Goal: Task Accomplishment & Management: Manage account settings

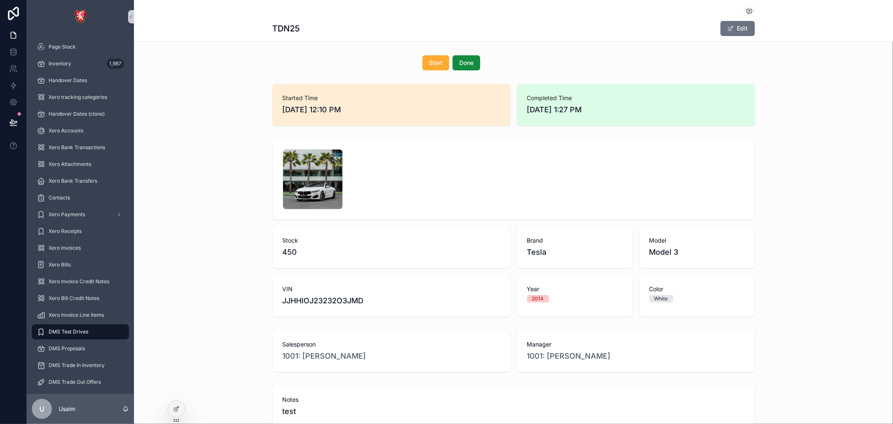
scroll to position [89, 0]
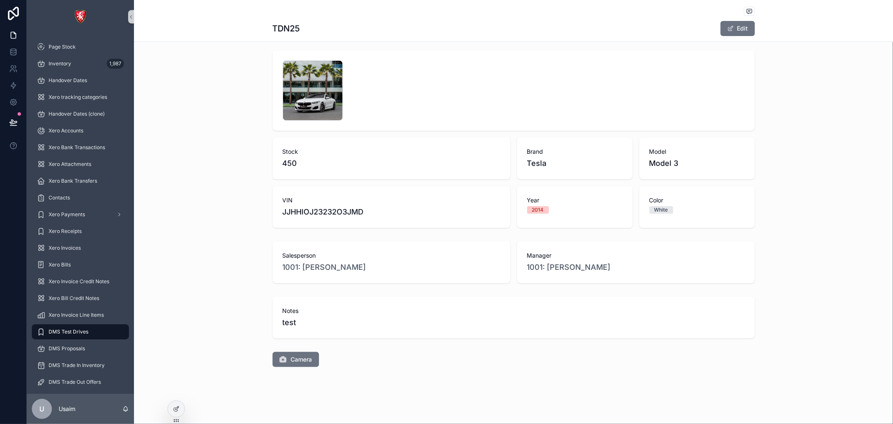
click at [301, 369] on div "Camera" at bounding box center [513, 359] width 759 height 22
click at [299, 363] on button "Camera" at bounding box center [295, 359] width 46 height 15
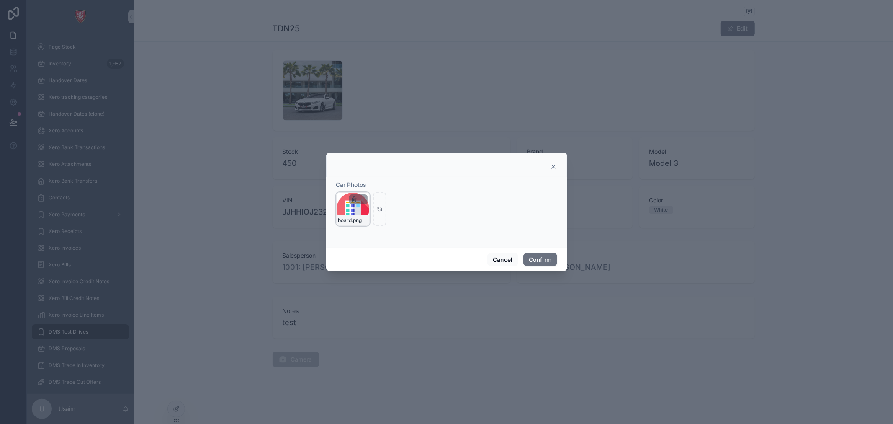
click at [352, 199] on icon "button" at bounding box center [354, 199] width 7 height 7
click at [372, 183] on icon "button" at bounding box center [371, 184] width 7 height 7
click at [370, 183] on icon "button" at bounding box center [372, 184] width 4 height 4
click at [374, 183] on icon "button" at bounding box center [371, 184] width 7 height 7
click at [373, 183] on icon "button" at bounding box center [371, 184] width 7 height 7
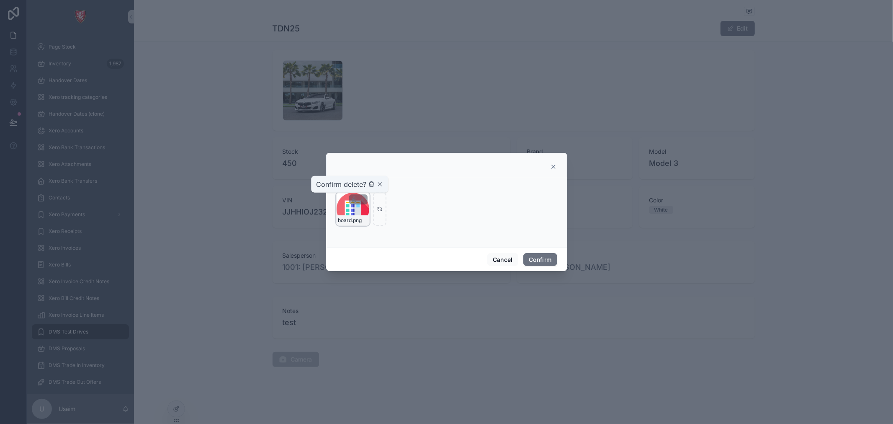
click at [372, 183] on icon "button" at bounding box center [371, 184] width 7 height 7
click at [372, 184] on icon "button" at bounding box center [372, 185] width 0 height 2
click at [371, 184] on icon "button" at bounding box center [371, 185] width 0 height 2
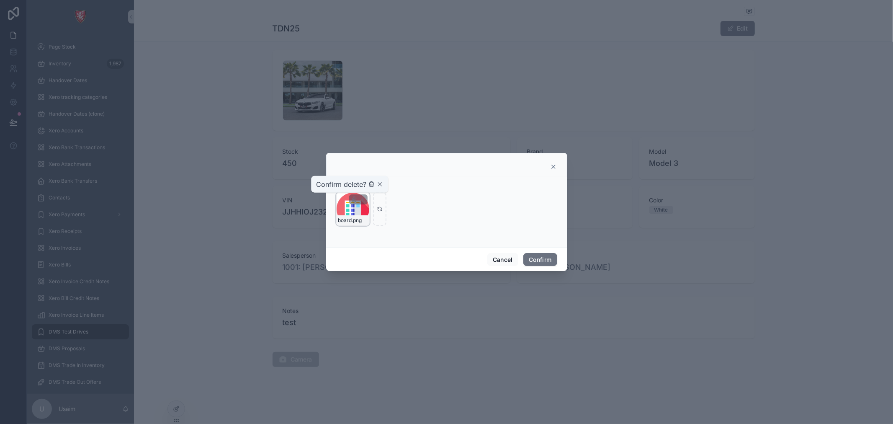
click at [371, 184] on icon "button" at bounding box center [371, 185] width 0 height 2
click at [528, 258] on button "Confirm" at bounding box center [539, 259] width 33 height 13
click at [534, 256] on button "Confirm" at bounding box center [539, 259] width 33 height 13
click at [534, 260] on button "Confirm" at bounding box center [539, 259] width 33 height 13
click at [534, 262] on button "Confirm" at bounding box center [539, 259] width 33 height 13
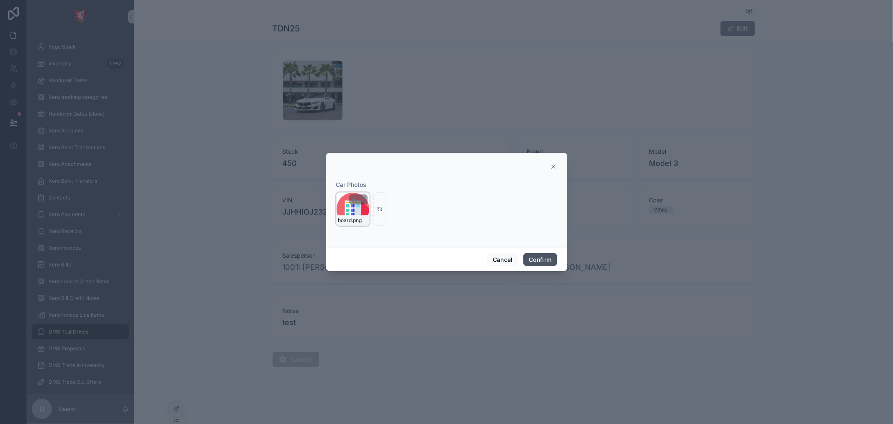
drag, startPoint x: 530, startPoint y: 262, endPoint x: 363, endPoint y: 208, distance: 175.2
click at [494, 253] on div "Cancel Confirm" at bounding box center [446, 259] width 241 height 24
click at [363, 189] on div "Car Photos board .png" at bounding box center [446, 202] width 221 height 45
click at [0, 0] on icon at bounding box center [0, 0] width 0 height 0
click at [0, 0] on icon "button" at bounding box center [0, 0] width 0 height 0
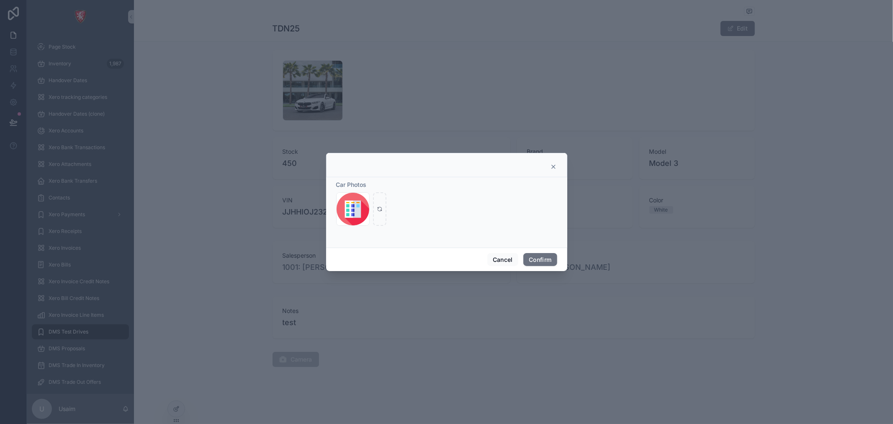
click at [0, 0] on icon "button" at bounding box center [0, 0] width 0 height 0
click at [370, 187] on icon "button" at bounding box center [371, 184] width 7 height 7
click at [374, 185] on icon "button" at bounding box center [371, 184] width 7 height 7
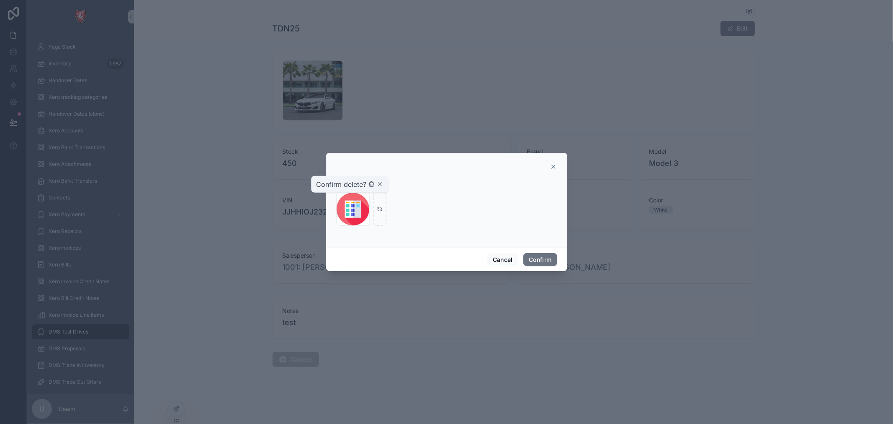
click at [370, 185] on icon "button" at bounding box center [371, 184] width 7 height 7
click at [372, 183] on icon "button" at bounding box center [371, 184] width 7 height 7
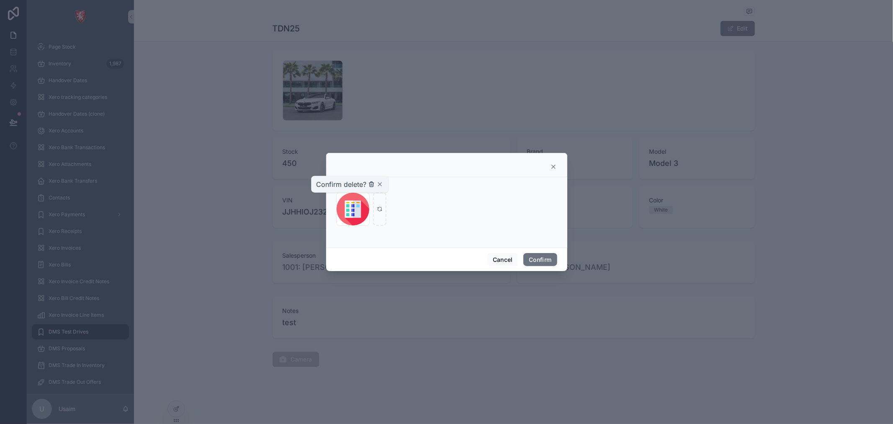
click at [372, 183] on icon "button" at bounding box center [371, 184] width 7 height 7
click at [0, 0] on icon "button" at bounding box center [0, 0] width 0 height 0
click at [369, 184] on icon "button" at bounding box center [371, 184] width 7 height 7
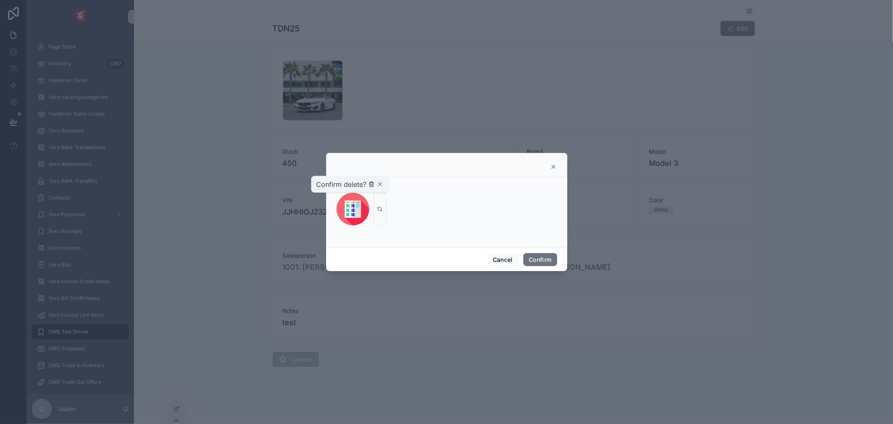
click at [371, 184] on icon "button" at bounding box center [371, 184] width 7 height 7
click at [372, 184] on icon "button" at bounding box center [371, 184] width 7 height 7
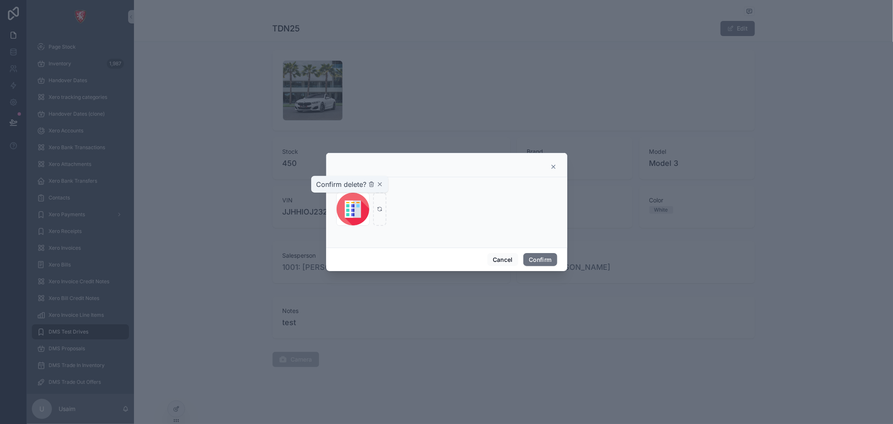
click at [378, 186] on icon "button" at bounding box center [379, 184] width 7 height 7
click at [373, 245] on div "Car Photos board .png" at bounding box center [446, 212] width 241 height 70
click at [554, 167] on icon at bounding box center [553, 166] width 3 height 3
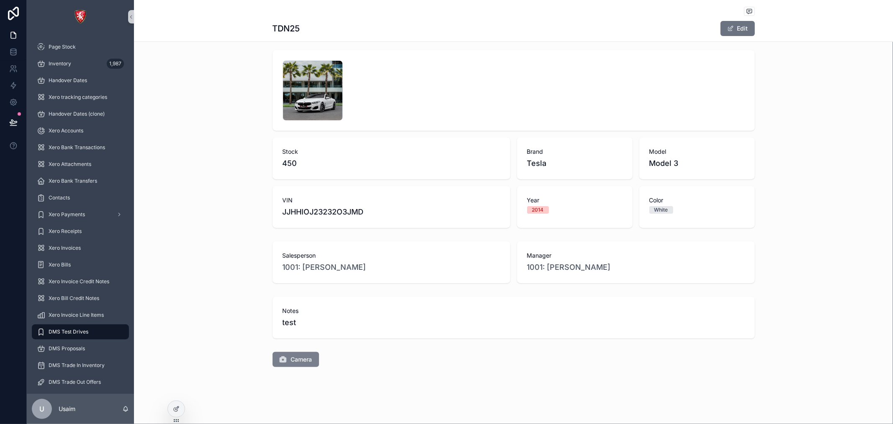
click at [306, 356] on button "Camera" at bounding box center [295, 359] width 46 height 15
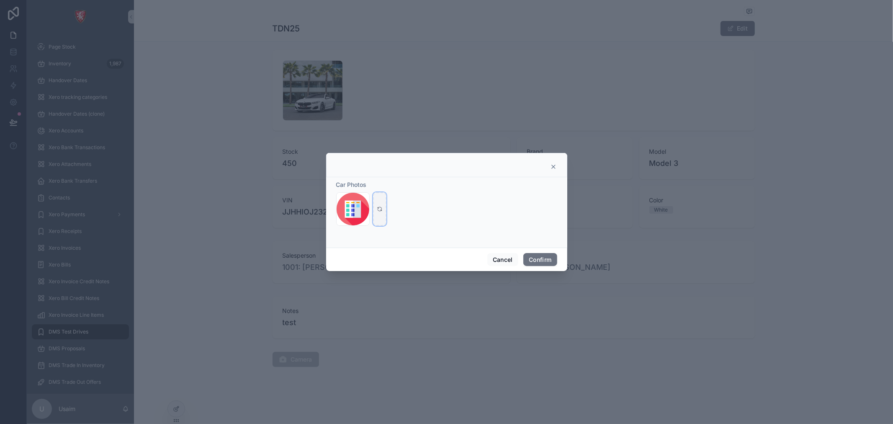
click at [379, 208] on icon at bounding box center [380, 209] width 6 height 6
click at [356, 221] on span ".png" at bounding box center [357, 220] width 10 height 7
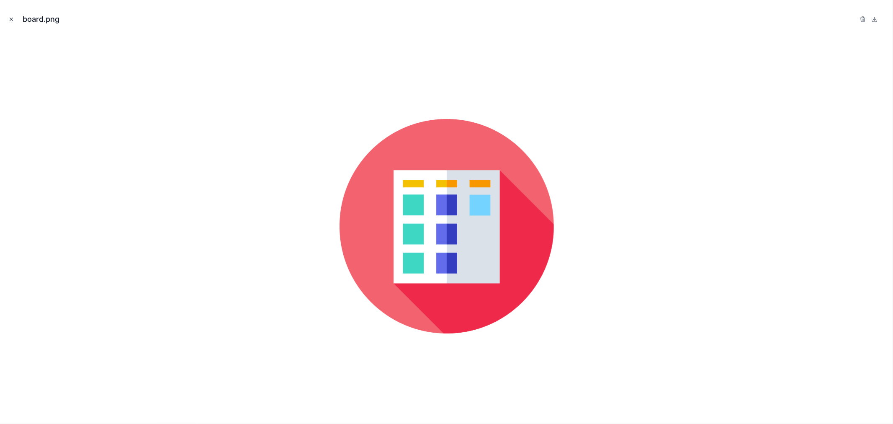
click at [9, 20] on icon "Close modal" at bounding box center [11, 19] width 6 height 6
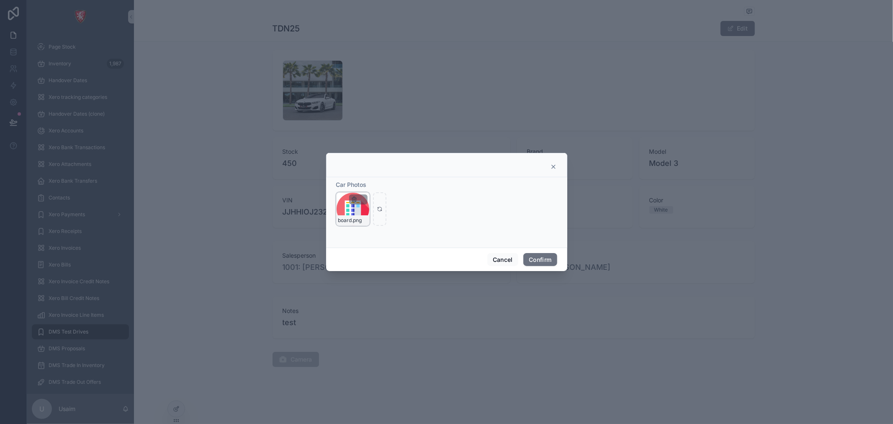
click at [353, 201] on icon "button" at bounding box center [354, 199] width 7 height 7
click at [370, 184] on icon "button" at bounding box center [372, 184] width 4 height 4
click at [371, 184] on icon "button" at bounding box center [371, 185] width 0 height 2
click at [371, 185] on icon "button" at bounding box center [371, 185] width 0 height 2
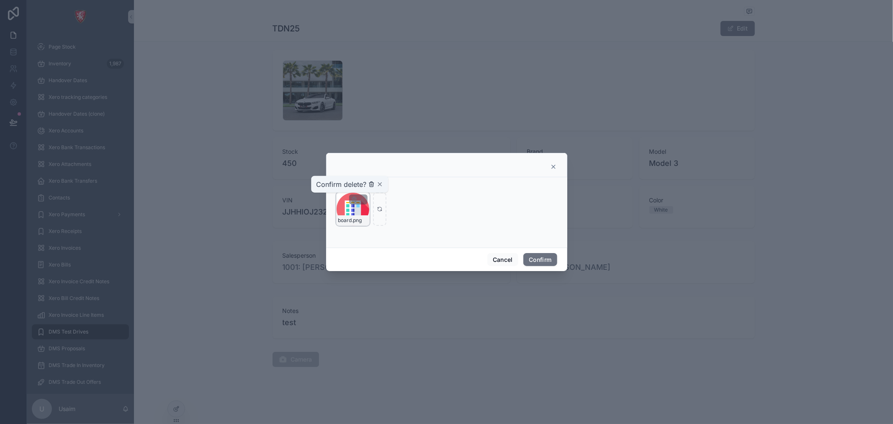
click at [371, 185] on icon "button" at bounding box center [371, 185] width 0 height 2
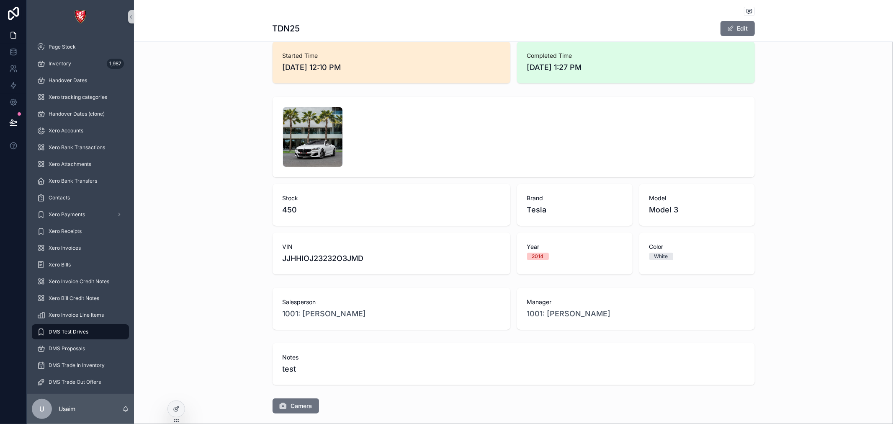
scroll to position [89, 0]
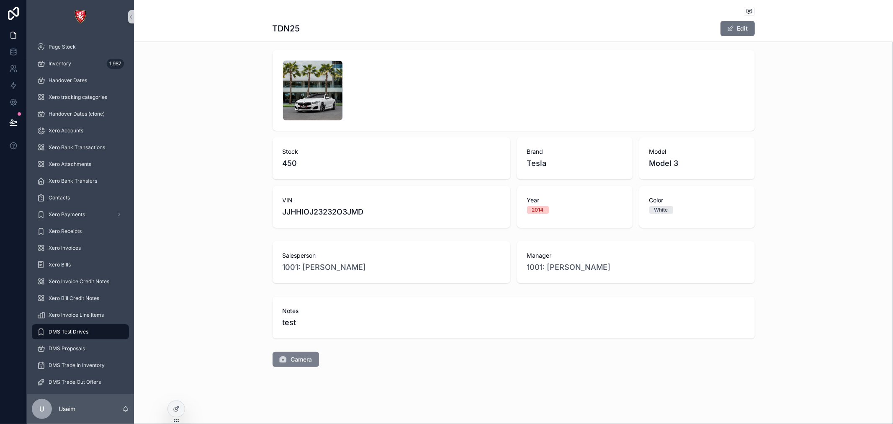
click at [291, 362] on span "Camera" at bounding box center [301, 359] width 21 height 8
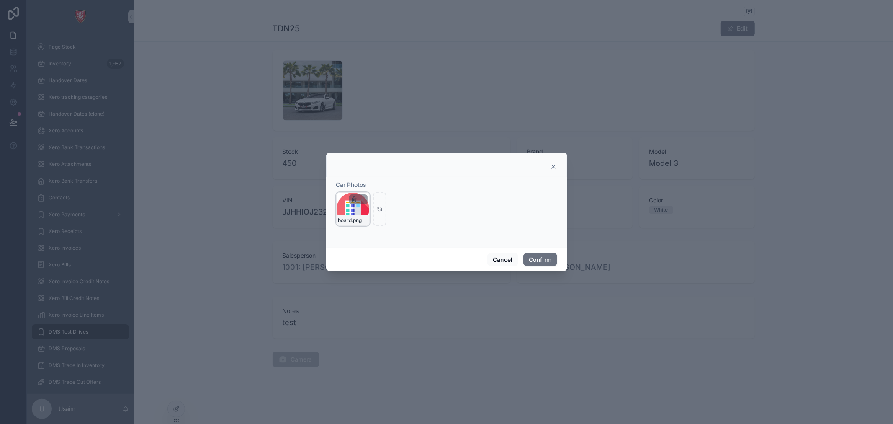
click at [353, 199] on icon "button" at bounding box center [354, 199] width 7 height 7
click at [367, 186] on div "Confirm delete?" at bounding box center [349, 184] width 67 height 10
click at [369, 186] on icon "button" at bounding box center [371, 184] width 7 height 7
click at [370, 186] on icon "button" at bounding box center [371, 184] width 7 height 7
click at [370, 186] on icon "button" at bounding box center [372, 184] width 4 height 4
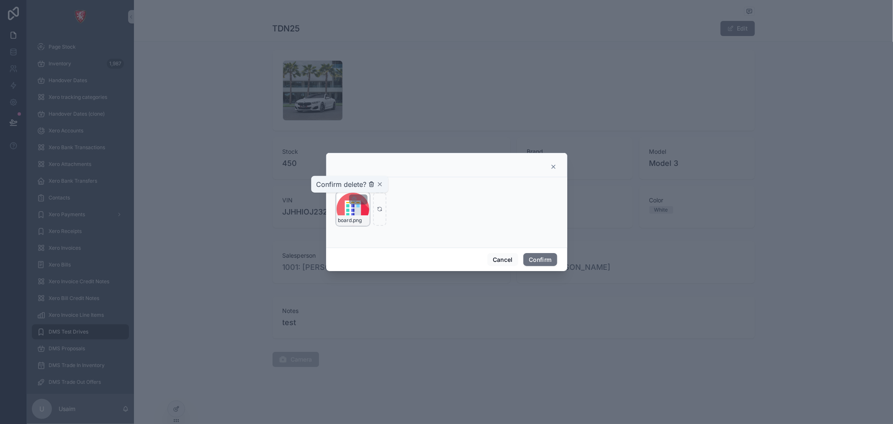
click at [370, 186] on icon "button" at bounding box center [372, 184] width 4 height 4
click at [380, 182] on icon "button" at bounding box center [379, 184] width 7 height 7
click at [554, 166] on icon at bounding box center [553, 166] width 3 height 3
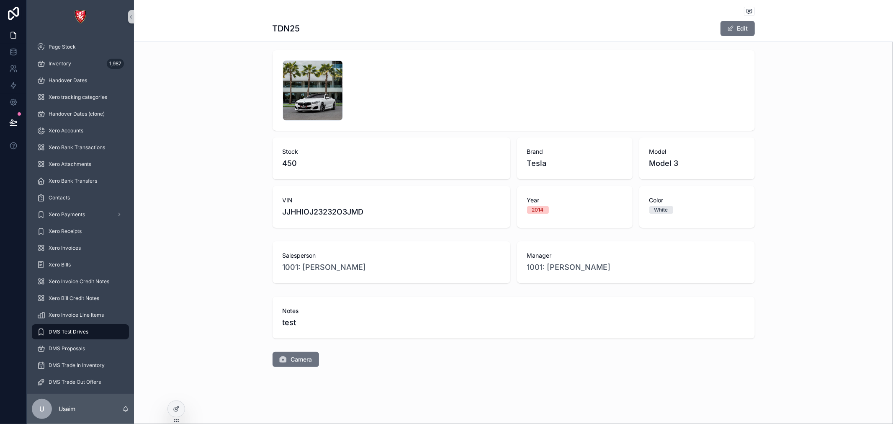
click at [789, 114] on div "1 .jpg Stock 450 Brand Tesla Model Model 3 VIN JJHHIOJ23232O3JMD Year 2014 Colo…" at bounding box center [513, 139] width 759 height 184
click at [291, 358] on span "Camera" at bounding box center [301, 359] width 21 height 8
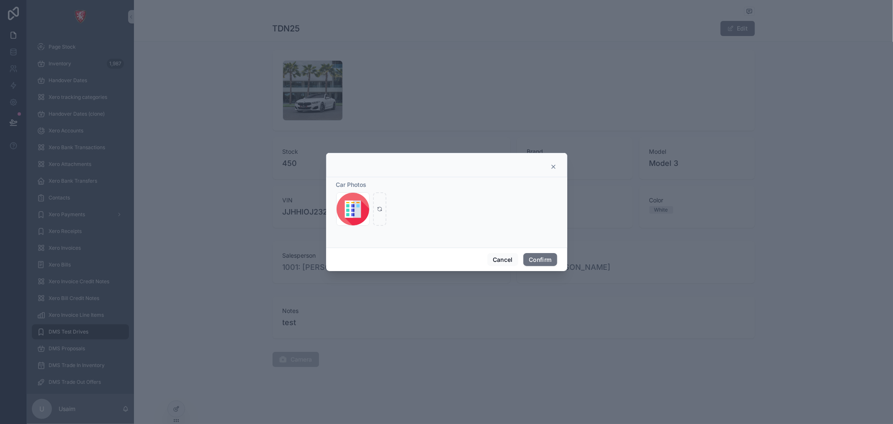
click at [556, 165] on icon at bounding box center [553, 166] width 7 height 7
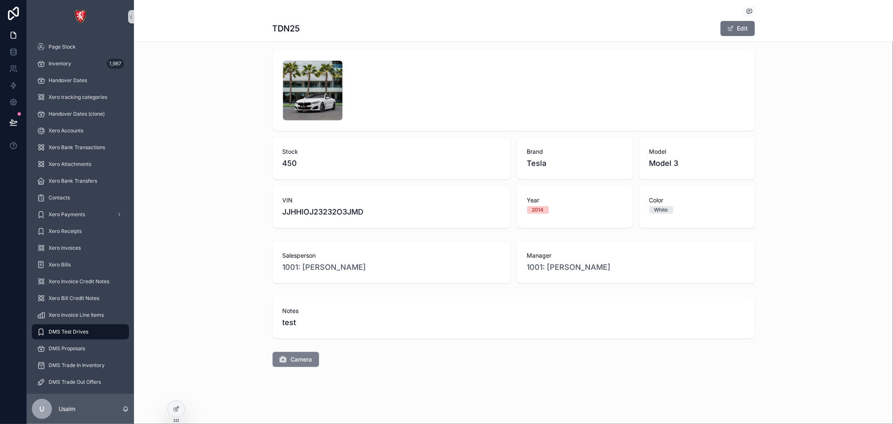
click at [291, 358] on span "Camera" at bounding box center [301, 359] width 21 height 8
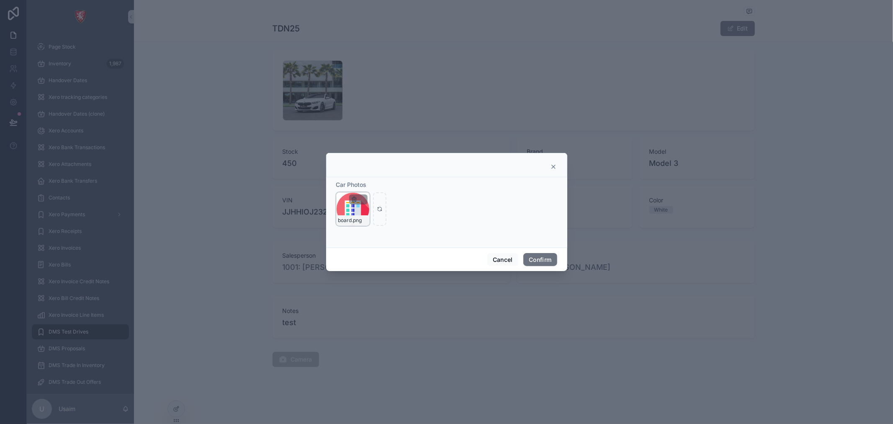
click at [354, 199] on icon "button" at bounding box center [354, 199] width 7 height 7
click at [370, 183] on icon "button" at bounding box center [371, 184] width 7 height 7
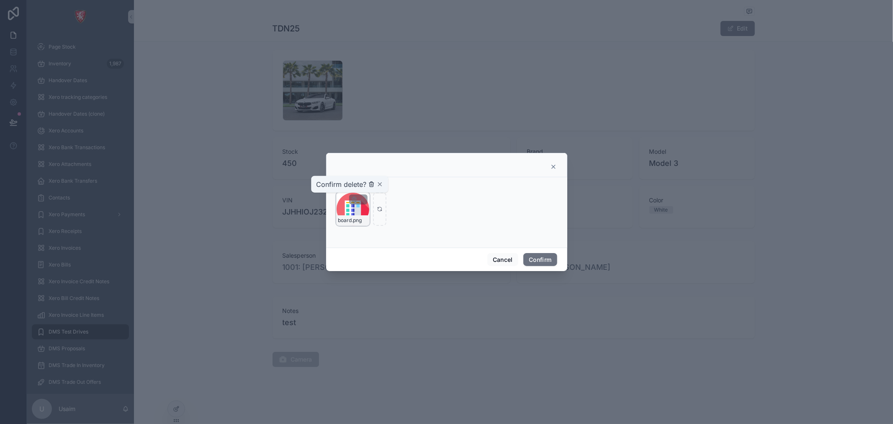
click at [370, 183] on icon "button" at bounding box center [371, 184] width 7 height 7
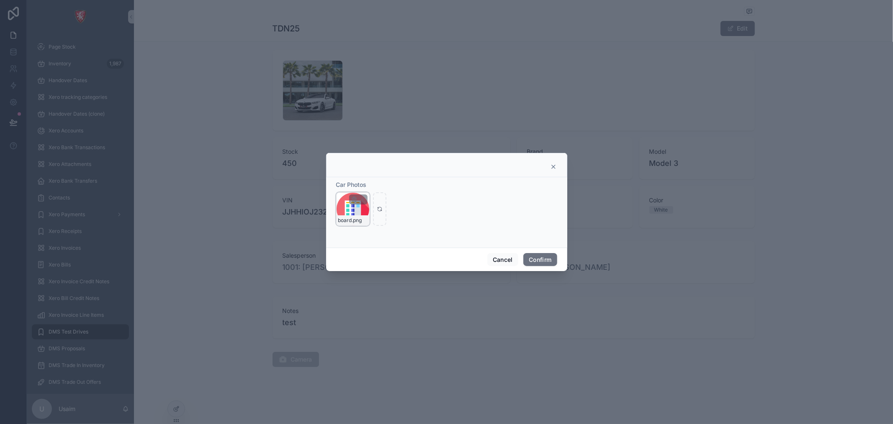
click at [354, 198] on icon "button" at bounding box center [354, 199] width 7 height 7
click at [550, 257] on button "Confirm" at bounding box center [539, 259] width 33 height 13
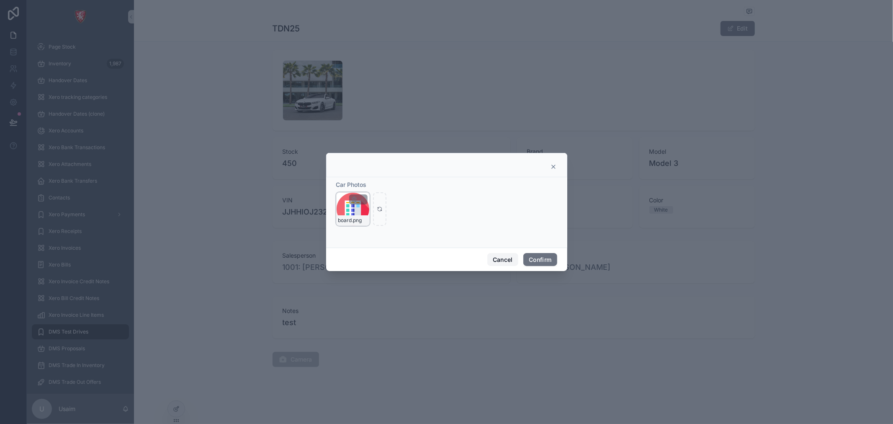
click at [506, 259] on button "Cancel" at bounding box center [502, 259] width 31 height 13
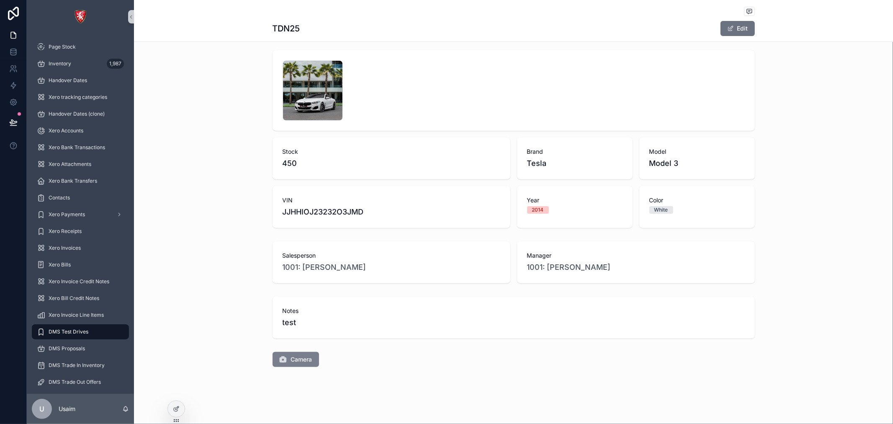
click at [285, 365] on button "Camera" at bounding box center [295, 359] width 46 height 15
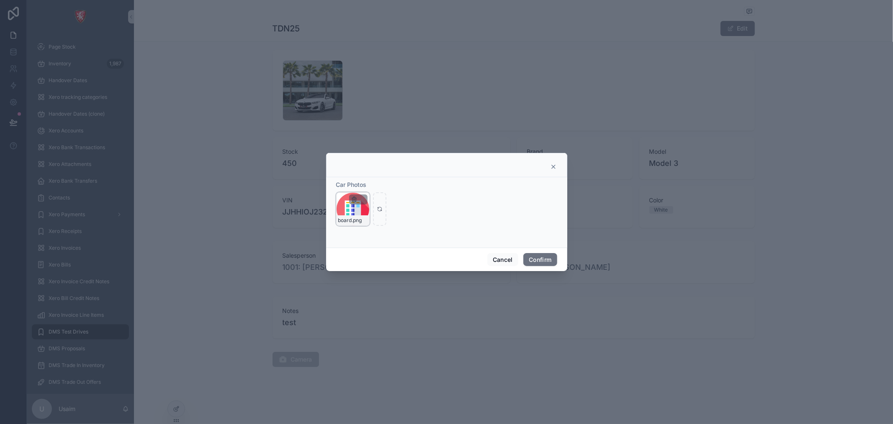
click at [352, 198] on icon "button" at bounding box center [354, 199] width 7 height 7
click at [371, 186] on icon "button" at bounding box center [372, 184] width 4 height 4
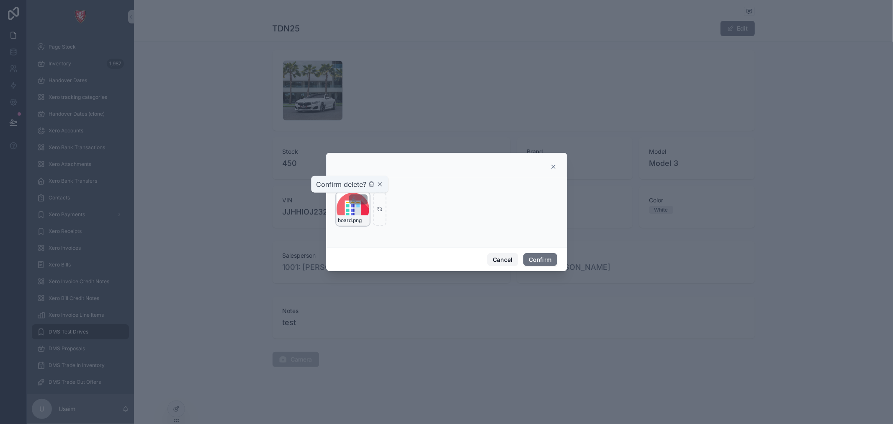
click at [514, 260] on button "Cancel" at bounding box center [502, 259] width 31 height 13
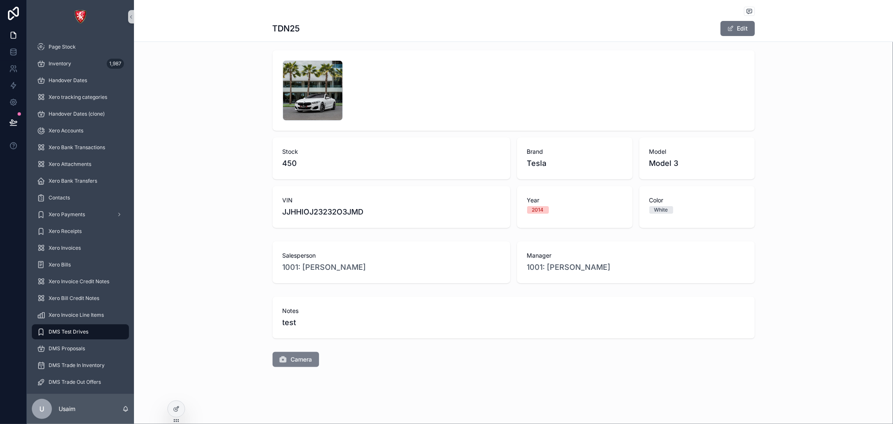
click at [306, 360] on span "Camera" at bounding box center [301, 359] width 21 height 8
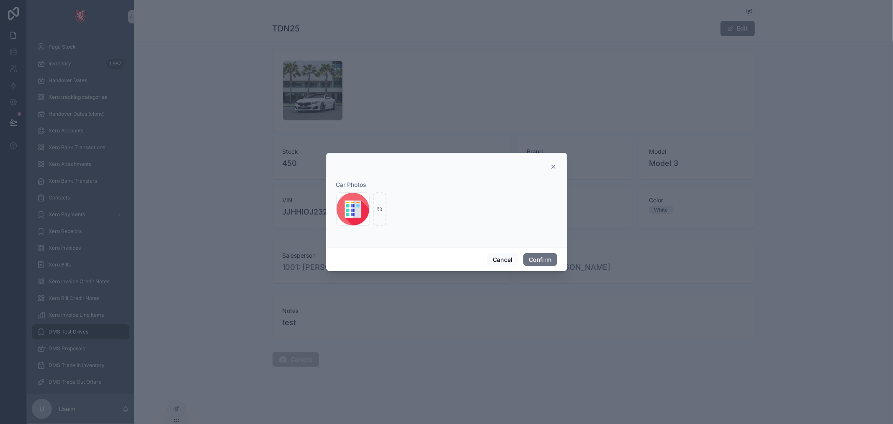
click at [552, 168] on icon at bounding box center [553, 166] width 3 height 3
click at [551, 168] on div "Tesla" at bounding box center [574, 163] width 95 height 12
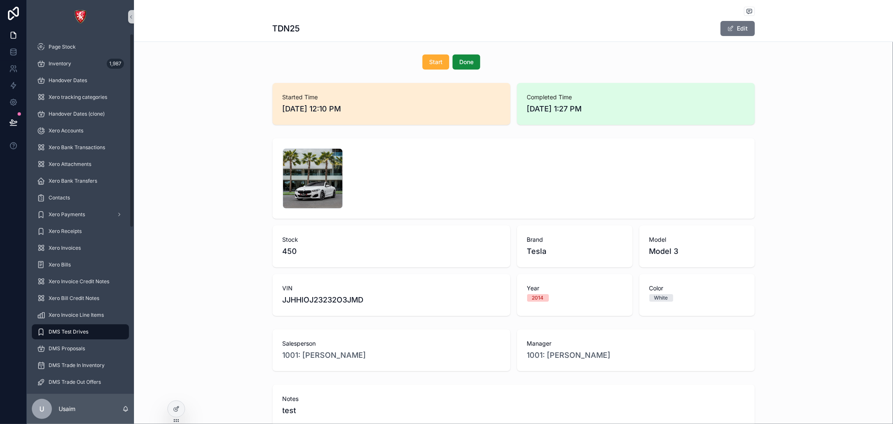
scroll to position [0, 0]
click at [171, 409] on div at bounding box center [176, 409] width 17 height 16
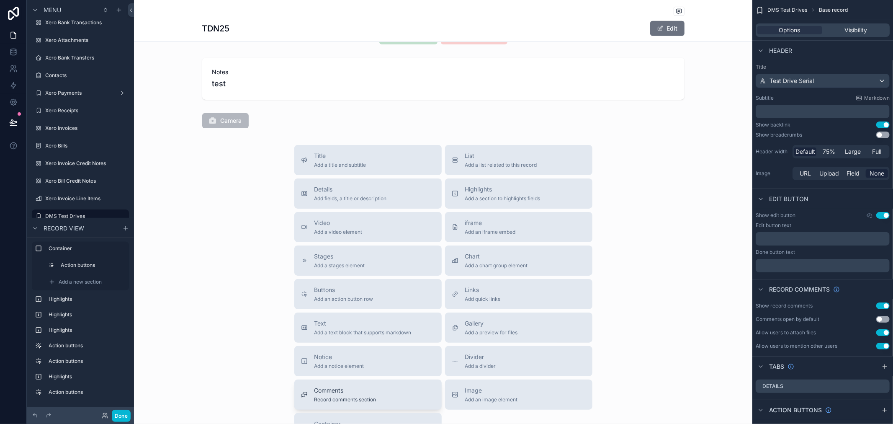
scroll to position [480, 0]
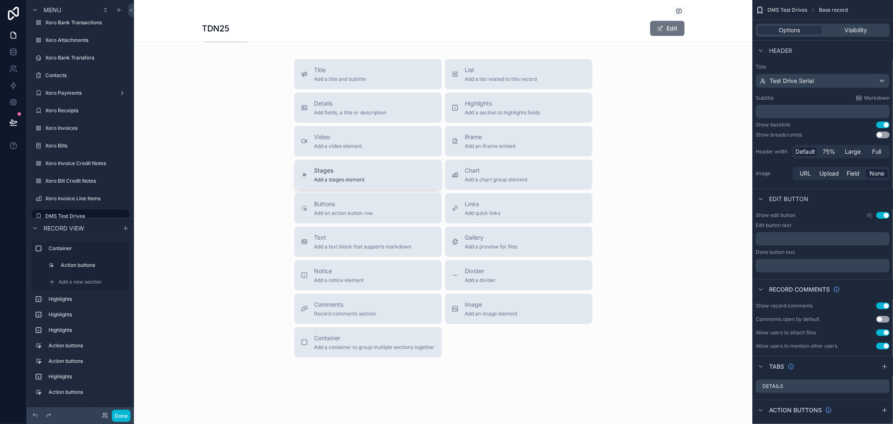
click at [385, 179] on div "Stages Add a stages element" at bounding box center [368, 174] width 134 height 17
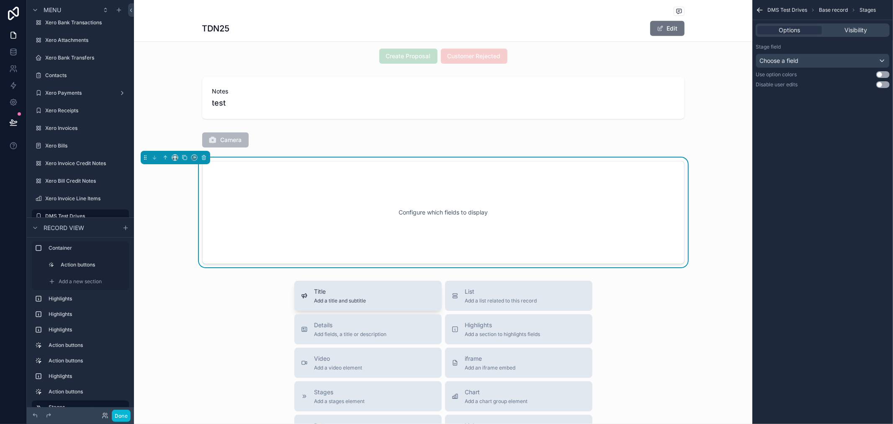
scroll to position [201, 0]
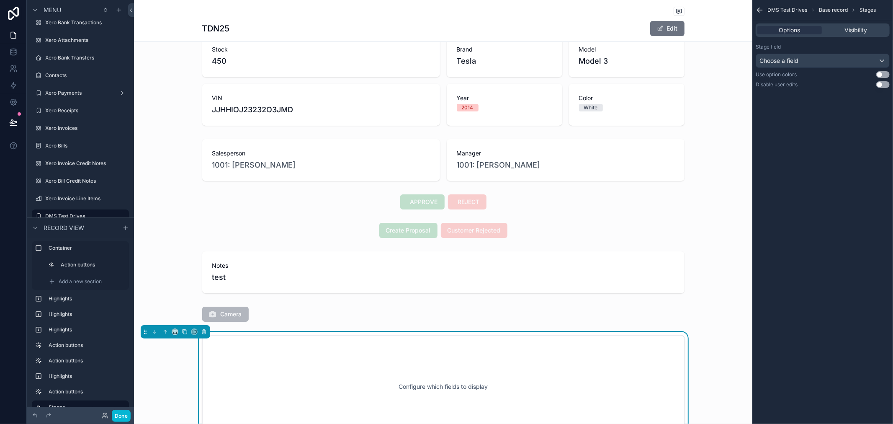
click at [287, 378] on div "Configure which fields to display" at bounding box center [443, 386] width 455 height 75
click at [863, 63] on div "Choose a field" at bounding box center [822, 60] width 133 height 13
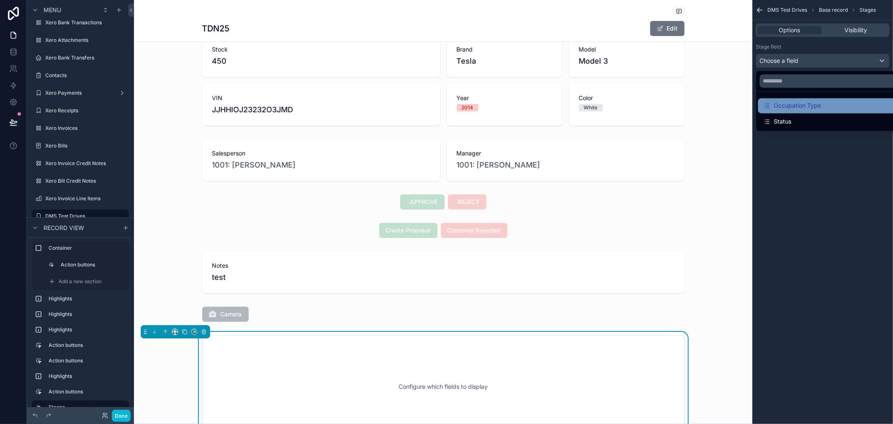
click at [819, 110] on div "Occupation Type" at bounding box center [792, 105] width 58 height 10
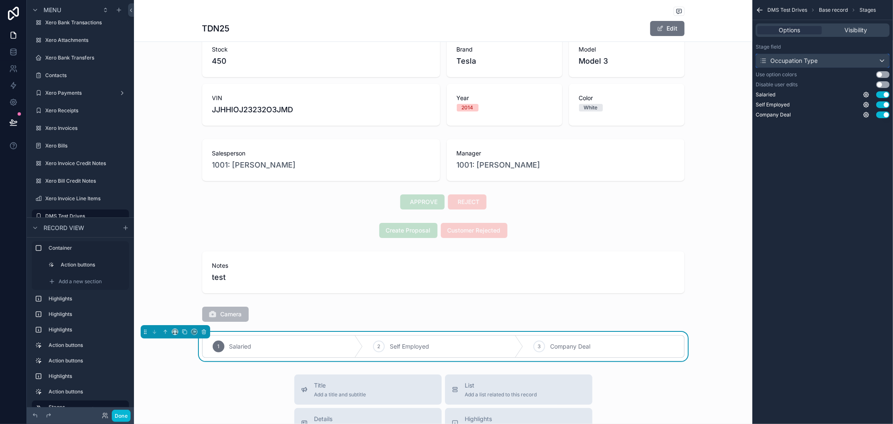
click at [830, 62] on div "Occupation Type" at bounding box center [822, 60] width 133 height 13
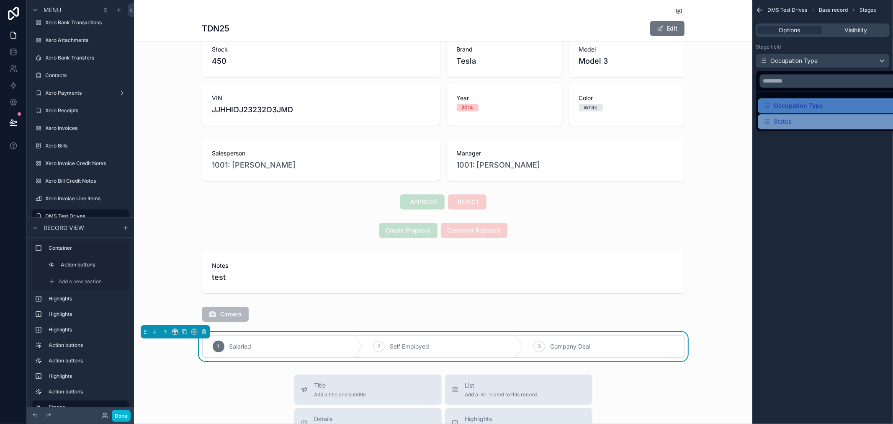
click at [817, 117] on div "Status" at bounding box center [832, 121] width 139 height 10
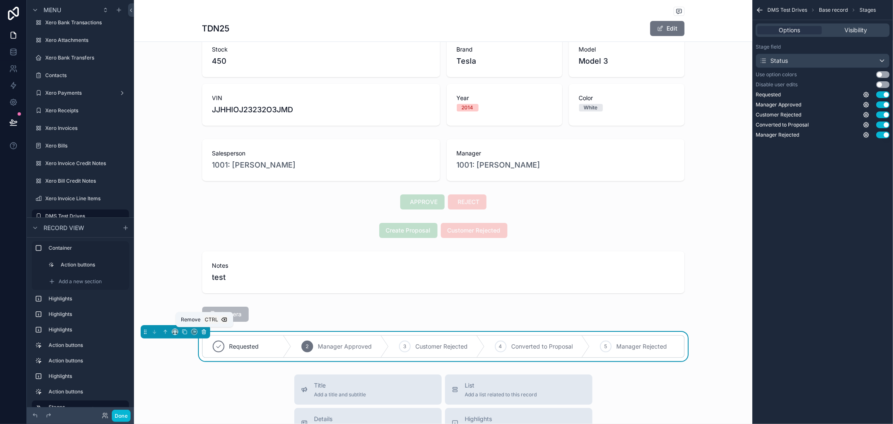
click at [205, 334] on button "scrollable content" at bounding box center [203, 331] width 9 height 9
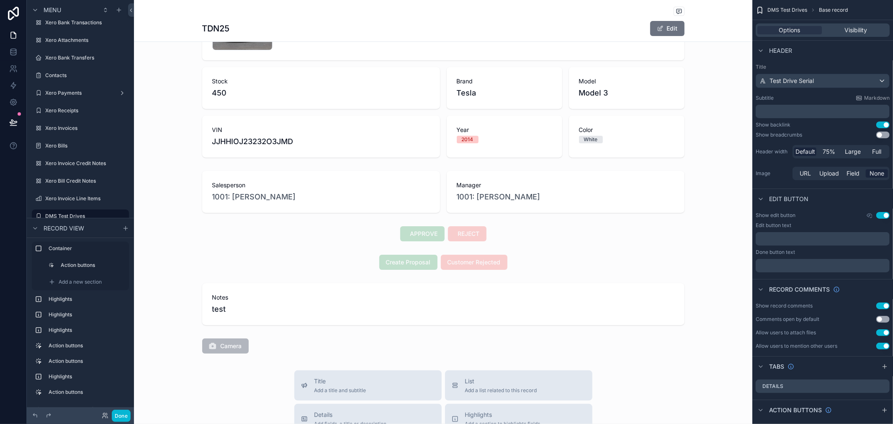
scroll to position [154, 0]
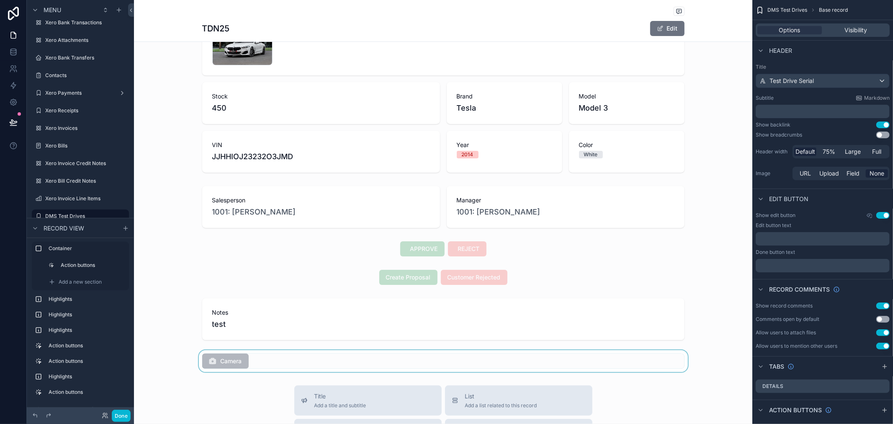
click at [212, 367] on div "scrollable content" at bounding box center [443, 361] width 618 height 22
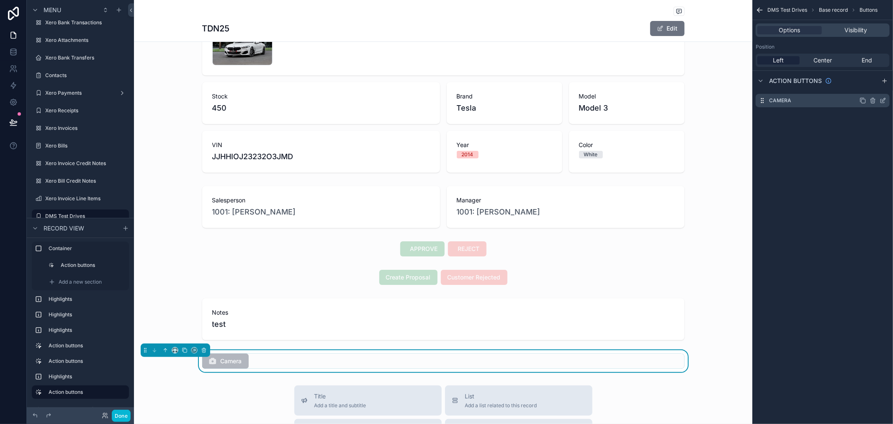
click at [820, 102] on div "Camera" at bounding box center [822, 100] width 134 height 13
click at [881, 101] on icon "scrollable content" at bounding box center [882, 100] width 7 height 7
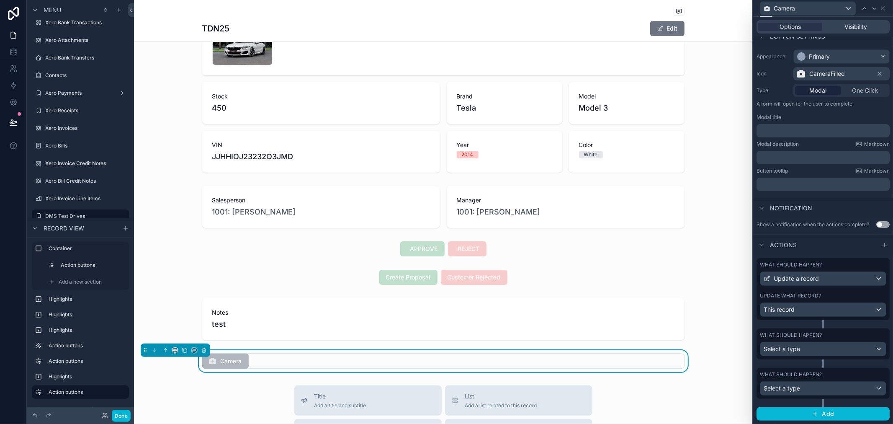
scroll to position [65, 0]
click at [858, 349] on div "Select a type" at bounding box center [823, 348] width 126 height 13
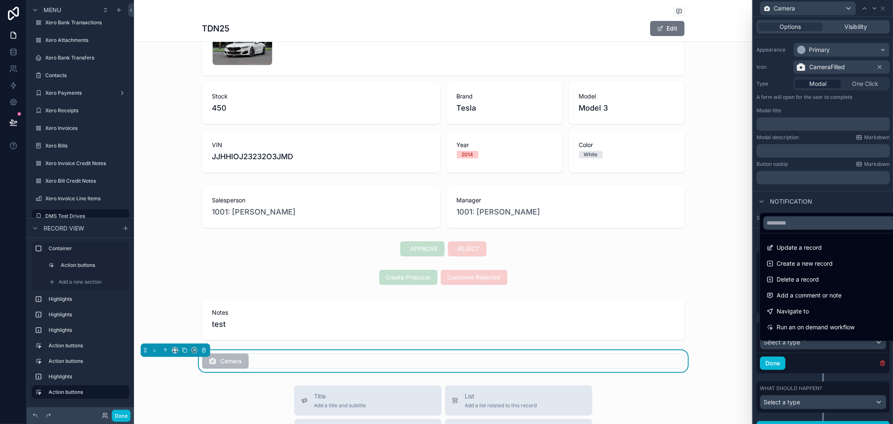
click at [873, 368] on div at bounding box center [823, 212] width 140 height 424
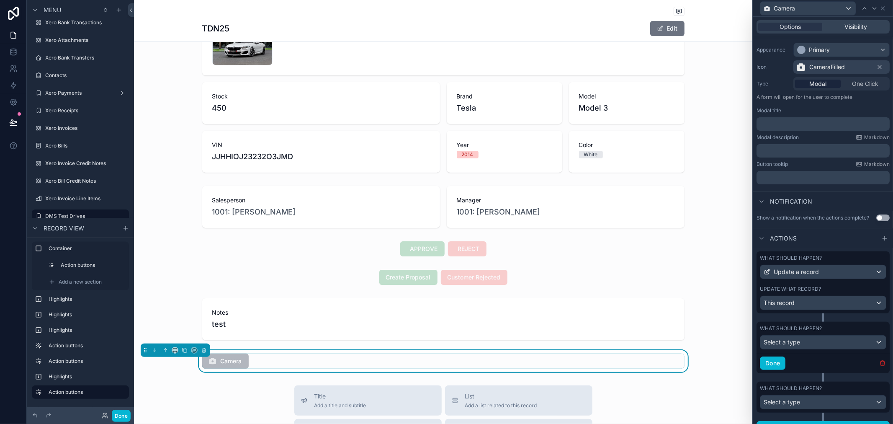
click at [880, 361] on icon "button" at bounding box center [882, 361] width 5 height 0
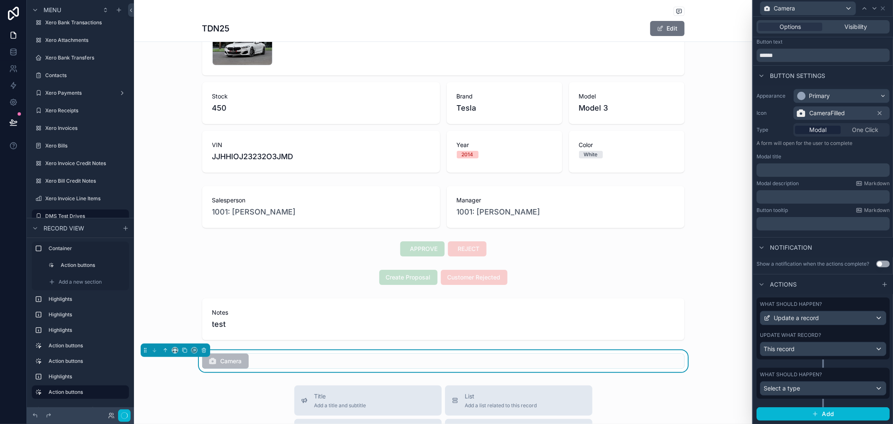
scroll to position [26, 0]
click at [866, 386] on div "Select a type" at bounding box center [823, 387] width 126 height 13
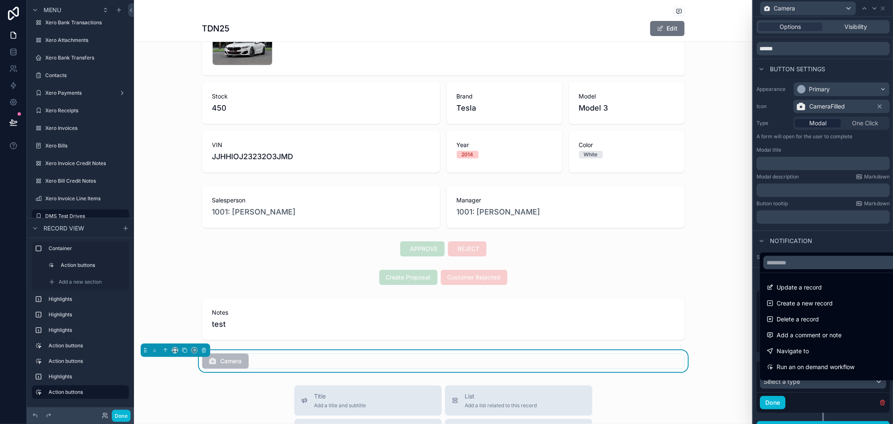
click at [875, 404] on div at bounding box center [823, 212] width 140 height 424
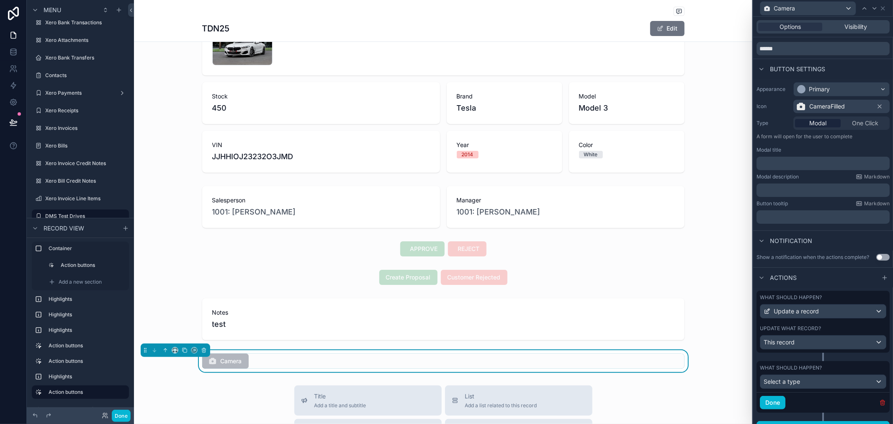
click at [879, 406] on icon "button" at bounding box center [882, 402] width 7 height 7
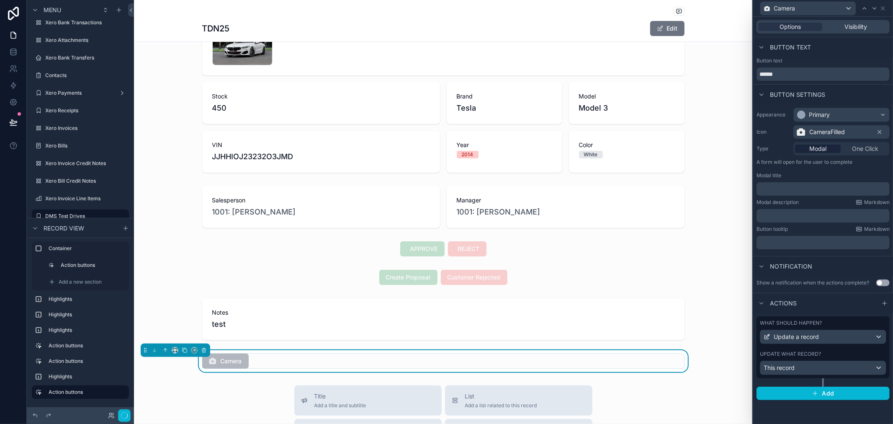
scroll to position [0, 0]
click at [862, 369] on div "This record" at bounding box center [823, 367] width 126 height 13
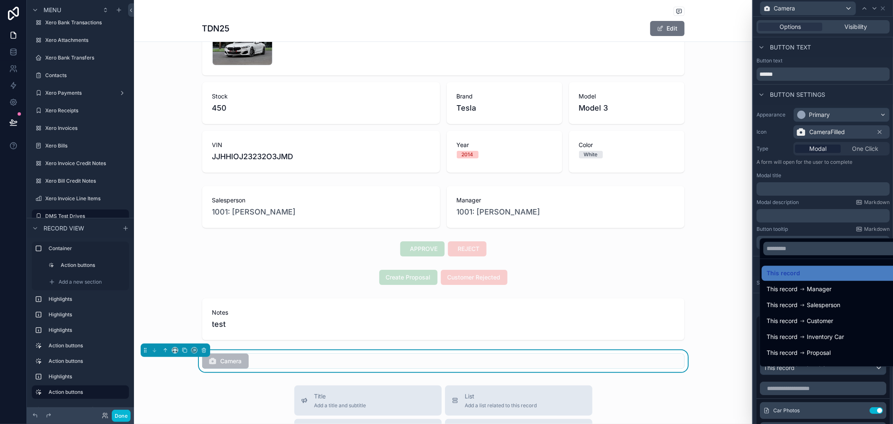
click at [793, 232] on div at bounding box center [823, 212] width 140 height 424
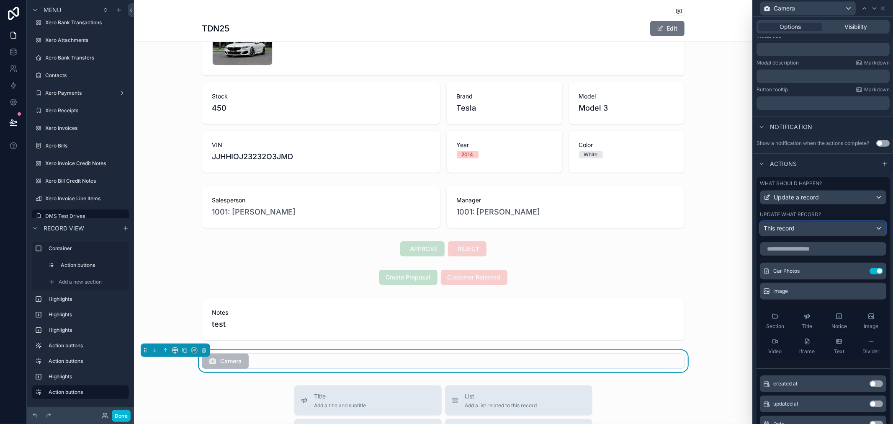
click at [834, 230] on div "This record" at bounding box center [823, 227] width 126 height 13
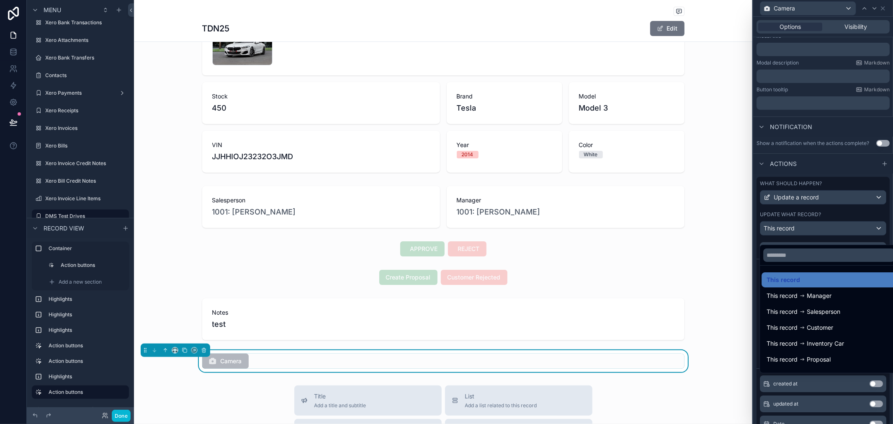
click at [827, 222] on div at bounding box center [823, 212] width 140 height 424
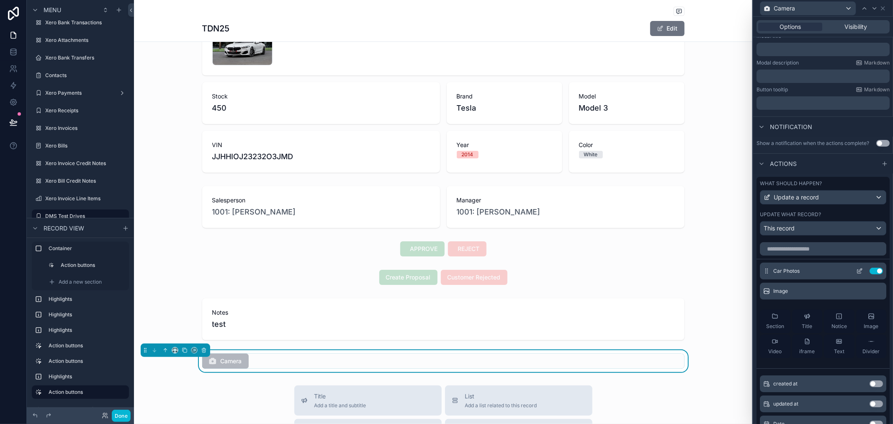
click at [856, 274] on icon at bounding box center [859, 270] width 7 height 7
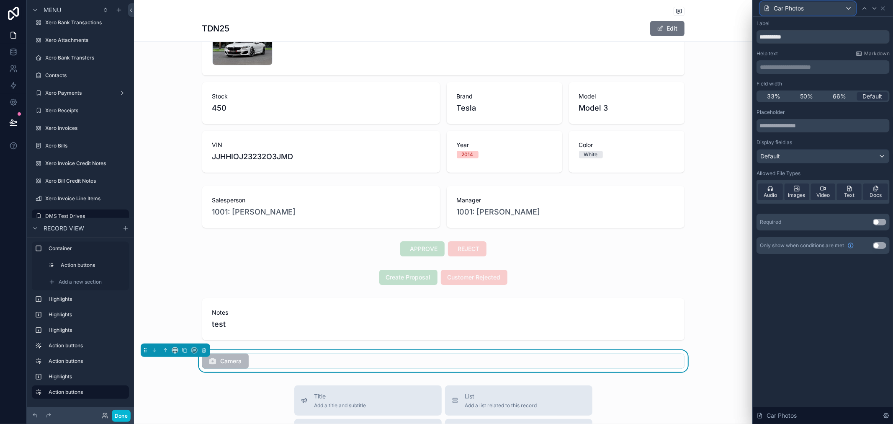
click at [838, 8] on div "Car Photos" at bounding box center [807, 8] width 95 height 13
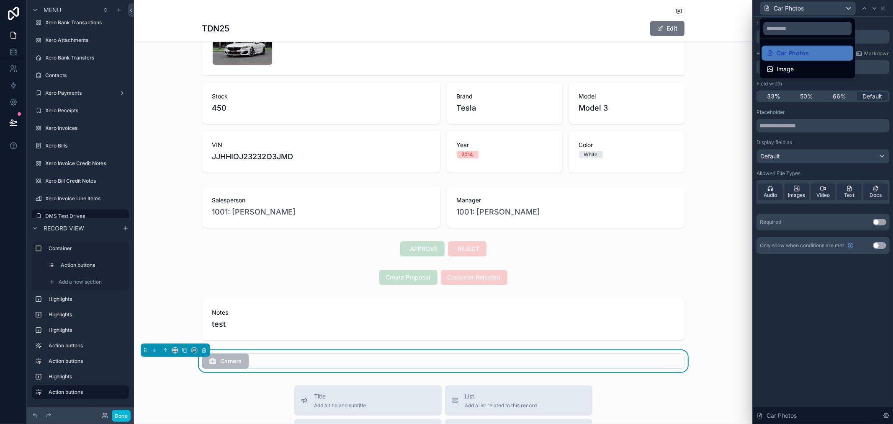
click at [825, 8] on div at bounding box center [823, 212] width 140 height 424
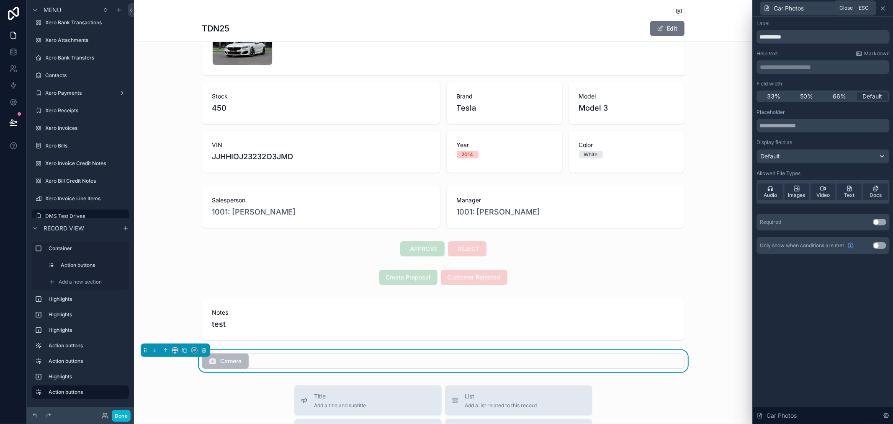
click at [882, 6] on icon at bounding box center [882, 8] width 7 height 7
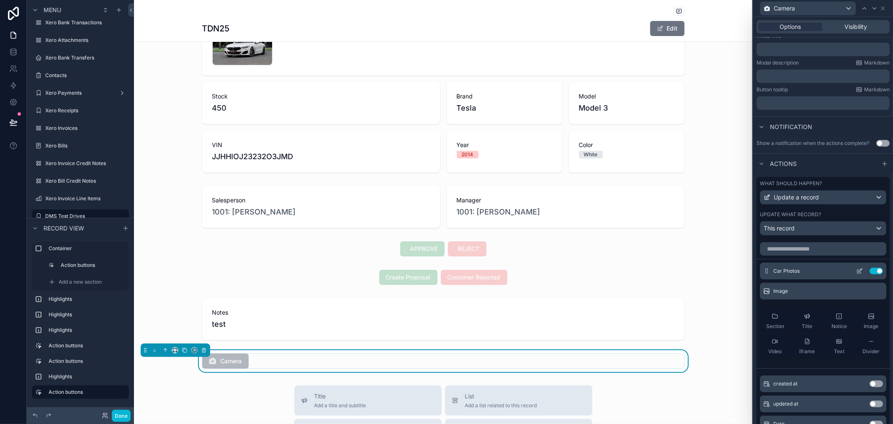
click at [869, 274] on button "Use setting" at bounding box center [875, 270] width 13 height 7
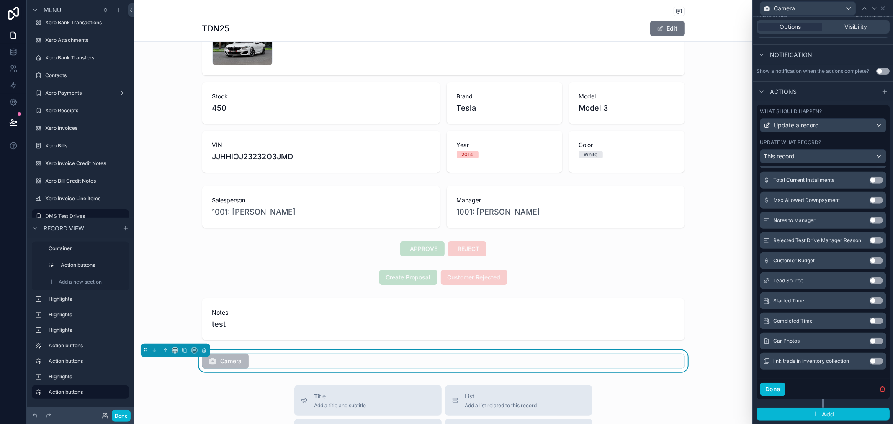
scroll to position [218, 0]
click at [765, 392] on button "Done" at bounding box center [773, 388] width 26 height 13
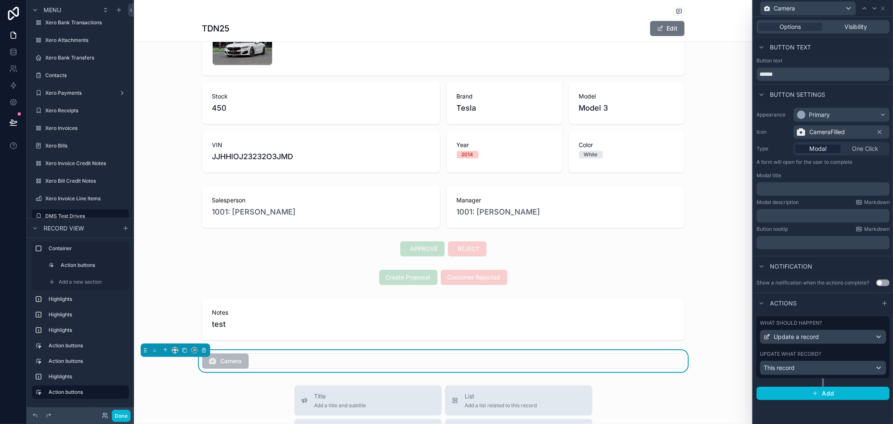
scroll to position [0, 0]
click at [814, 7] on div "Camera" at bounding box center [807, 8] width 95 height 13
click at [886, 10] on div at bounding box center [823, 212] width 140 height 424
click at [881, 8] on icon at bounding box center [882, 8] width 7 height 7
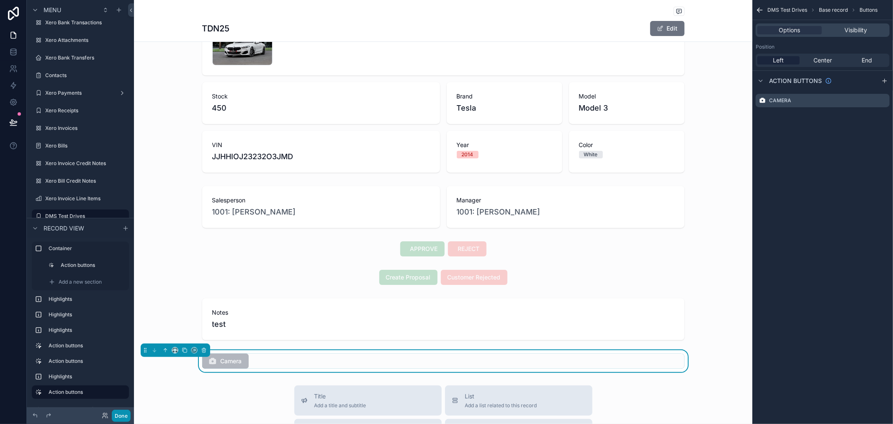
click at [126, 415] on button "Done" at bounding box center [121, 415] width 19 height 12
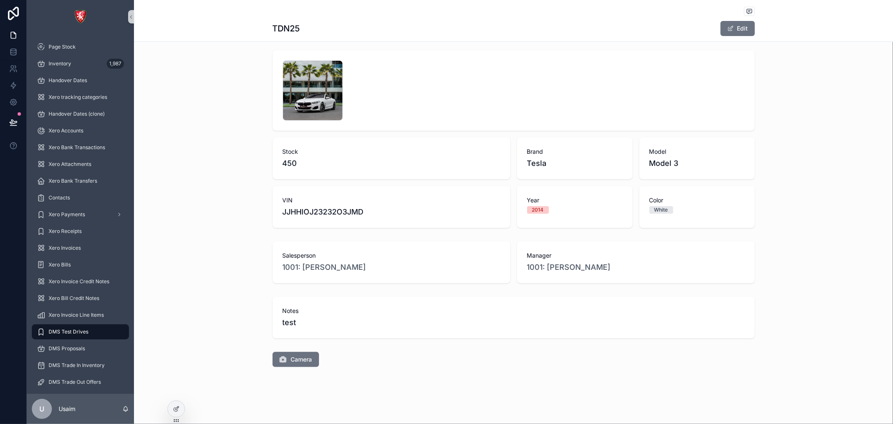
scroll to position [89, 0]
click at [291, 362] on span "Camera" at bounding box center [301, 359] width 21 height 8
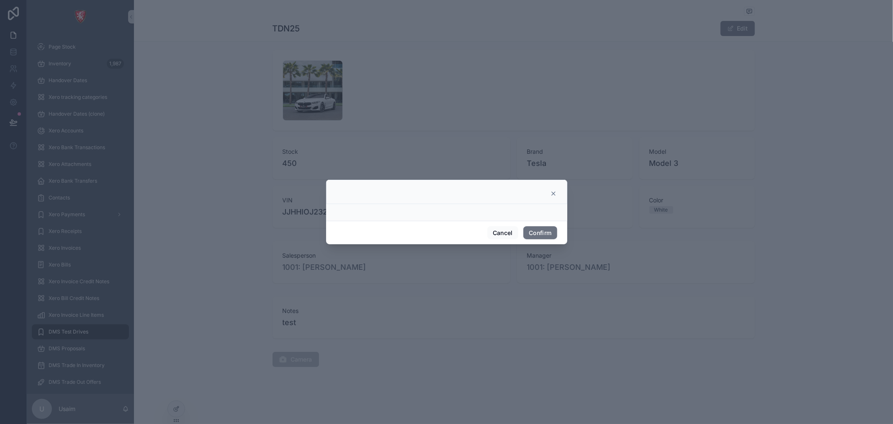
click at [475, 215] on div at bounding box center [446, 212] width 241 height 17
click at [543, 237] on button "Confirm" at bounding box center [539, 232] width 33 height 13
click at [541, 231] on button "Confirm" at bounding box center [539, 232] width 33 height 13
click at [531, 227] on button "Confirm" at bounding box center [539, 232] width 33 height 13
click at [550, 193] on icon at bounding box center [553, 193] width 7 height 7
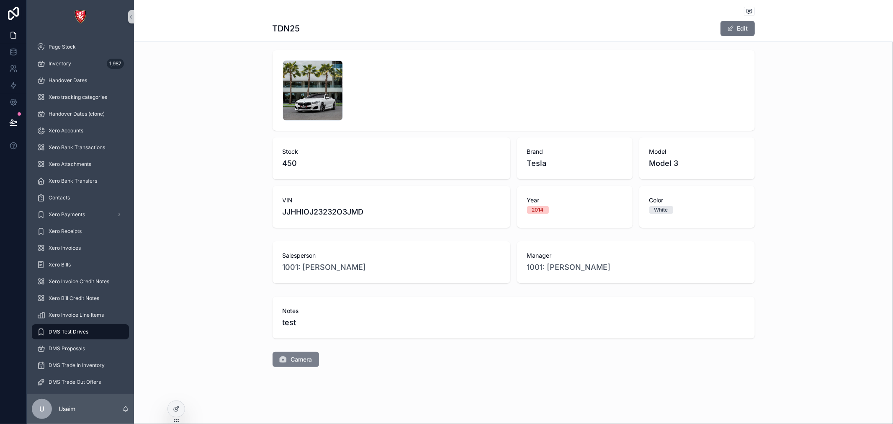
click at [291, 359] on span "Camera" at bounding box center [301, 359] width 21 height 8
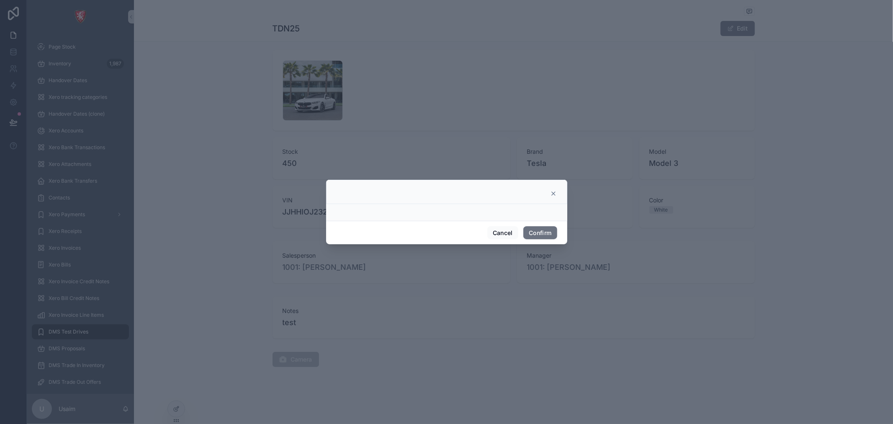
click at [551, 189] on div at bounding box center [446, 192] width 241 height 24
click at [554, 194] on icon at bounding box center [553, 193] width 3 height 3
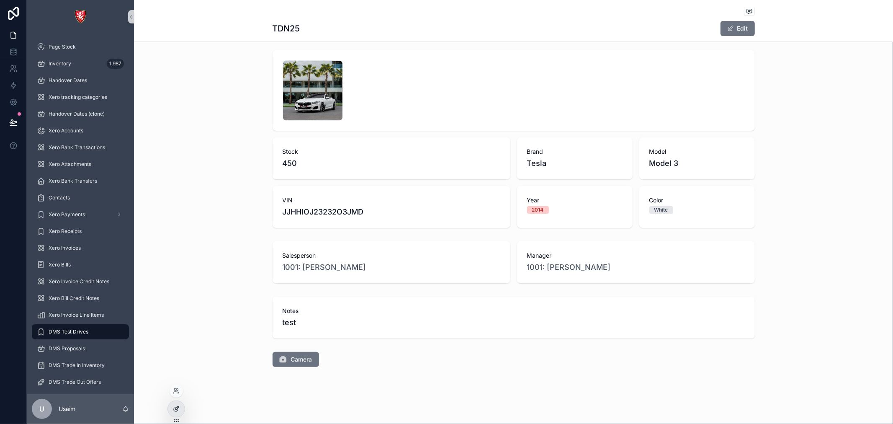
click at [176, 406] on icon at bounding box center [176, 408] width 7 height 7
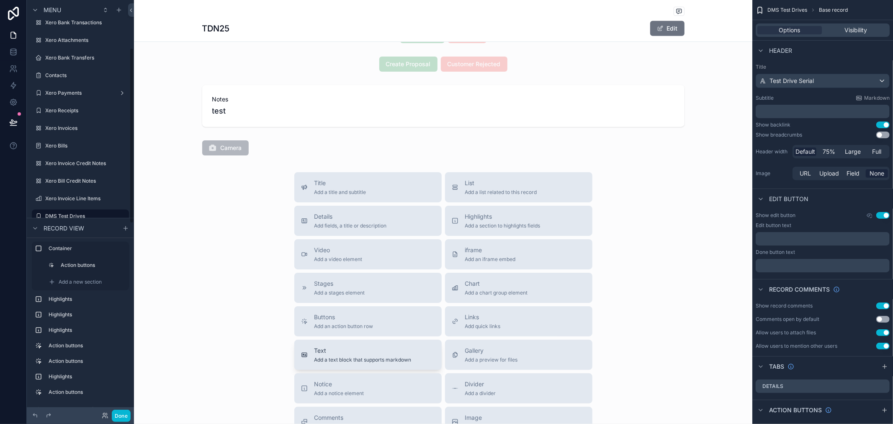
scroll to position [367, 0]
click at [200, 143] on div "scrollable content" at bounding box center [443, 147] width 618 height 22
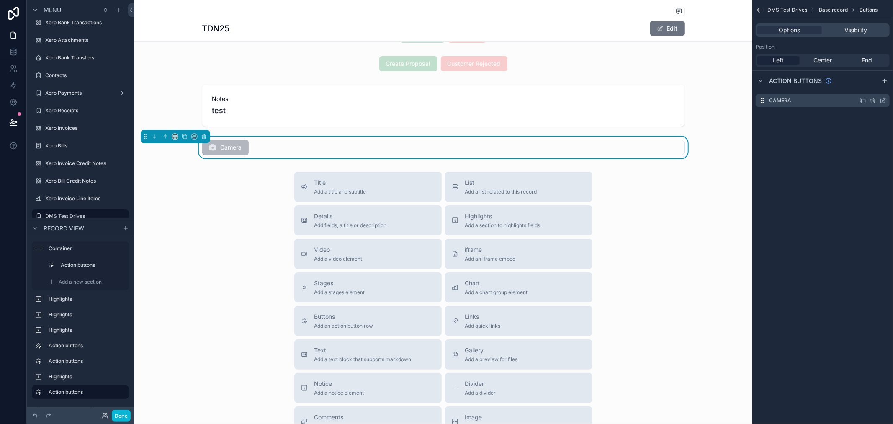
click at [883, 102] on icon "scrollable content" at bounding box center [882, 100] width 7 height 7
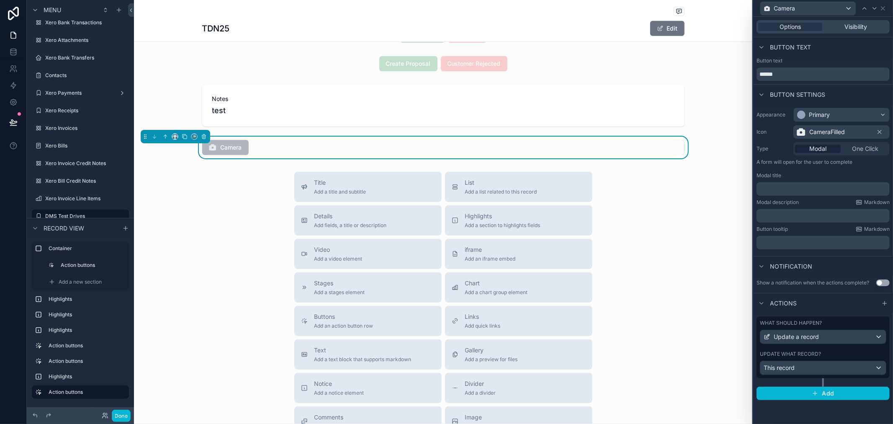
click at [866, 150] on span "One Click" at bounding box center [865, 148] width 26 height 8
click at [866, 146] on span "One Click" at bounding box center [865, 148] width 26 height 8
click at [796, 336] on span "Update a record" at bounding box center [795, 336] width 45 height 8
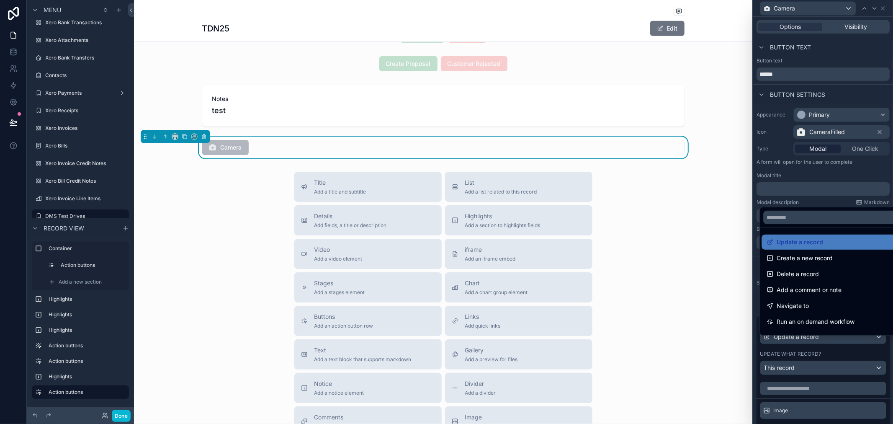
click at [800, 372] on div at bounding box center [823, 212] width 140 height 424
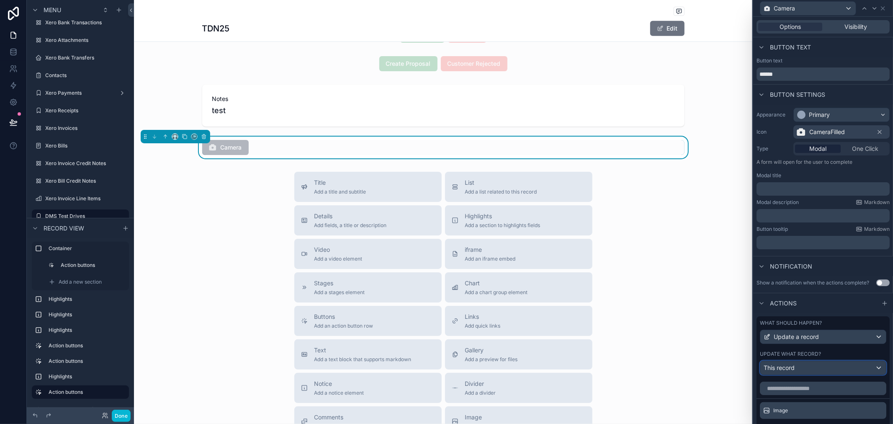
click at [800, 374] on div "This record" at bounding box center [823, 367] width 126 height 13
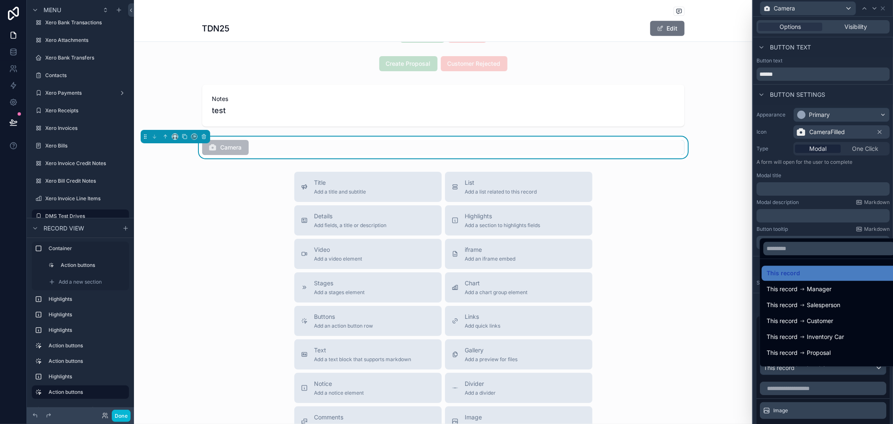
click at [830, 256] on div at bounding box center [829, 248] width 138 height 20
click at [833, 242] on input "text" at bounding box center [828, 247] width 131 height 13
click at [833, 238] on div "This record This record Manager This record Salesperson This record Customer Th…" at bounding box center [828, 302] width 139 height 128
click at [831, 228] on div at bounding box center [823, 212] width 140 height 424
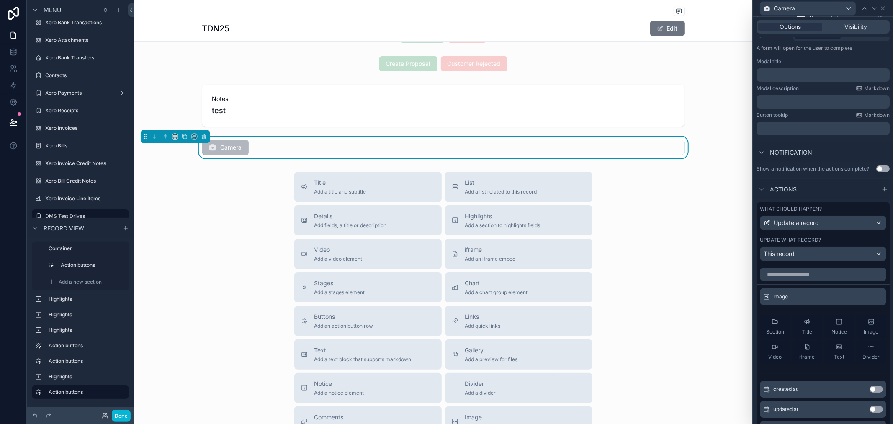
scroll to position [139, 0]
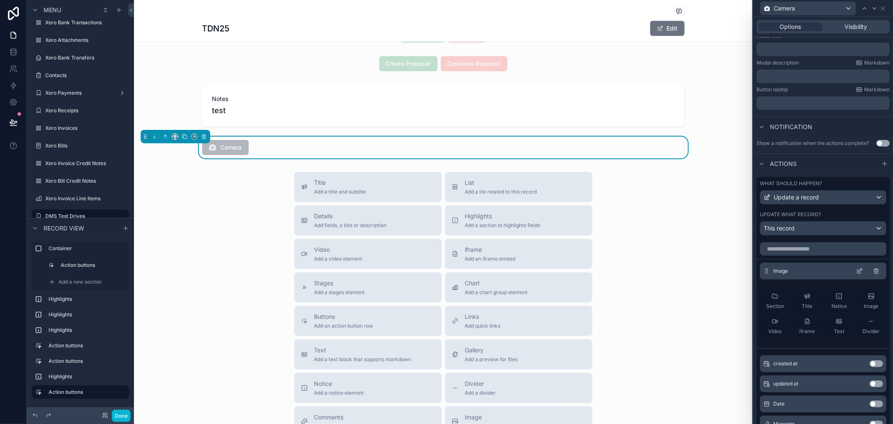
click at [873, 274] on icon at bounding box center [876, 270] width 7 height 7
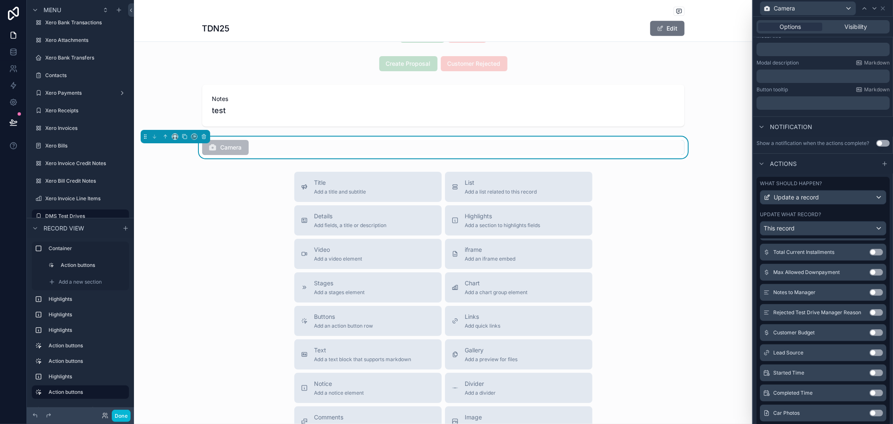
scroll to position [186, 0]
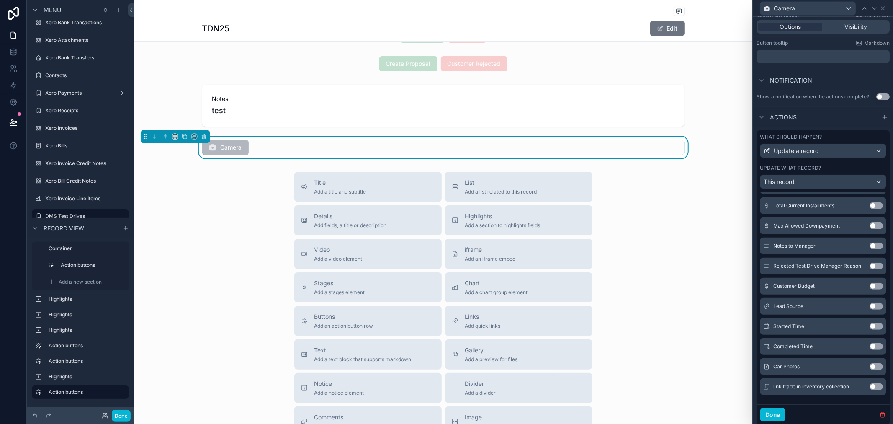
click at [869, 370] on button "Use setting" at bounding box center [875, 366] width 13 height 7
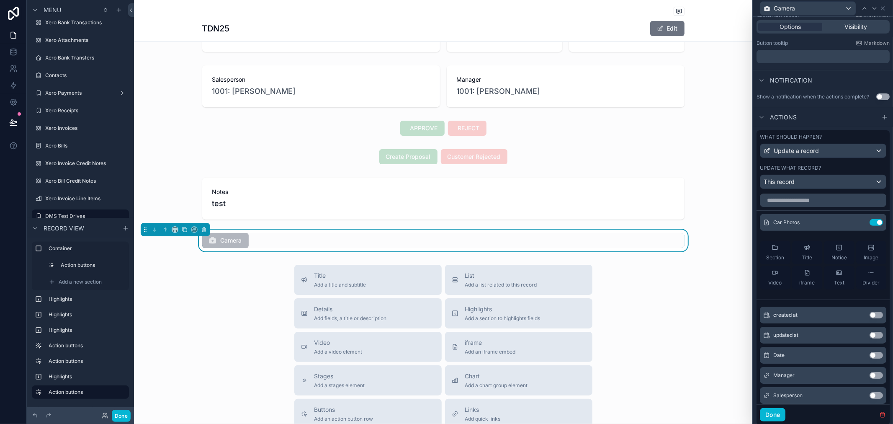
scroll to position [0, 0]
click at [860, 223] on icon at bounding box center [860, 222] width 1 height 1
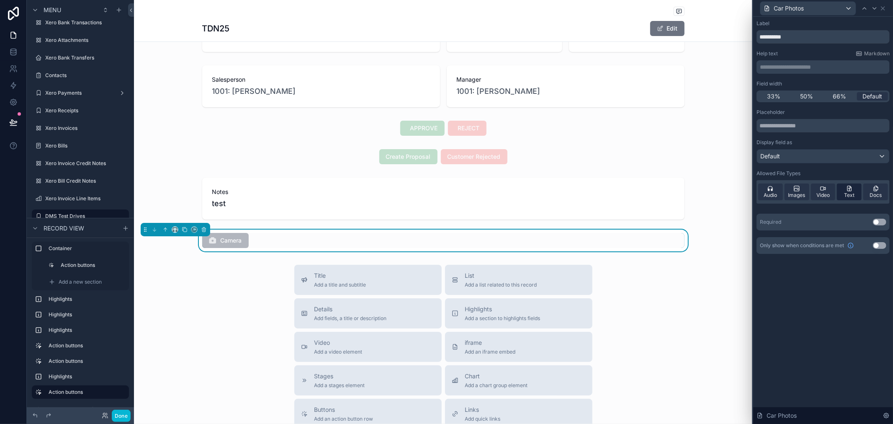
click at [853, 192] on span "Text" at bounding box center [849, 195] width 10 height 7
click at [872, 195] on span "Docs" at bounding box center [875, 195] width 12 height 7
click at [766, 193] on span "Audio" at bounding box center [769, 195] width 13 height 7
click at [796, 154] on div "Default" at bounding box center [823, 155] width 132 height 13
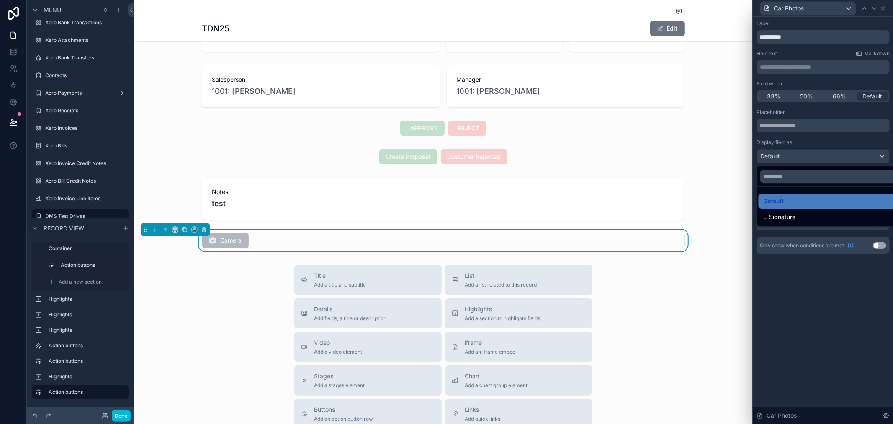
click at [819, 136] on div at bounding box center [823, 212] width 140 height 424
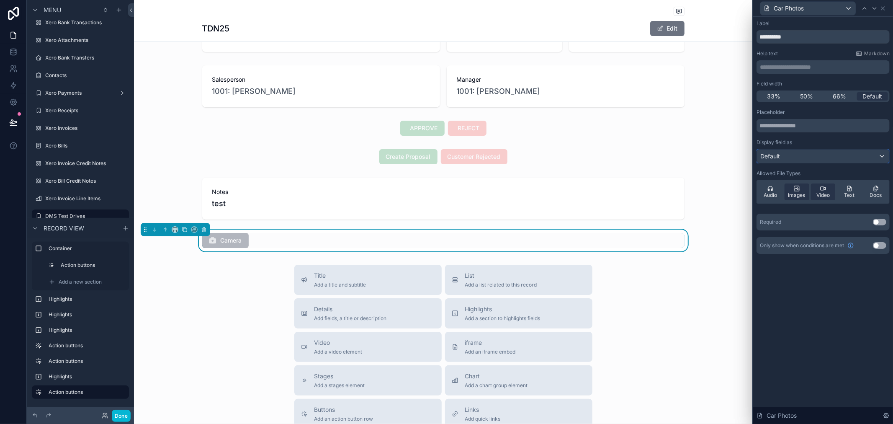
click at [805, 158] on div "Default" at bounding box center [823, 155] width 132 height 13
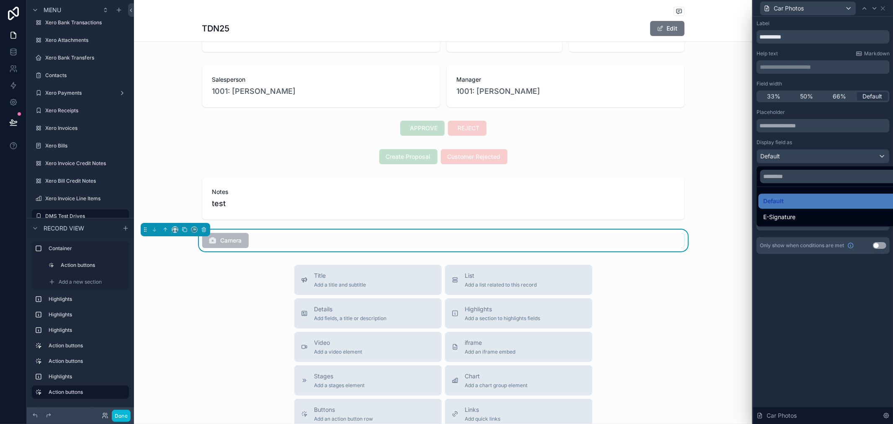
click at [814, 139] on div at bounding box center [823, 212] width 140 height 424
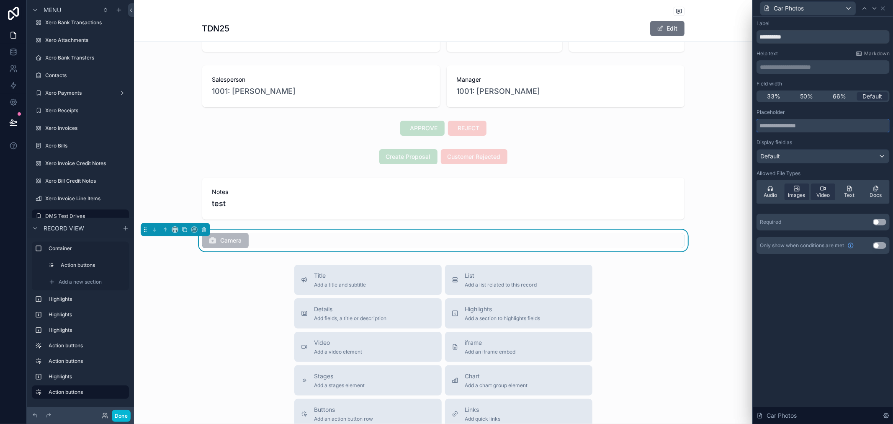
click at [809, 129] on input "text" at bounding box center [822, 125] width 133 height 13
click at [831, 101] on div "33% 50% 66% Default" at bounding box center [822, 96] width 133 height 12
click at [877, 241] on div "Only show when conditions are met Use setting" at bounding box center [822, 245] width 133 height 17
click at [877, 244] on button "Use setting" at bounding box center [879, 245] width 13 height 7
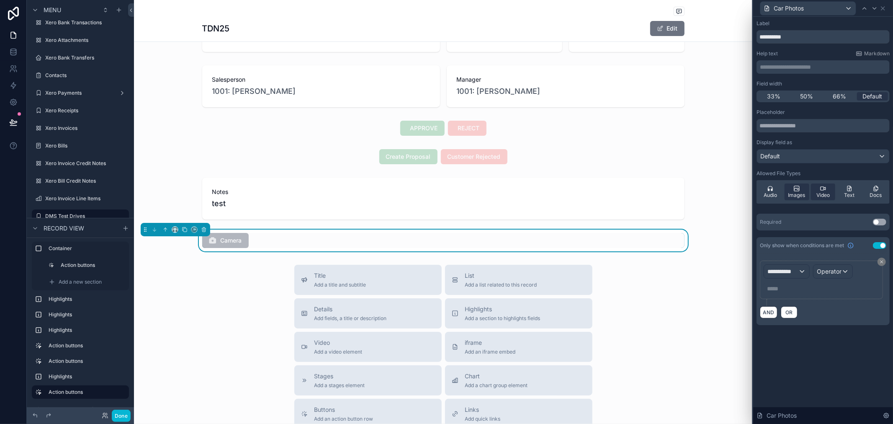
click at [879, 244] on button "Use setting" at bounding box center [879, 245] width 13 height 7
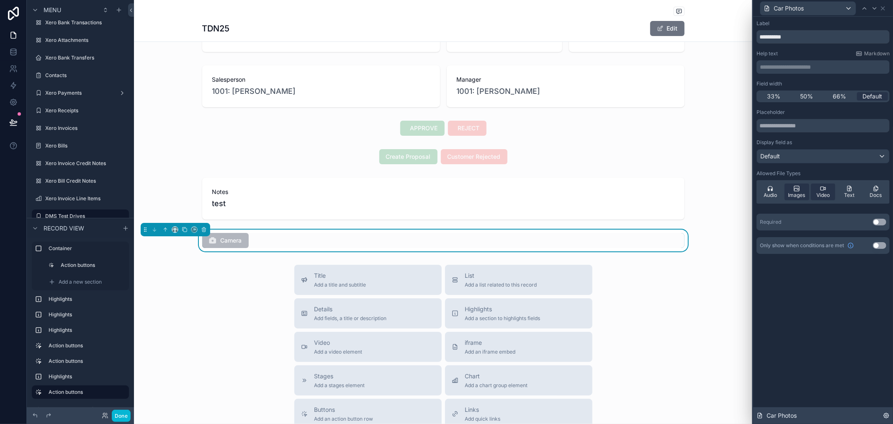
click at [819, 416] on div "Car Photos" at bounding box center [823, 415] width 140 height 17
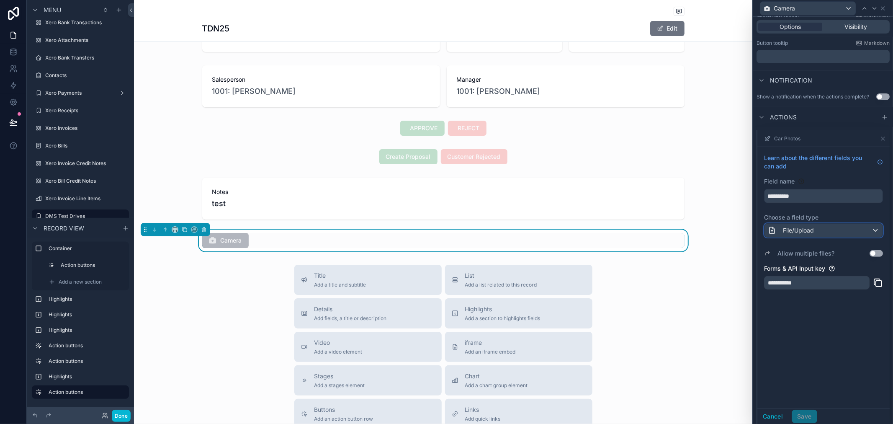
click at [826, 237] on div "File/Upload" at bounding box center [823, 229] width 118 height 13
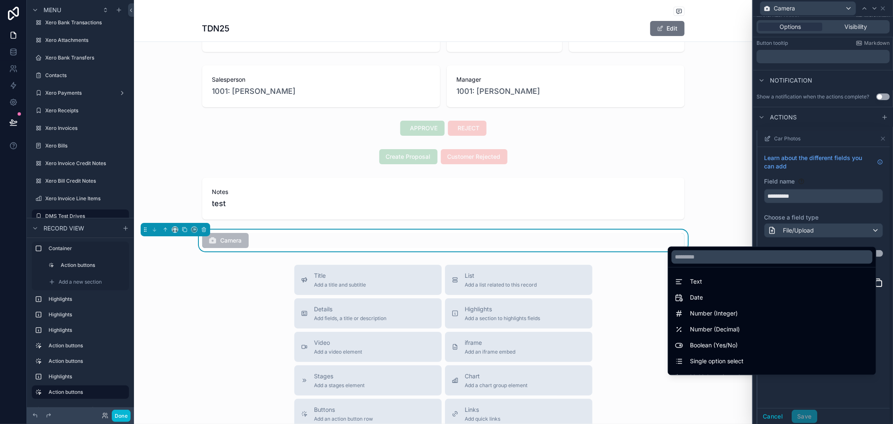
click at [848, 213] on div at bounding box center [823, 277] width 132 height 294
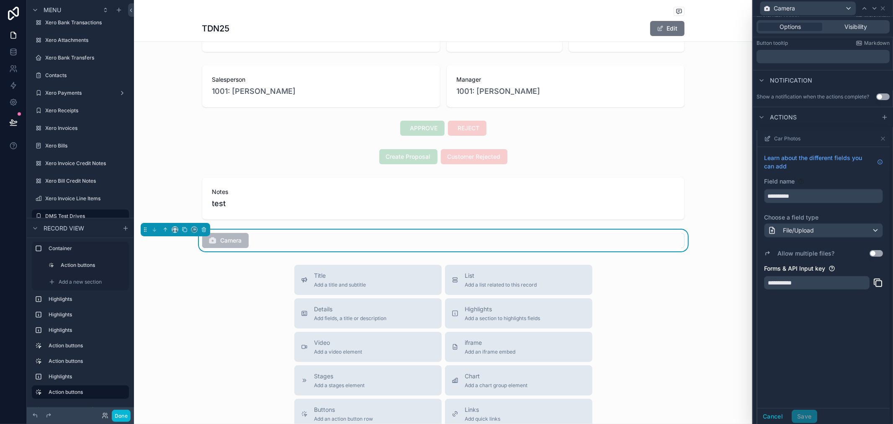
click at [869, 257] on button "Use setting" at bounding box center [875, 253] width 13 height 7
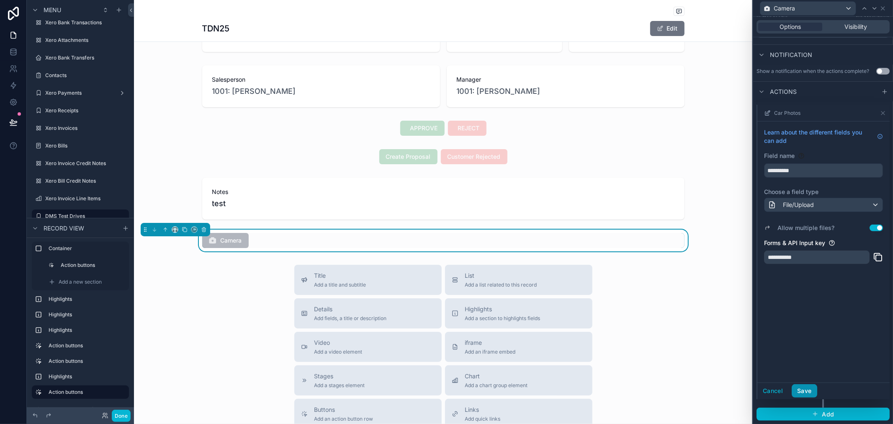
click at [804, 389] on button "Save" at bounding box center [803, 390] width 25 height 13
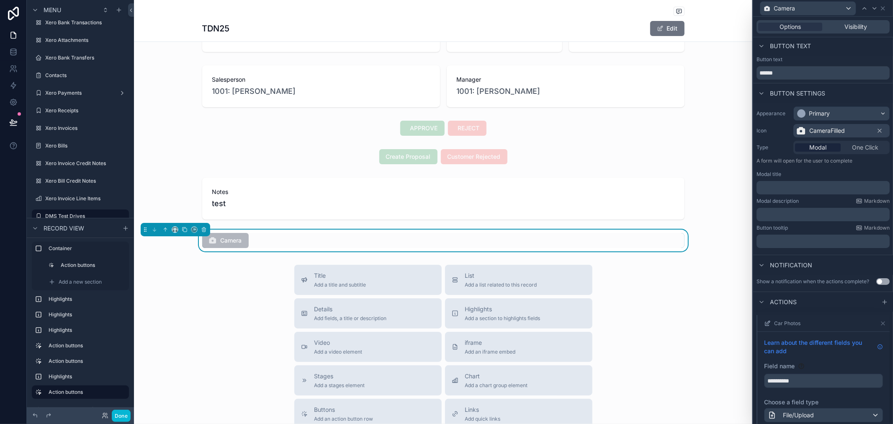
scroll to position [0, 0]
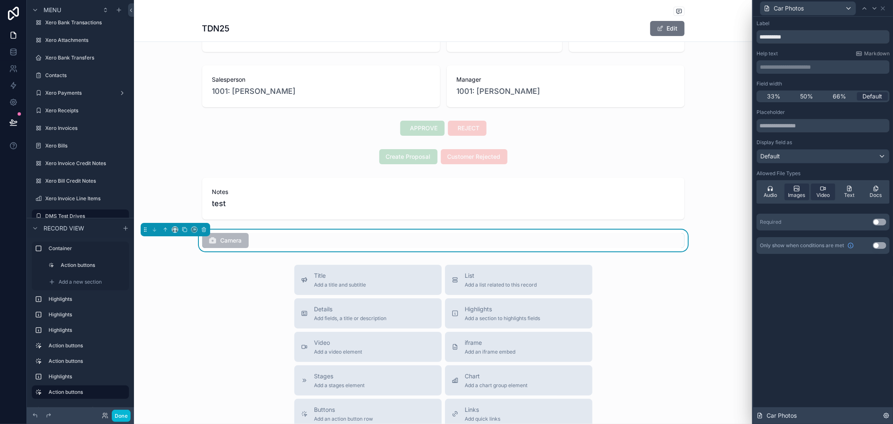
click at [831, 418] on div "Car Photos" at bounding box center [823, 415] width 140 height 17
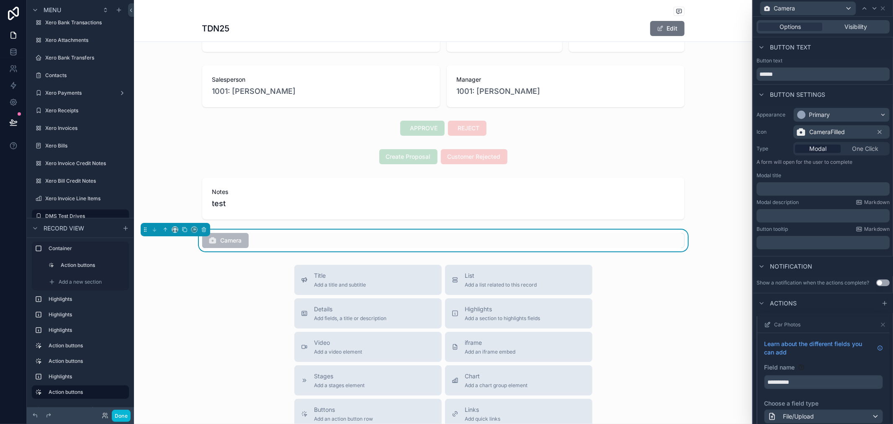
click at [855, 151] on span "One Click" at bounding box center [865, 148] width 26 height 8
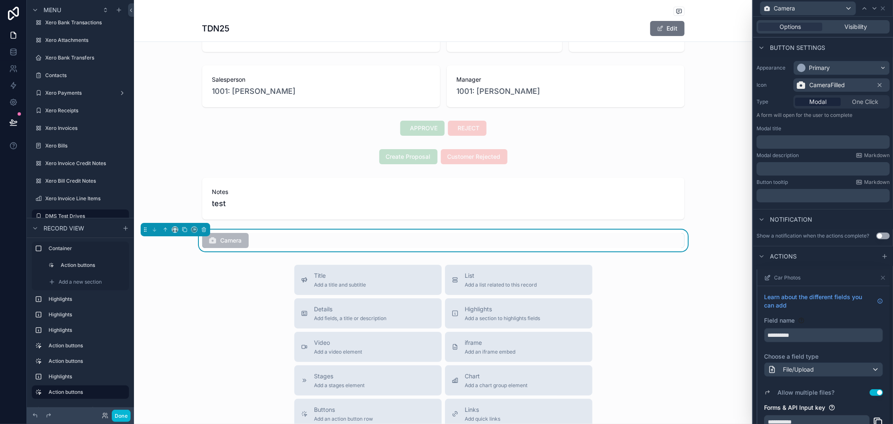
scroll to position [46, 0]
click at [856, 103] on span "One Click" at bounding box center [865, 102] width 26 height 8
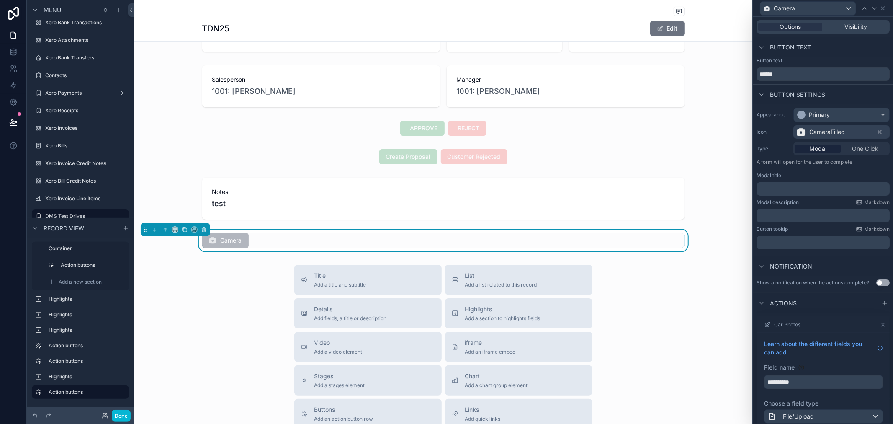
click at [278, 244] on div "Camera" at bounding box center [443, 240] width 482 height 15
click at [797, 8] on div "Camera" at bounding box center [807, 8] width 95 height 13
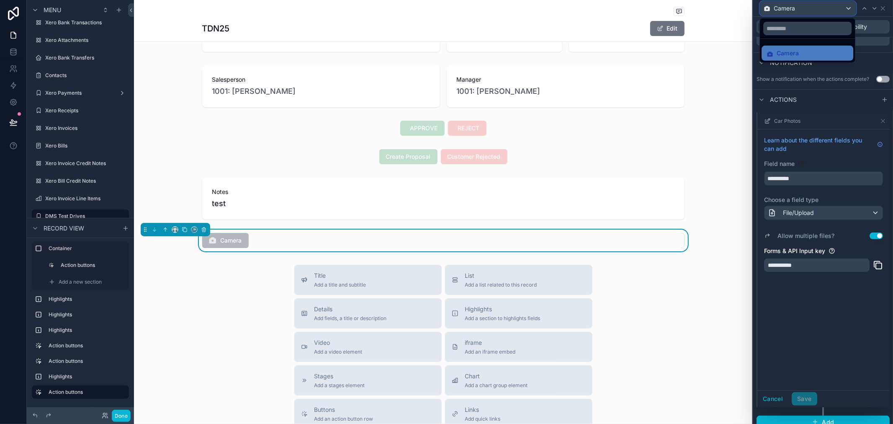
scroll to position [218, 0]
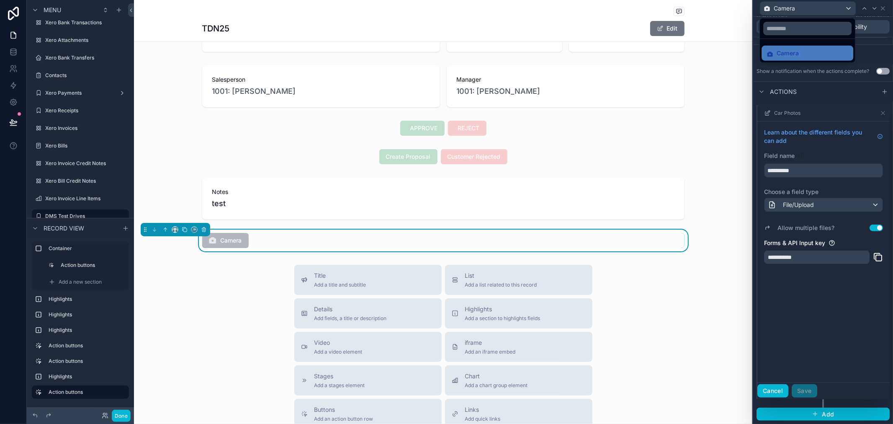
click at [778, 392] on button "Cancel" at bounding box center [772, 390] width 31 height 13
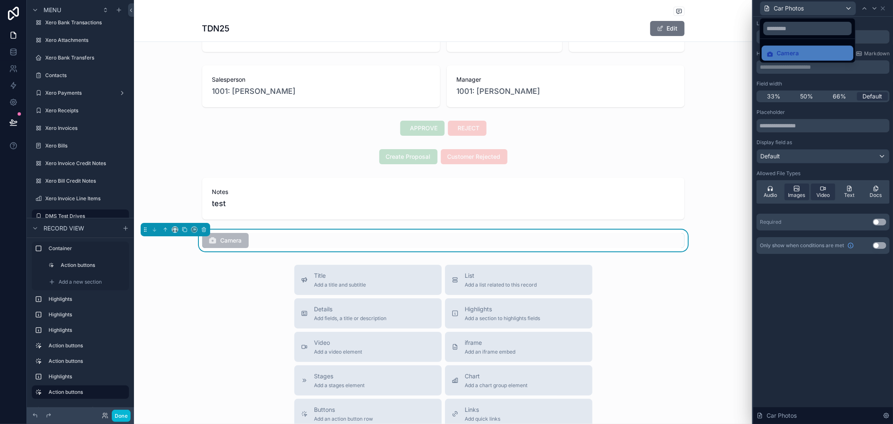
click at [886, 10] on div "Car Photos" at bounding box center [822, 8] width 133 height 16
click at [887, 6] on div "Car Photos" at bounding box center [822, 8] width 133 height 16
click at [884, 8] on icon at bounding box center [882, 8] width 7 height 7
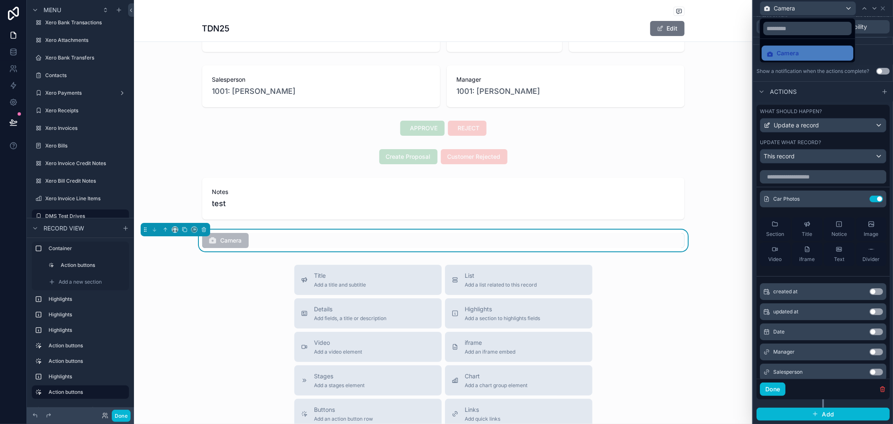
click at [878, 90] on div at bounding box center [823, 212] width 140 height 424
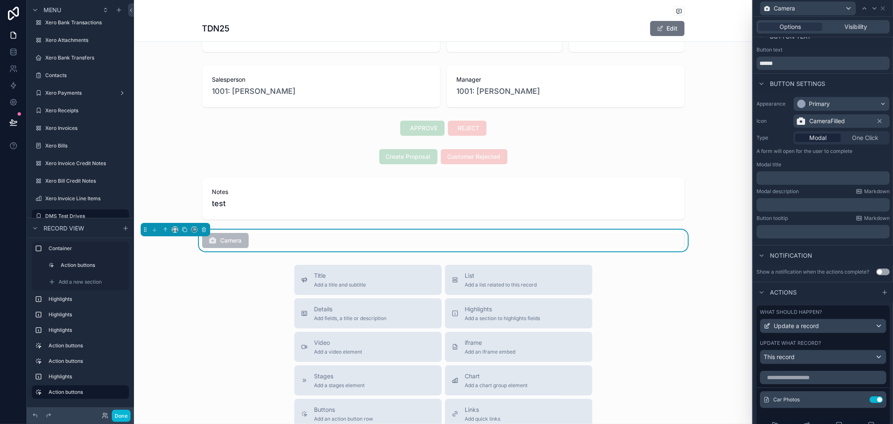
scroll to position [0, 0]
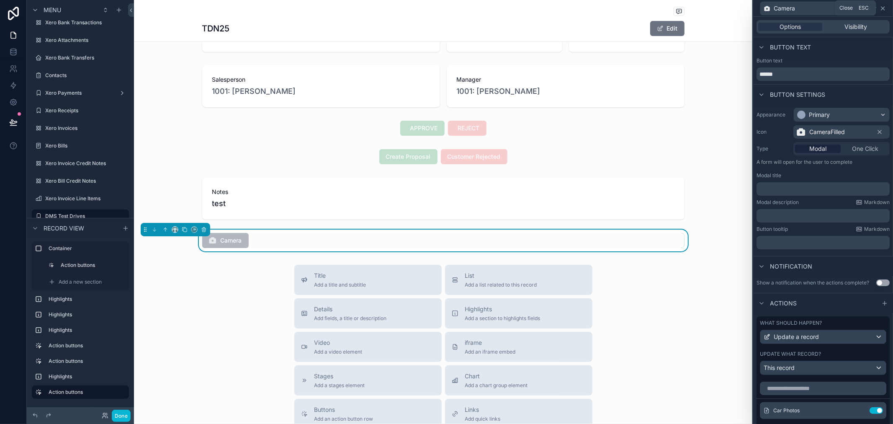
click at [882, 8] on icon at bounding box center [882, 8] width 3 height 3
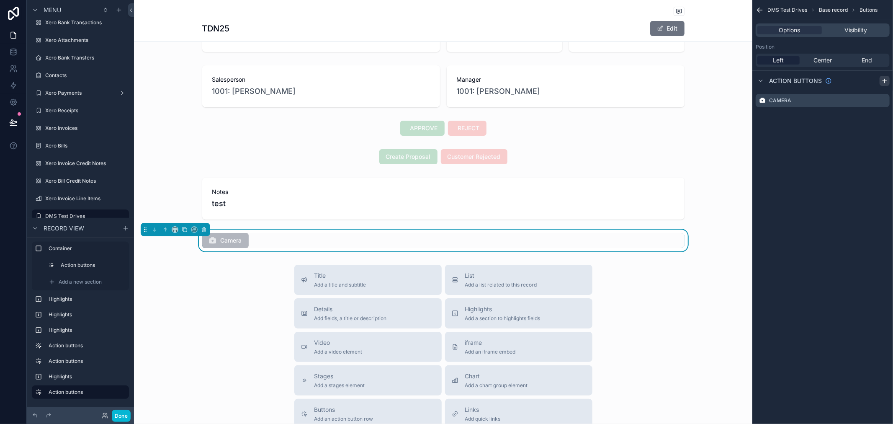
click at [884, 82] on icon "scrollable content" at bounding box center [884, 81] width 0 height 4
click at [883, 117] on icon "scrollable content" at bounding box center [882, 117] width 7 height 7
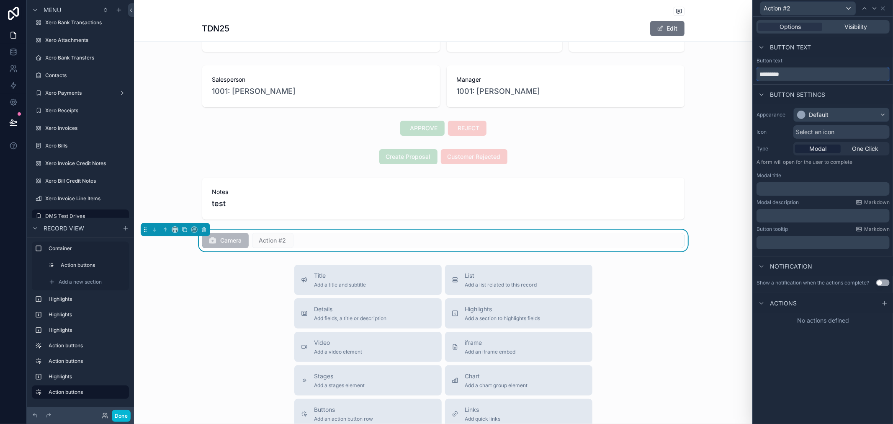
click at [808, 69] on input "*********" at bounding box center [822, 73] width 133 height 13
type input "***"
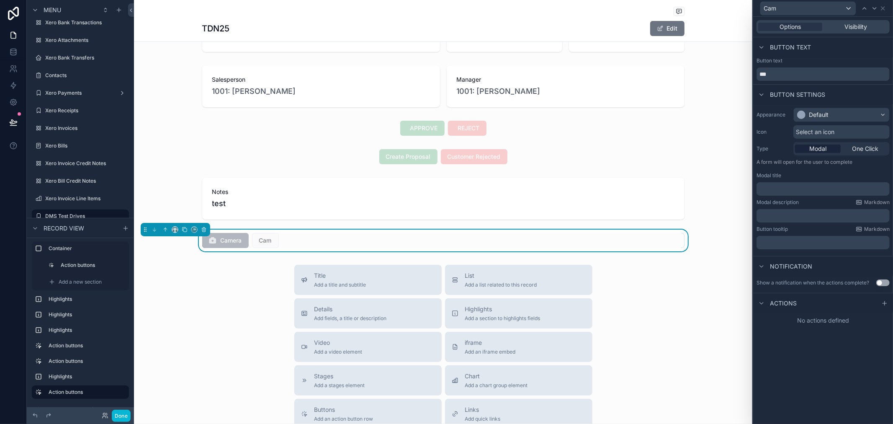
click at [842, 58] on div "Button text" at bounding box center [822, 60] width 133 height 7
click at [868, 150] on span "One Click" at bounding box center [865, 148] width 26 height 8
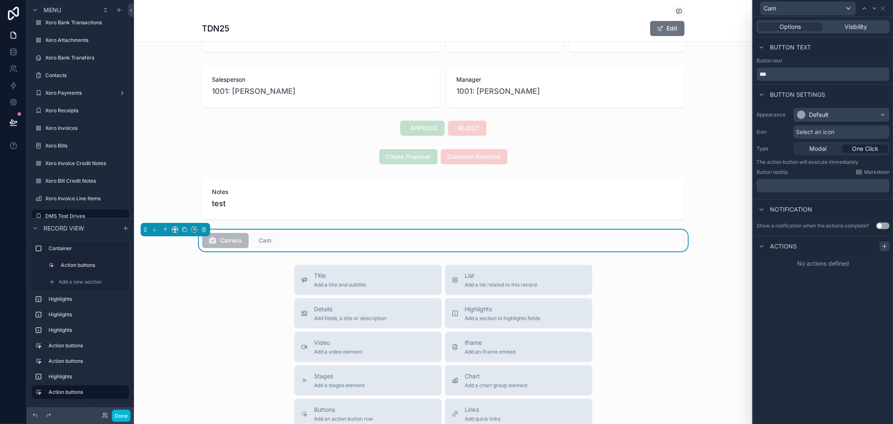
click at [886, 245] on icon at bounding box center [884, 246] width 7 height 7
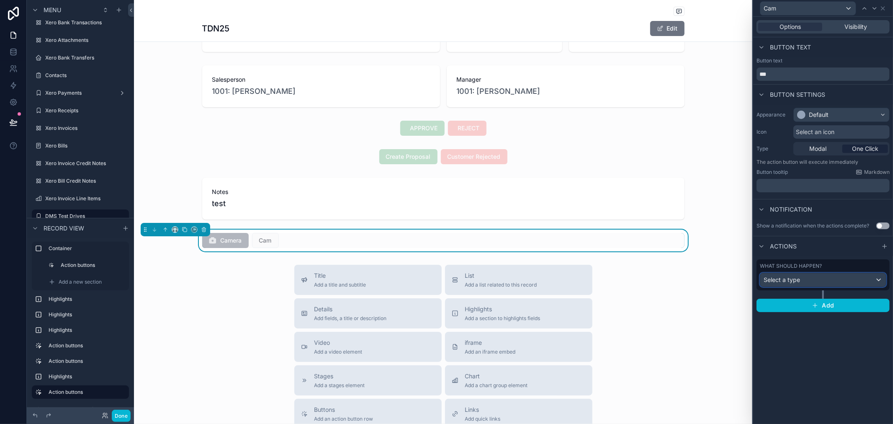
click at [817, 280] on div "Select a type" at bounding box center [823, 279] width 126 height 13
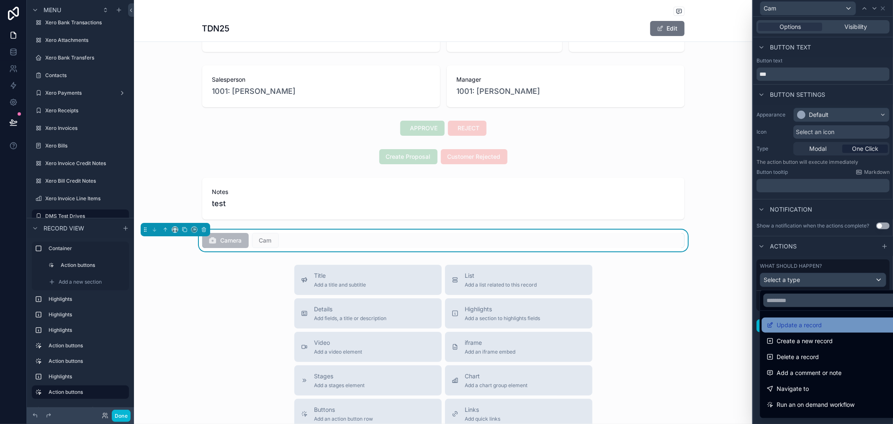
click at [810, 324] on span "Update a record" at bounding box center [798, 325] width 45 height 10
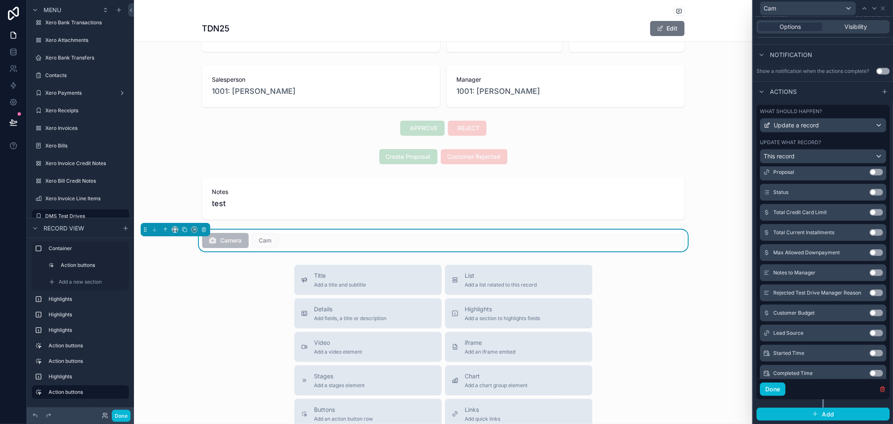
scroll to position [358, 0]
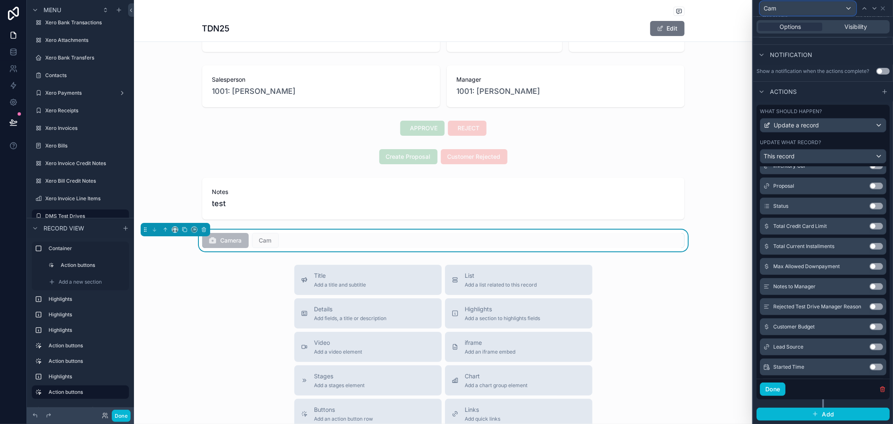
click at [829, 10] on div "Cam" at bounding box center [807, 8] width 95 height 13
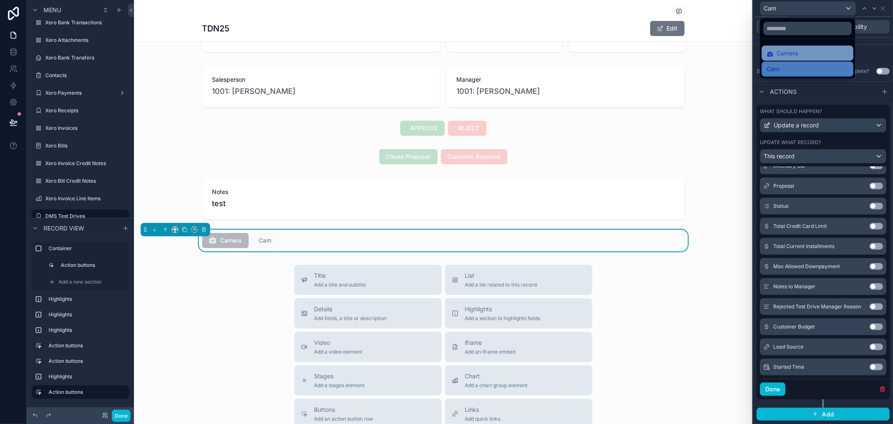
click at [817, 51] on div "Camera" at bounding box center [807, 53] width 82 height 10
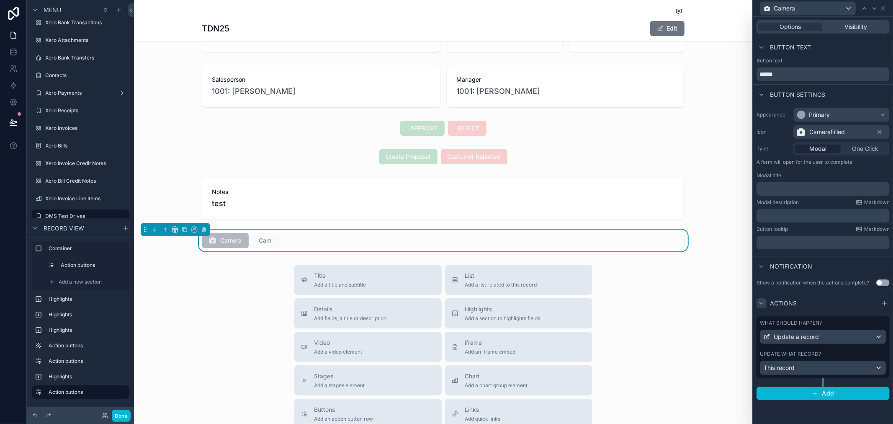
click at [764, 300] on icon at bounding box center [761, 303] width 7 height 7
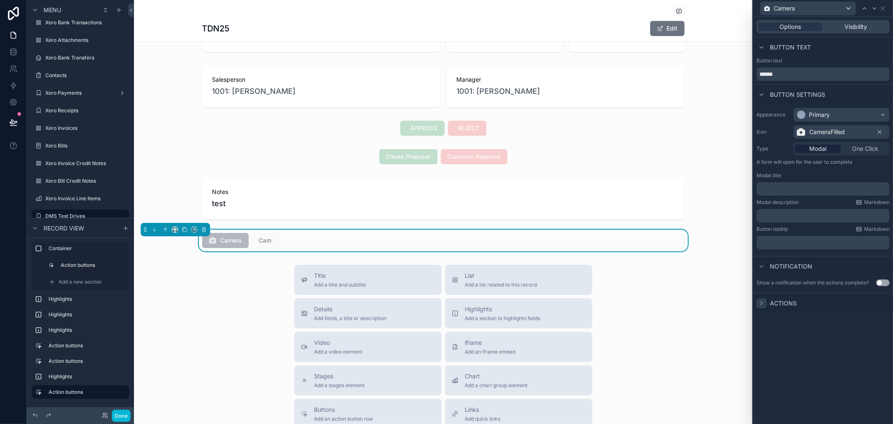
click at [770, 304] on span "Actions" at bounding box center [783, 303] width 27 height 8
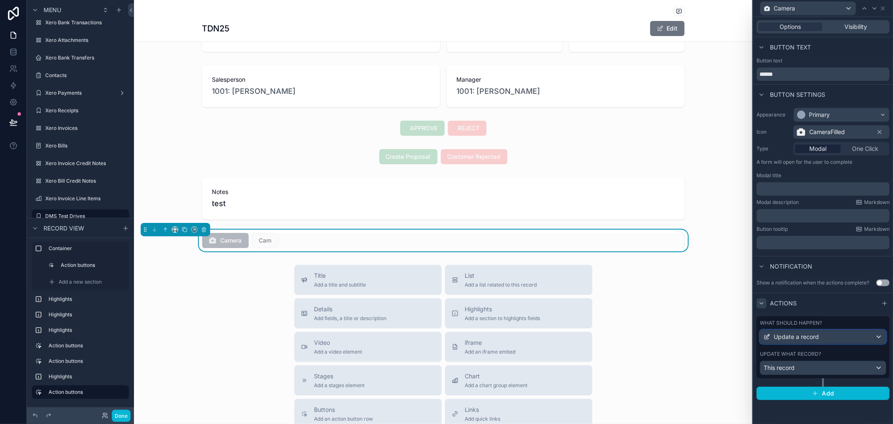
click at [815, 336] on span "Update a record" at bounding box center [795, 336] width 45 height 8
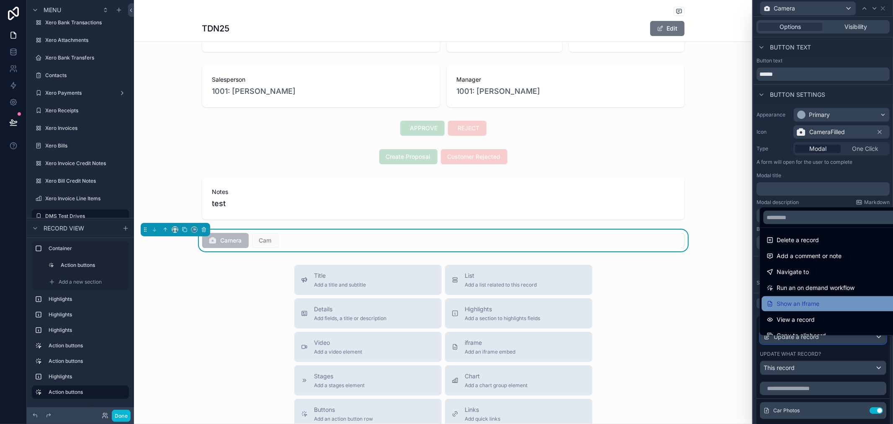
scroll to position [75, 0]
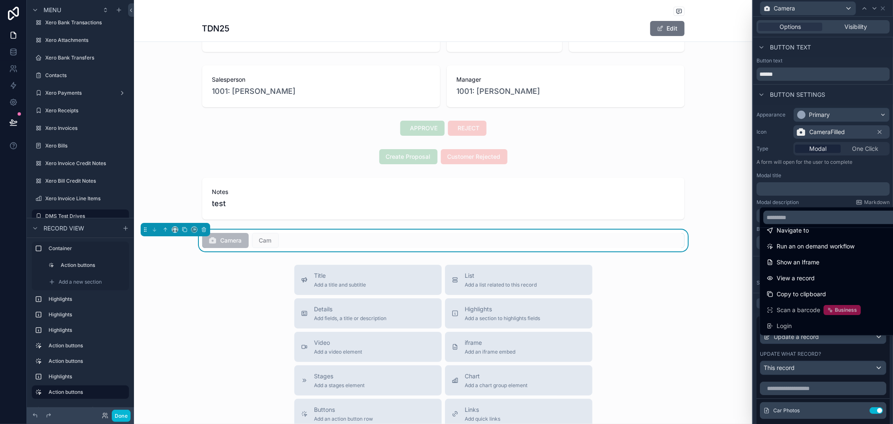
click at [818, 355] on div at bounding box center [823, 212] width 140 height 424
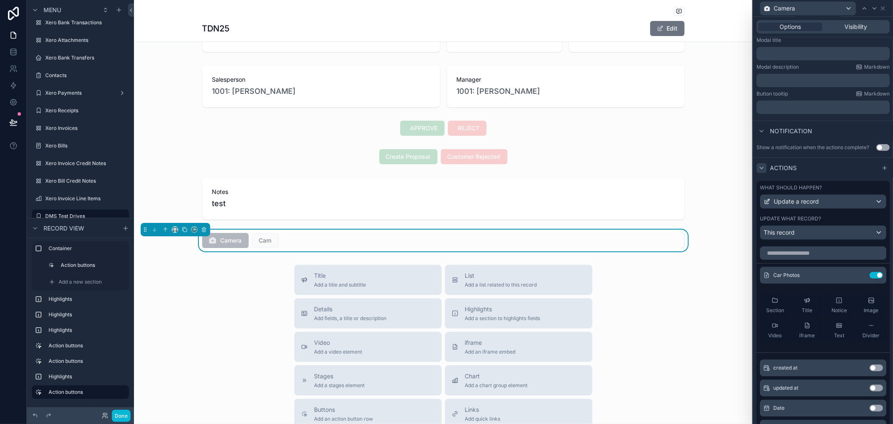
scroll to position [139, 0]
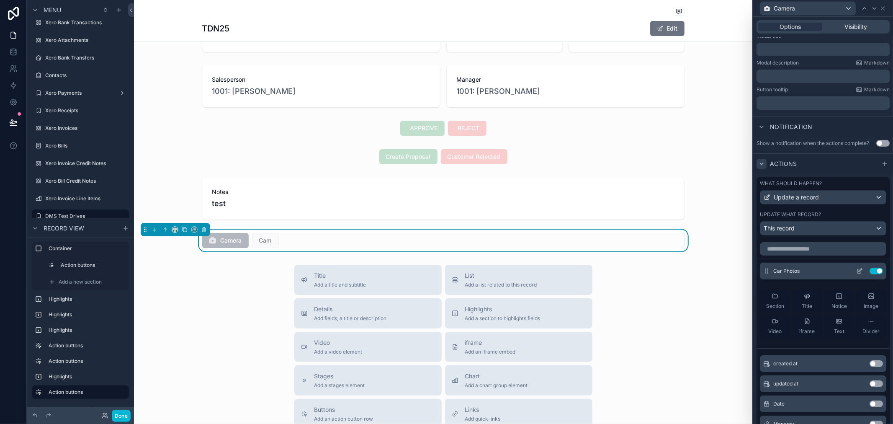
click at [869, 274] on button "Use setting" at bounding box center [875, 270] width 13 height 7
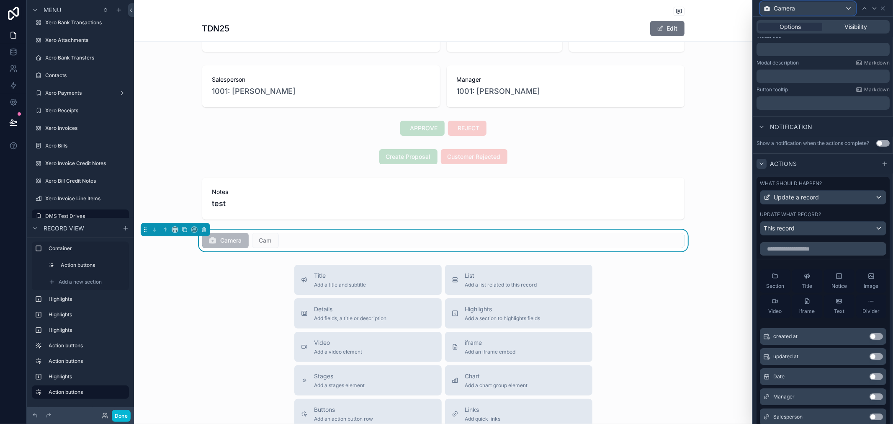
click at [789, 8] on span "Camera" at bounding box center [783, 8] width 21 height 8
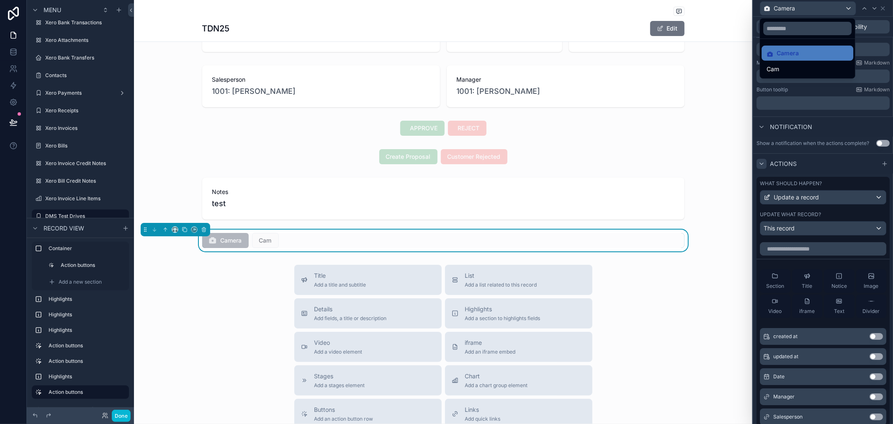
click at [840, 154] on div at bounding box center [823, 212] width 140 height 424
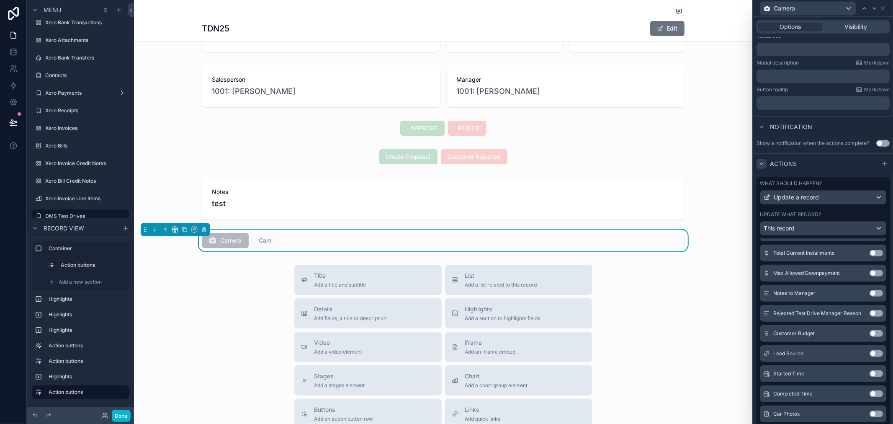
scroll to position [218, 0]
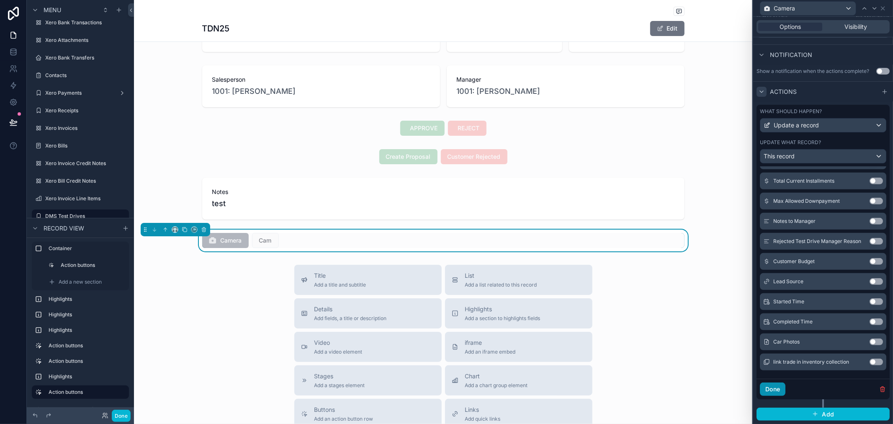
click at [769, 393] on button "Done" at bounding box center [773, 388] width 26 height 13
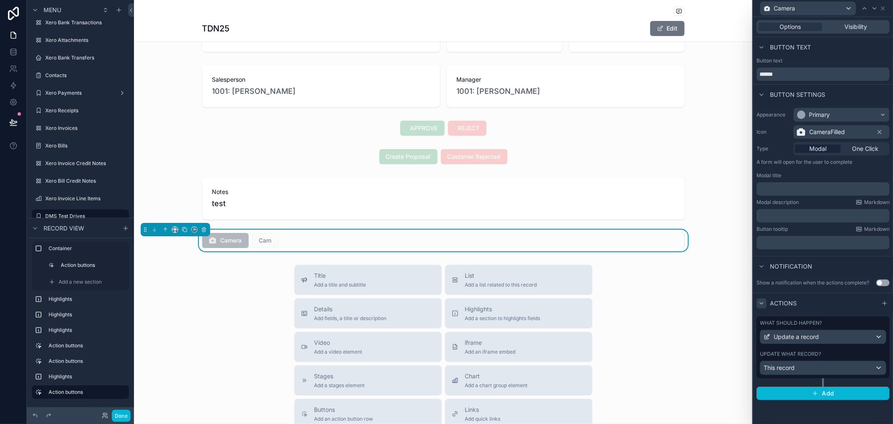
scroll to position [0, 0]
click at [793, 9] on span "Camera" at bounding box center [783, 8] width 21 height 8
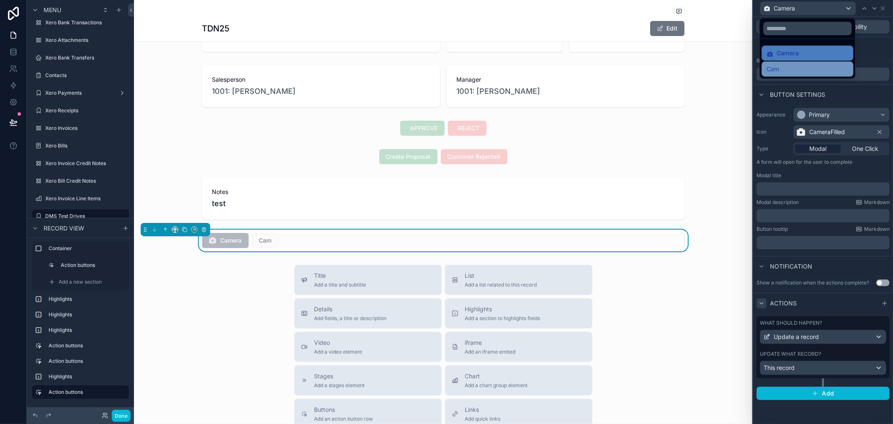
click at [799, 72] on div "Cam" at bounding box center [807, 69] width 82 height 10
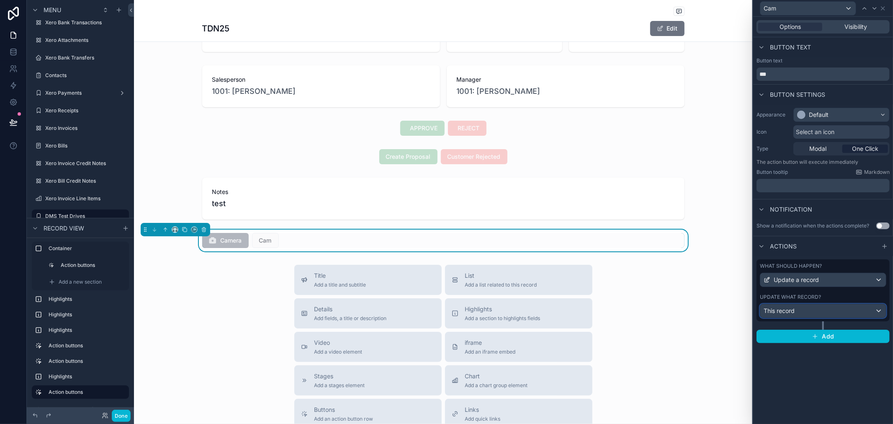
click at [831, 309] on div "This record" at bounding box center [823, 310] width 126 height 13
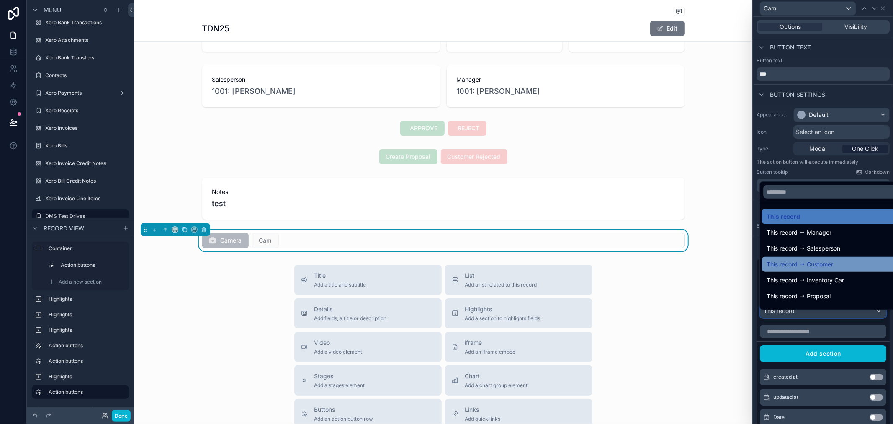
scroll to position [11, 0]
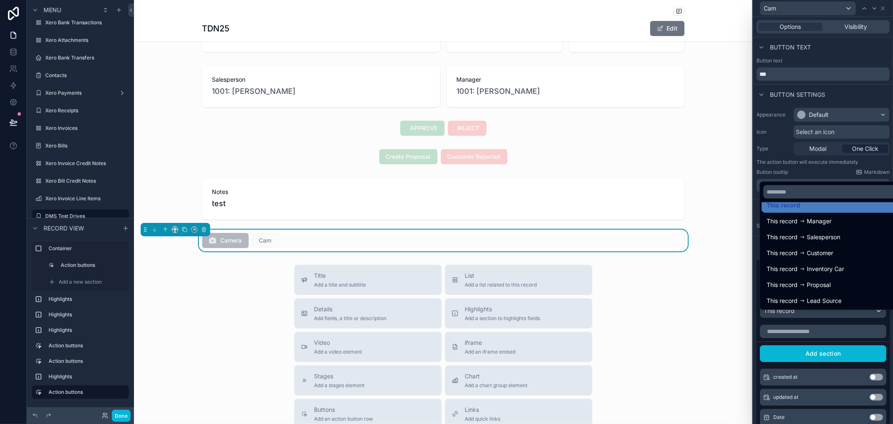
click at [825, 180] on div "This record This record Manager This record Salesperson This record Customer Th…" at bounding box center [822, 245] width 126 height 130
click at [822, 172] on div at bounding box center [823, 212] width 140 height 424
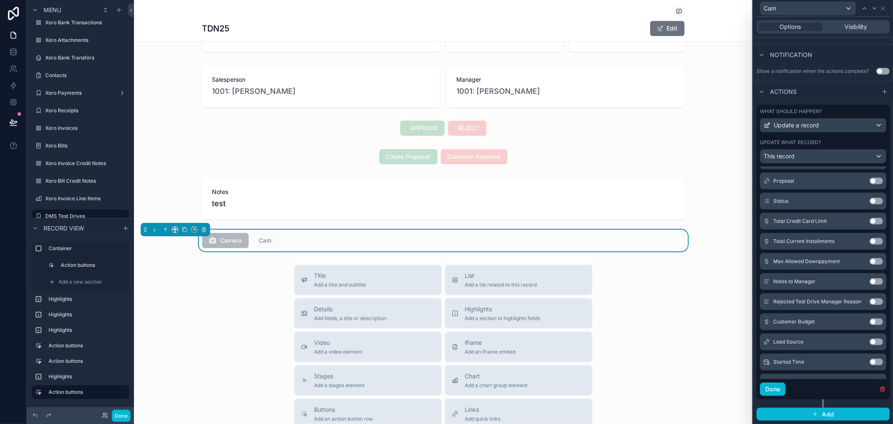
scroll to position [404, 0]
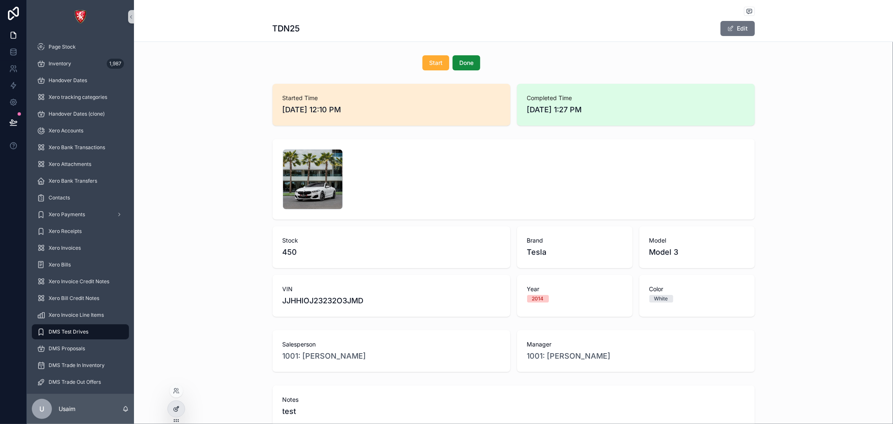
click at [177, 408] on icon at bounding box center [176, 408] width 7 height 7
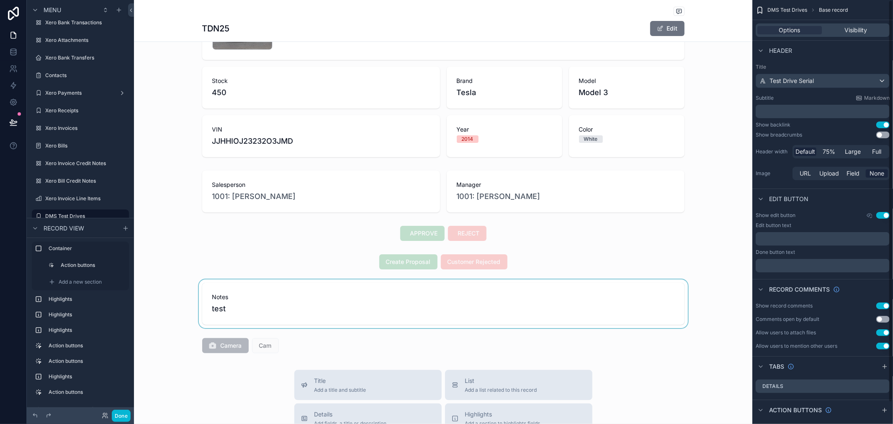
scroll to position [186, 0]
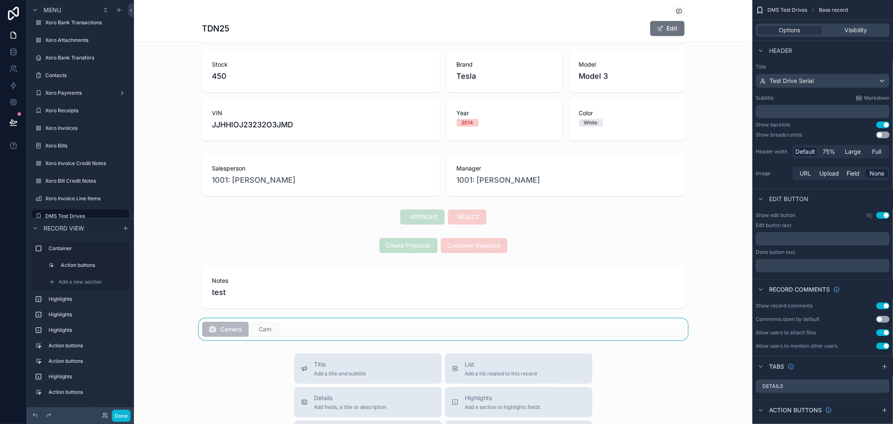
click at [219, 328] on div "scrollable content" at bounding box center [443, 329] width 618 height 22
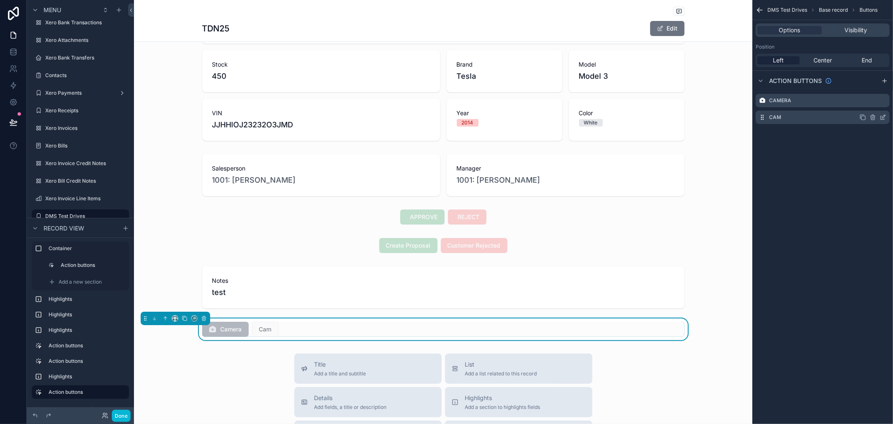
click at [804, 118] on div "Cam" at bounding box center [822, 116] width 134 height 13
click at [839, 120] on div "Cam" at bounding box center [822, 116] width 134 height 13
click at [773, 103] on label "Camera" at bounding box center [780, 100] width 22 height 7
click at [873, 100] on icon "scrollable content" at bounding box center [873, 101] width 0 height 2
click at [868, 86] on icon at bounding box center [869, 87] width 7 height 7
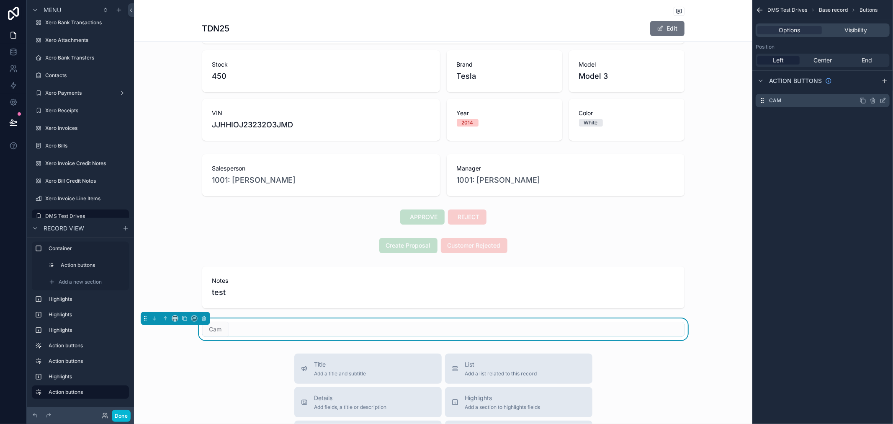
click at [836, 98] on div "Cam" at bounding box center [822, 100] width 134 height 13
click at [881, 98] on icon "scrollable content" at bounding box center [882, 100] width 7 height 7
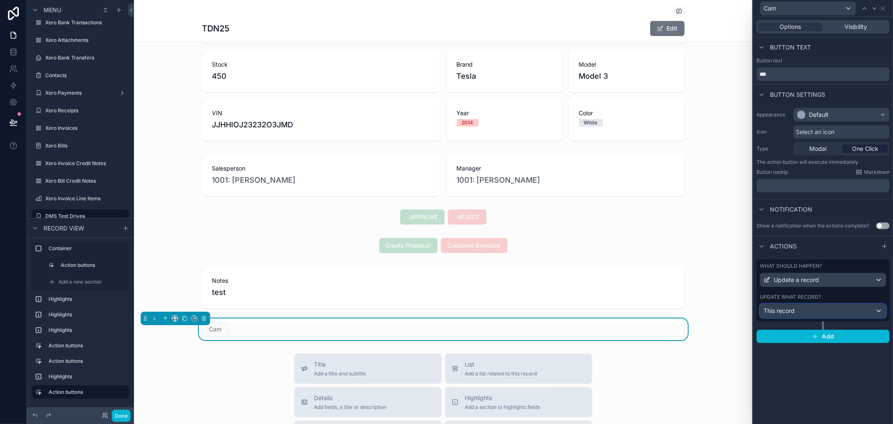
click at [823, 307] on div "This record" at bounding box center [823, 310] width 126 height 13
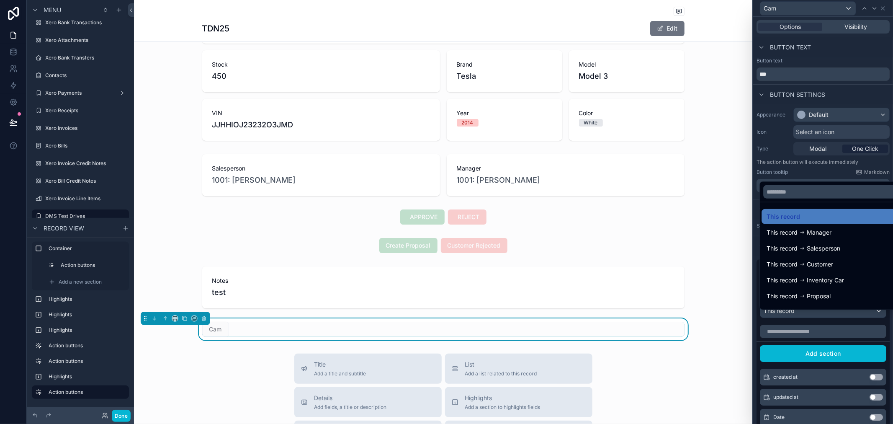
click at [814, 172] on div at bounding box center [823, 212] width 140 height 424
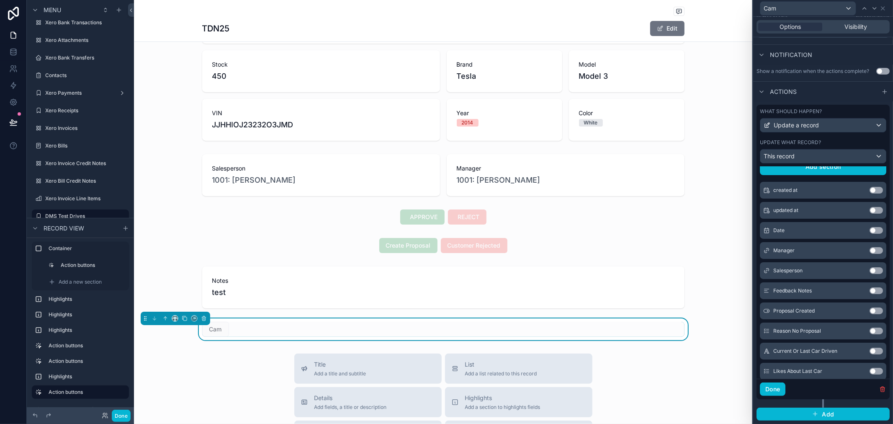
scroll to position [0, 0]
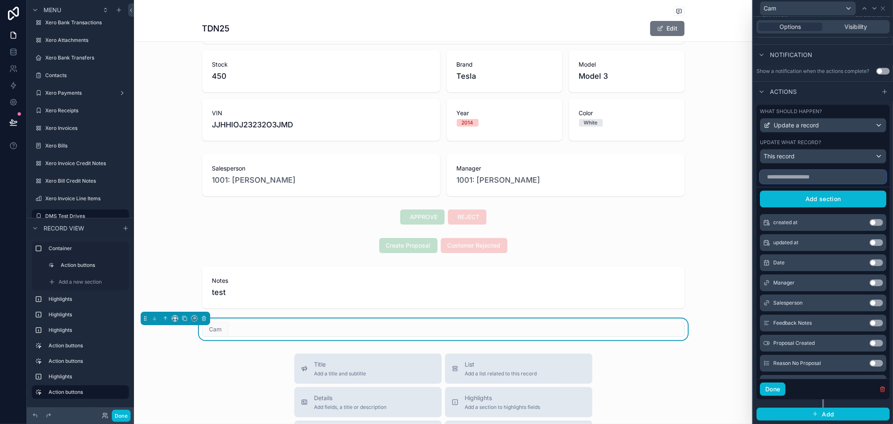
click at [806, 179] on input "text" at bounding box center [823, 176] width 126 height 13
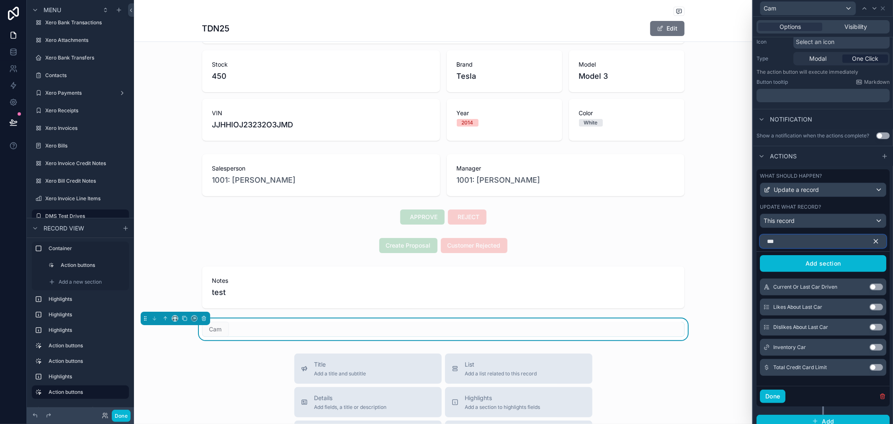
scroll to position [93, 0]
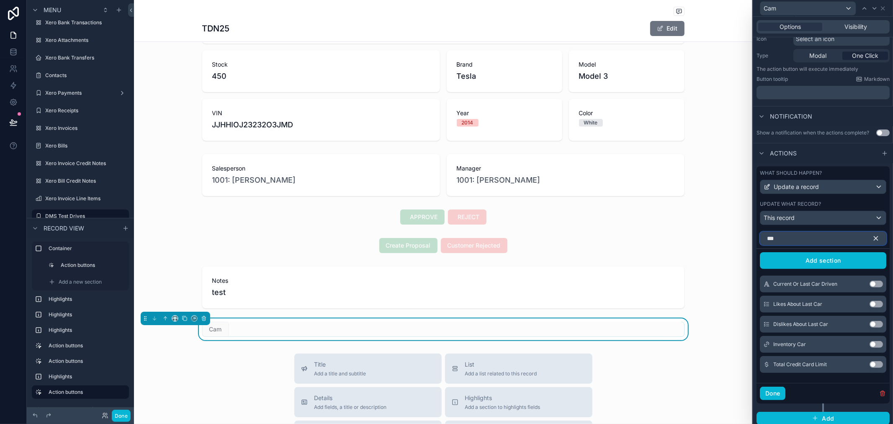
type input "***"
click at [835, 207] on div "Update what record?" at bounding box center [823, 203] width 126 height 7
click at [775, 400] on button "Done" at bounding box center [773, 392] width 26 height 13
click at [775, 405] on div "Options Visibility Button text Button text *** Button settings Appearance Defau…" at bounding box center [823, 220] width 140 height 407
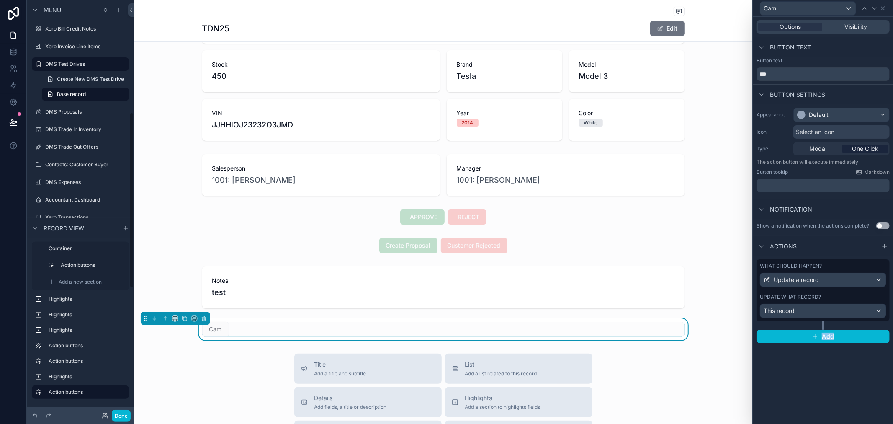
scroll to position [252, 0]
click at [14, 49] on icon at bounding box center [13, 52] width 8 height 8
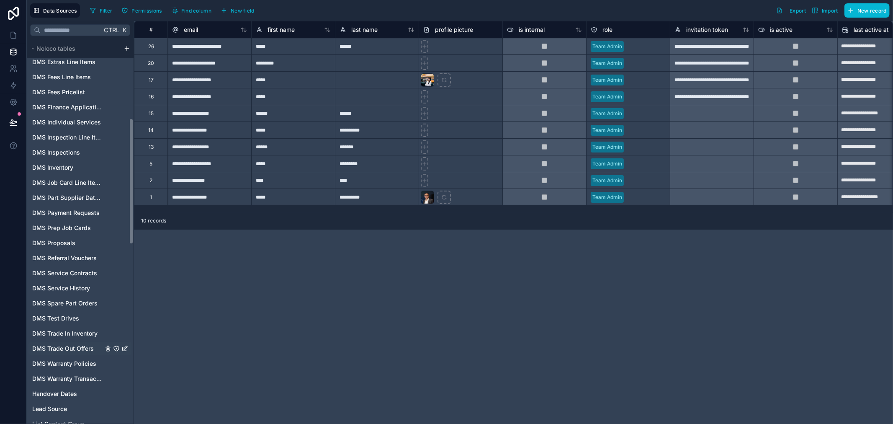
scroll to position [232, 0]
click at [65, 319] on span "DMS Test Drives" at bounding box center [55, 317] width 47 height 8
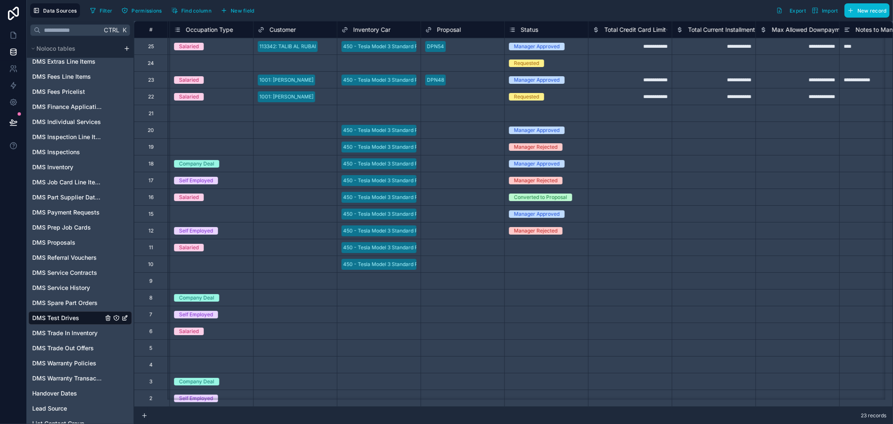
scroll to position [0, 1960]
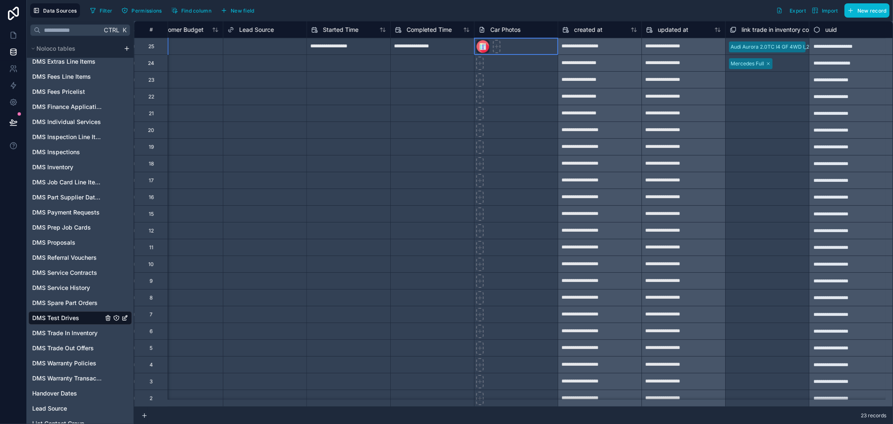
click at [503, 40] on div at bounding box center [516, 46] width 84 height 17
click at [511, 26] on span "Car Photos" at bounding box center [505, 30] width 30 height 8
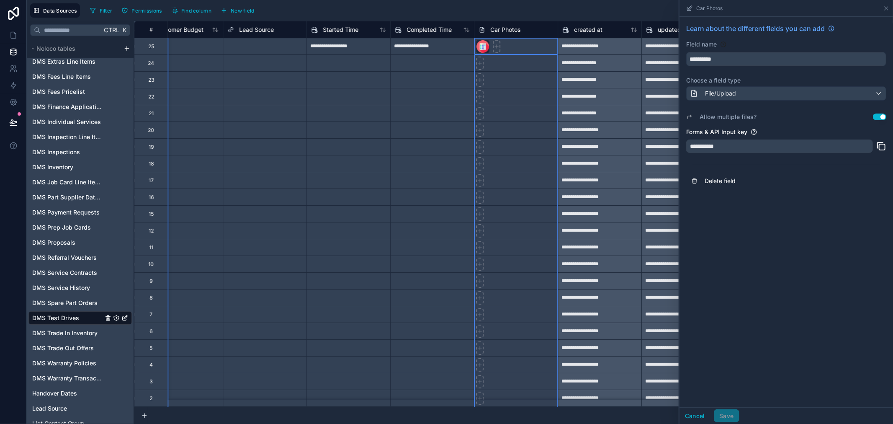
click at [511, 26] on span "Car Photos" at bounding box center [505, 30] width 30 height 8
click at [10, 34] on icon at bounding box center [13, 35] width 8 height 8
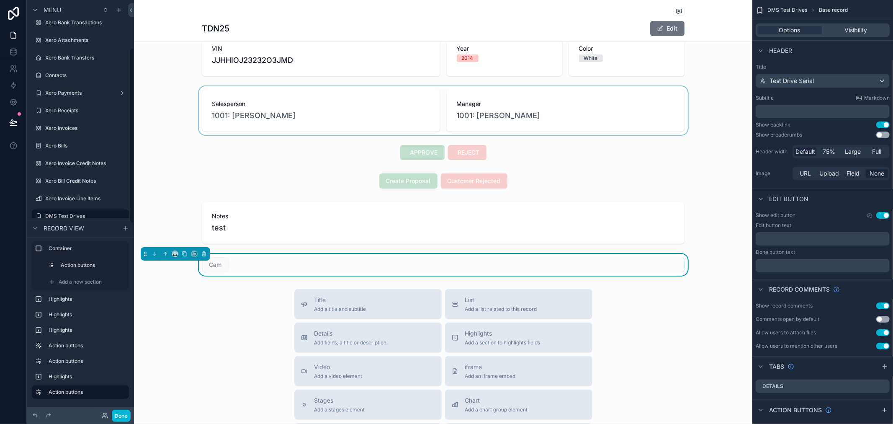
scroll to position [279, 0]
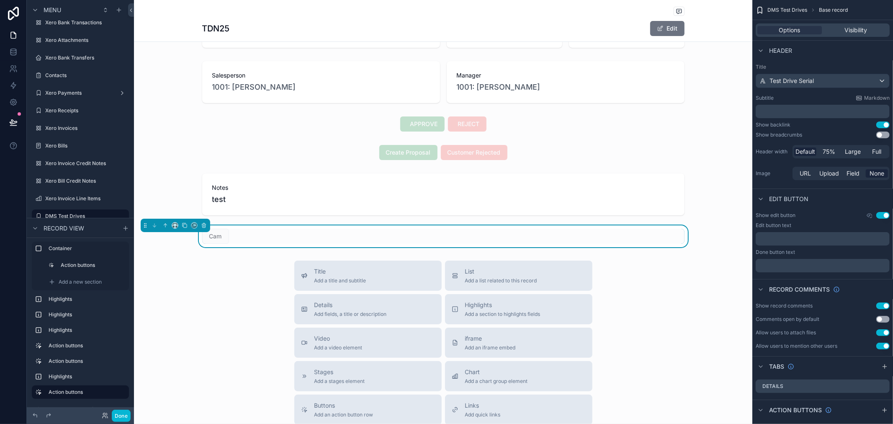
click at [247, 238] on div "Cam" at bounding box center [443, 236] width 482 height 15
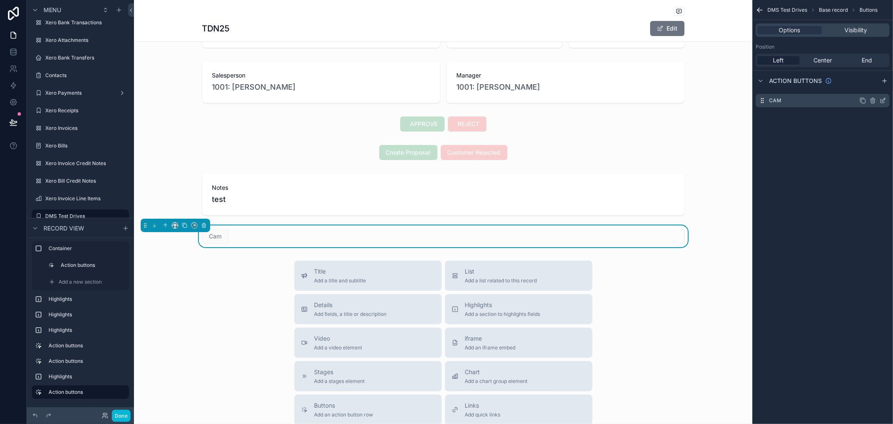
click at [874, 100] on icon "scrollable content" at bounding box center [873, 101] width 4 height 4
click at [867, 88] on icon at bounding box center [869, 87] width 7 height 7
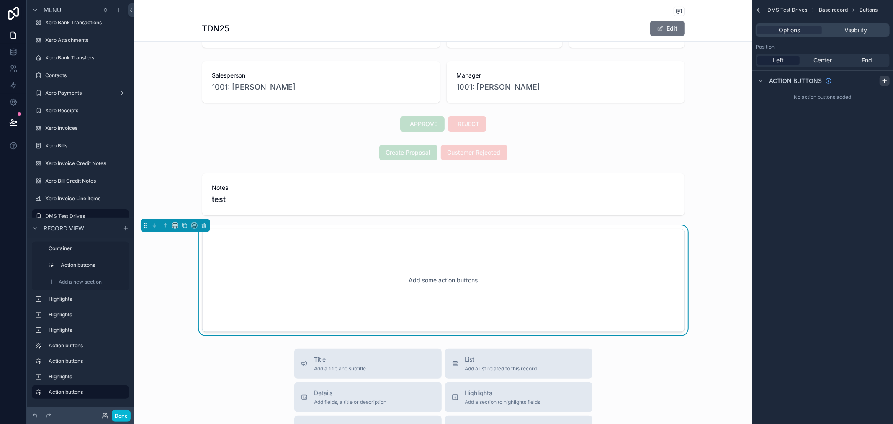
click at [884, 81] on icon "scrollable content" at bounding box center [884, 80] width 7 height 7
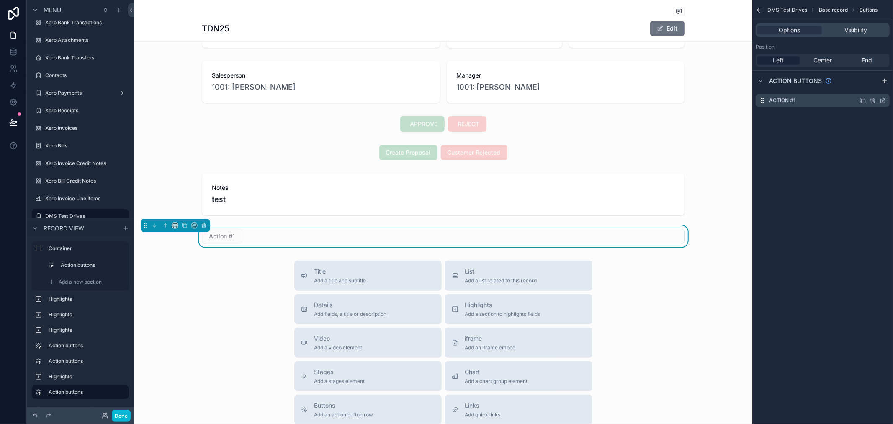
click at [838, 97] on div "Action #1" at bounding box center [822, 100] width 134 height 13
click at [884, 99] on icon "scrollable content" at bounding box center [882, 100] width 7 height 7
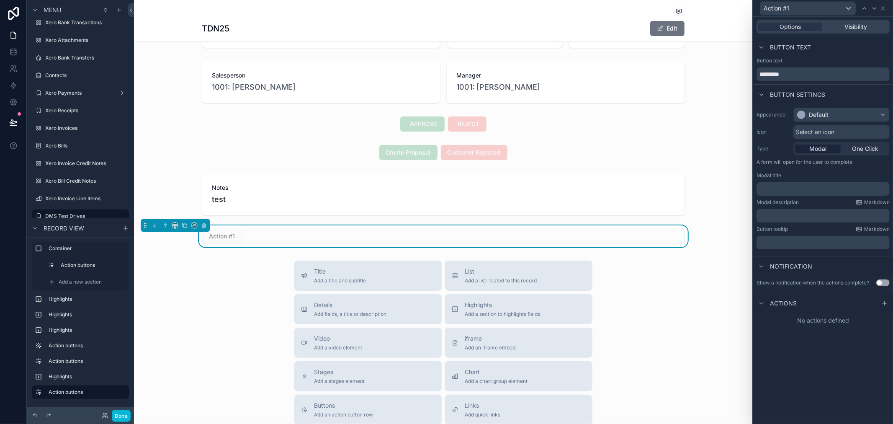
click at [792, 66] on div "Button text *********" at bounding box center [822, 68] width 133 height 23
click at [792, 69] on input "*********" at bounding box center [822, 73] width 133 height 13
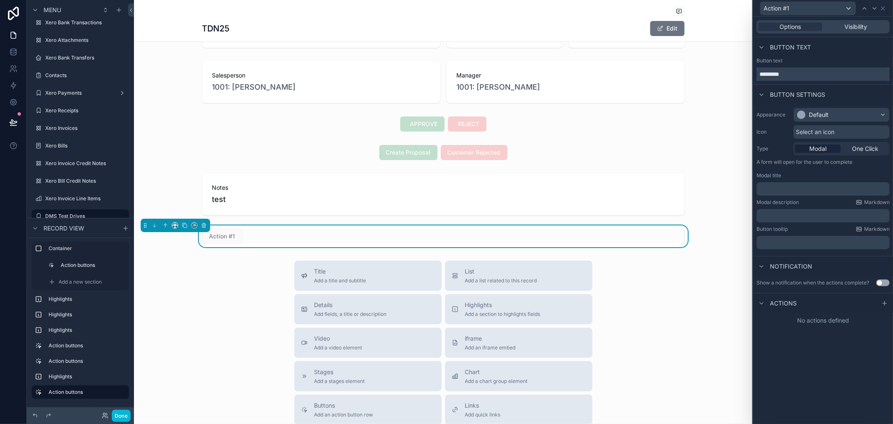
click at [792, 69] on input "*********" at bounding box center [822, 73] width 133 height 13
type input "******"
click at [863, 152] on span "One Click" at bounding box center [865, 148] width 26 height 8
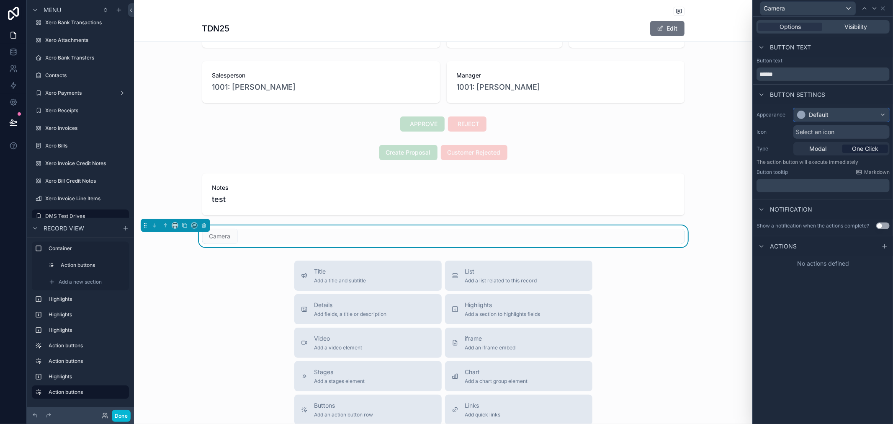
click at [864, 115] on div "Default" at bounding box center [841, 114] width 95 height 13
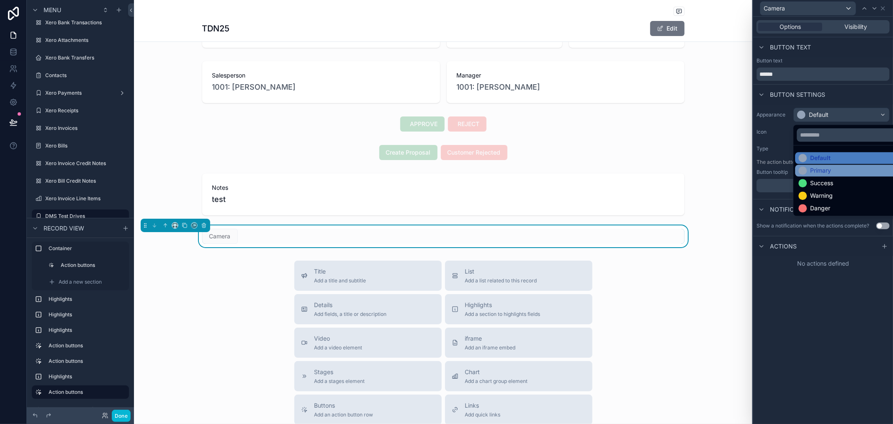
click at [809, 167] on div "Primary" at bounding box center [814, 170] width 33 height 8
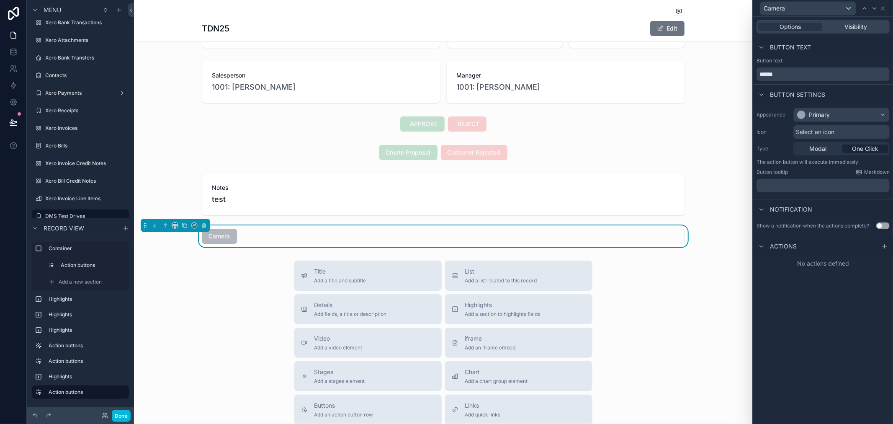
click at [834, 102] on div "Button settings" at bounding box center [823, 94] width 140 height 20
click at [886, 244] on icon at bounding box center [884, 246] width 7 height 7
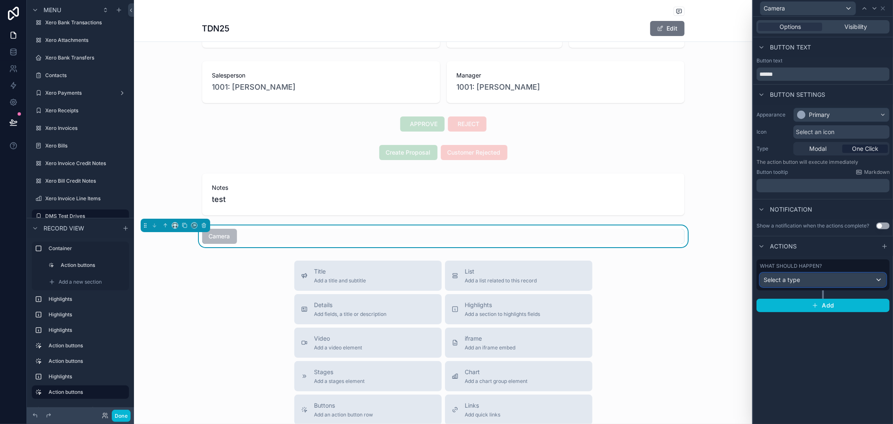
click at [795, 280] on span "Select a type" at bounding box center [781, 279] width 36 height 7
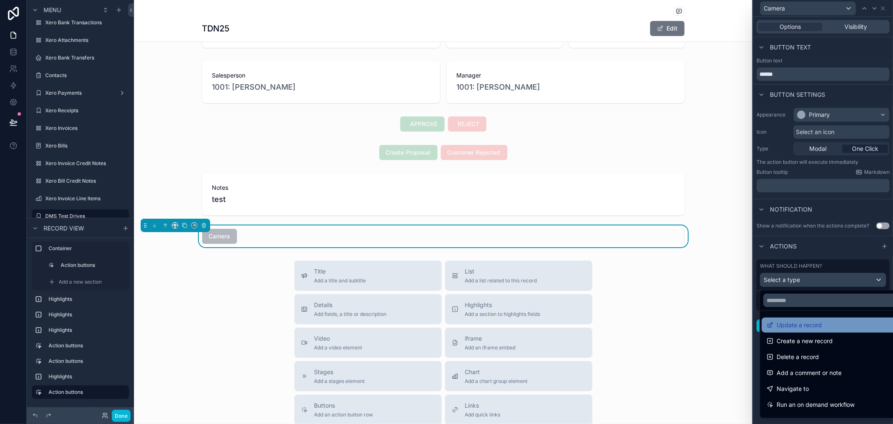
click at [796, 323] on span "Update a record" at bounding box center [798, 325] width 45 height 10
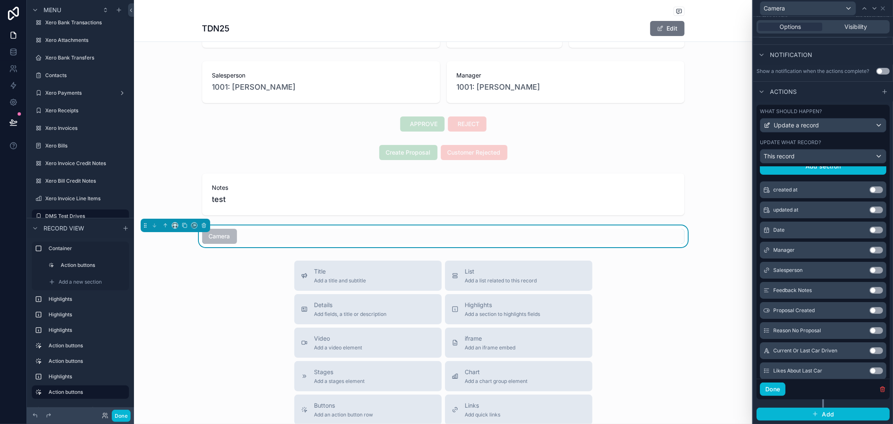
scroll to position [0, 0]
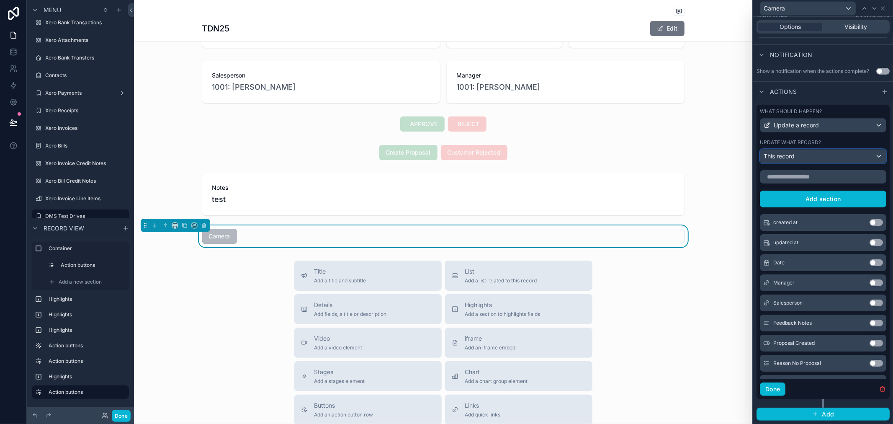
click at [821, 161] on div "This record" at bounding box center [823, 155] width 126 height 13
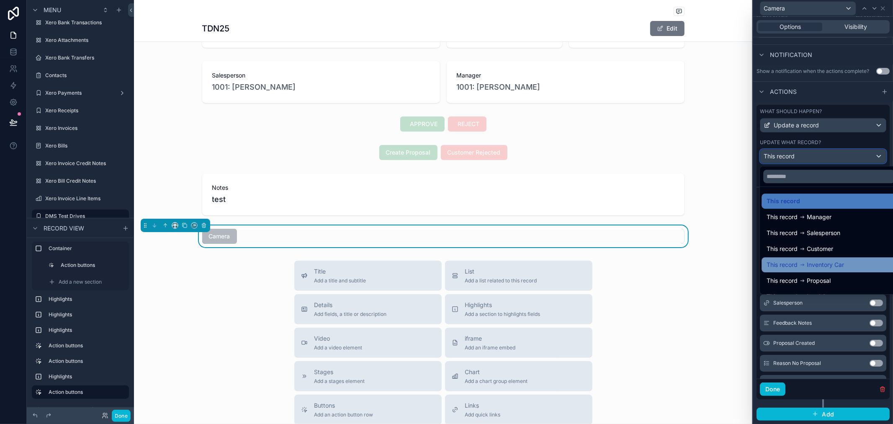
scroll to position [11, 0]
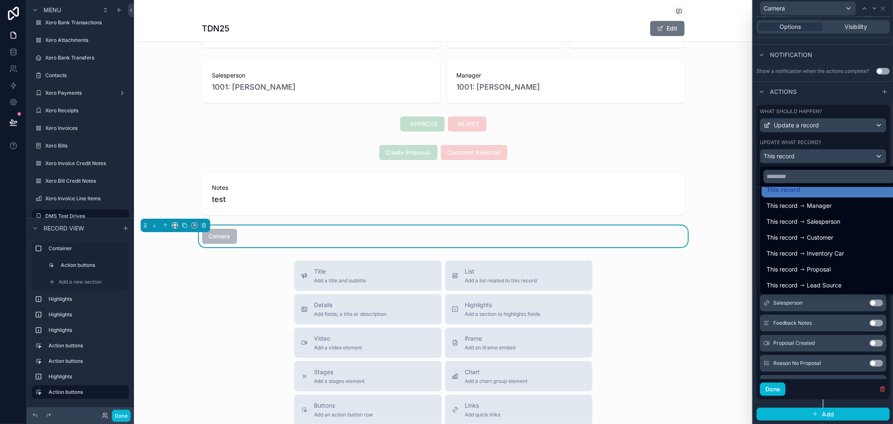
drag, startPoint x: 846, startPoint y: 139, endPoint x: 842, endPoint y: 144, distance: 6.2
click at [845, 141] on div at bounding box center [823, 212] width 140 height 424
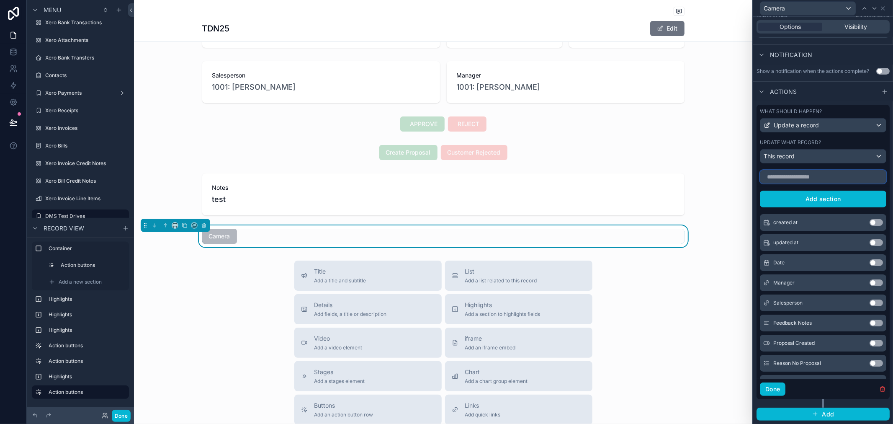
click at [827, 179] on input "text" at bounding box center [823, 176] width 126 height 13
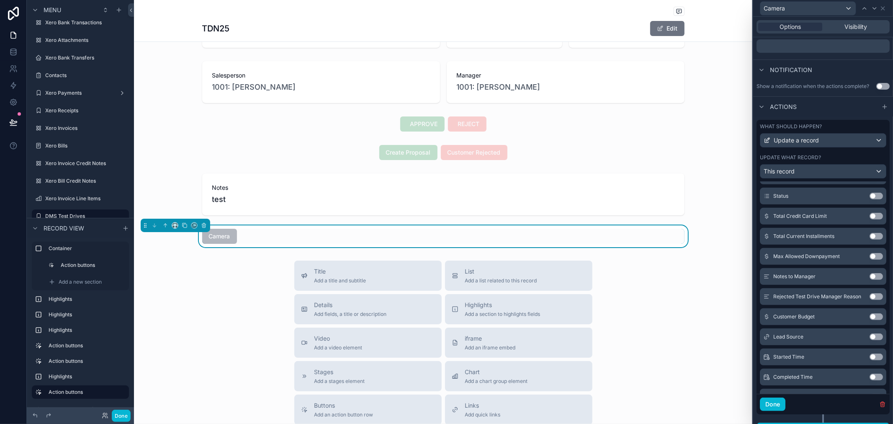
scroll to position [404, 0]
click at [775, 410] on button "Done" at bounding box center [773, 403] width 26 height 13
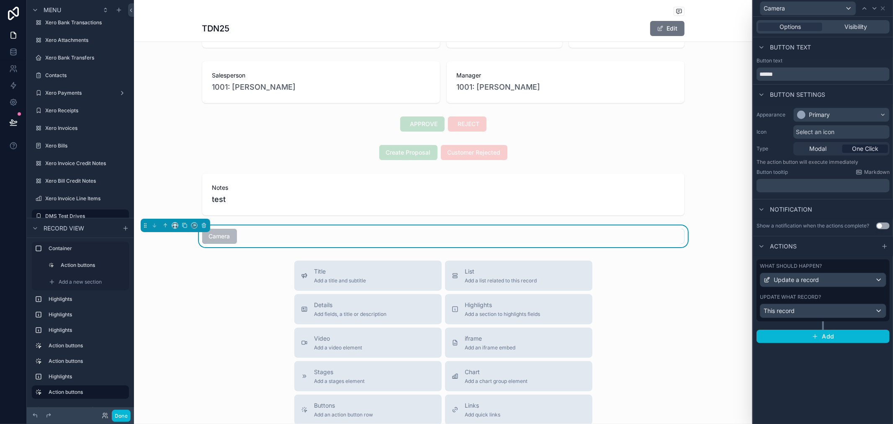
click at [803, 319] on div "What should happen? Update a record Update what record? This record" at bounding box center [822, 290] width 133 height 62
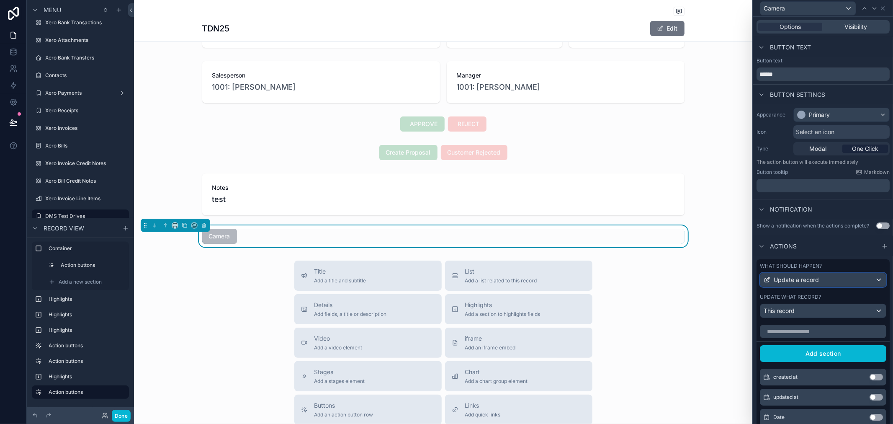
click at [808, 286] on div "Update a record" at bounding box center [823, 279] width 126 height 13
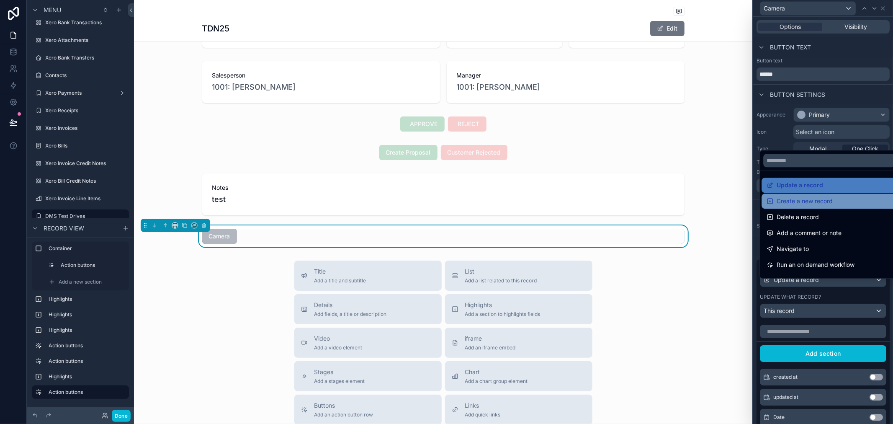
click at [802, 199] on span "Create a new record" at bounding box center [804, 201] width 56 height 10
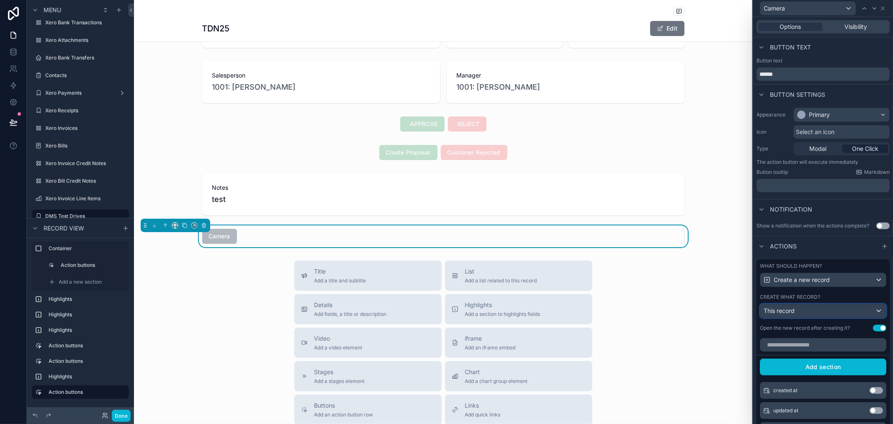
click at [799, 316] on div "This record" at bounding box center [823, 310] width 126 height 13
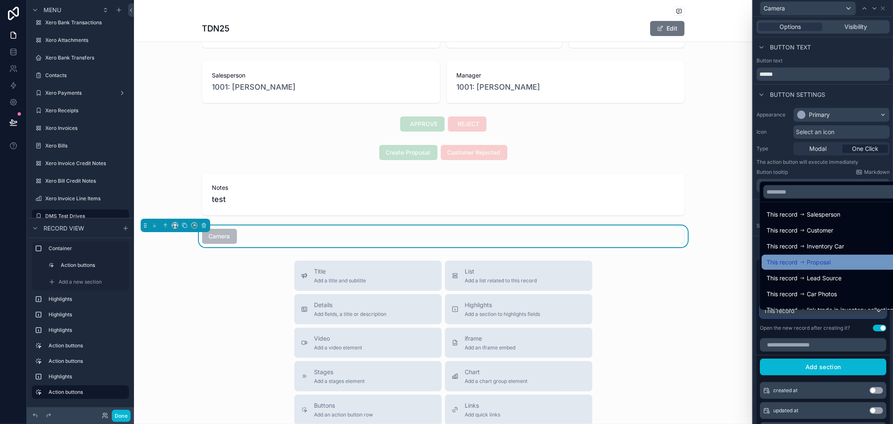
scroll to position [27, 0]
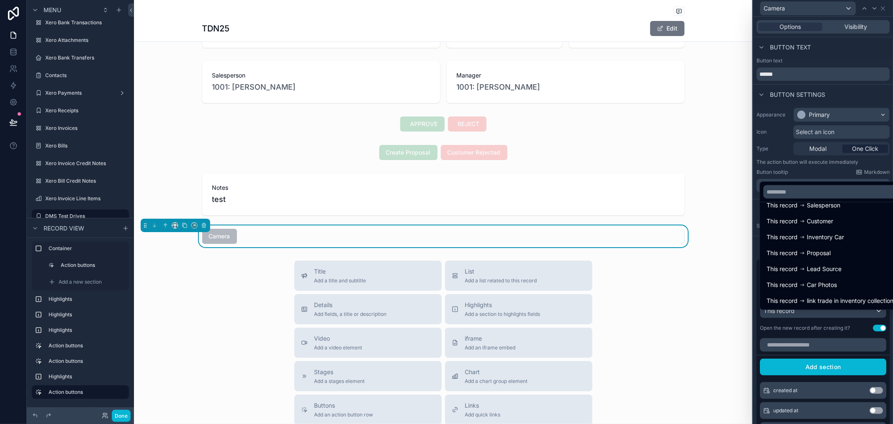
click at [799, 340] on div at bounding box center [823, 212] width 140 height 424
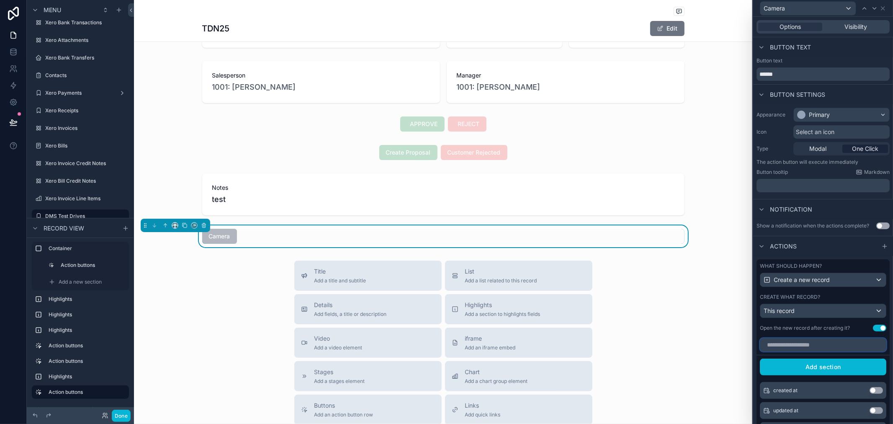
click at [827, 351] on input "text" at bounding box center [823, 344] width 126 height 13
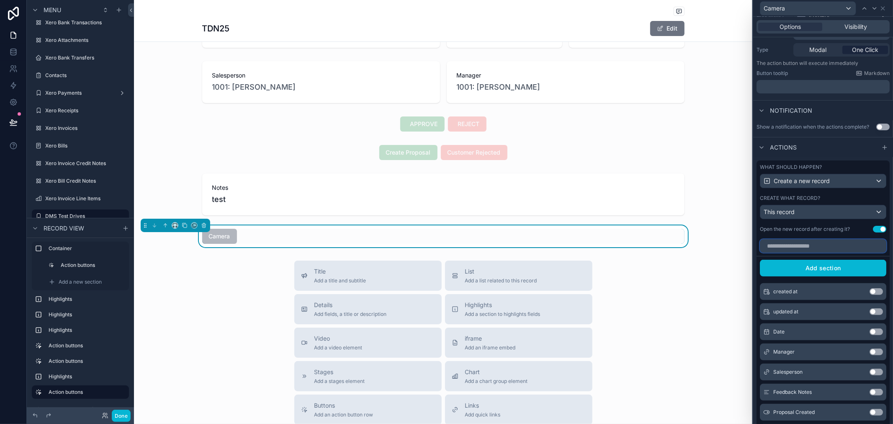
scroll to position [0, 0]
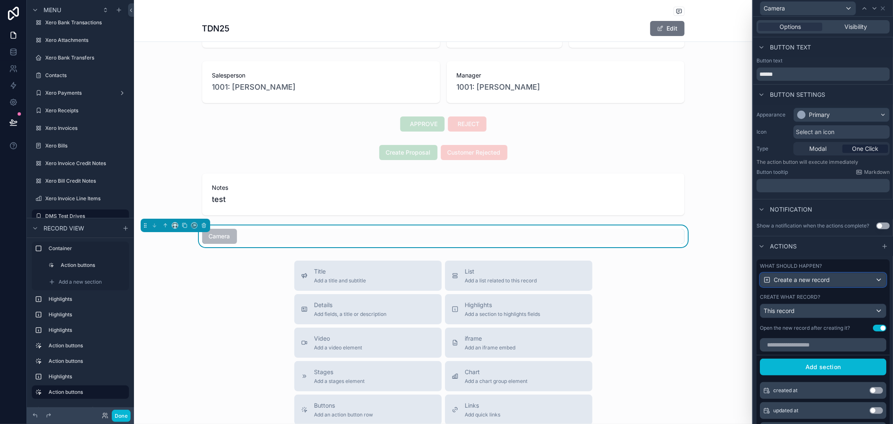
click at [791, 284] on span "Create a new record" at bounding box center [801, 279] width 56 height 8
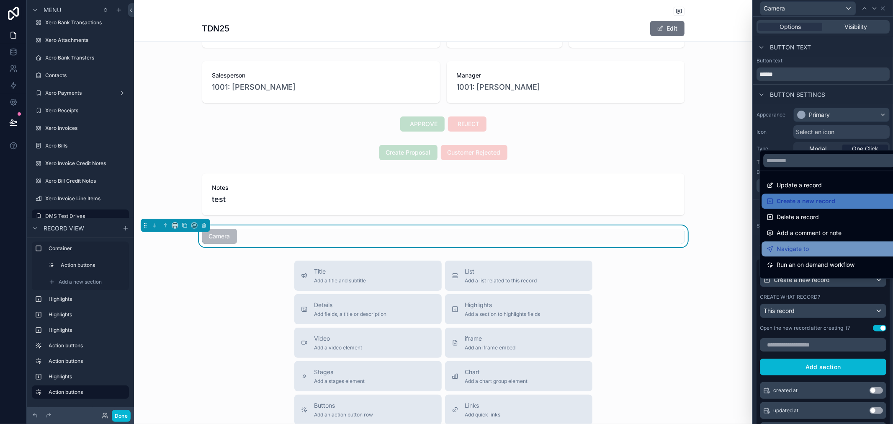
click at [798, 249] on span "Navigate to" at bounding box center [792, 249] width 32 height 10
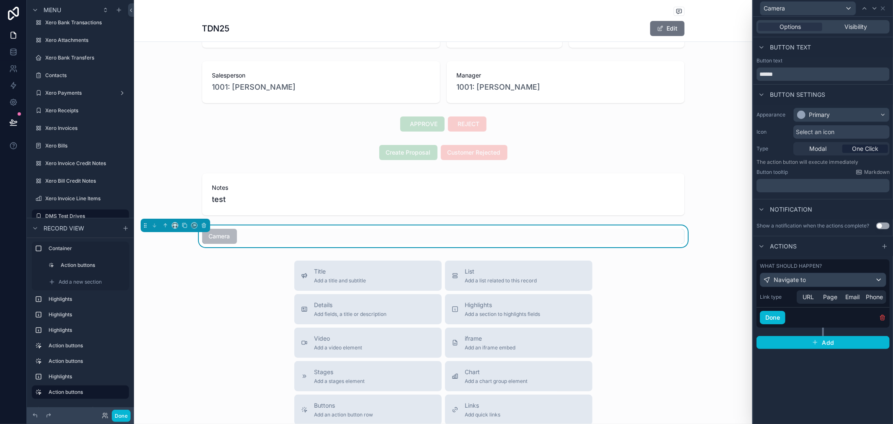
click at [774, 296] on label "Link type" at bounding box center [776, 296] width 33 height 7
click at [872, 282] on div "Navigate to" at bounding box center [823, 279] width 126 height 13
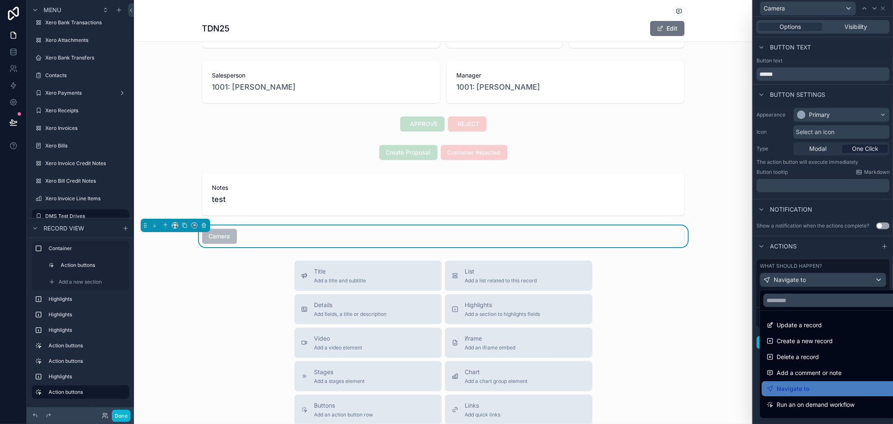
click at [872, 282] on div at bounding box center [823, 212] width 140 height 424
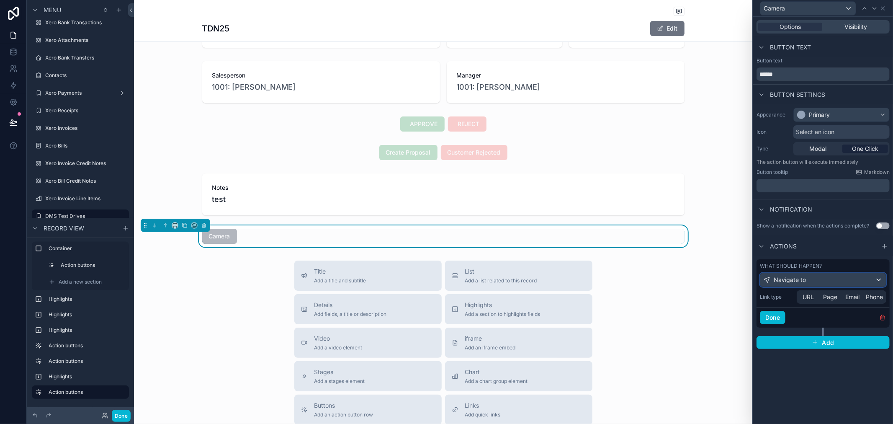
click at [872, 282] on div "Navigate to" at bounding box center [823, 279] width 126 height 13
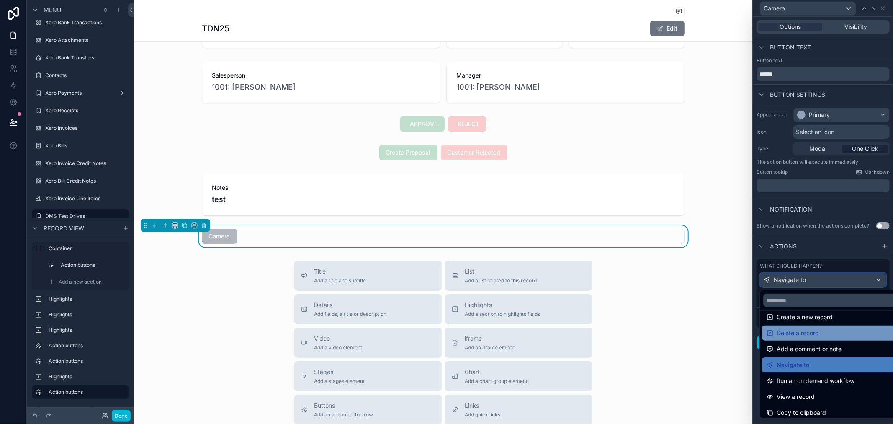
scroll to position [46, 0]
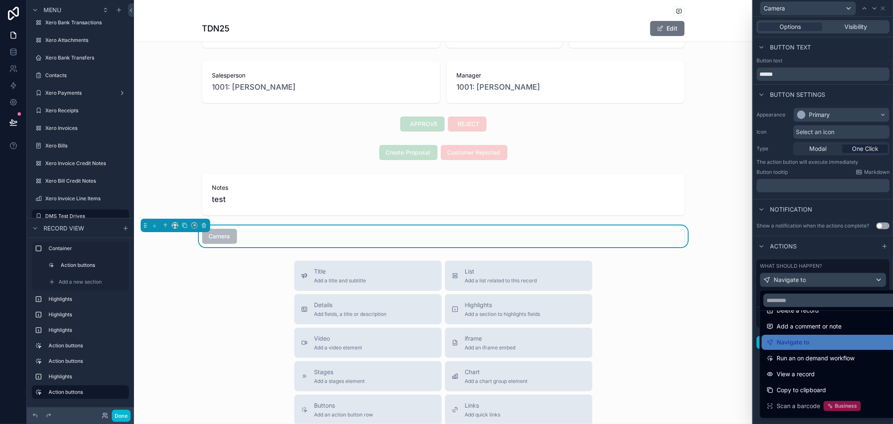
click at [843, 248] on div at bounding box center [823, 212] width 140 height 424
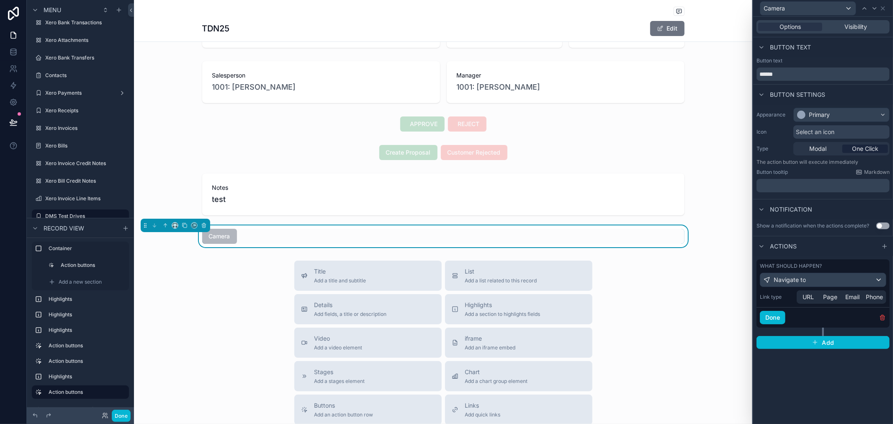
click at [226, 239] on span "Camera" at bounding box center [219, 235] width 35 height 8
click at [779, 321] on button "Done" at bounding box center [773, 317] width 26 height 13
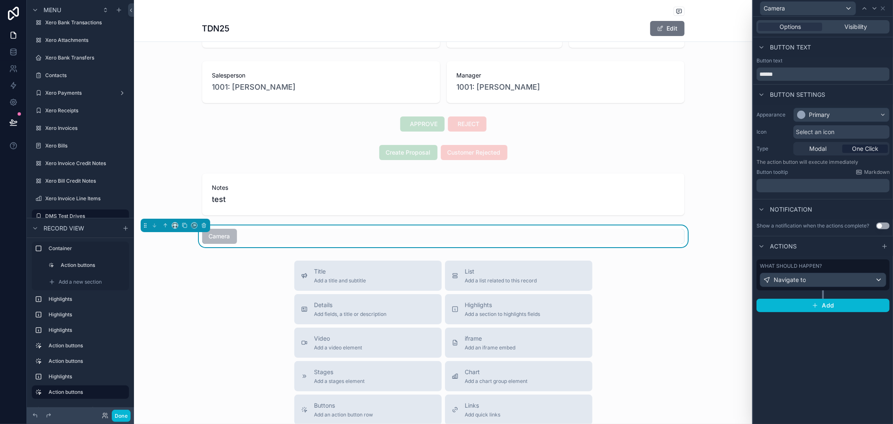
click at [846, 287] on div "What should happen? Navigate to" at bounding box center [822, 274] width 133 height 31
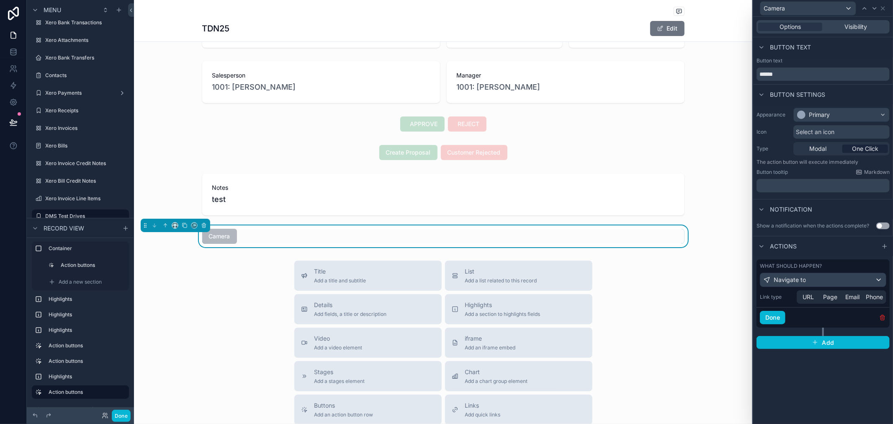
click at [882, 313] on button "button" at bounding box center [882, 317] width 8 height 8
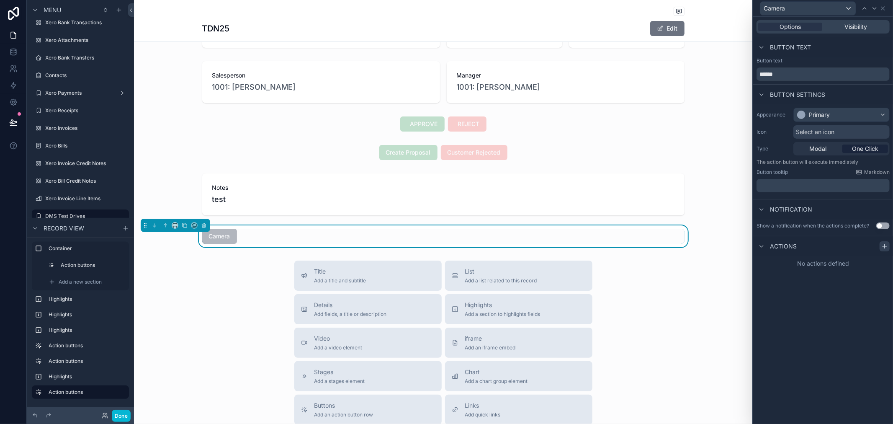
click at [884, 244] on icon at bounding box center [884, 246] width 7 height 7
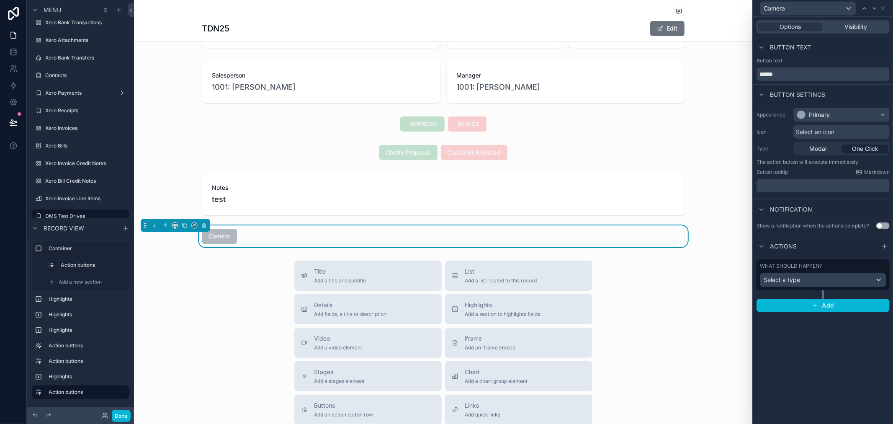
click at [258, 240] on div "Camera" at bounding box center [443, 236] width 482 height 15
click at [201, 223] on icon "scrollable content" at bounding box center [204, 225] width 6 height 6
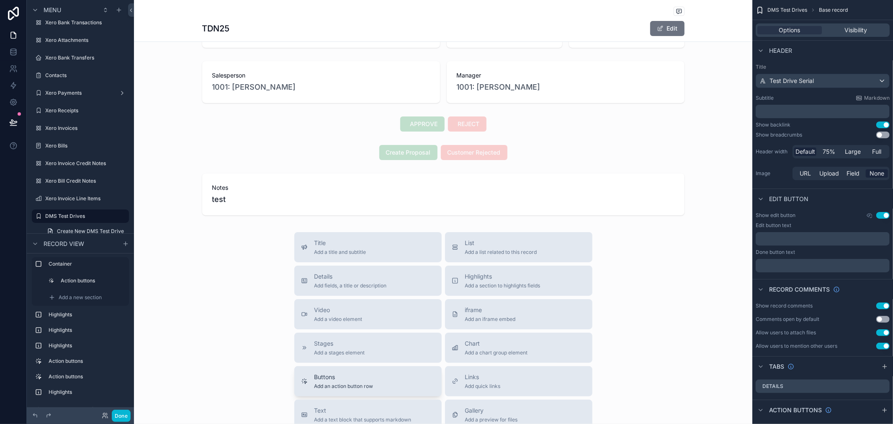
click at [358, 380] on span "Buttons" at bounding box center [343, 376] width 59 height 8
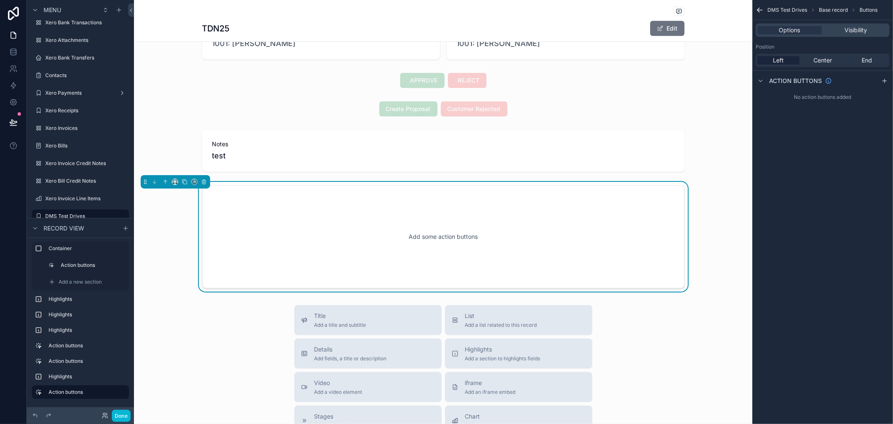
scroll to position [347, 0]
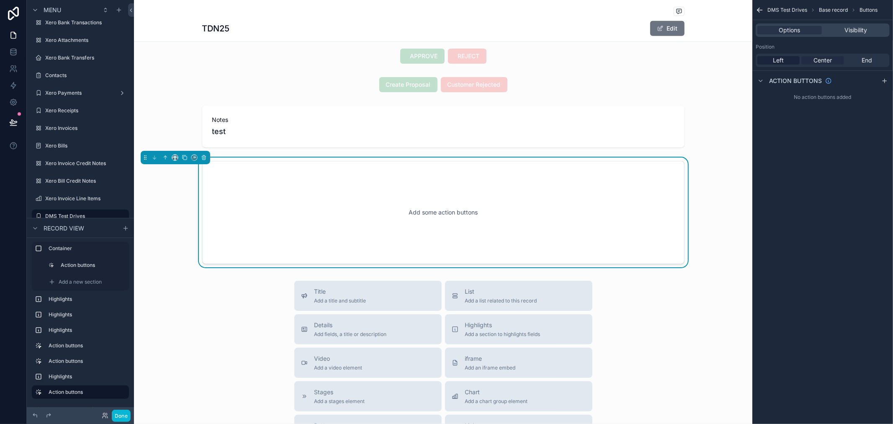
click at [813, 59] on span "Center" at bounding box center [822, 60] width 18 height 8
click at [886, 78] on icon "scrollable content" at bounding box center [884, 80] width 7 height 7
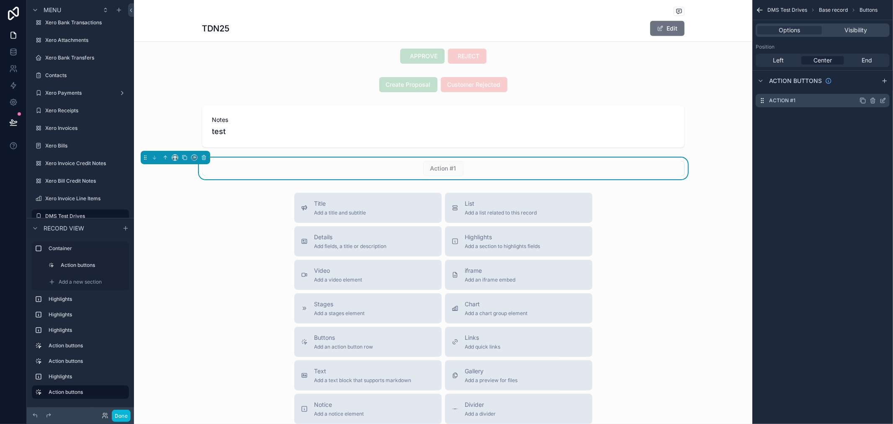
click at [883, 98] on icon "scrollable content" at bounding box center [882, 100] width 7 height 7
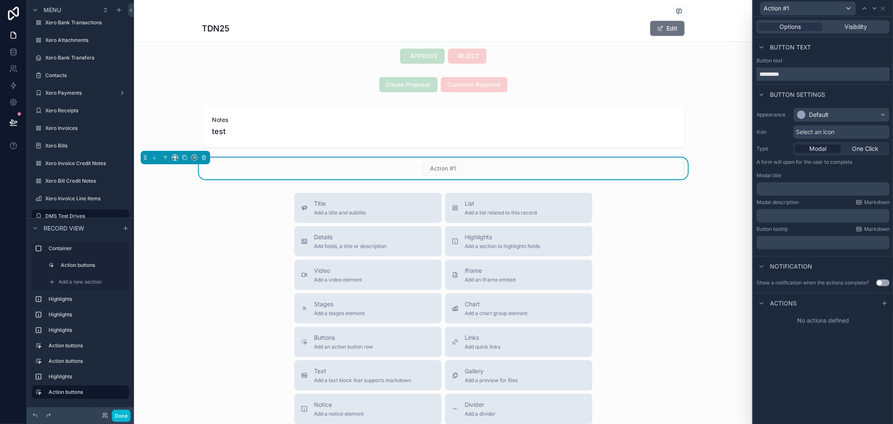
click at [789, 77] on input "*********" at bounding box center [822, 73] width 133 height 13
type input "***"
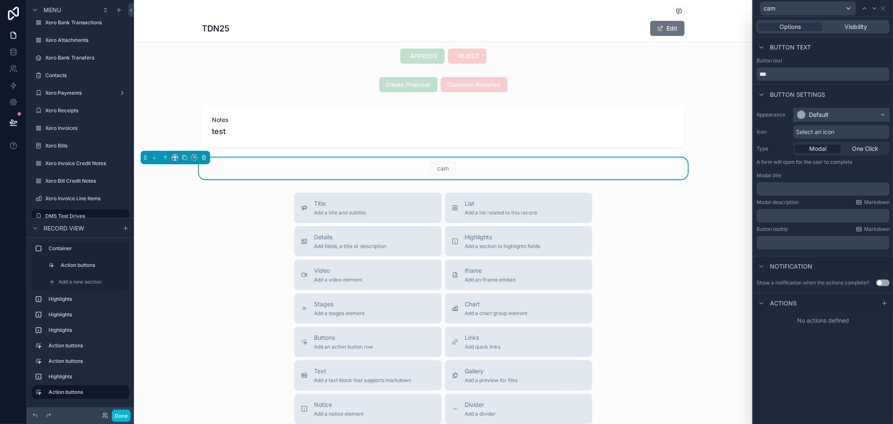
click at [836, 112] on div "Default" at bounding box center [841, 114] width 95 height 13
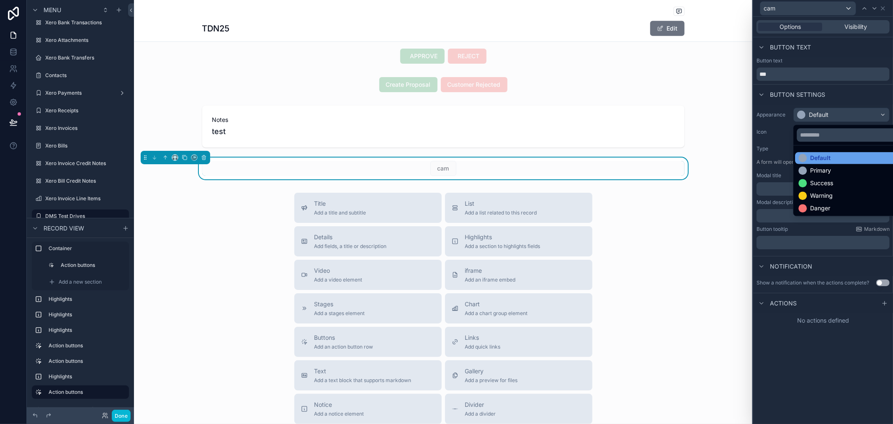
click at [839, 160] on div "Default" at bounding box center [850, 158] width 105 height 8
click at [839, 161] on p "A form will open for the user to complete" at bounding box center [822, 164] width 133 height 10
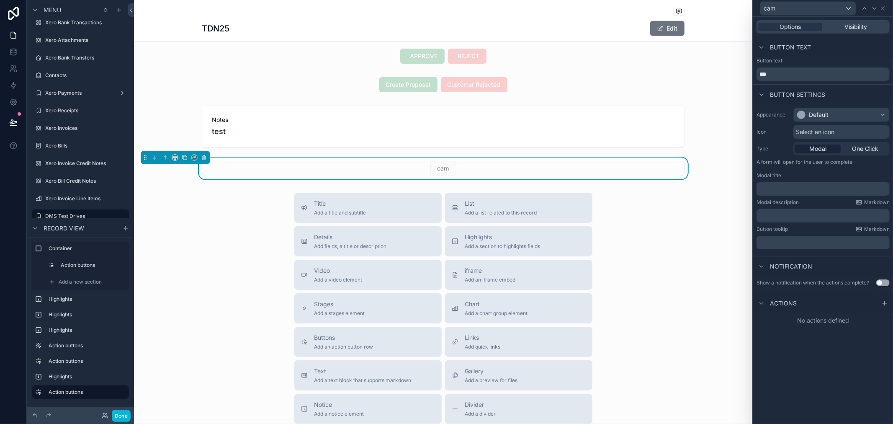
click at [846, 105] on div "Appearance Default Icon Select an icon Type Modal One Click A form will open fo…" at bounding box center [823, 178] width 140 height 148
click at [846, 113] on div "Default" at bounding box center [841, 114] width 95 height 13
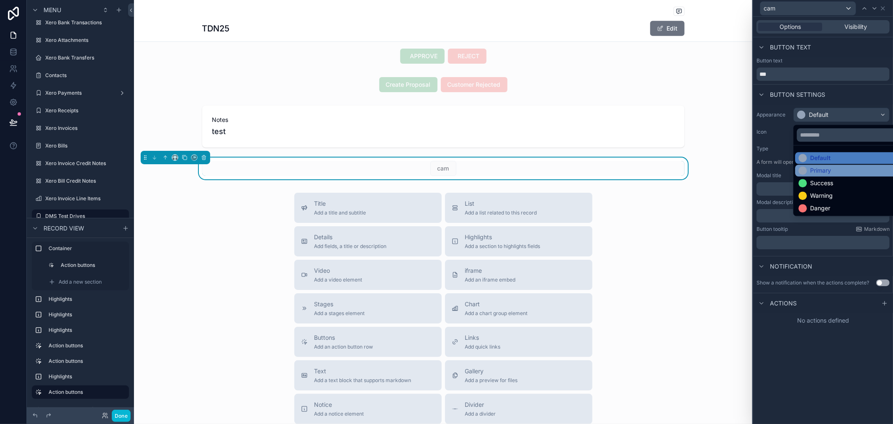
click at [836, 166] on div "Primary" at bounding box center [850, 170] width 105 height 8
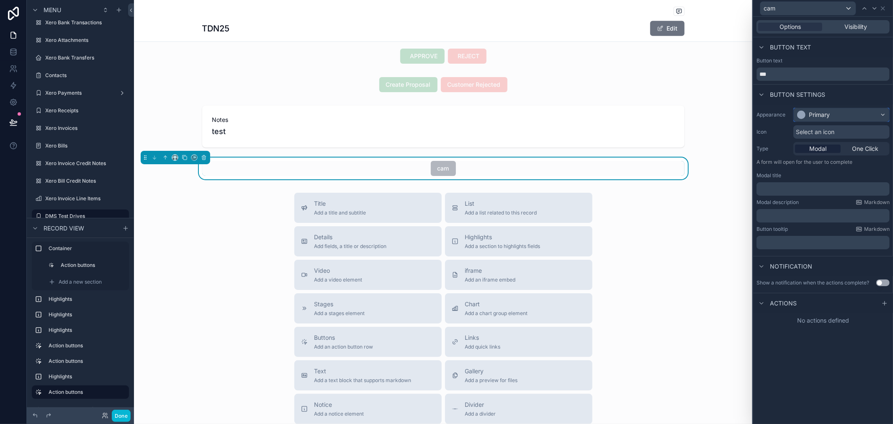
click at [847, 109] on div "Primary" at bounding box center [841, 114] width 95 height 13
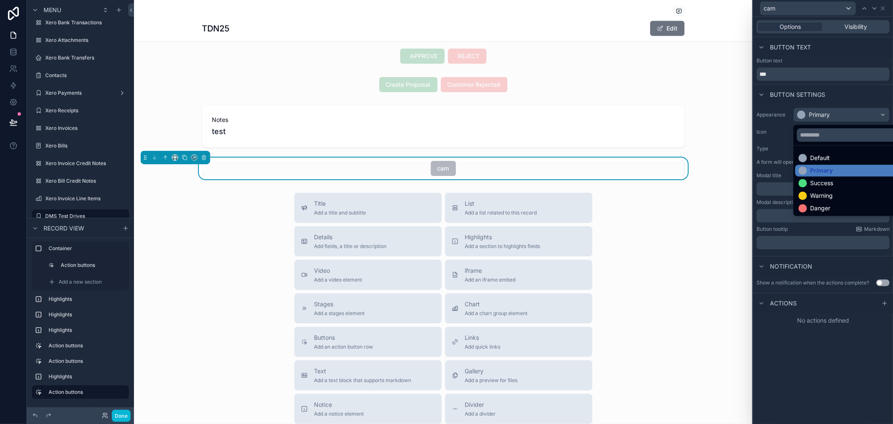
click at [856, 76] on div at bounding box center [823, 212] width 140 height 424
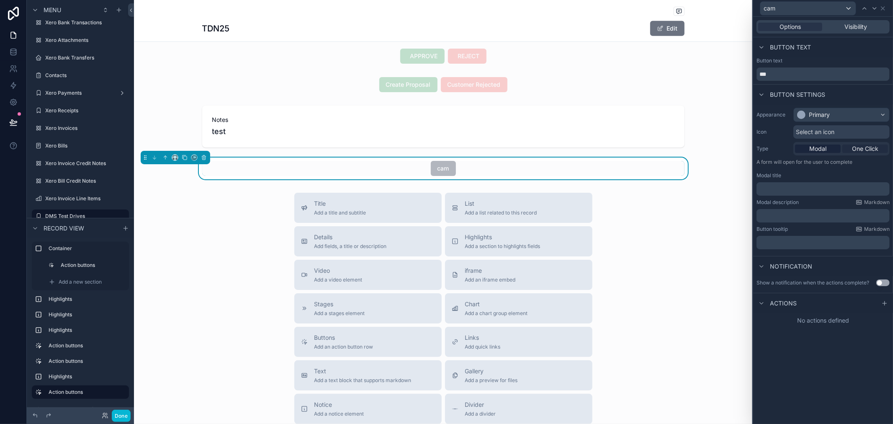
click at [869, 151] on span "One Click" at bounding box center [865, 148] width 26 height 8
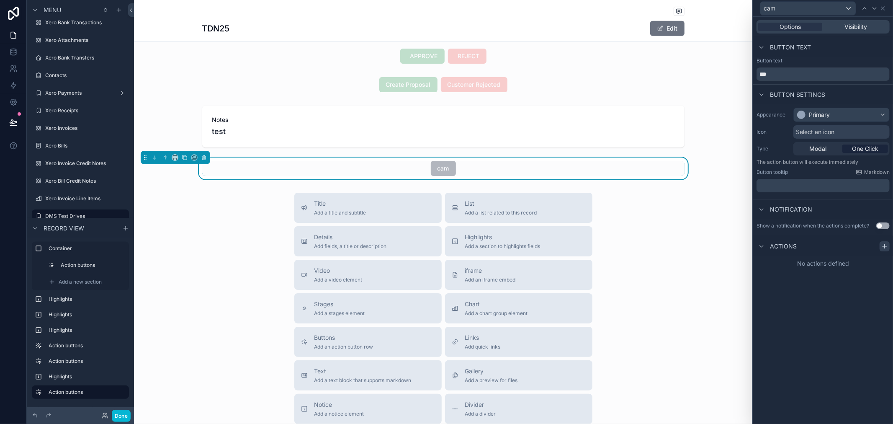
click at [884, 249] on icon at bounding box center [884, 246] width 7 height 7
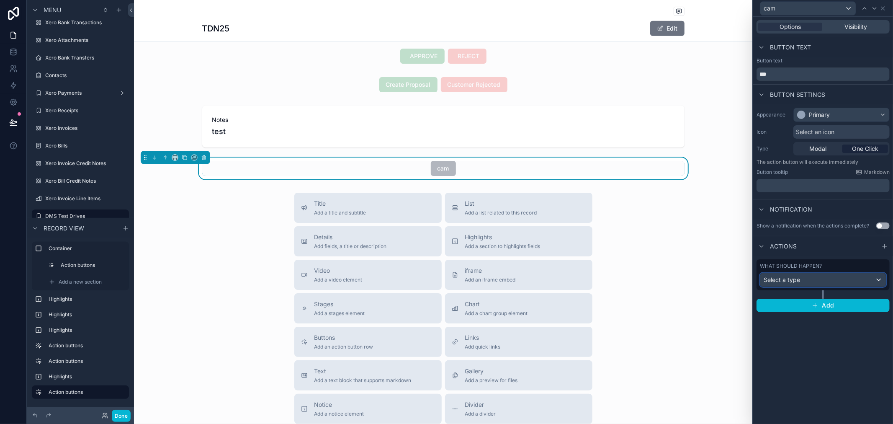
click at [851, 278] on div "Select a type" at bounding box center [823, 279] width 126 height 13
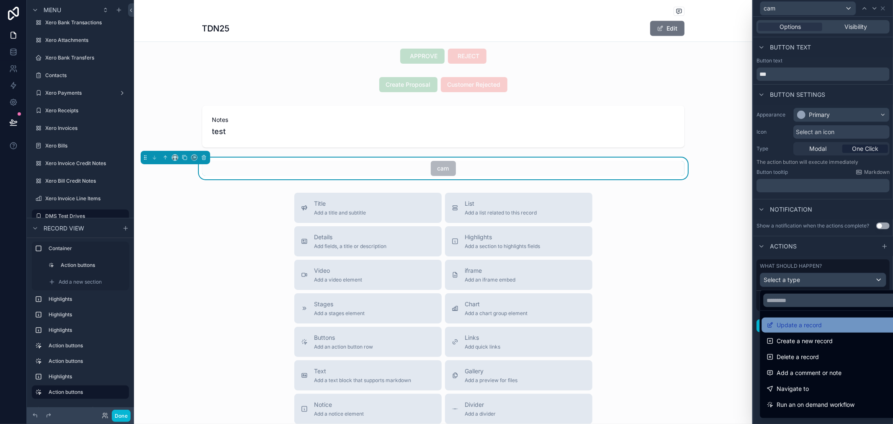
click at [801, 328] on span "Update a record" at bounding box center [798, 325] width 45 height 10
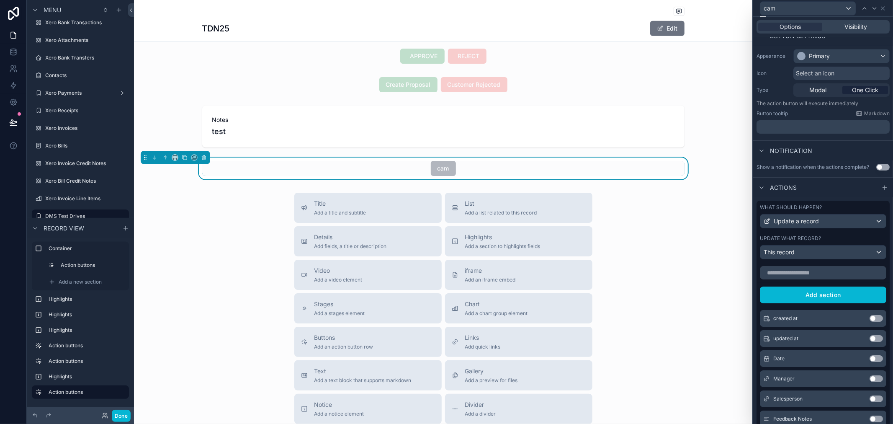
scroll to position [22, 0]
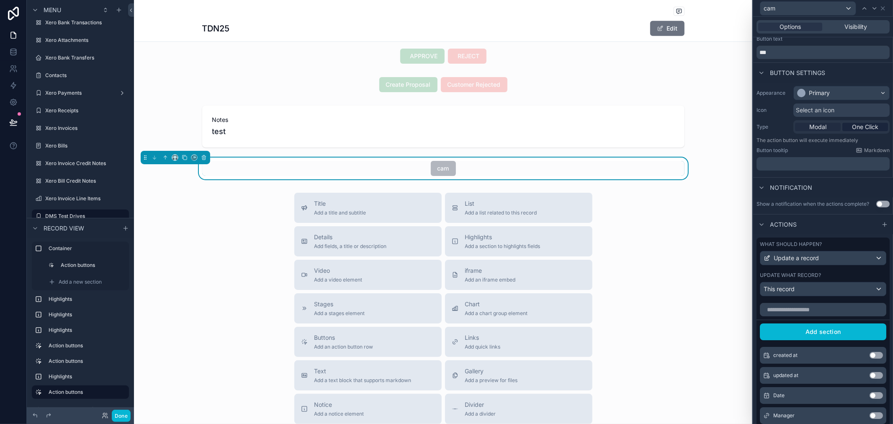
click at [818, 128] on span "Modal" at bounding box center [817, 127] width 17 height 8
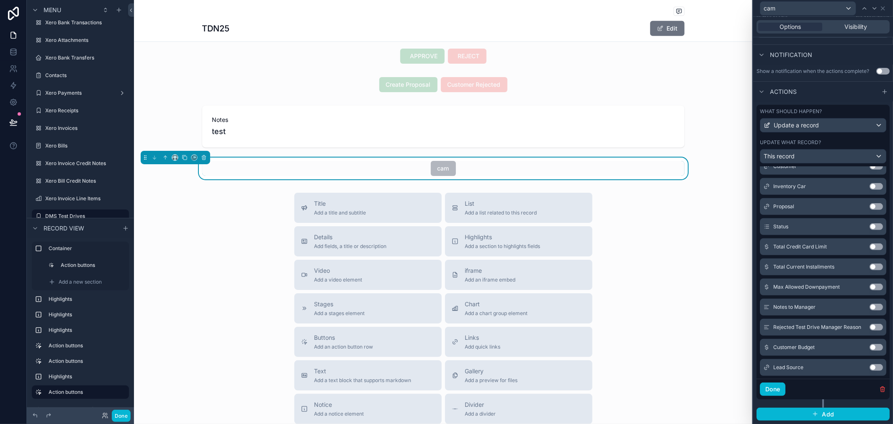
scroll to position [466, 0]
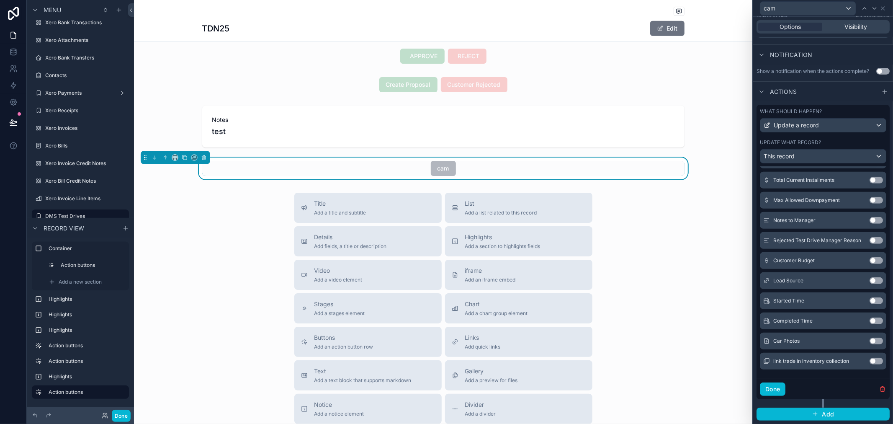
click at [869, 337] on button "Use setting" at bounding box center [875, 340] width 13 height 7
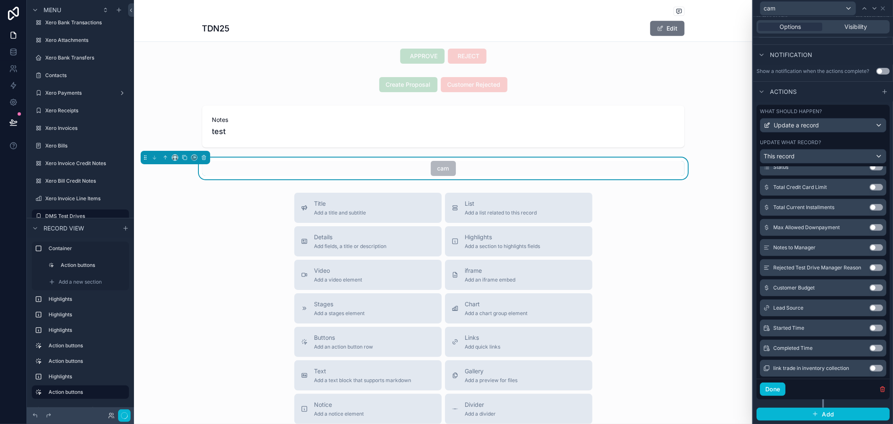
scroll to position [473, 0]
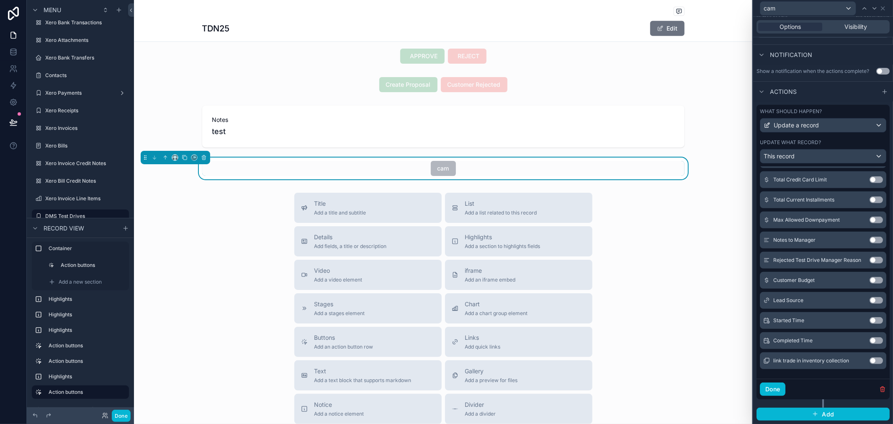
click at [853, 143] on div "Update what record?" at bounding box center [823, 142] width 126 height 7
click at [852, 143] on div "Update what record?" at bounding box center [823, 142] width 126 height 7
click at [779, 393] on button "Done" at bounding box center [773, 388] width 26 height 13
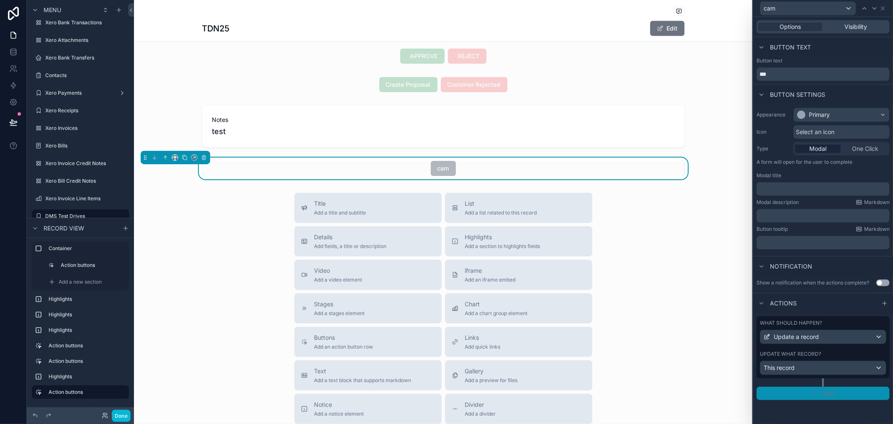
click at [790, 390] on button "Add" at bounding box center [822, 392] width 133 height 13
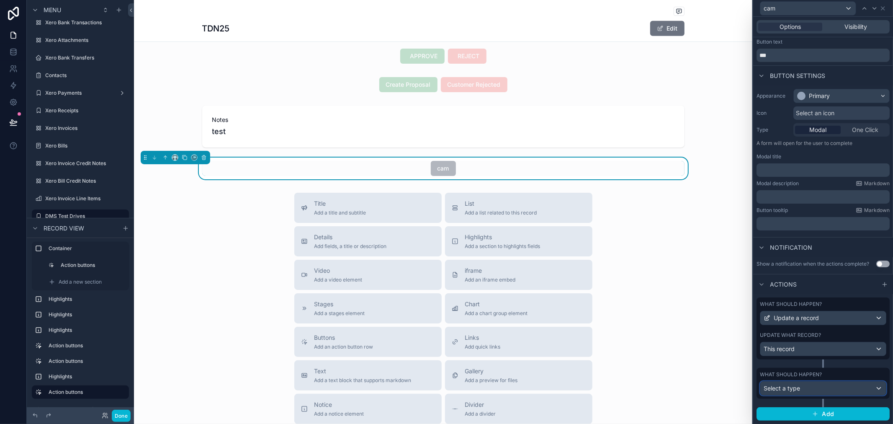
click at [817, 391] on div "Select a type" at bounding box center [823, 387] width 126 height 13
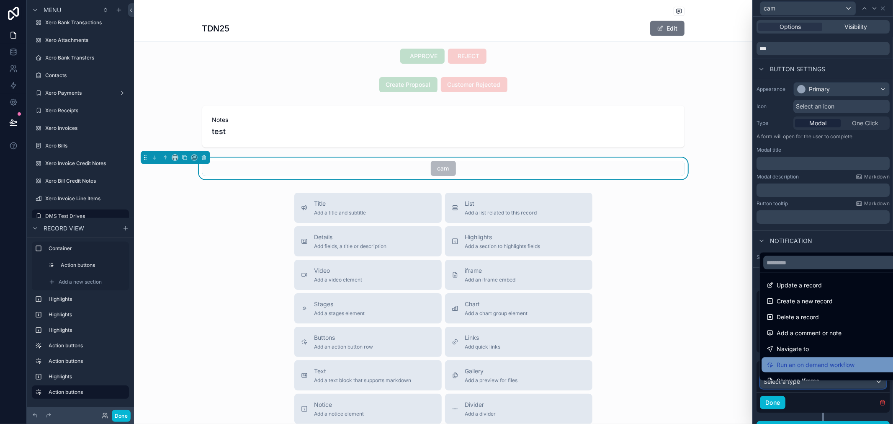
scroll to position [0, 0]
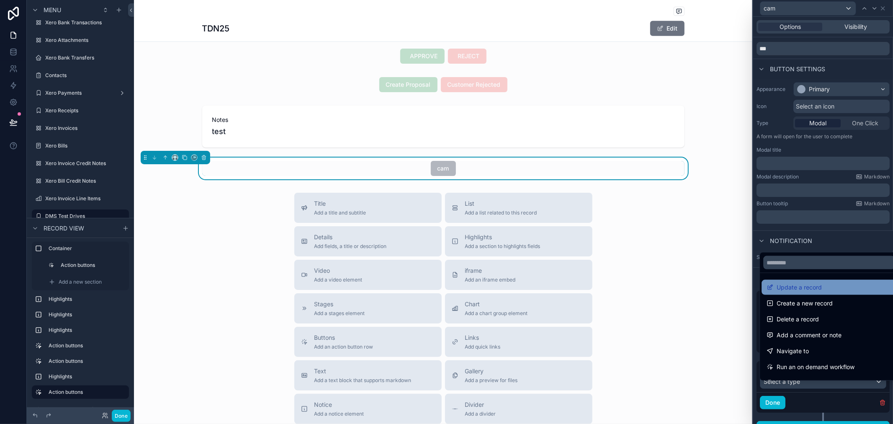
click at [801, 287] on span "Update a record" at bounding box center [798, 287] width 45 height 10
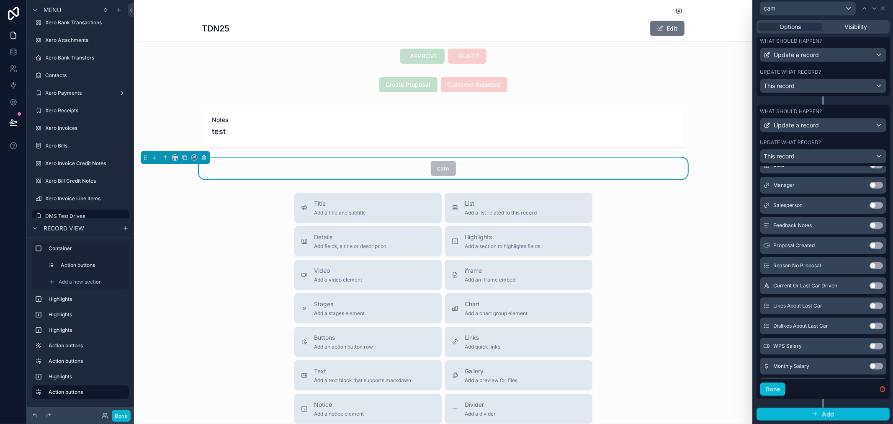
scroll to position [372, 0]
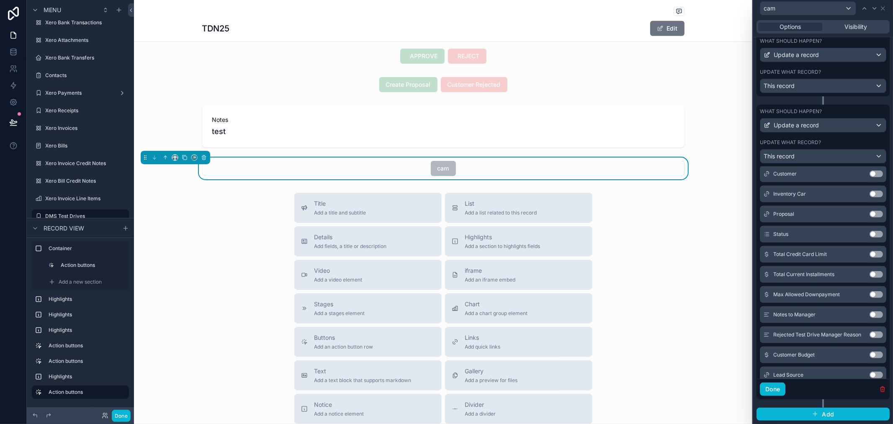
click at [879, 391] on icon "button" at bounding box center [882, 388] width 7 height 7
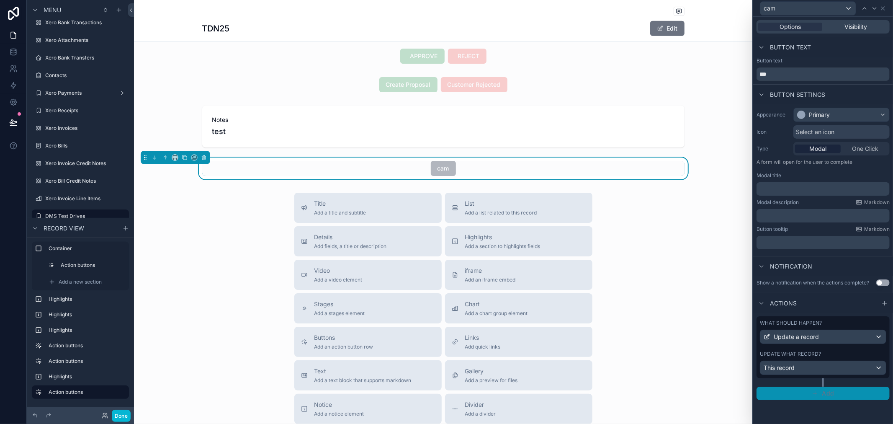
scroll to position [0, 0]
click at [881, 9] on icon at bounding box center [882, 8] width 7 height 7
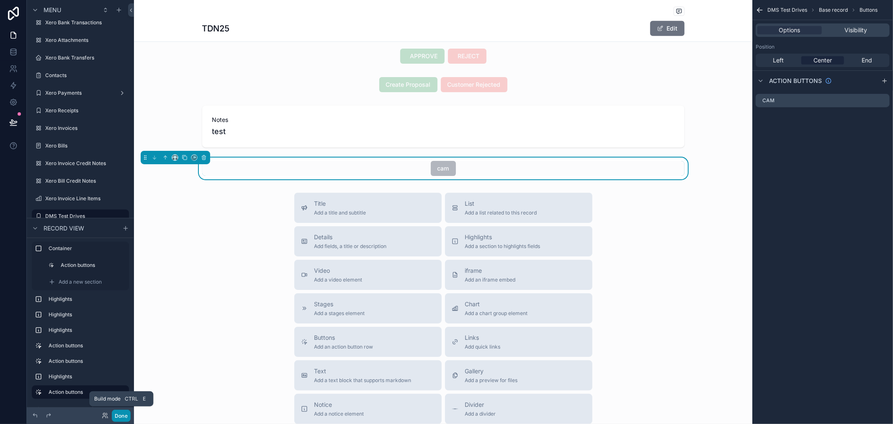
click at [126, 416] on button "Done" at bounding box center [121, 415] width 19 height 12
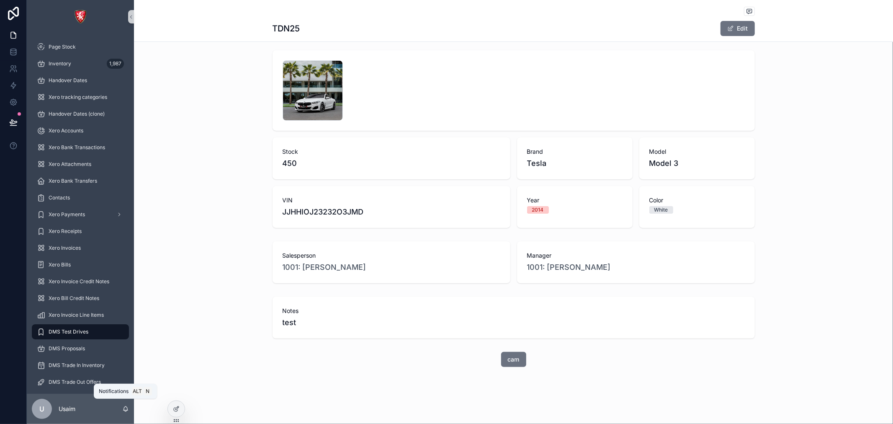
scroll to position [89, 0]
click at [508, 361] on span "cam" at bounding box center [514, 359] width 12 height 8
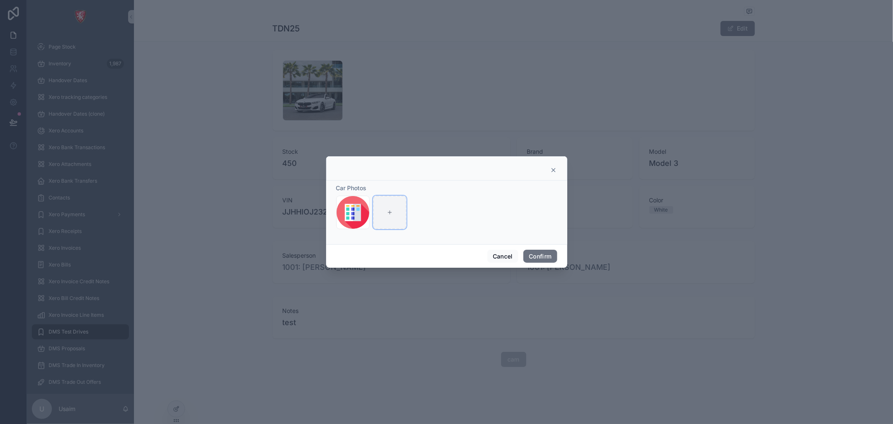
click at [387, 213] on icon at bounding box center [390, 212] width 6 height 6
click at [549, 170] on div at bounding box center [446, 170] width 220 height 7
click at [553, 172] on icon at bounding box center [553, 170] width 7 height 7
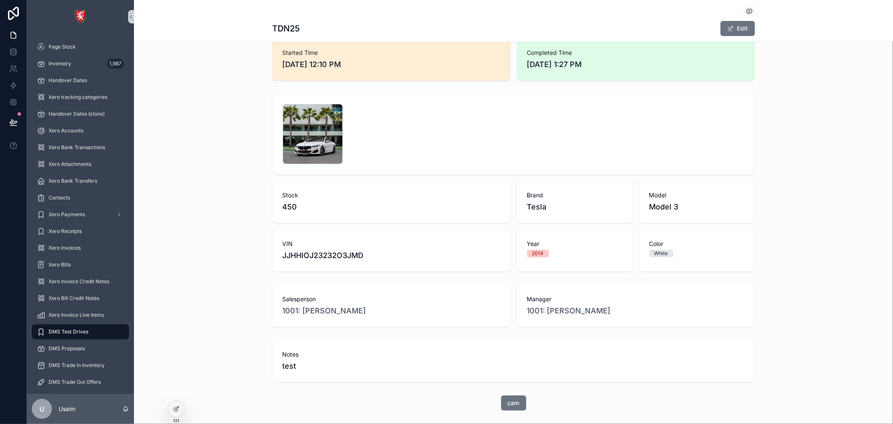
scroll to position [89, 0]
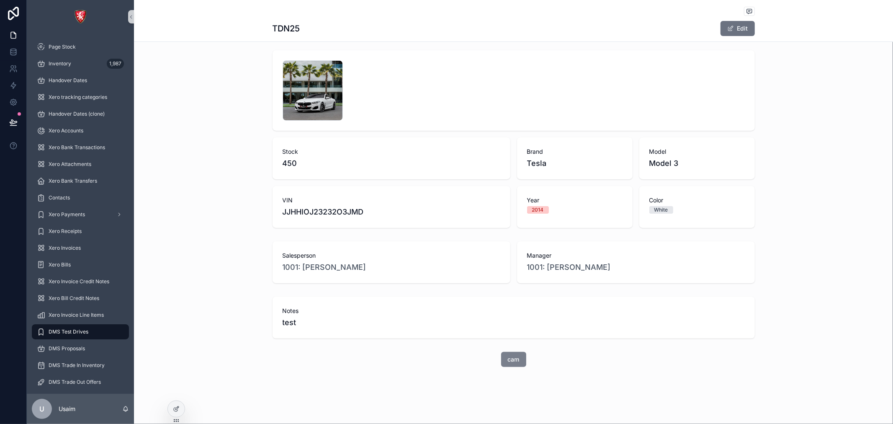
click at [508, 361] on span "cam" at bounding box center [514, 359] width 12 height 8
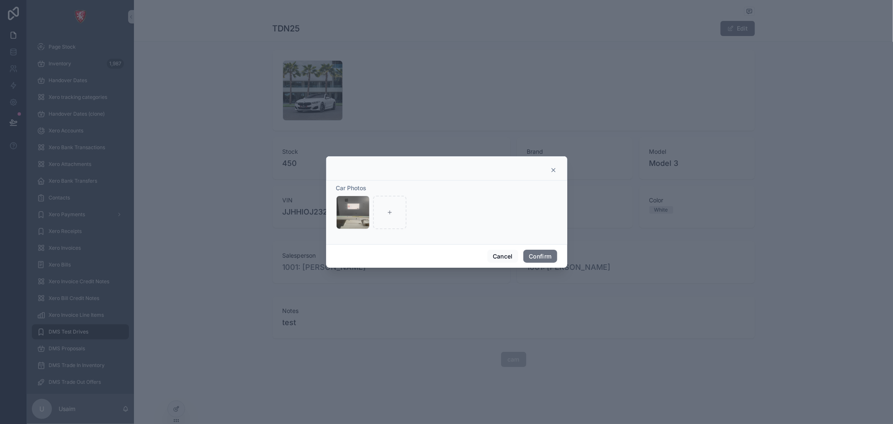
click at [555, 170] on icon at bounding box center [553, 170] width 7 height 7
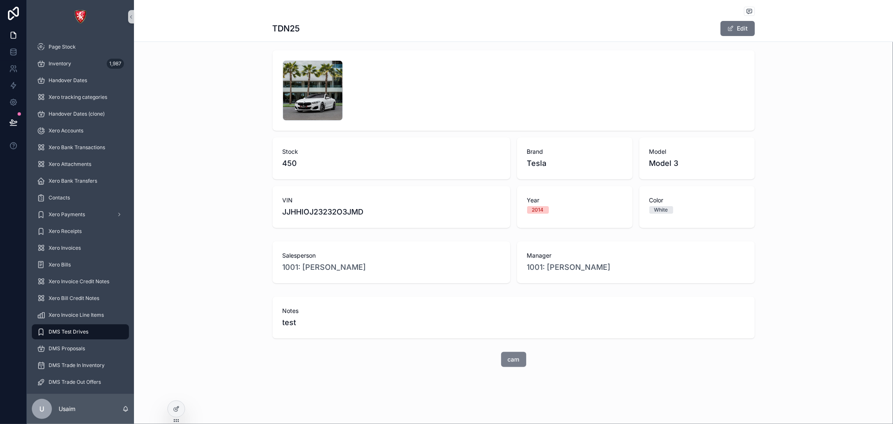
click at [519, 358] on button "cam" at bounding box center [513, 359] width 25 height 15
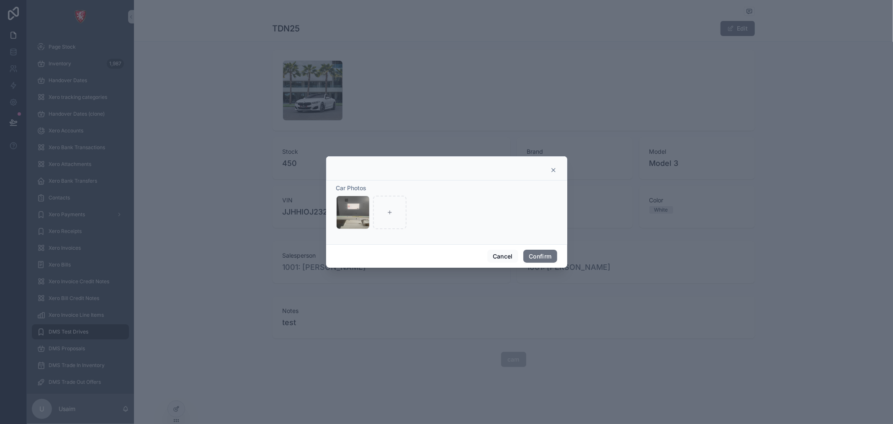
click at [552, 172] on icon at bounding box center [553, 170] width 7 height 7
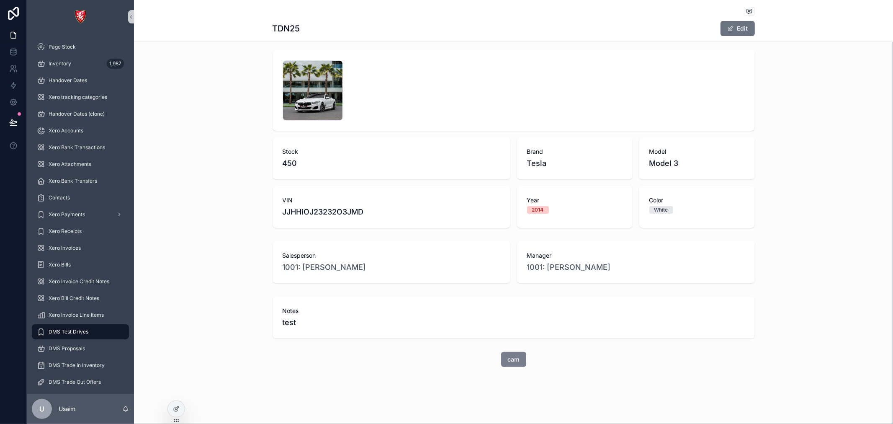
click at [510, 356] on span "cam" at bounding box center [514, 359] width 12 height 8
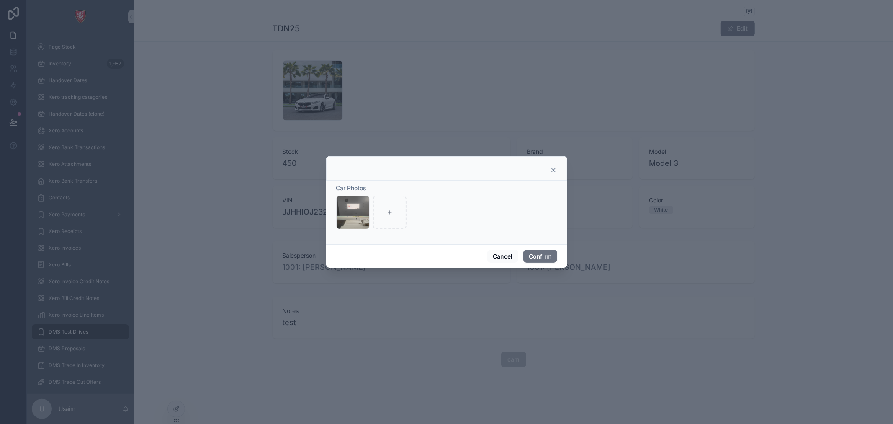
click at [551, 171] on icon at bounding box center [553, 170] width 7 height 7
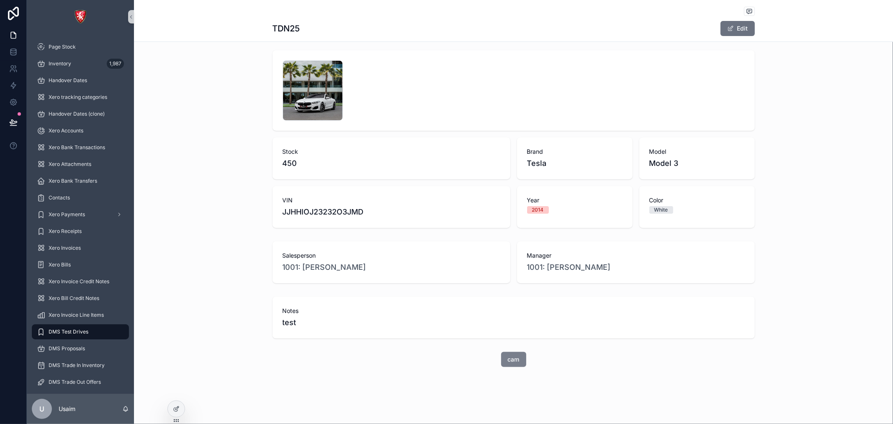
click at [501, 357] on button "cam" at bounding box center [513, 359] width 25 height 15
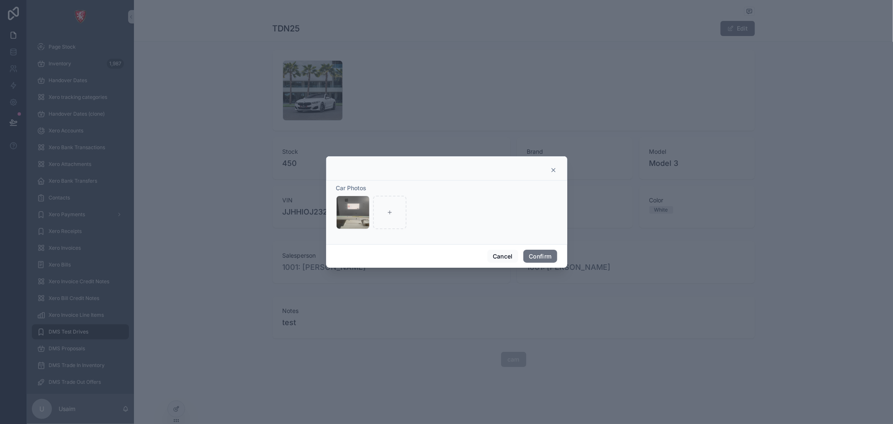
click at [552, 170] on icon at bounding box center [553, 169] width 3 height 3
click at [552, 170] on div "Brand Tesla" at bounding box center [575, 158] width 116 height 42
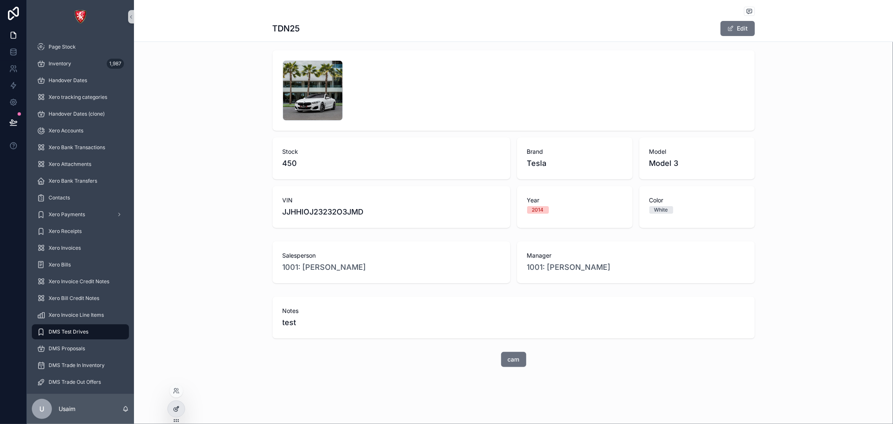
click at [179, 408] on icon at bounding box center [176, 408] width 7 height 7
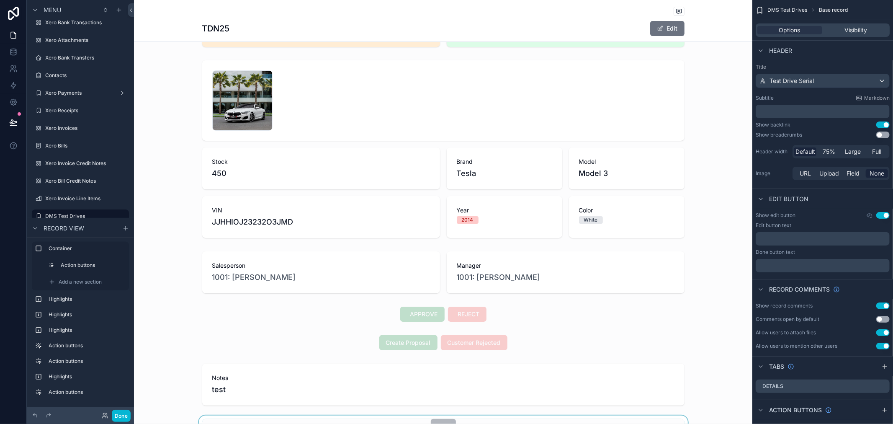
scroll to position [182, 0]
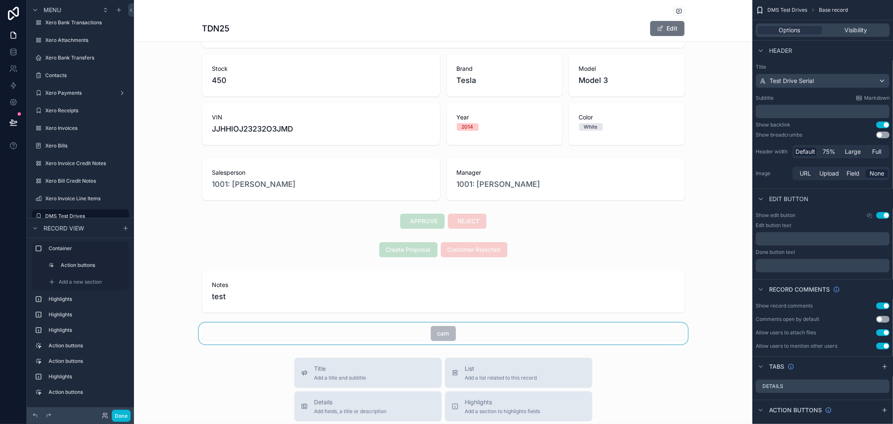
click at [442, 334] on div "scrollable content" at bounding box center [443, 333] width 618 height 22
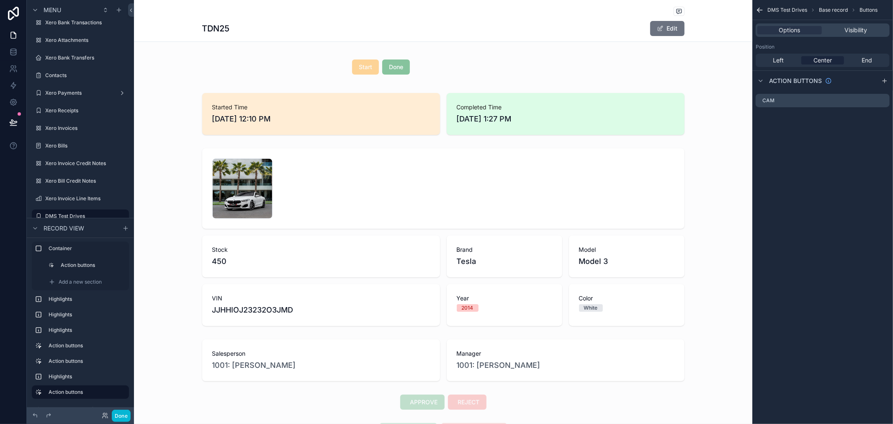
scroll to position [0, 0]
click at [356, 203] on div "scrollable content" at bounding box center [443, 238] width 618 height 184
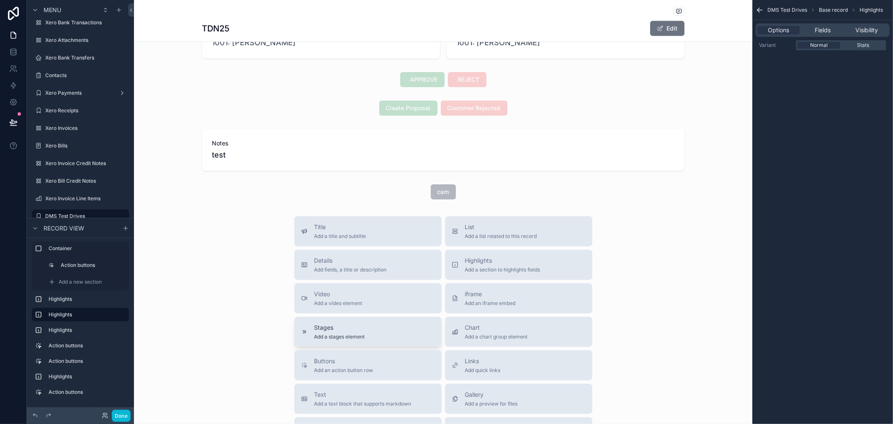
scroll to position [325, 0]
click at [392, 187] on div "scrollable content" at bounding box center [443, 190] width 618 height 22
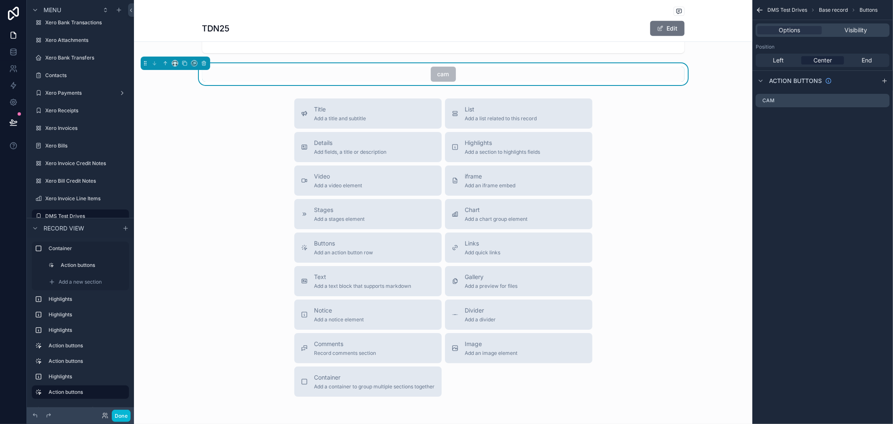
scroll to position [465, 0]
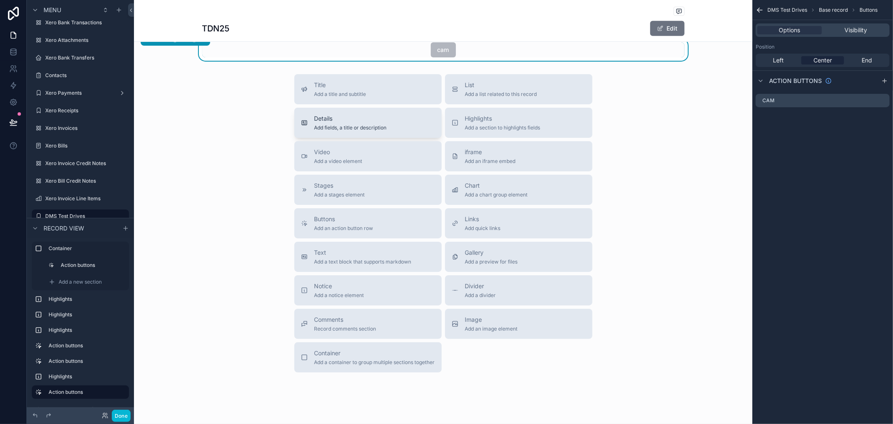
click at [397, 129] on div "Details Add fields, a title or description" at bounding box center [368, 122] width 134 height 17
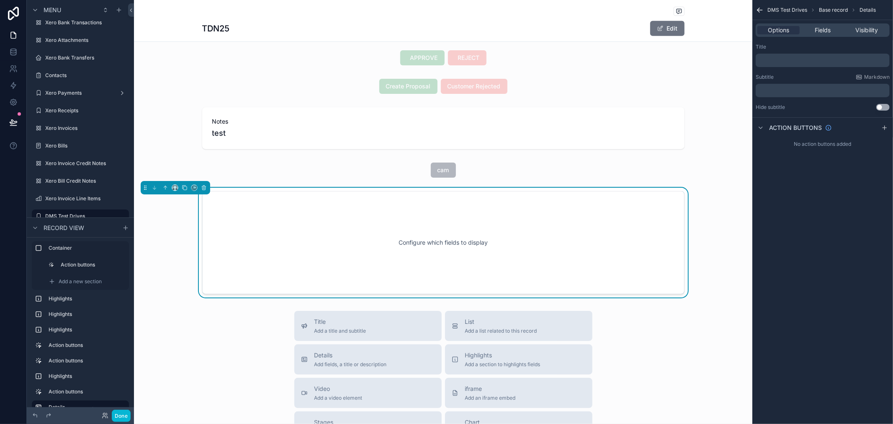
scroll to position [329, 0]
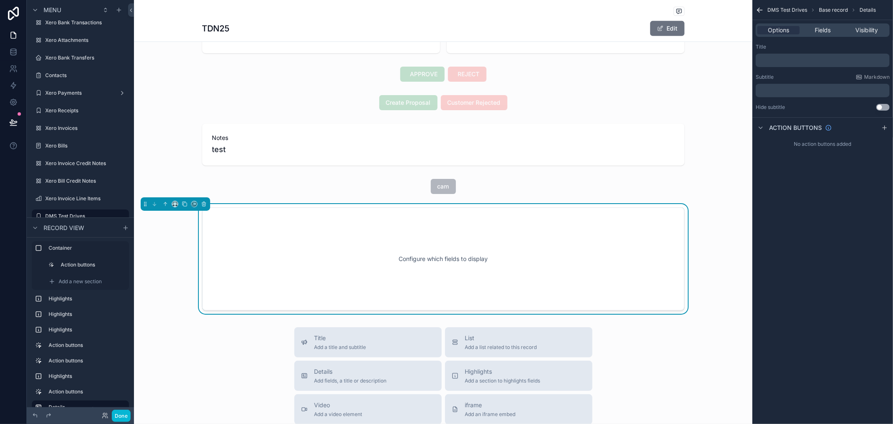
click at [472, 254] on div "Configure which fields to display" at bounding box center [443, 258] width 455 height 75
click at [825, 31] on span "Fields" at bounding box center [822, 30] width 16 height 8
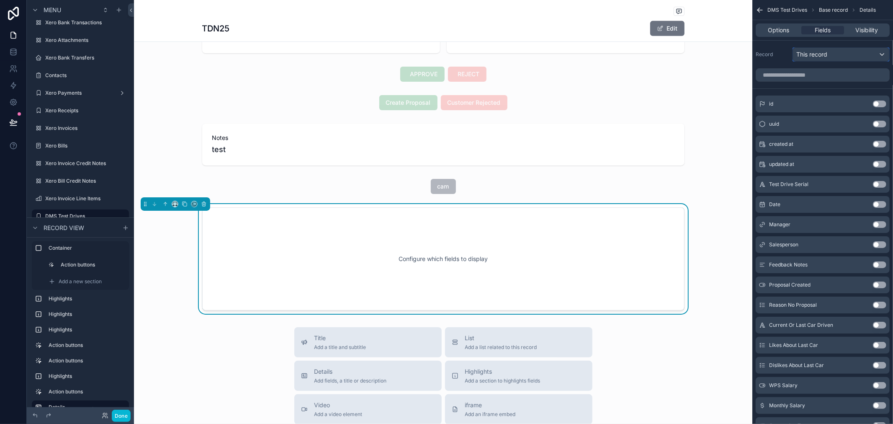
click at [824, 51] on span "This record" at bounding box center [811, 54] width 31 height 8
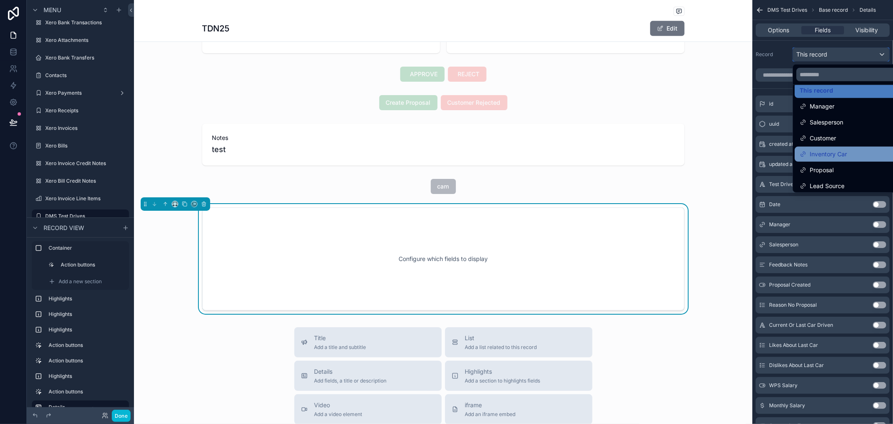
scroll to position [11, 0]
click at [783, 57] on div "scrollable content" at bounding box center [446, 212] width 893 height 424
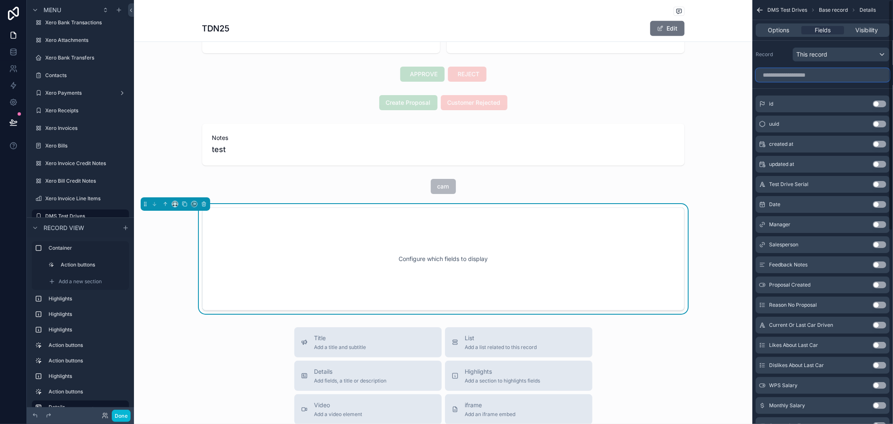
click at [789, 74] on input "scrollable content" at bounding box center [822, 74] width 134 height 13
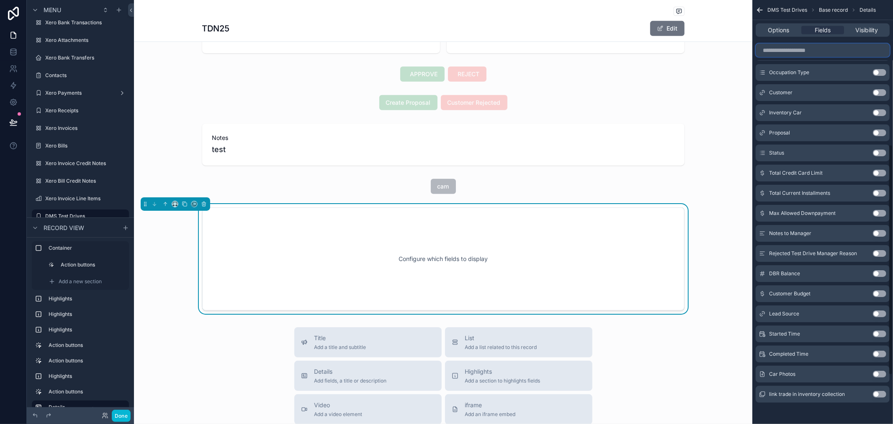
scroll to position [354, 0]
click at [878, 370] on button "Use setting" at bounding box center [879, 372] width 13 height 7
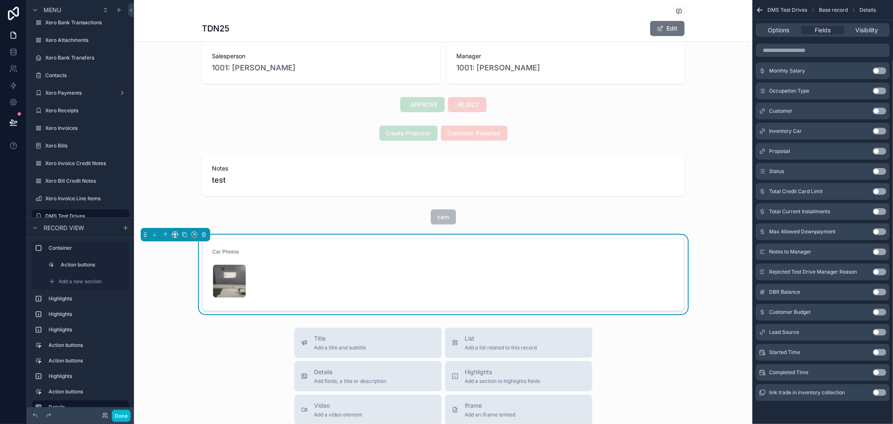
scroll to position [329, 0]
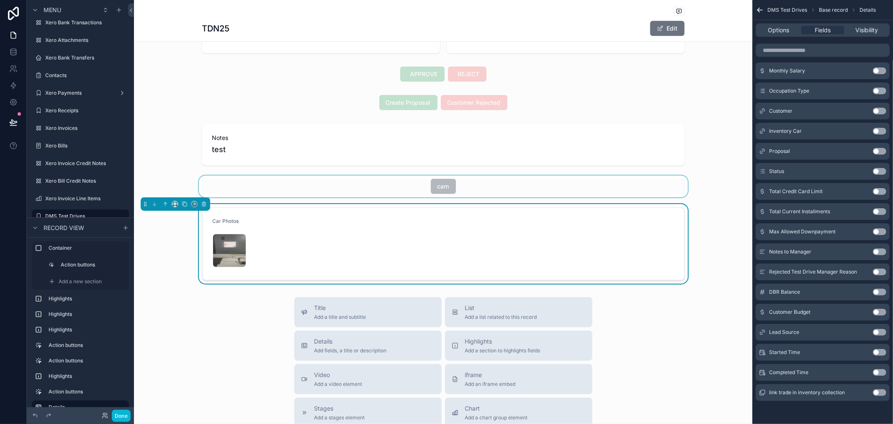
click at [444, 184] on div "scrollable content" at bounding box center [443, 186] width 618 height 22
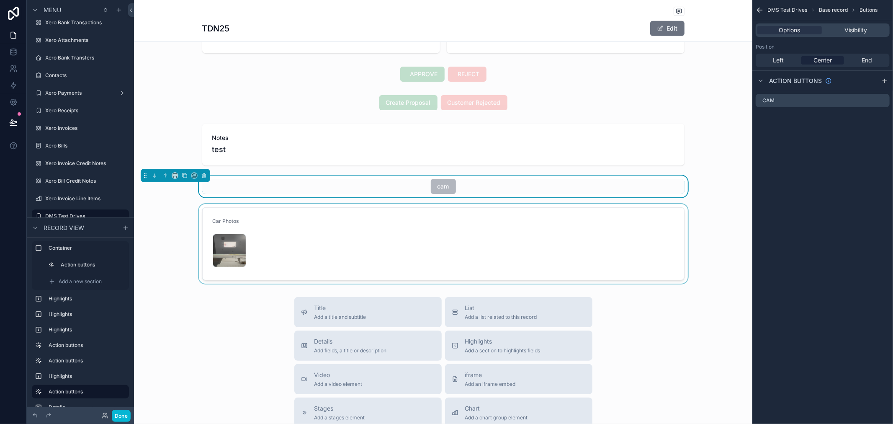
click at [377, 269] on div "scrollable content" at bounding box center [443, 244] width 618 height 80
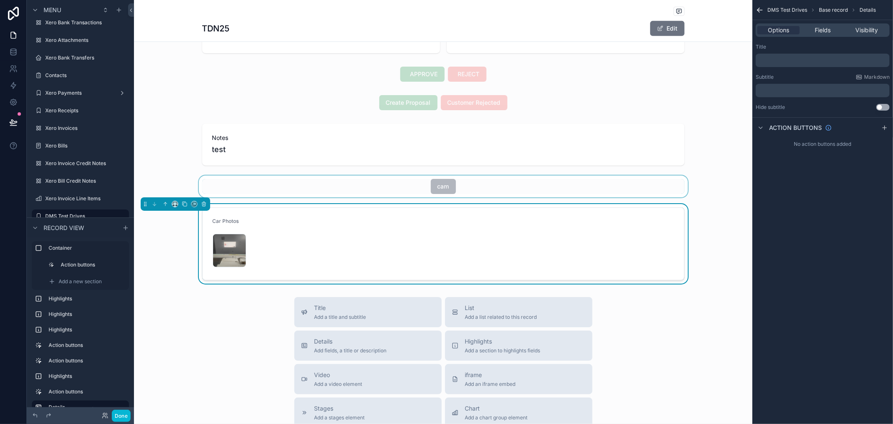
click at [436, 182] on div "scrollable content" at bounding box center [443, 186] width 618 height 22
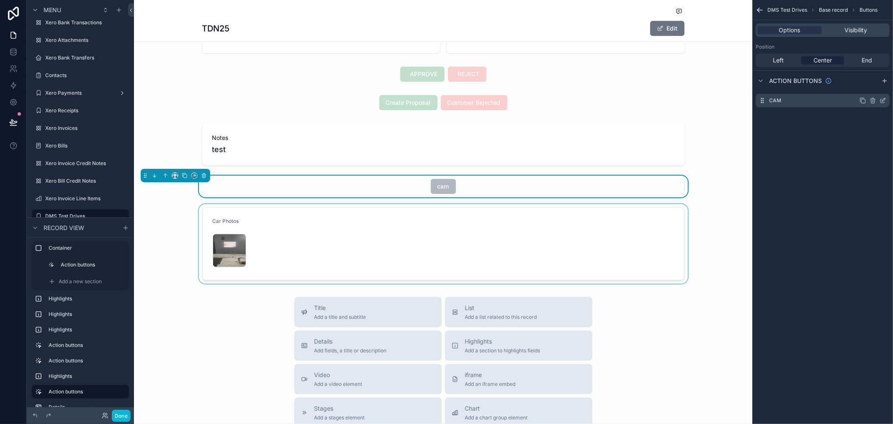
click at [883, 100] on icon "scrollable content" at bounding box center [882, 100] width 7 height 7
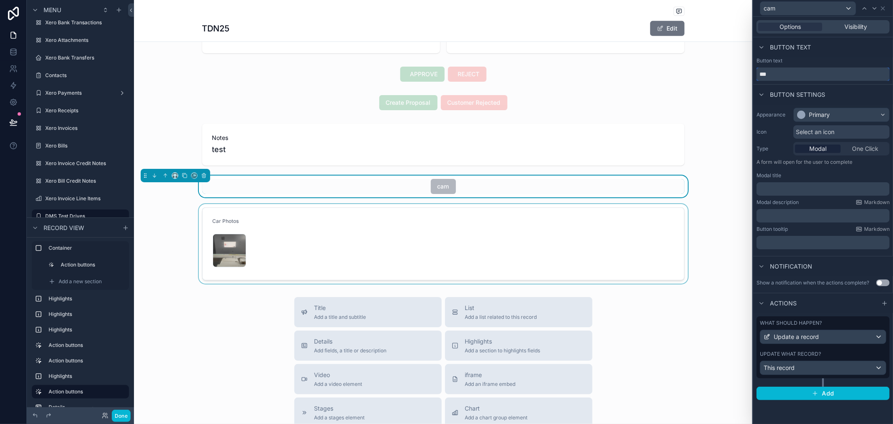
click at [777, 74] on input "***" at bounding box center [822, 73] width 133 height 13
type input "******"
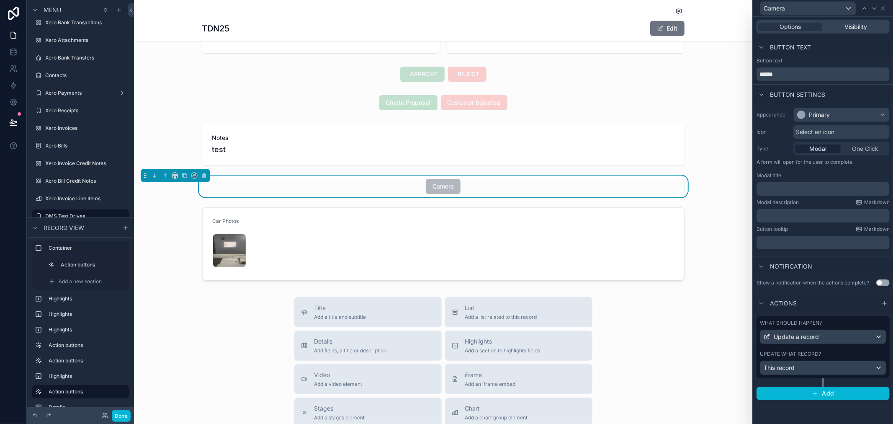
click at [846, 55] on div "Button text" at bounding box center [823, 47] width 140 height 20
click at [844, 131] on div "Select an icon" at bounding box center [841, 131] width 96 height 13
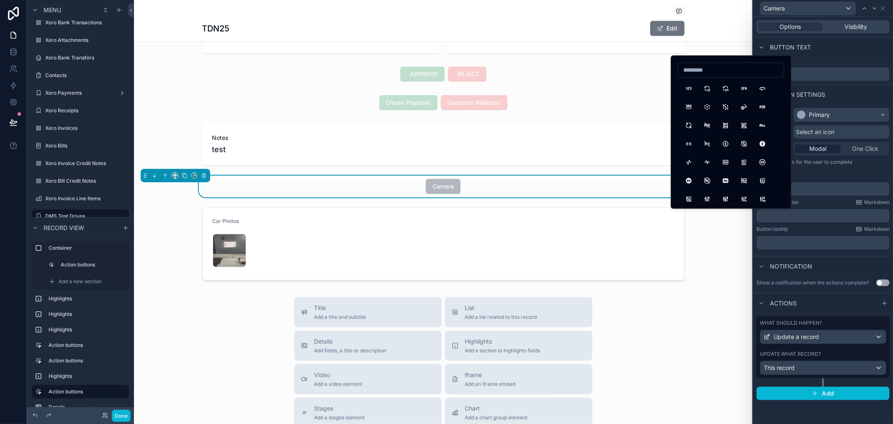
click at [715, 67] on input at bounding box center [730, 70] width 105 height 12
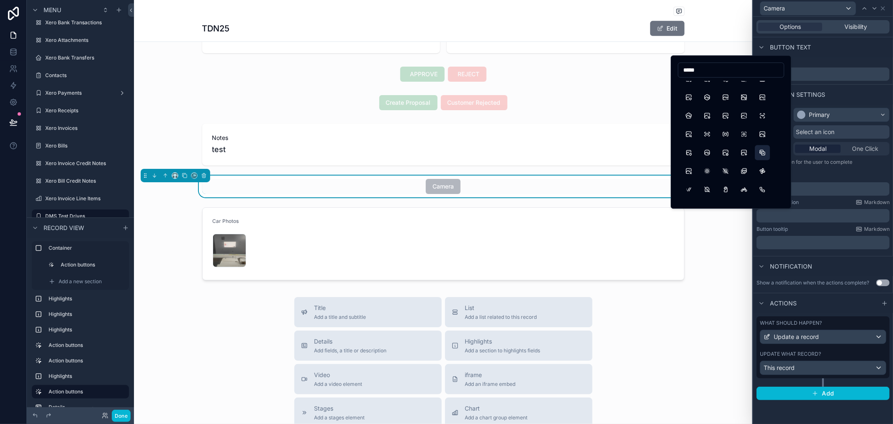
type input "*****"
click at [763, 155] on button "PhotoVideo" at bounding box center [762, 152] width 15 height 15
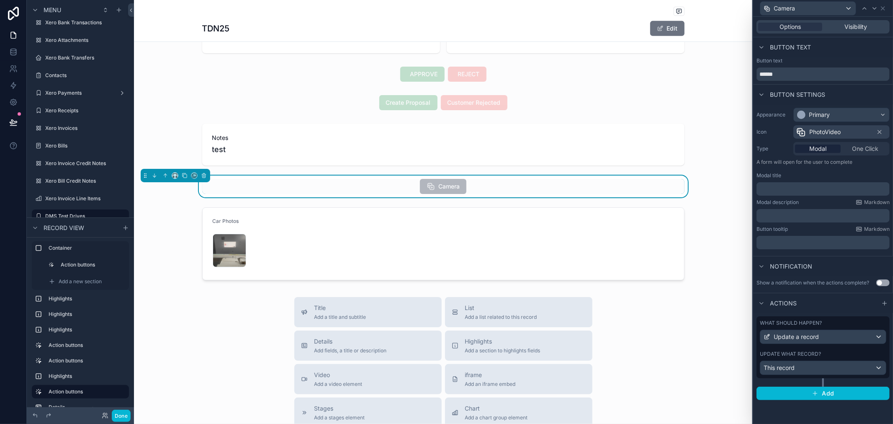
click at [821, 131] on span "PhotoVideo" at bounding box center [824, 132] width 31 height 8
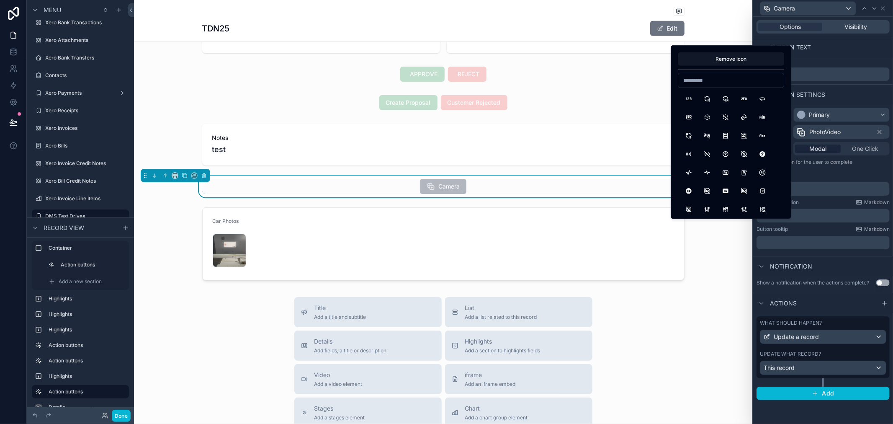
click at [706, 74] on input at bounding box center [730, 80] width 105 height 12
type input "******"
click at [722, 173] on button "CameraUp" at bounding box center [725, 172] width 15 height 15
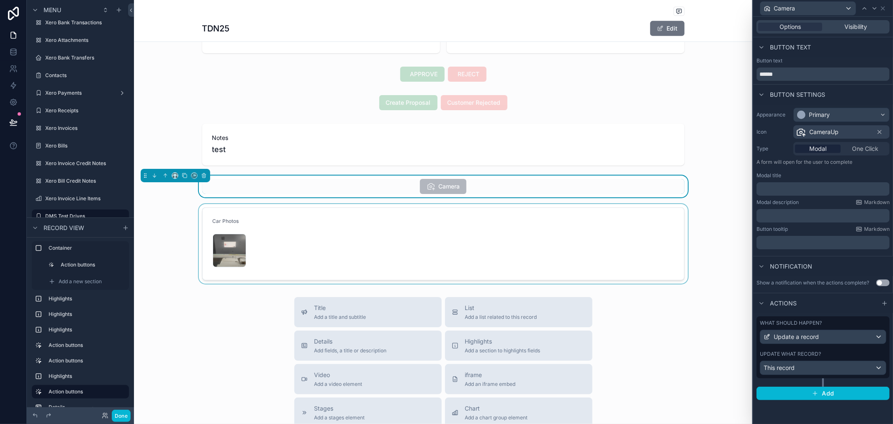
click at [723, 223] on div "scrollable content" at bounding box center [443, 244] width 618 height 80
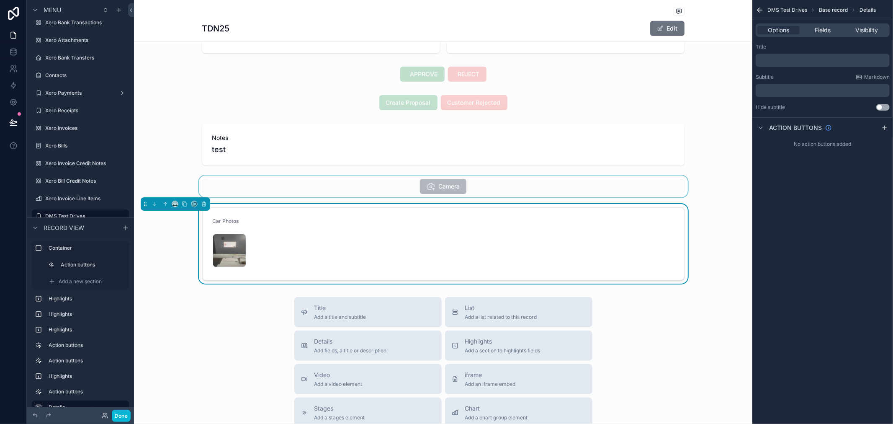
click at [550, 185] on div "scrollable content" at bounding box center [443, 186] width 618 height 22
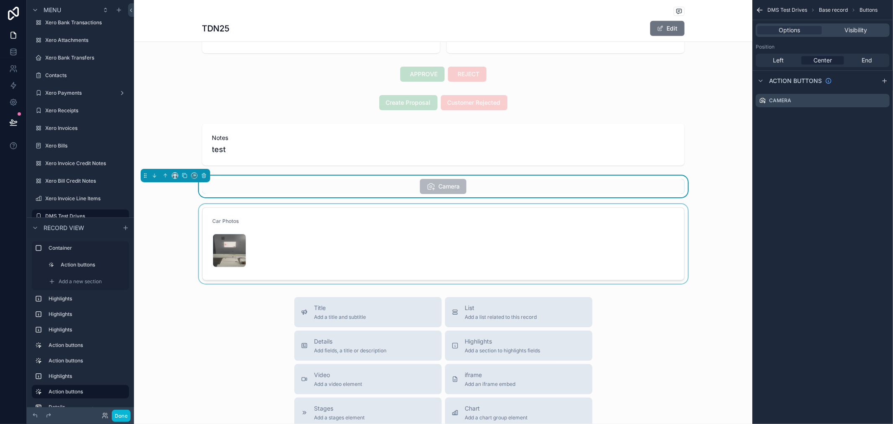
click at [371, 184] on div "Camera" at bounding box center [443, 186] width 482 height 15
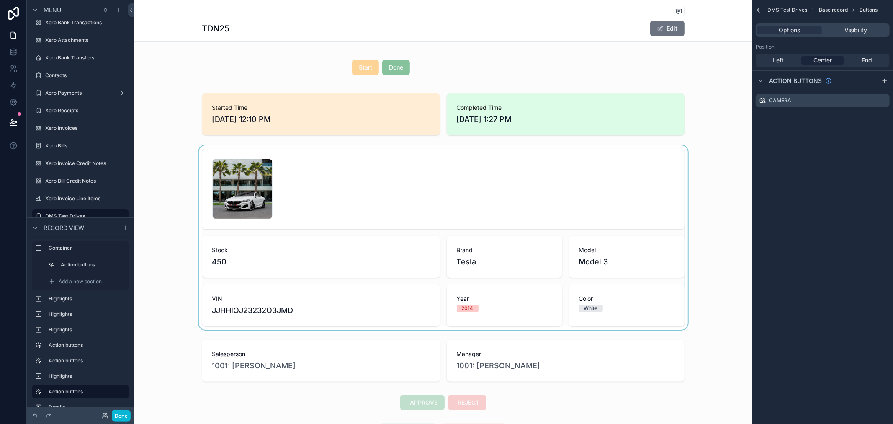
scroll to position [0, 0]
click at [391, 74] on div "scrollable content" at bounding box center [443, 68] width 618 height 32
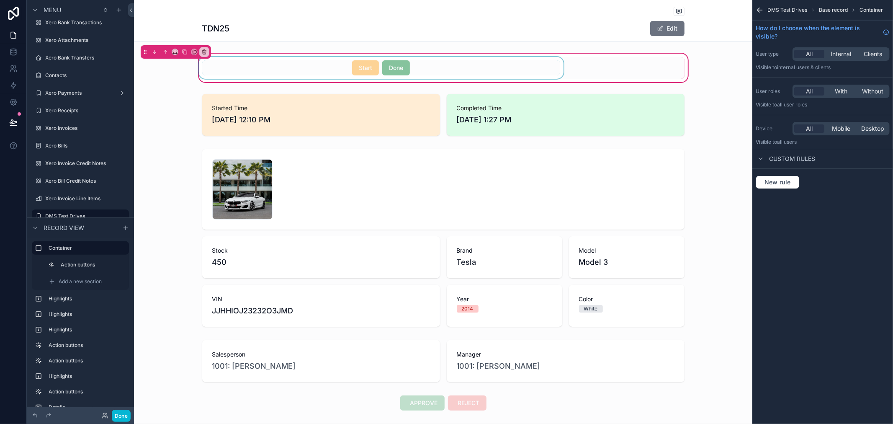
click at [385, 73] on div "scrollable content" at bounding box center [381, 68] width 368 height 22
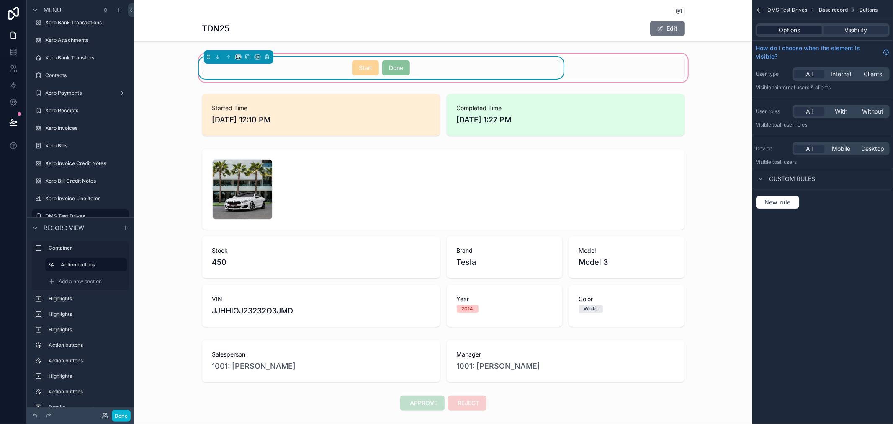
click at [790, 31] on span "Options" at bounding box center [789, 30] width 21 height 8
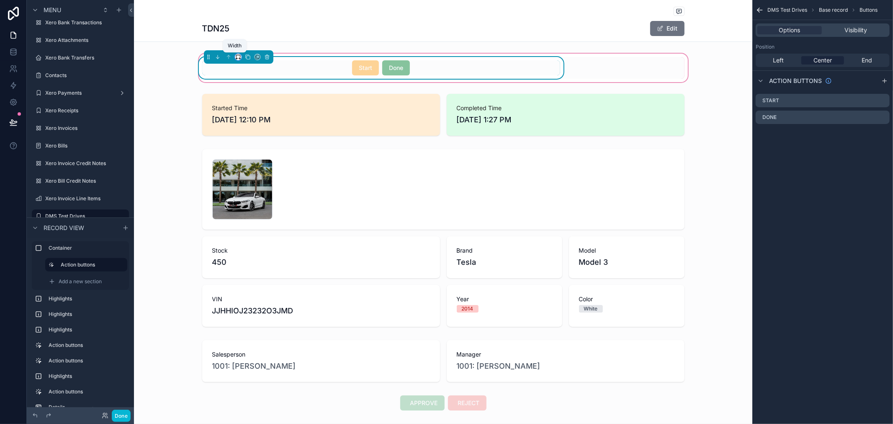
click at [235, 57] on icon "scrollable content" at bounding box center [238, 57] width 6 height 6
click at [249, 74] on span "Default" at bounding box center [248, 73] width 20 height 10
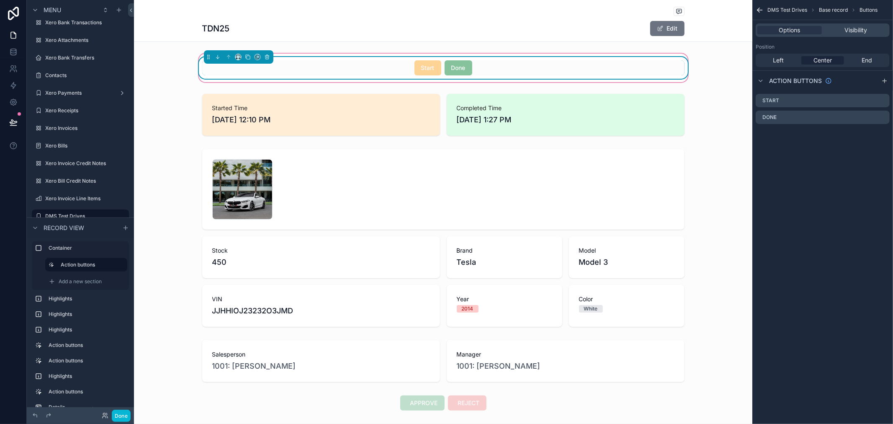
click at [570, 73] on div "Start Done" at bounding box center [443, 67] width 482 height 15
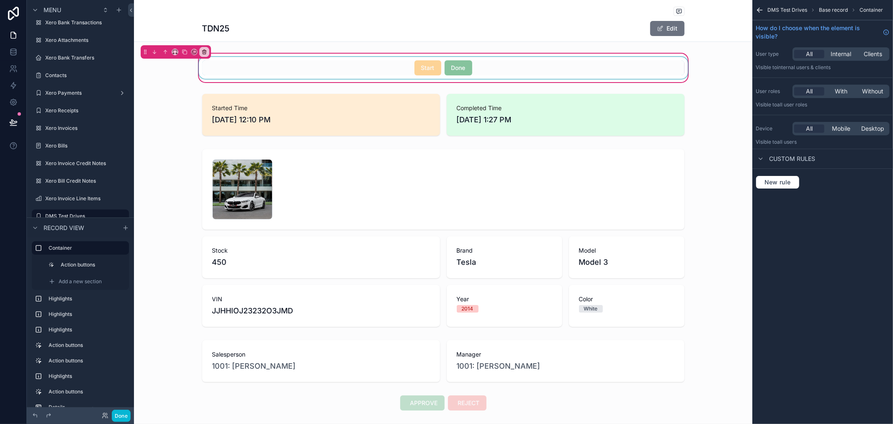
click at [570, 72] on div "scrollable content" at bounding box center [443, 68] width 492 height 22
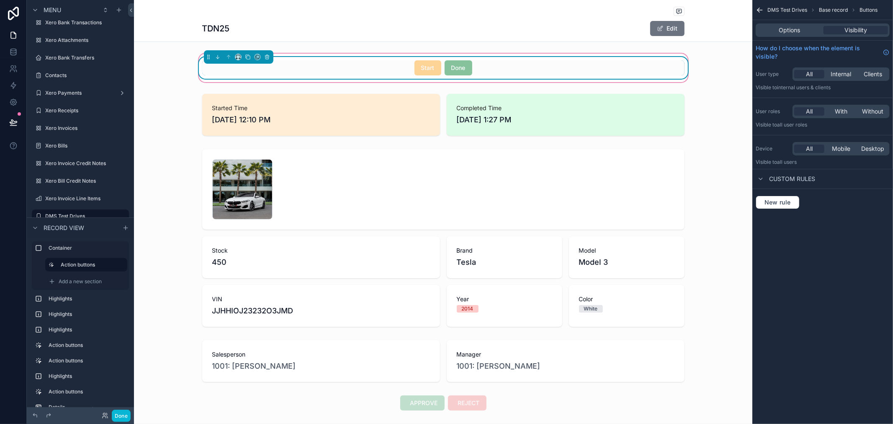
click at [561, 72] on div "Start Done" at bounding box center [443, 67] width 482 height 15
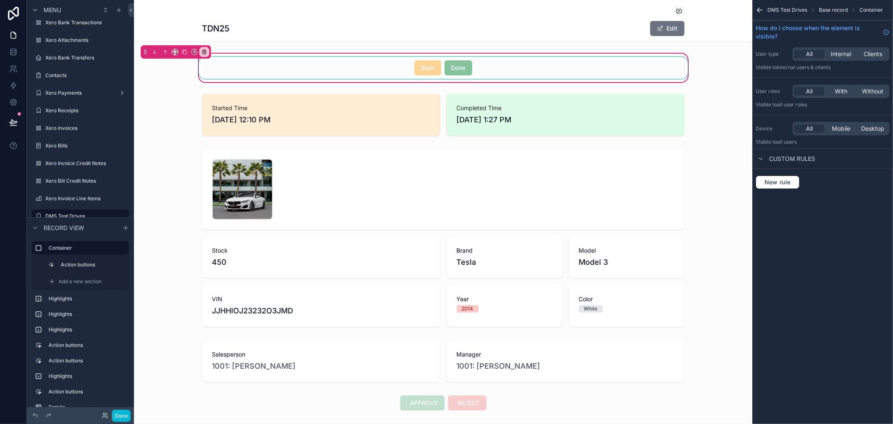
click at [516, 73] on div "scrollable content" at bounding box center [443, 68] width 492 height 22
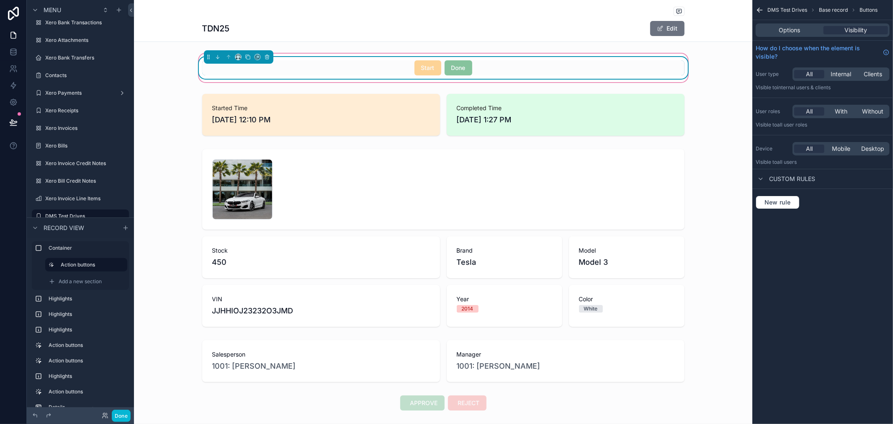
click at [516, 72] on div "Start Done" at bounding box center [443, 67] width 482 height 15
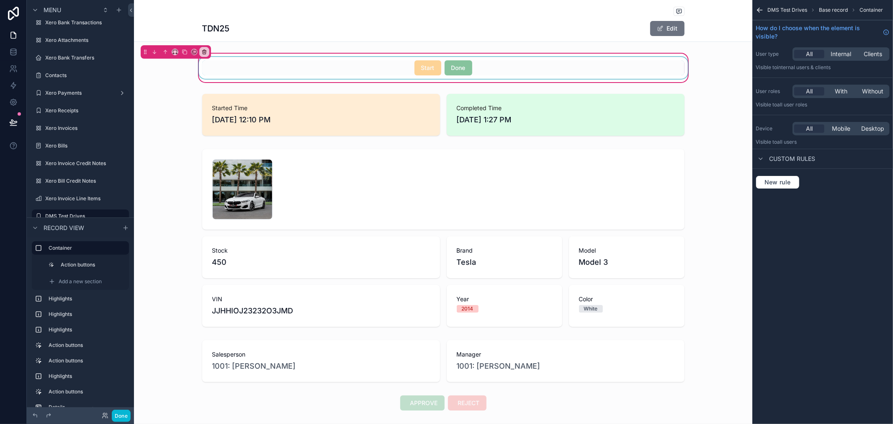
click at [516, 72] on div "scrollable content" at bounding box center [443, 68] width 492 height 22
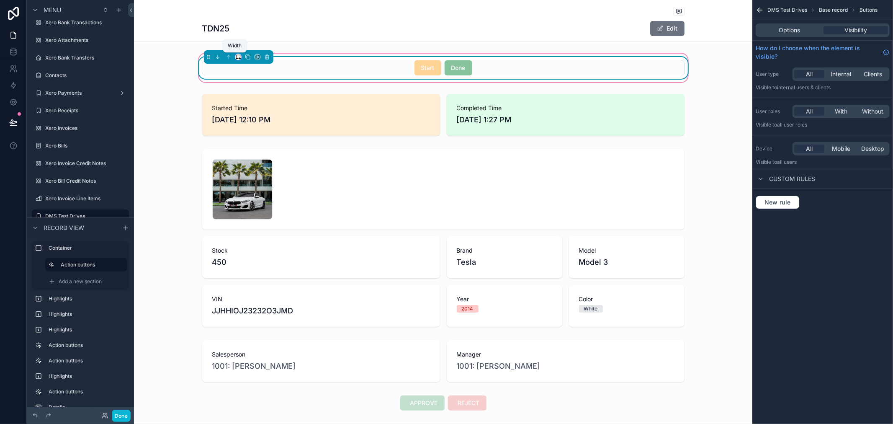
click at [235, 56] on icon "scrollable content" at bounding box center [238, 57] width 6 height 6
click at [249, 120] on span "50%" at bounding box center [244, 121] width 13 height 10
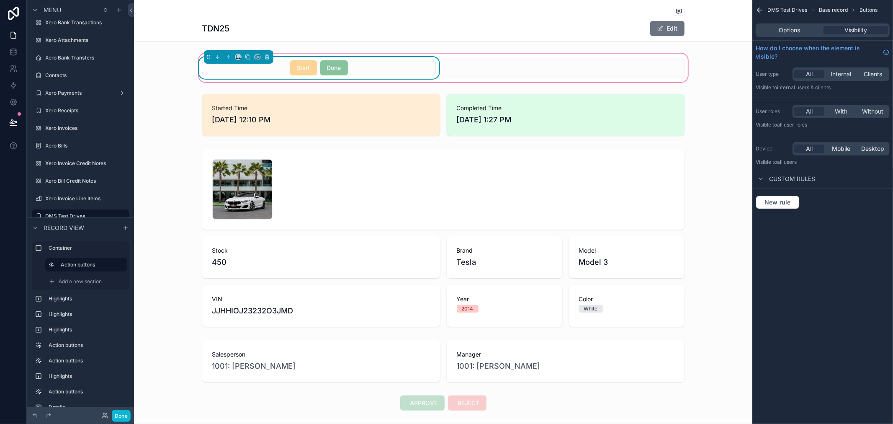
click at [363, 67] on div "Start Done" at bounding box center [319, 67] width 234 height 15
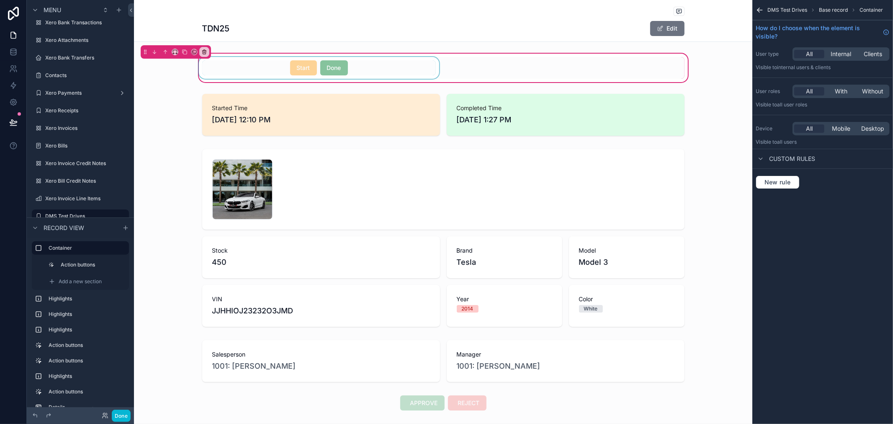
click at [340, 60] on div "scrollable content" at bounding box center [319, 68] width 244 height 22
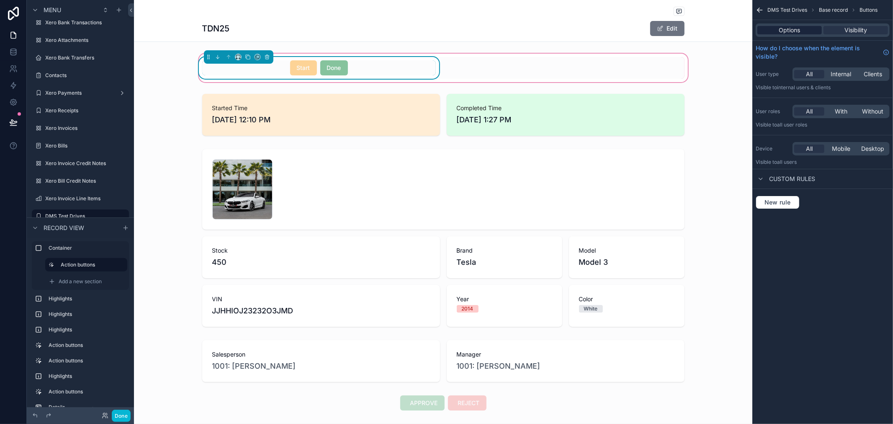
click at [784, 28] on span "Options" at bounding box center [789, 30] width 21 height 8
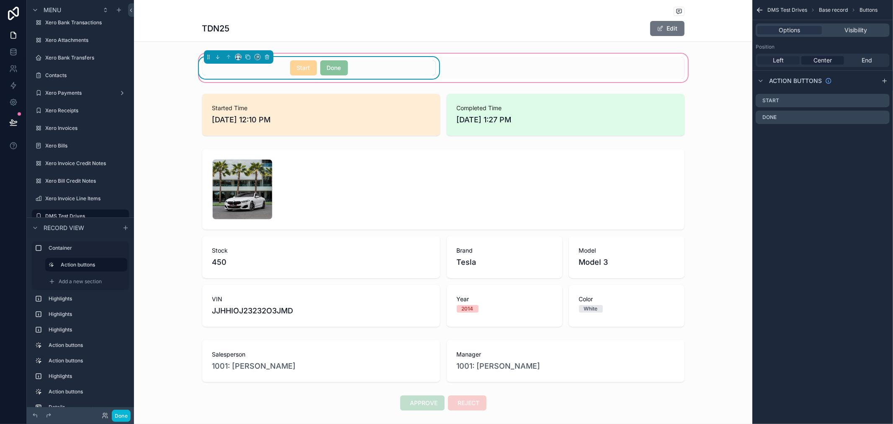
click at [775, 57] on span "Left" at bounding box center [778, 60] width 11 height 8
click at [587, 66] on div "Start Done" at bounding box center [443, 68] width 492 height 22
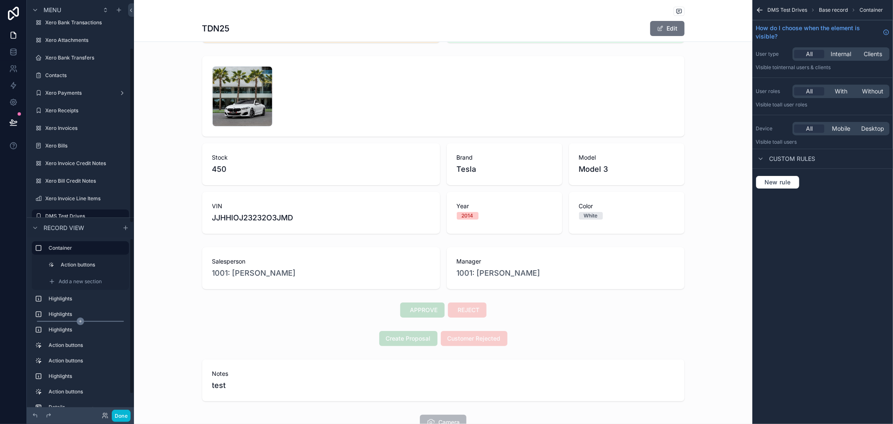
scroll to position [15, 0]
click at [49, 377] on label "Action buttons" at bounding box center [86, 376] width 74 height 7
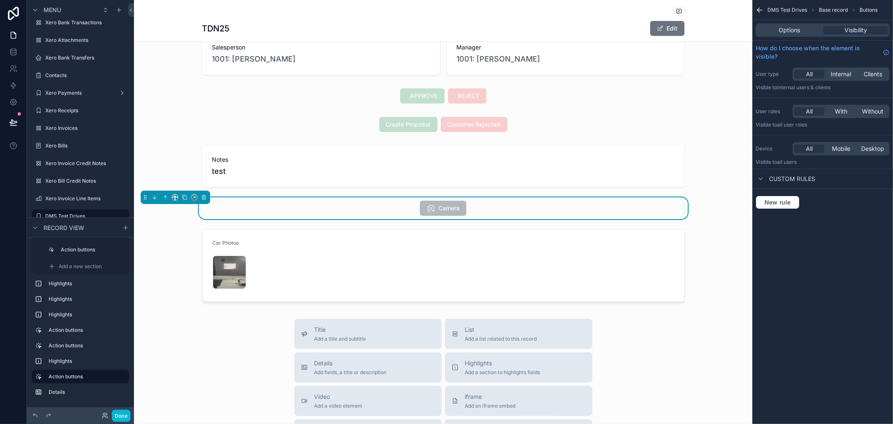
scroll to position [325, 0]
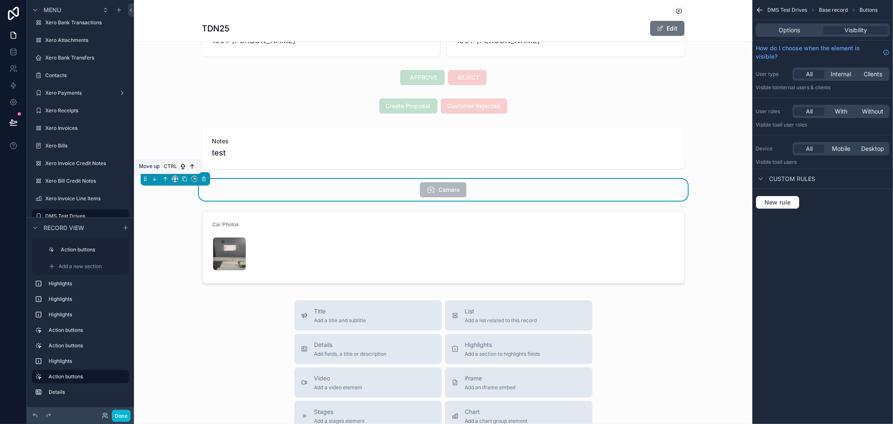
click at [164, 177] on icon "scrollable content" at bounding box center [165, 179] width 6 height 6
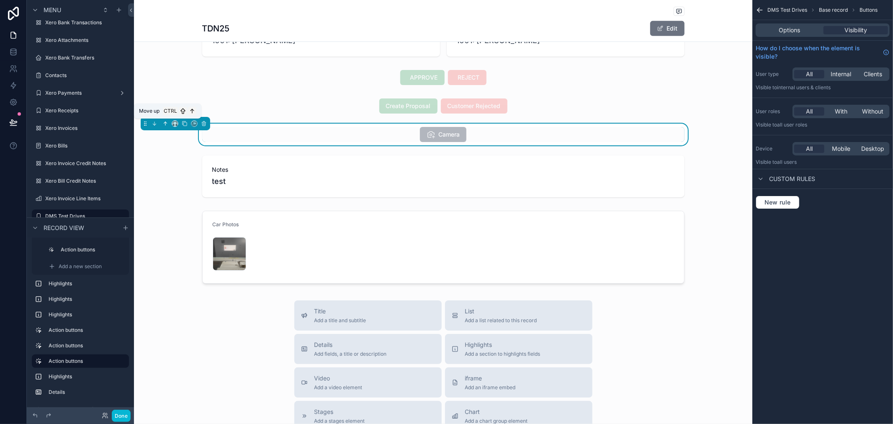
click at [166, 119] on button "scrollable content" at bounding box center [165, 123] width 9 height 9
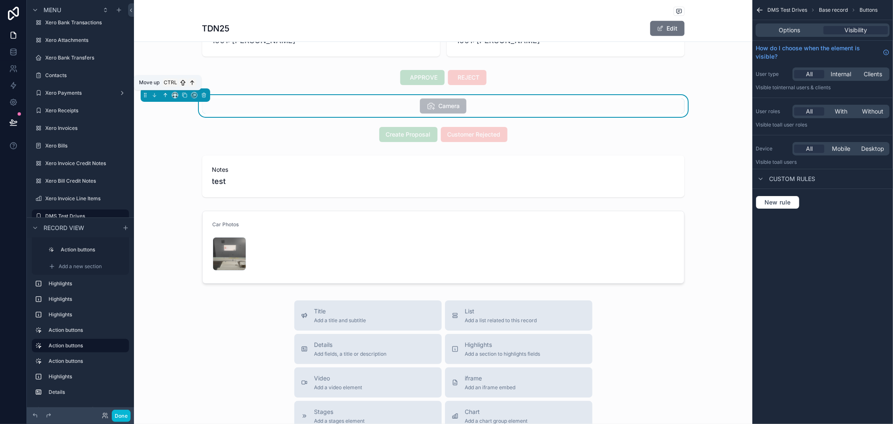
click at [165, 92] on icon "scrollable content" at bounding box center [165, 95] width 6 height 6
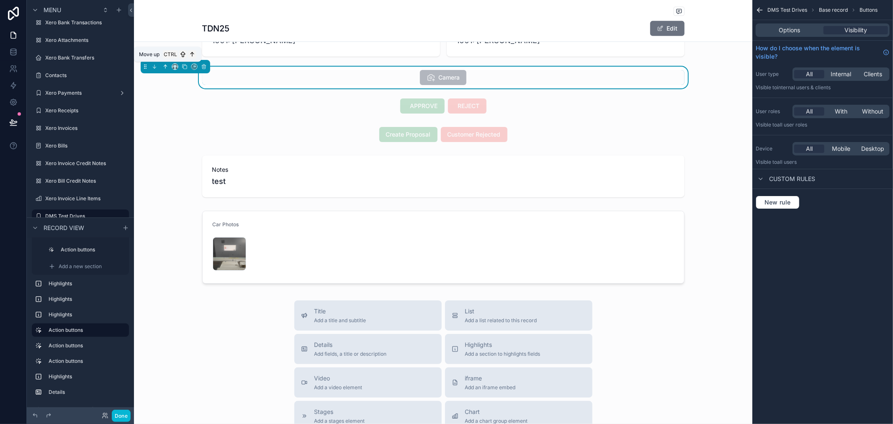
click at [163, 64] on icon "scrollable content" at bounding box center [165, 67] width 6 height 6
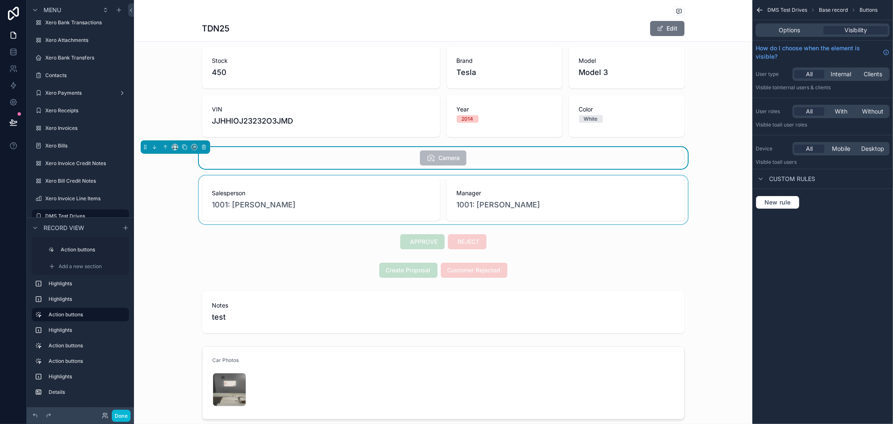
scroll to position [139, 0]
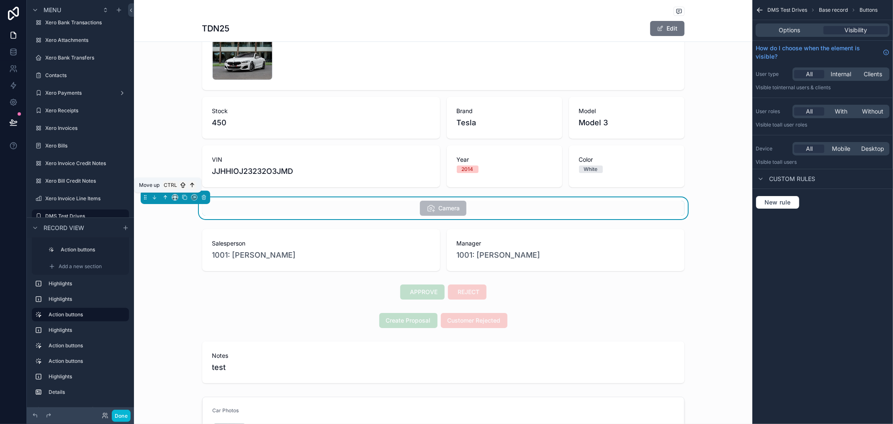
click at [165, 198] on icon "scrollable content" at bounding box center [165, 197] width 6 height 6
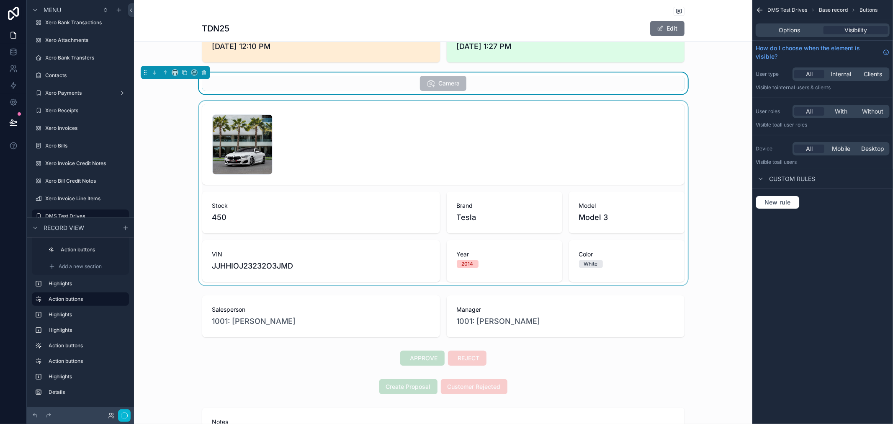
scroll to position [0, 0]
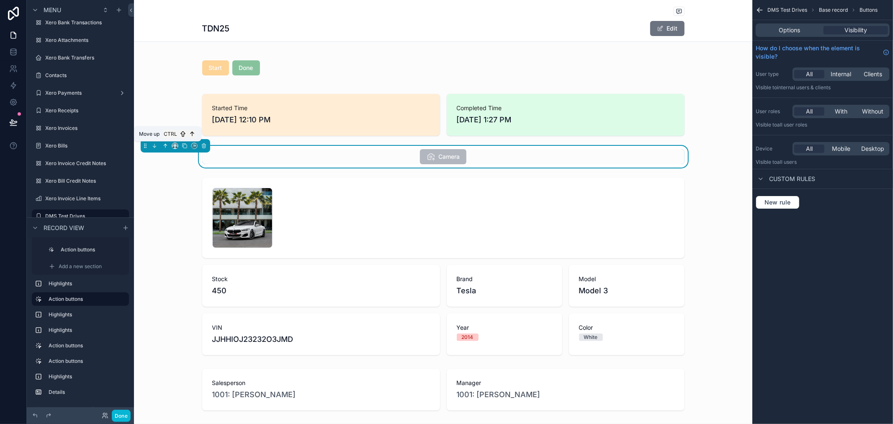
click at [167, 145] on icon "scrollable content" at bounding box center [166, 145] width 2 height 2
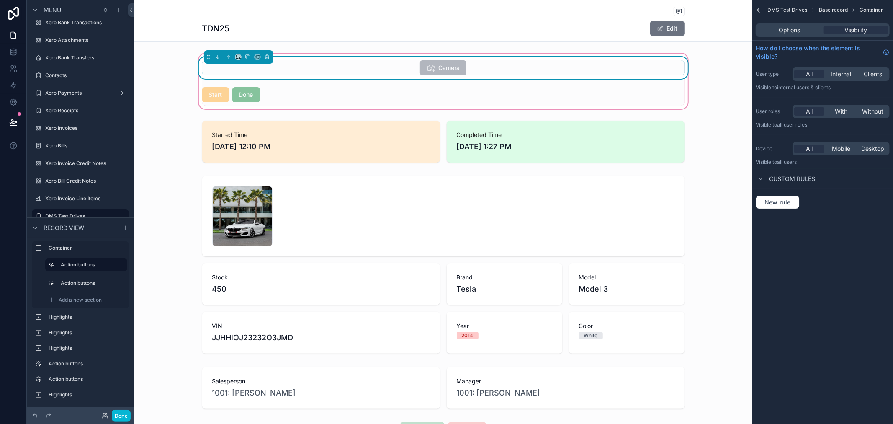
click at [424, 63] on div "Camera" at bounding box center [443, 67] width 46 height 15
click at [455, 63] on div "Camera" at bounding box center [443, 67] width 46 height 15
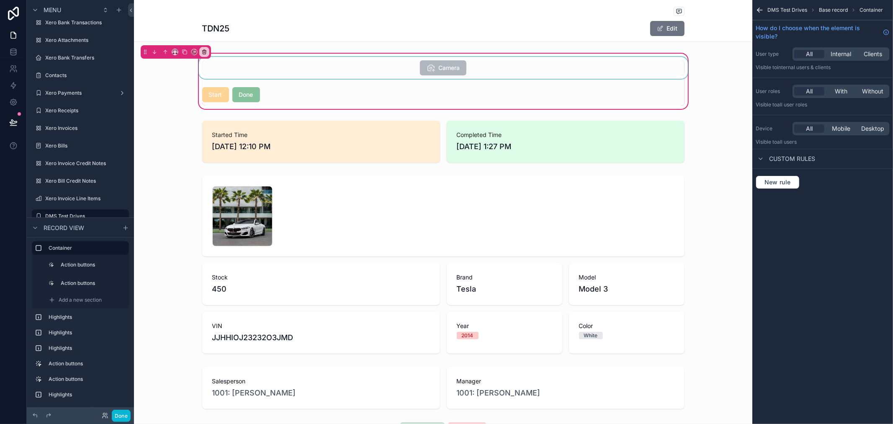
click at [455, 63] on div "scrollable content" at bounding box center [443, 68] width 492 height 22
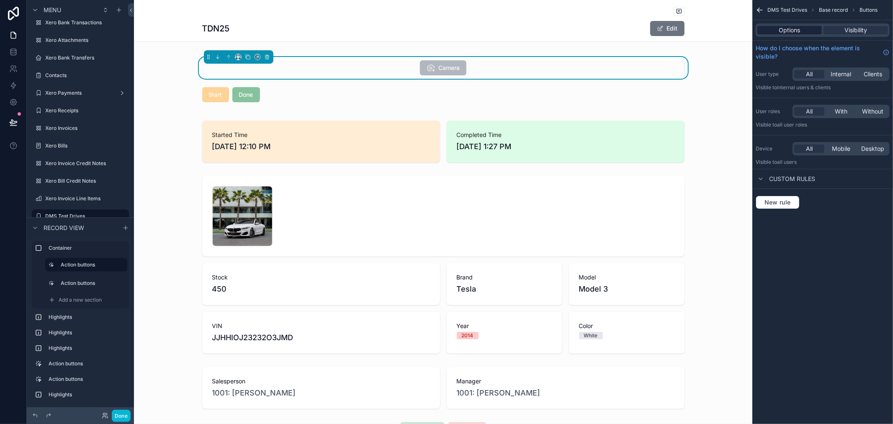
click at [779, 28] on span "Options" at bounding box center [789, 30] width 21 height 8
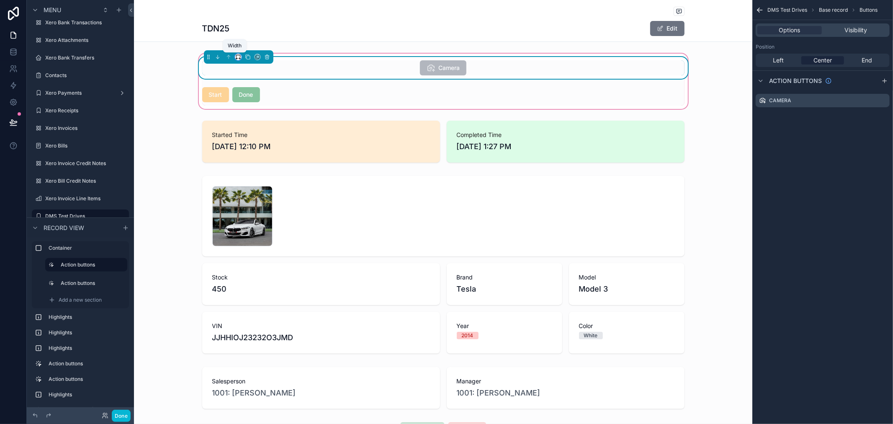
click at [235, 57] on icon "scrollable content" at bounding box center [238, 57] width 6 height 6
click at [245, 116] on span "50%" at bounding box center [244, 121] width 13 height 10
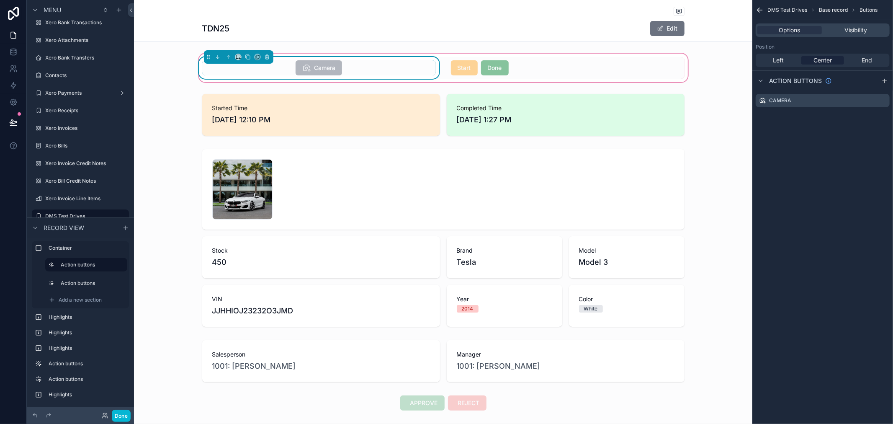
click at [383, 70] on div "Camera" at bounding box center [319, 67] width 234 height 15
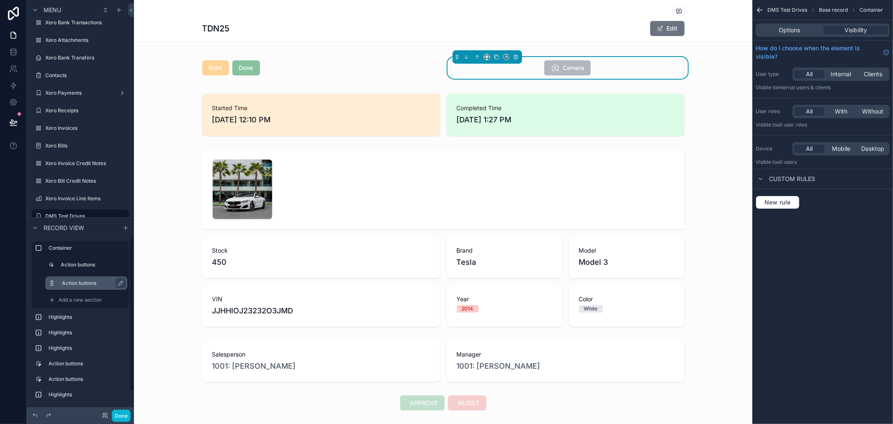
click at [60, 280] on button "scrollable content" at bounding box center [55, 283] width 13 height 7
click at [54, 282] on icon "scrollable content" at bounding box center [52, 283] width 7 height 7
click at [474, 59] on icon "scrollable content" at bounding box center [477, 57] width 6 height 6
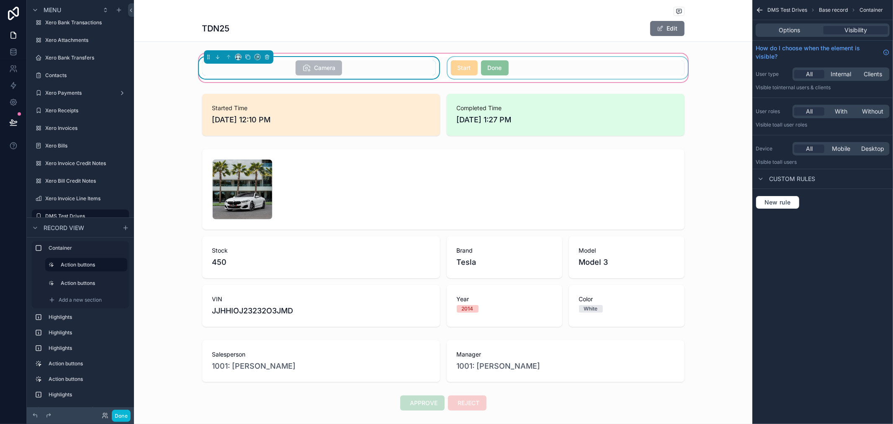
click at [509, 65] on div "scrollable content" at bounding box center [568, 68] width 244 height 22
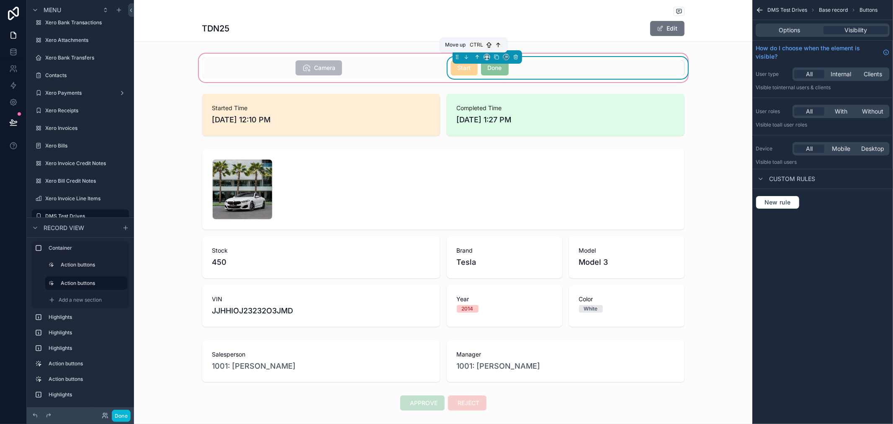
click at [474, 59] on icon "scrollable content" at bounding box center [477, 57] width 6 height 6
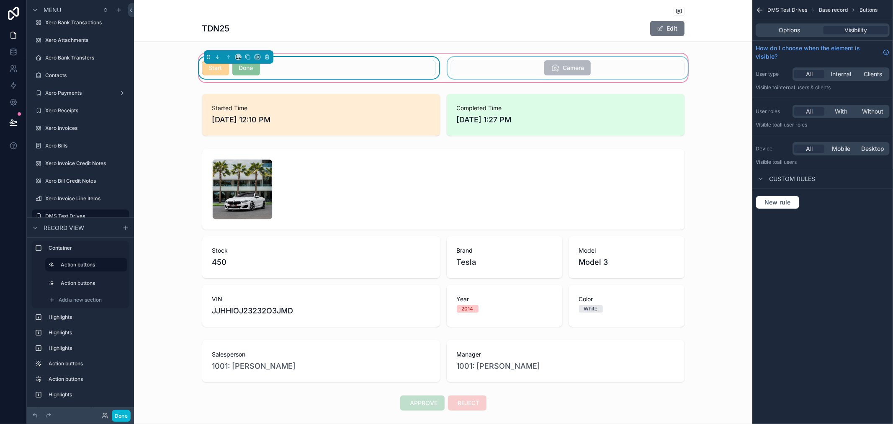
click at [488, 67] on div "scrollable content" at bounding box center [568, 68] width 244 height 22
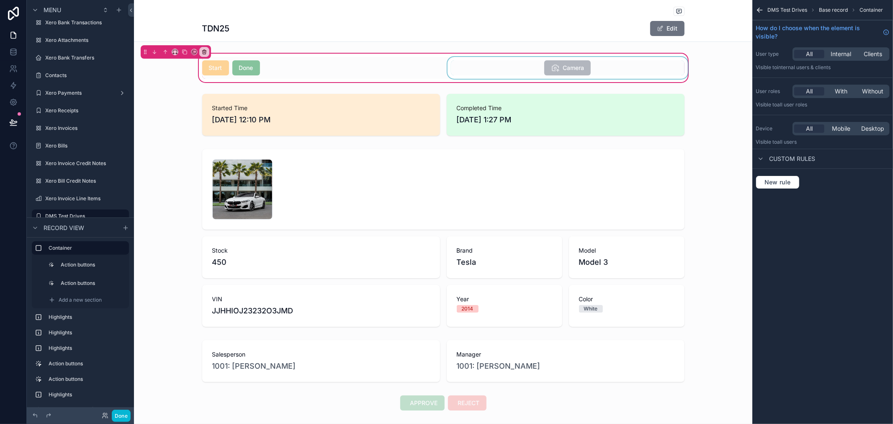
click at [532, 69] on div "scrollable content" at bounding box center [568, 68] width 244 height 22
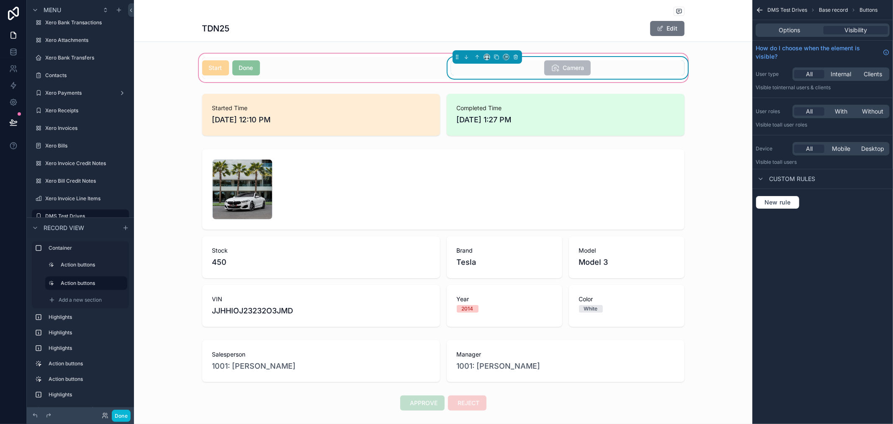
click at [532, 69] on div "Camera" at bounding box center [568, 67] width 234 height 15
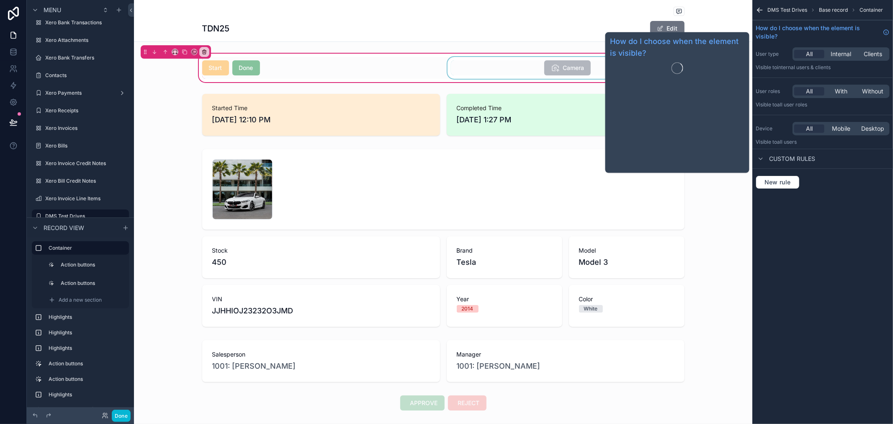
click at [530, 69] on div "scrollable content" at bounding box center [568, 68] width 244 height 22
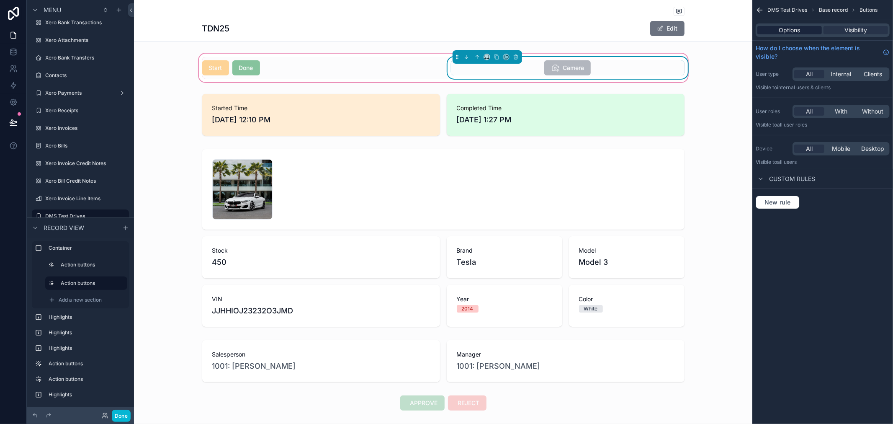
click at [780, 31] on span "Options" at bounding box center [789, 30] width 21 height 8
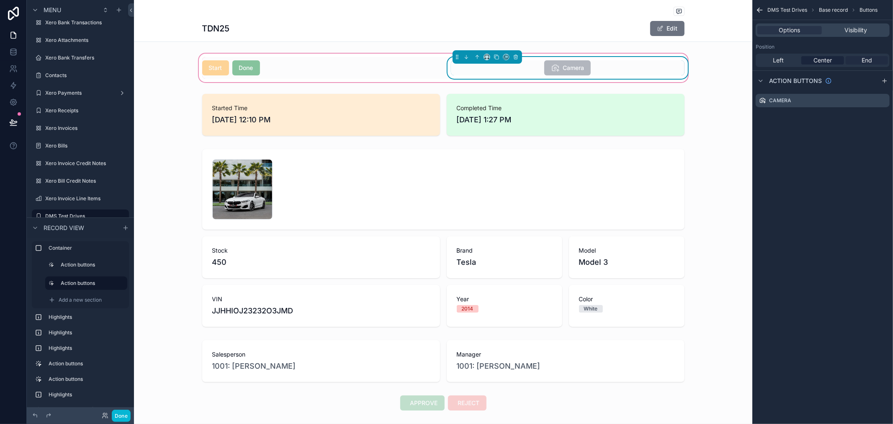
click at [859, 59] on div "End" at bounding box center [866, 60] width 42 height 8
click at [707, 146] on div "scrollable content" at bounding box center [443, 238] width 618 height 184
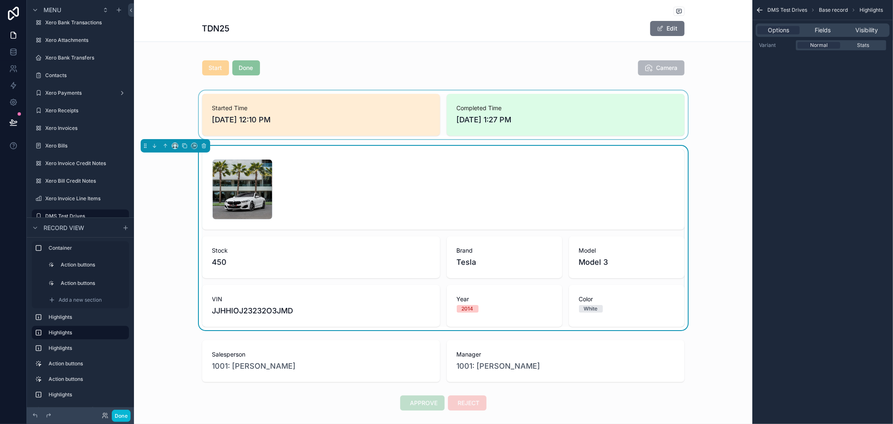
click at [384, 116] on div "scrollable content" at bounding box center [443, 114] width 618 height 49
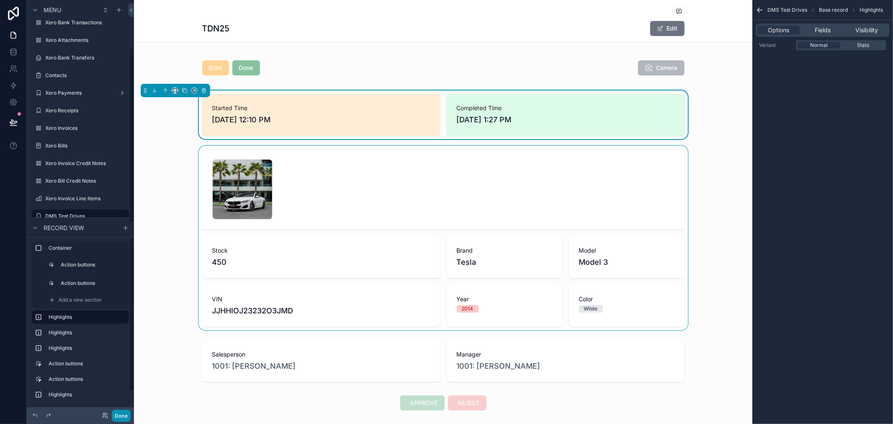
click at [118, 419] on button "Done" at bounding box center [121, 415] width 19 height 12
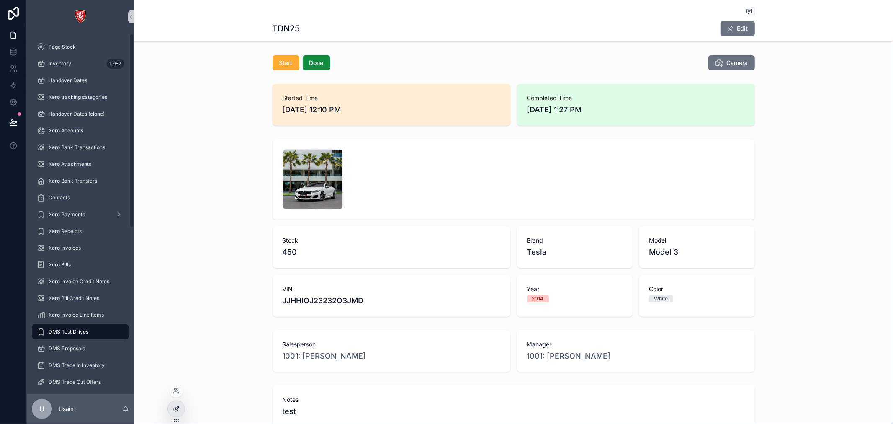
click at [182, 411] on div at bounding box center [176, 409] width 17 height 16
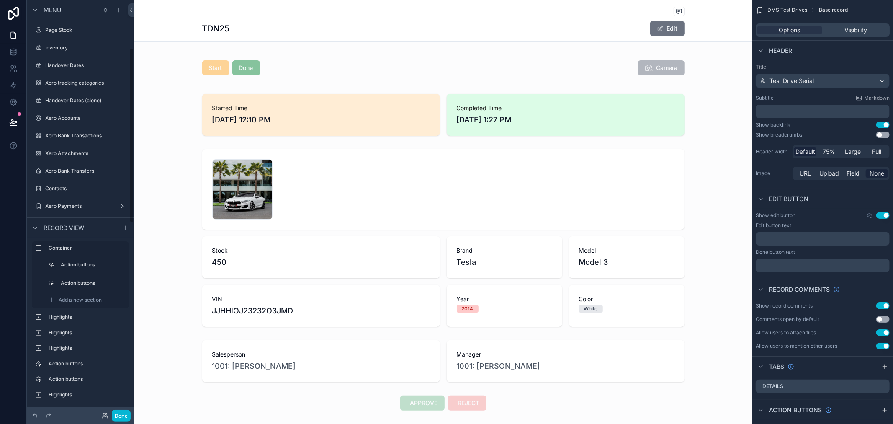
scroll to position [113, 0]
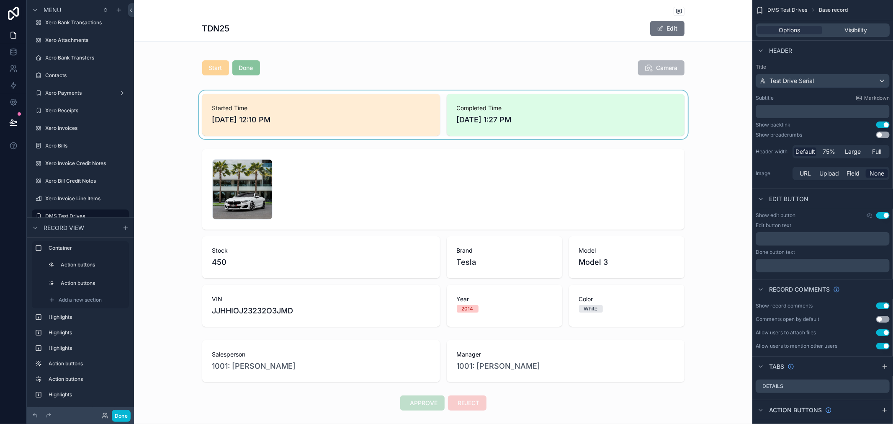
click at [311, 111] on div "scrollable content" at bounding box center [443, 114] width 618 height 49
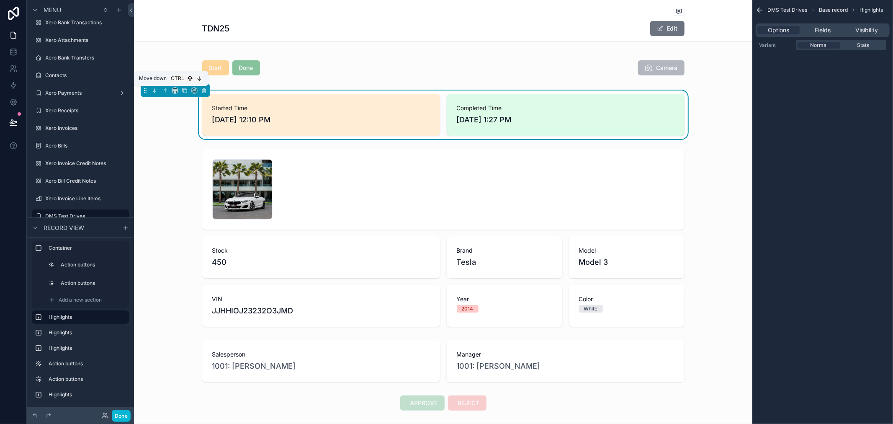
click at [153, 92] on icon "scrollable content" at bounding box center [155, 90] width 6 height 6
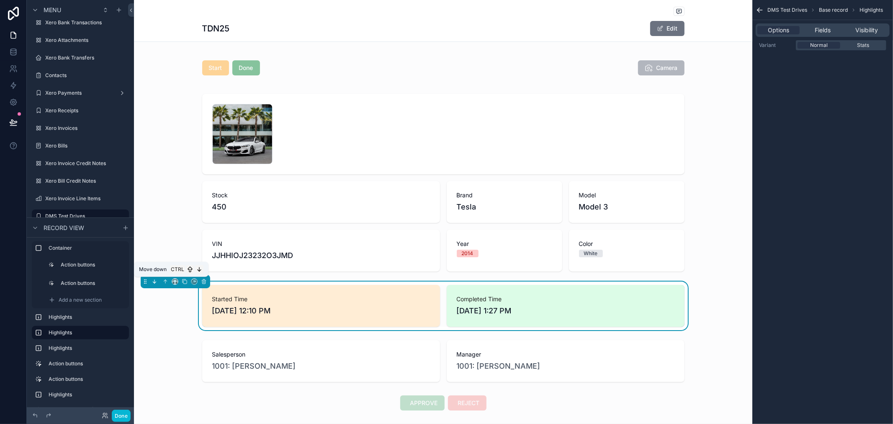
click at [156, 282] on icon "scrollable content" at bounding box center [155, 281] width 6 height 6
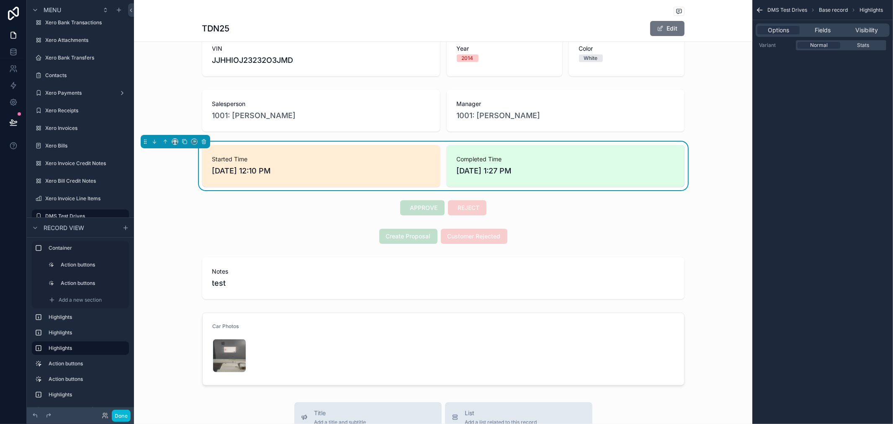
scroll to position [232, 0]
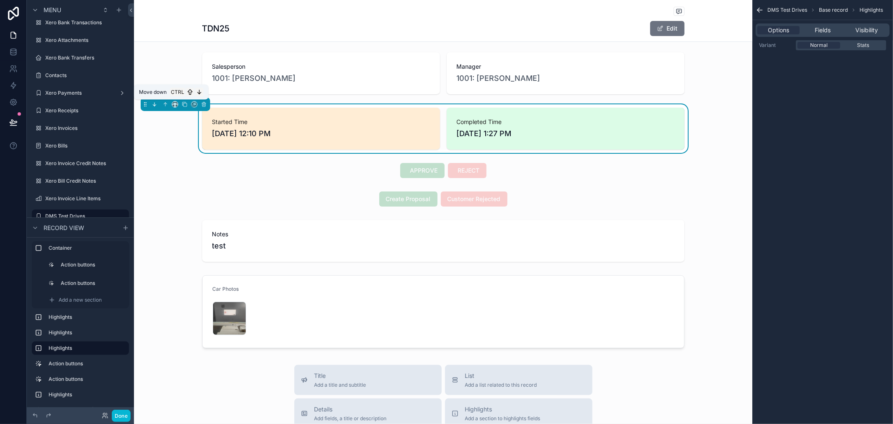
click at [152, 100] on button "scrollable content" at bounding box center [154, 104] width 9 height 9
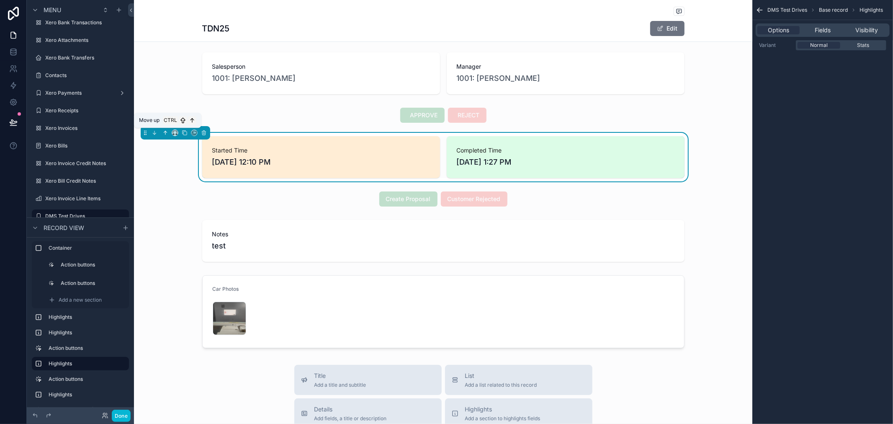
click at [167, 134] on icon "scrollable content" at bounding box center [165, 133] width 6 height 6
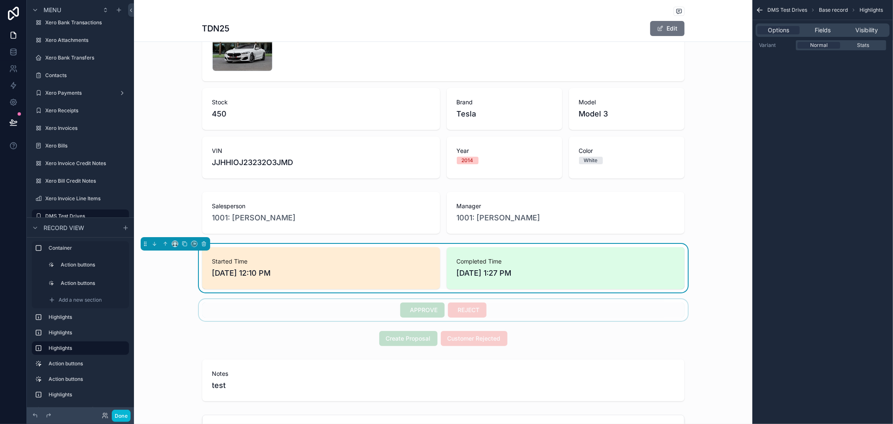
scroll to position [0, 0]
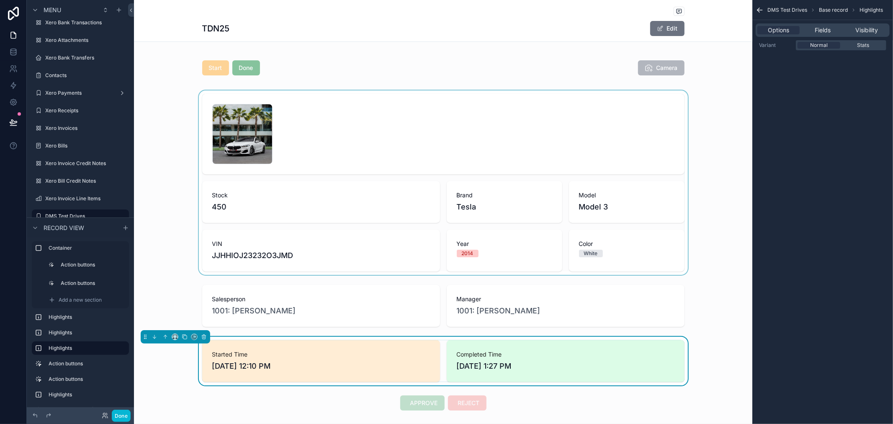
click at [413, 135] on div "scrollable content" at bounding box center [443, 182] width 618 height 184
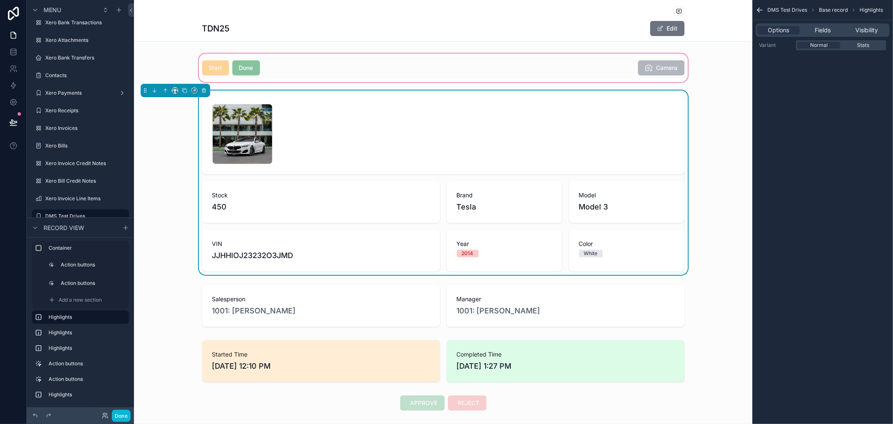
click at [248, 67] on div "scrollable content" at bounding box center [443, 68] width 618 height 32
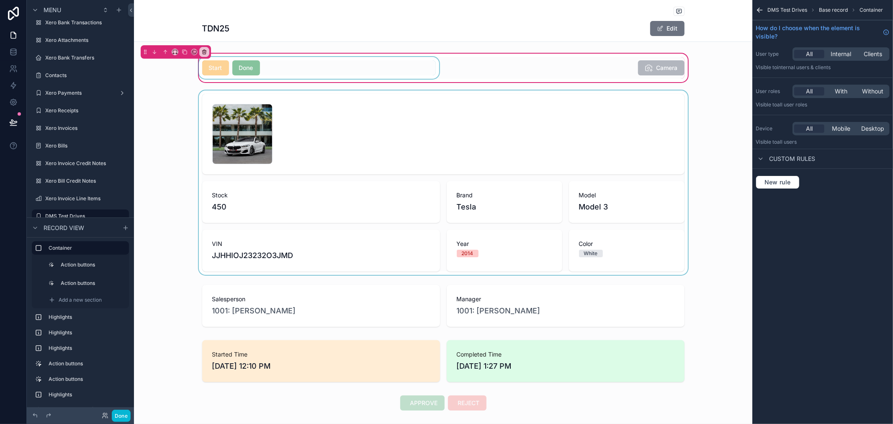
click at [337, 72] on div "scrollable content" at bounding box center [319, 68] width 244 height 22
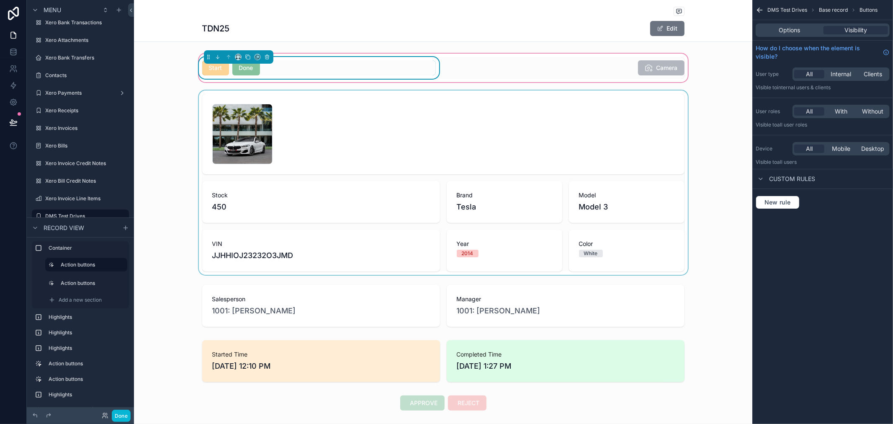
click at [387, 67] on div "Start Done" at bounding box center [319, 67] width 234 height 15
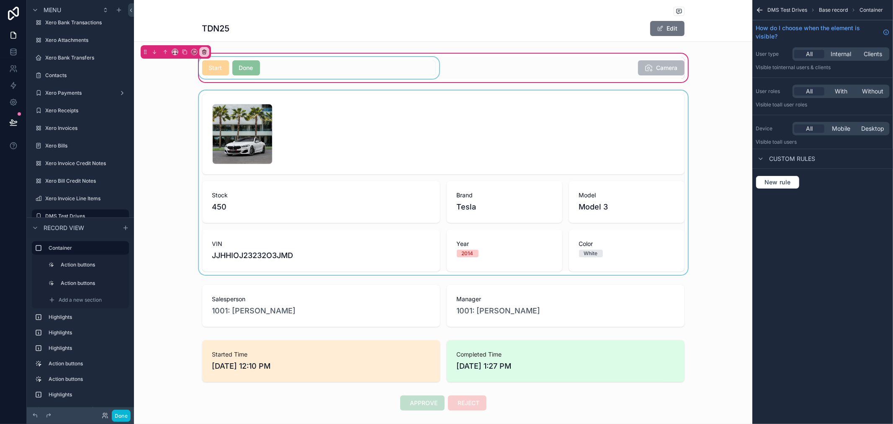
click at [276, 62] on div "scrollable content" at bounding box center [319, 68] width 244 height 22
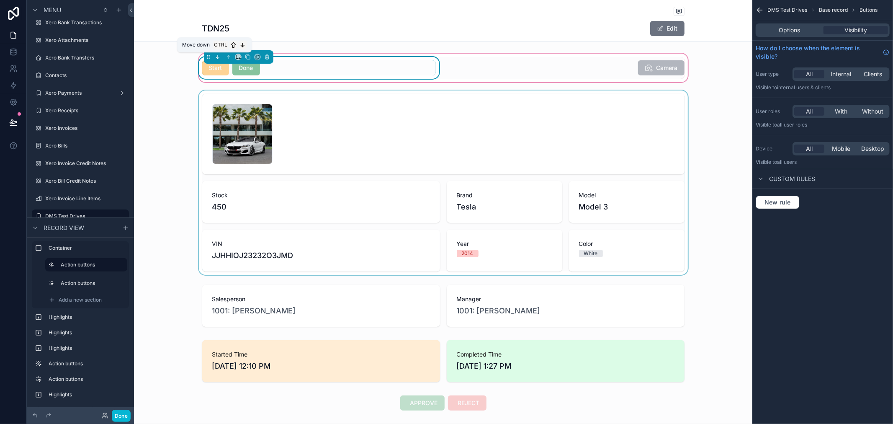
click at [216, 59] on icon "scrollable content" at bounding box center [218, 57] width 6 height 6
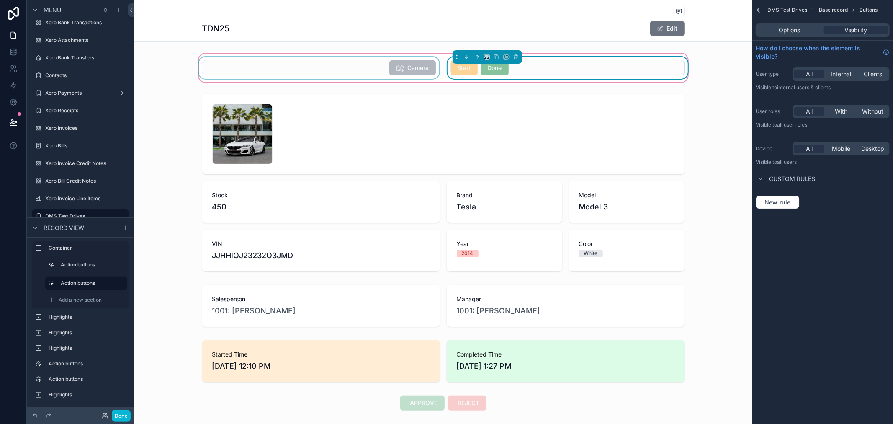
click at [366, 64] on div "scrollable content" at bounding box center [319, 68] width 244 height 22
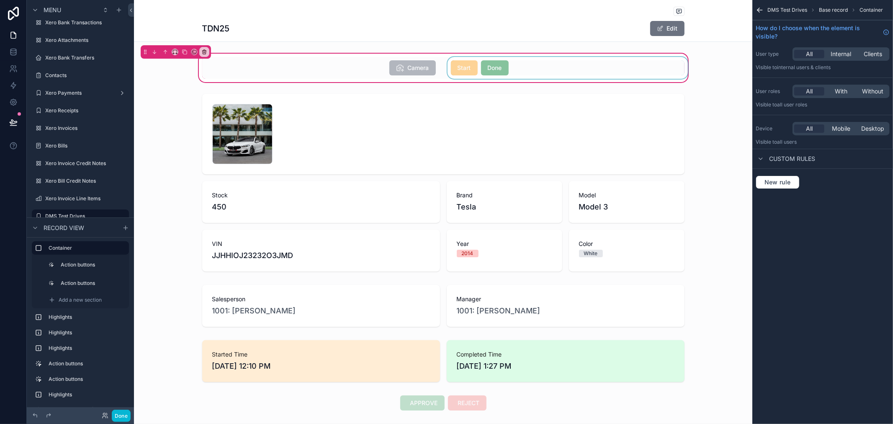
click at [552, 74] on div "scrollable content" at bounding box center [568, 68] width 244 height 22
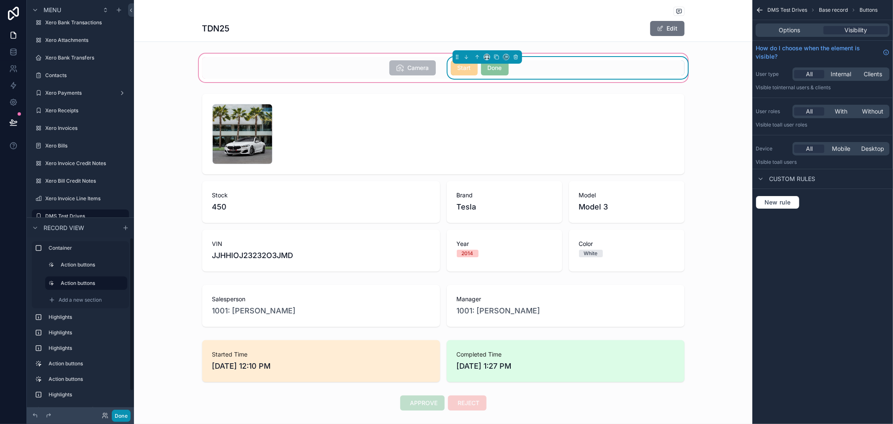
click at [121, 414] on button "Done" at bounding box center [121, 415] width 19 height 12
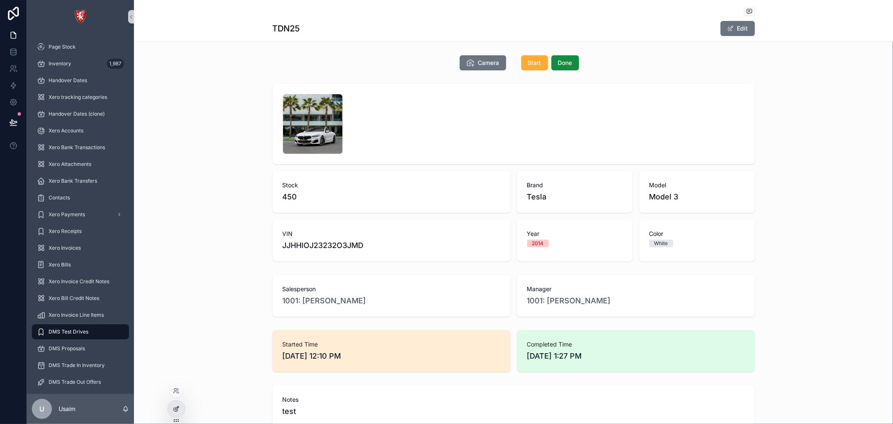
click at [174, 406] on icon at bounding box center [176, 408] width 7 height 7
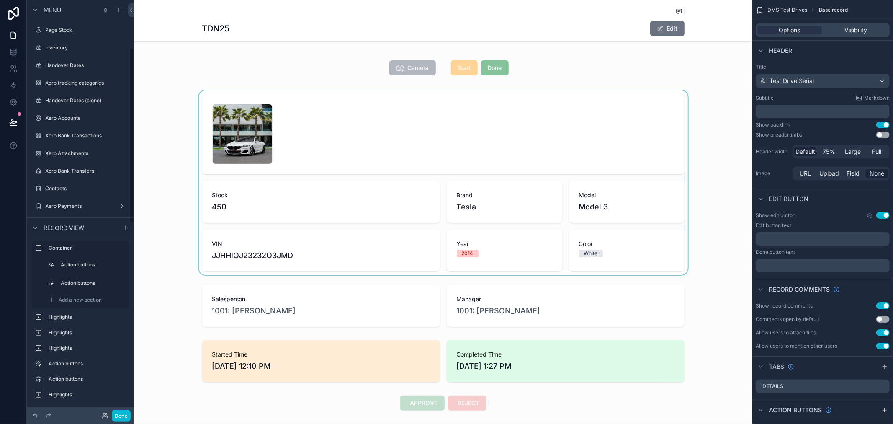
scroll to position [113, 0]
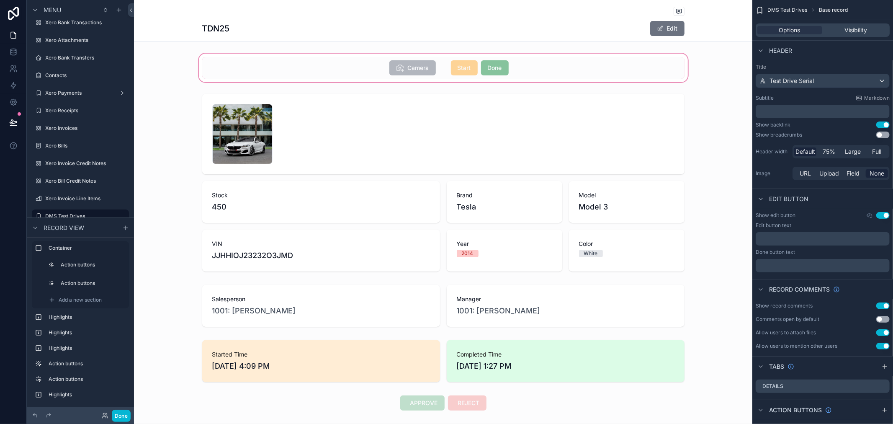
click at [457, 78] on div "scrollable content" at bounding box center [443, 68] width 618 height 32
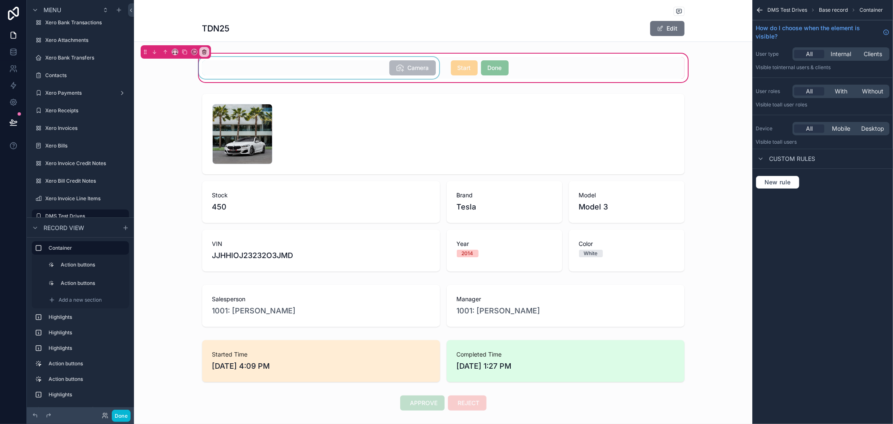
click at [417, 77] on div "scrollable content" at bounding box center [319, 68] width 244 height 22
click at [417, 77] on div "Camera" at bounding box center [319, 68] width 244 height 22
click at [543, 68] on div "scrollable content" at bounding box center [568, 68] width 244 height 22
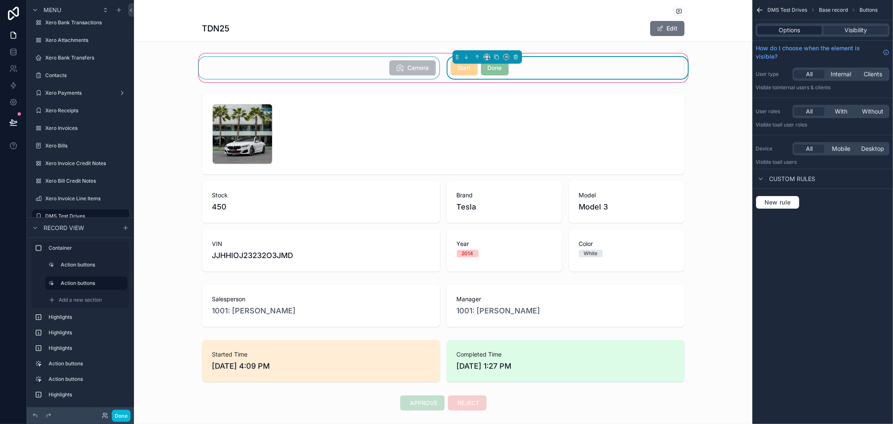
click at [794, 29] on span "Options" at bounding box center [789, 30] width 21 height 8
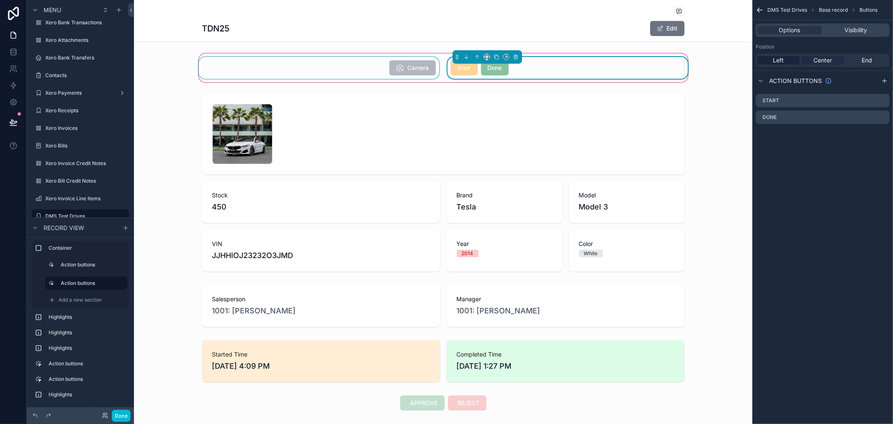
click at [826, 61] on span "Center" at bounding box center [822, 60] width 18 height 8
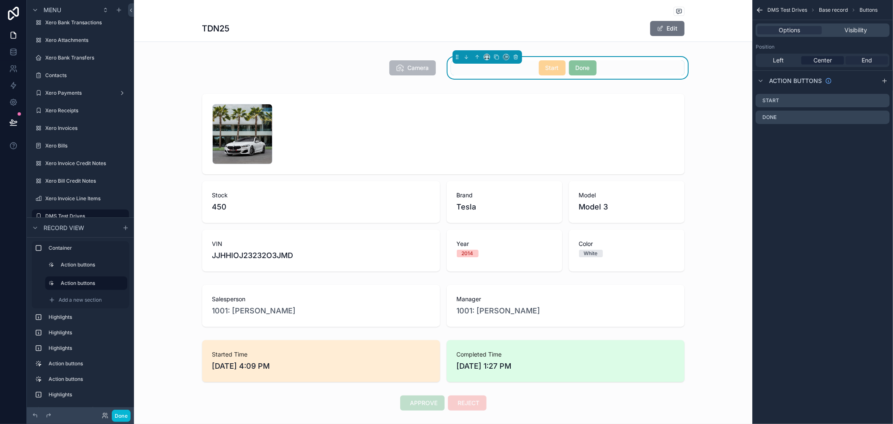
click at [868, 61] on span "End" at bounding box center [866, 60] width 10 height 8
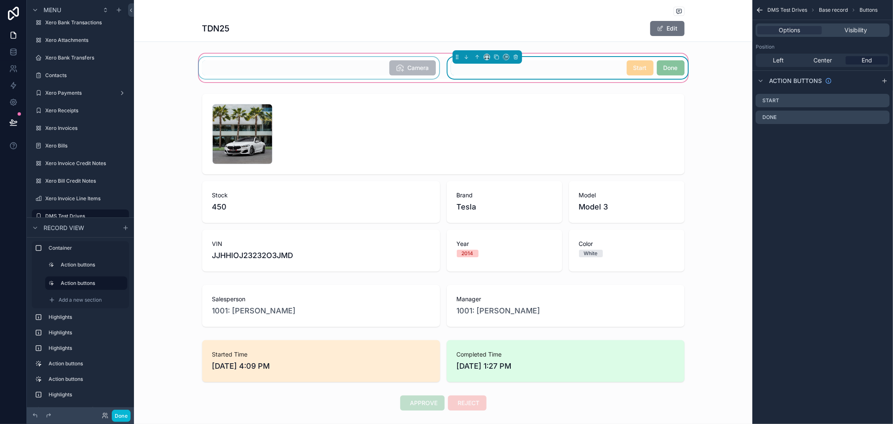
click at [414, 73] on div "scrollable content" at bounding box center [319, 68] width 244 height 22
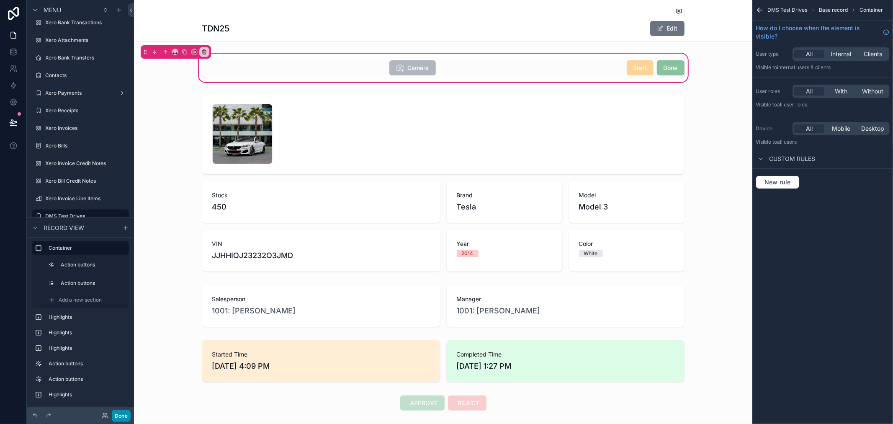
click at [115, 417] on button "Done" at bounding box center [121, 415] width 19 height 12
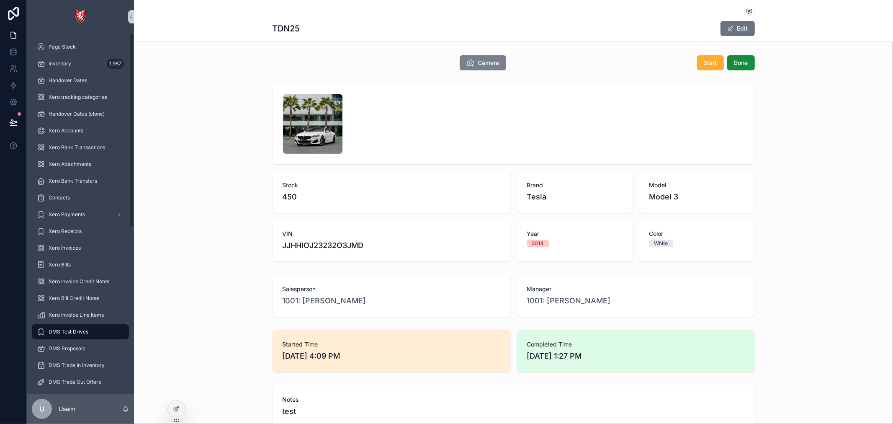
click at [470, 64] on icon "scrollable content" at bounding box center [470, 63] width 8 height 8
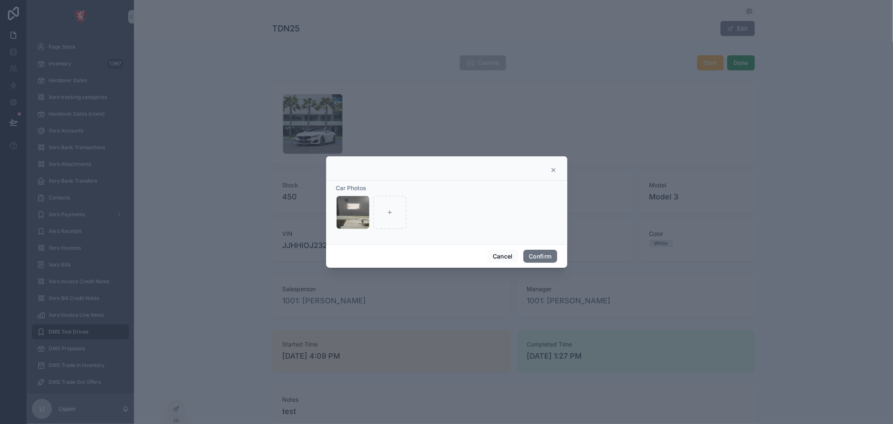
click at [547, 168] on div at bounding box center [446, 170] width 220 height 7
click at [549, 170] on div at bounding box center [446, 170] width 220 height 7
click at [554, 170] on icon at bounding box center [553, 170] width 7 height 7
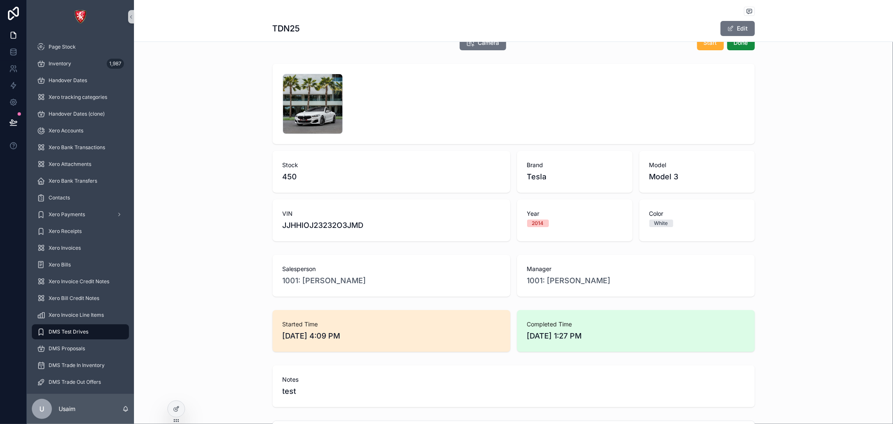
scroll to position [0, 0]
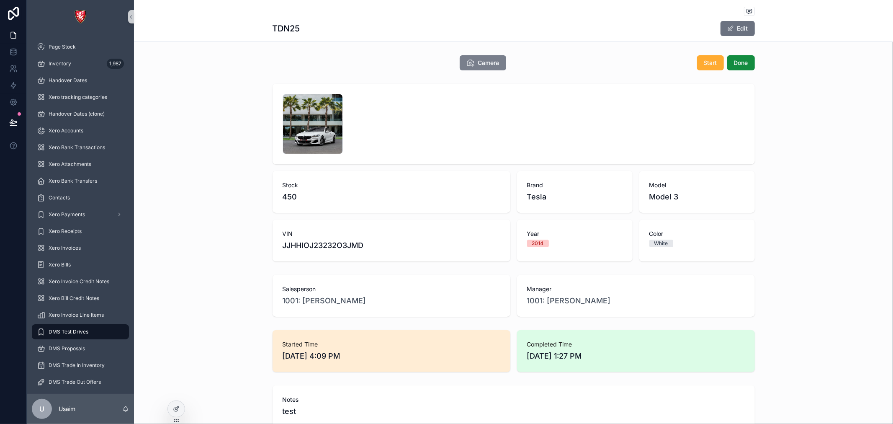
click at [482, 64] on span "Camera" at bounding box center [488, 63] width 21 height 8
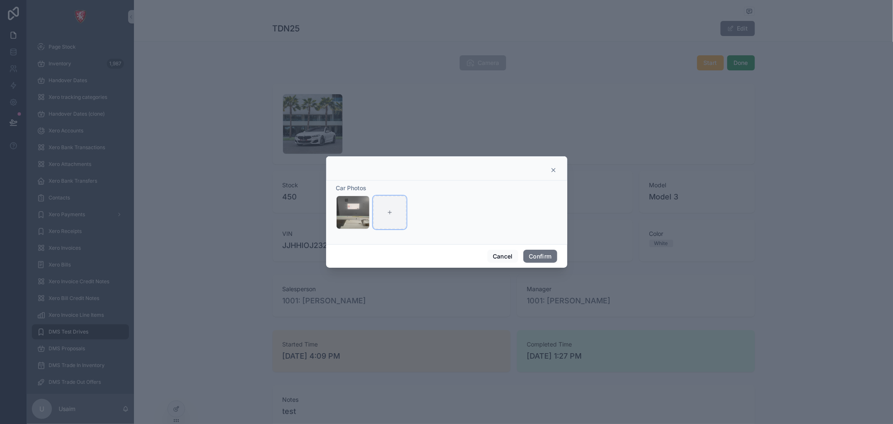
click at [381, 219] on div at bounding box center [389, 211] width 33 height 33
type input "**********"
click at [534, 253] on button "Confirm" at bounding box center [539, 255] width 33 height 13
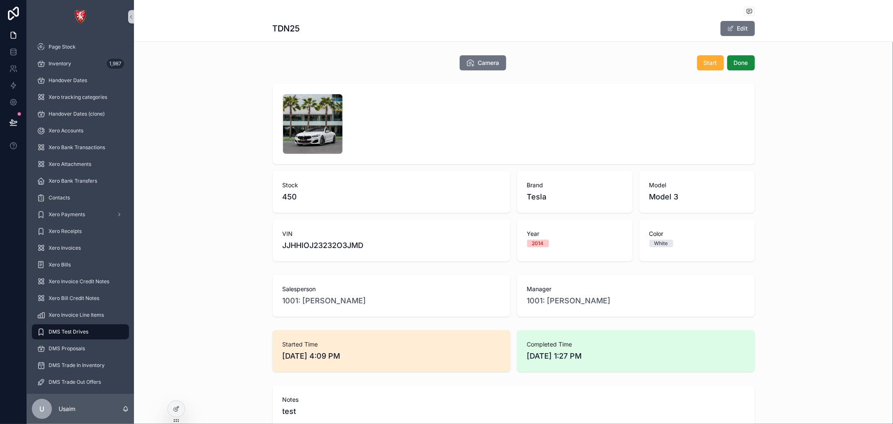
click at [190, 406] on div "Notes test" at bounding box center [513, 406] width 759 height 49
click at [182, 407] on div at bounding box center [176, 409] width 17 height 16
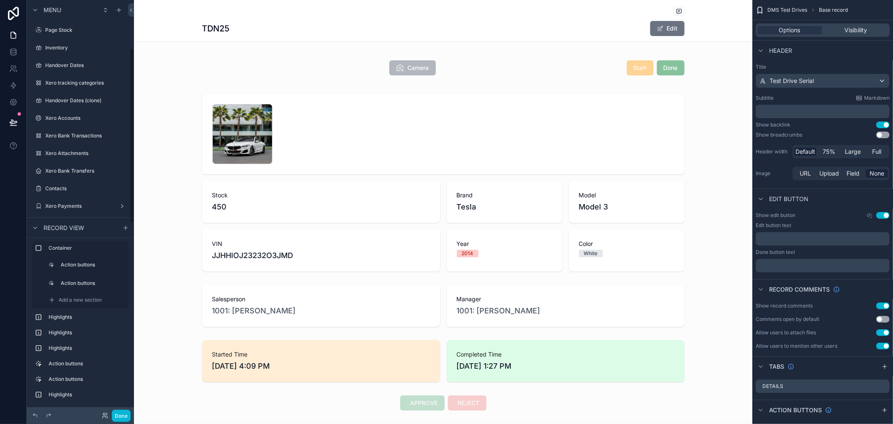
scroll to position [113, 0]
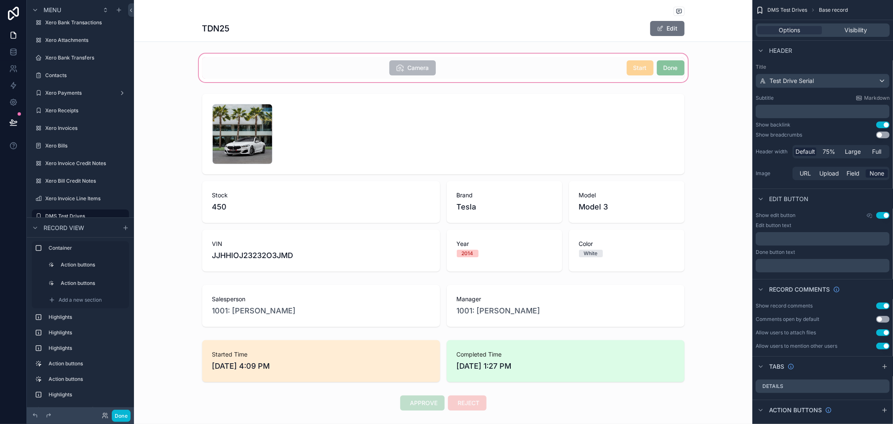
click at [404, 73] on div "scrollable content" at bounding box center [443, 68] width 618 height 32
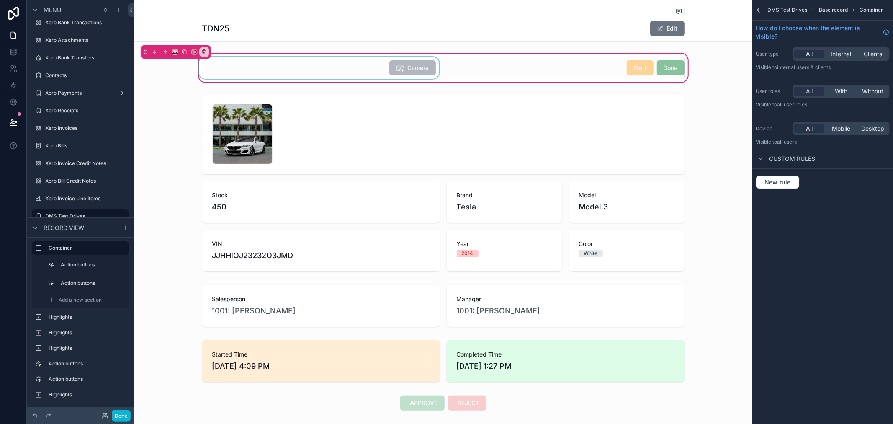
click at [432, 74] on div "scrollable content" at bounding box center [319, 68] width 244 height 22
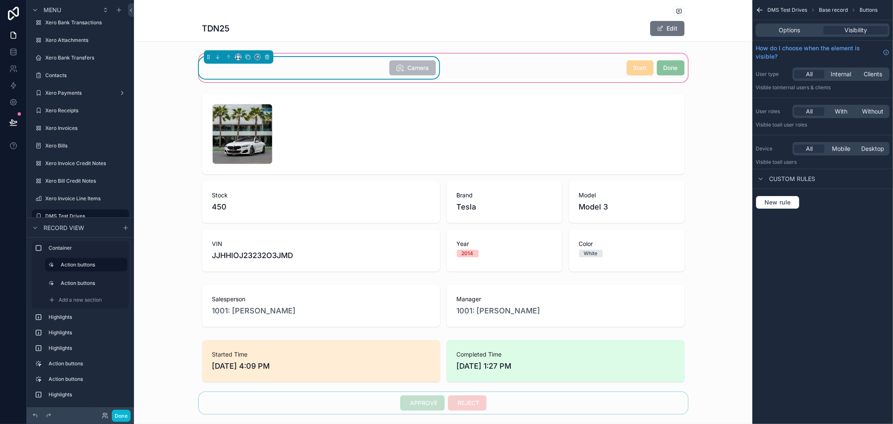
click at [476, 398] on div "scrollable content" at bounding box center [443, 403] width 618 height 22
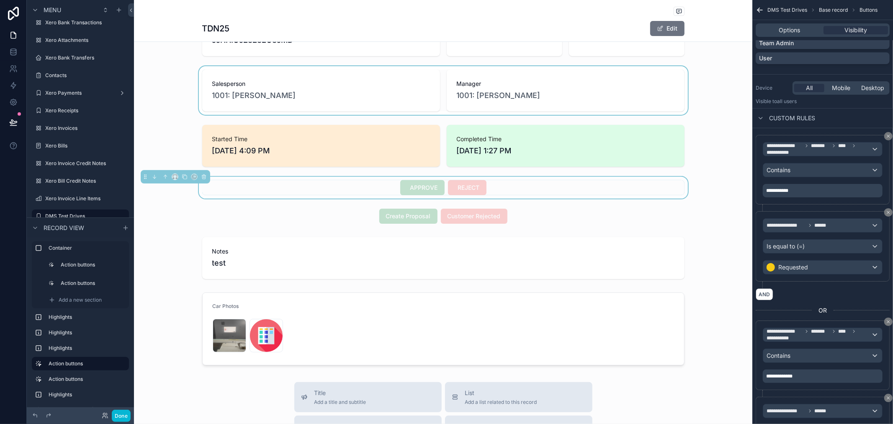
scroll to position [186, 0]
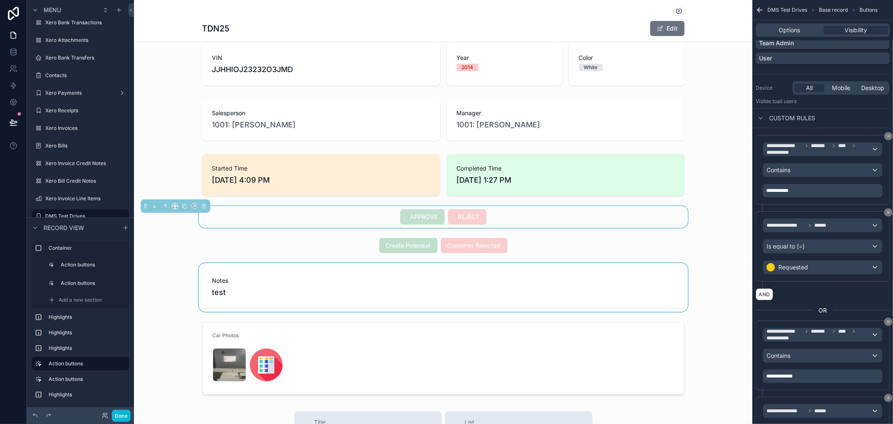
click at [475, 277] on div "scrollable content" at bounding box center [443, 287] width 618 height 49
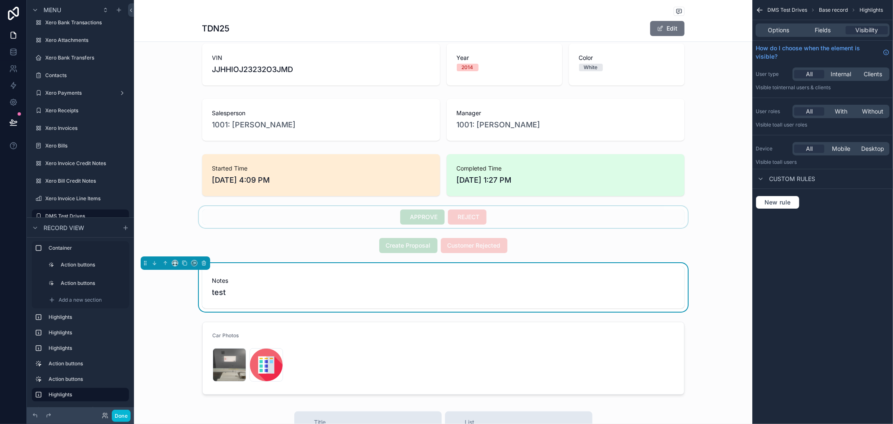
scroll to position [0, 0]
click at [518, 247] on div "scrollable content" at bounding box center [443, 245] width 618 height 22
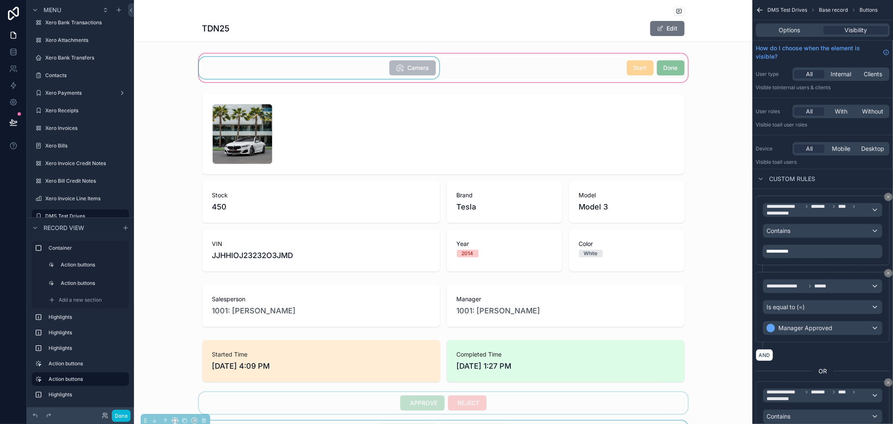
click at [552, 62] on div "scrollable content" at bounding box center [443, 68] width 618 height 32
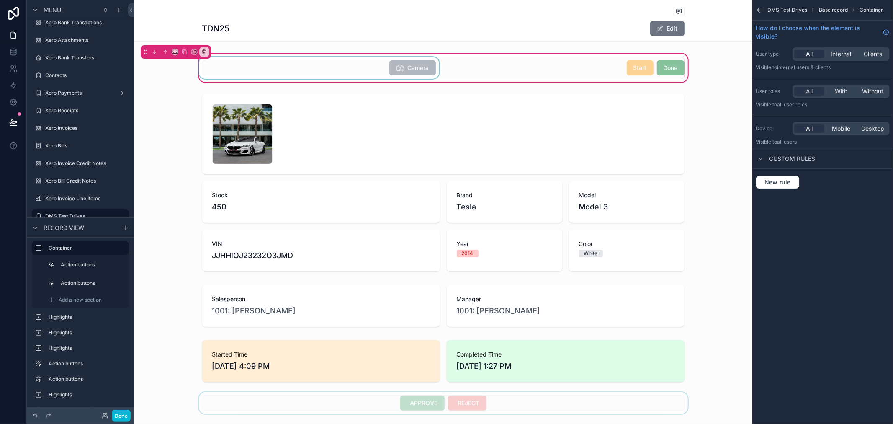
click at [424, 70] on div "scrollable content" at bounding box center [319, 68] width 244 height 22
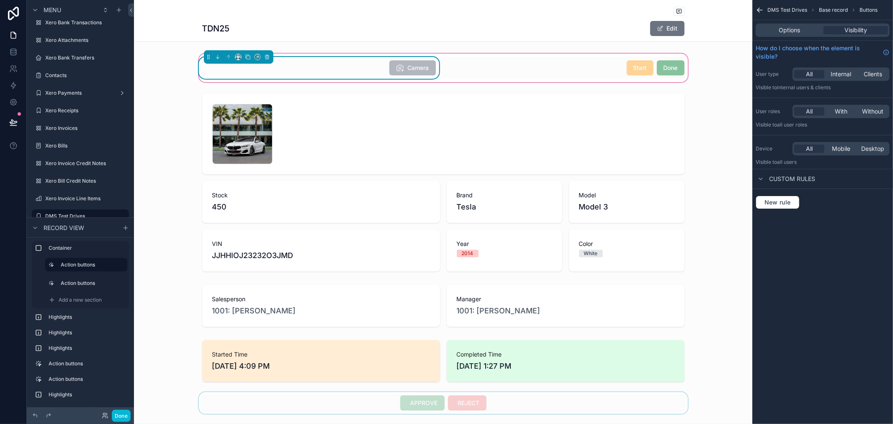
click at [339, 74] on div "Camera" at bounding box center [319, 67] width 234 height 15
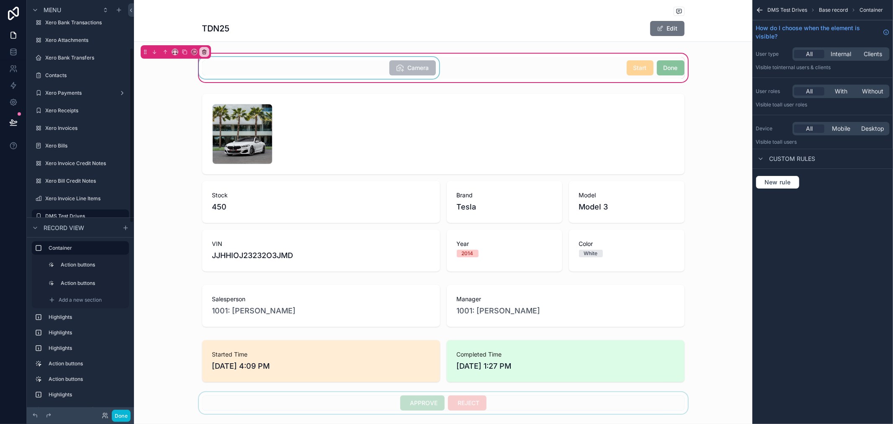
click at [390, 70] on div "scrollable content" at bounding box center [319, 68] width 244 height 22
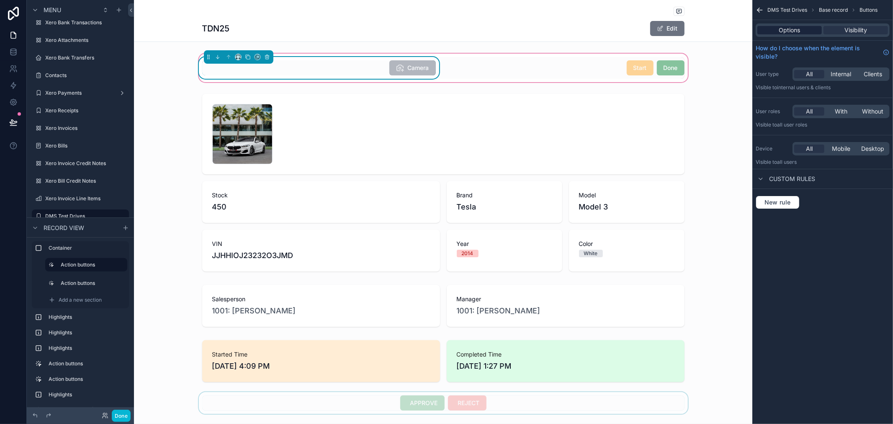
click at [780, 31] on span "Options" at bounding box center [789, 30] width 21 height 8
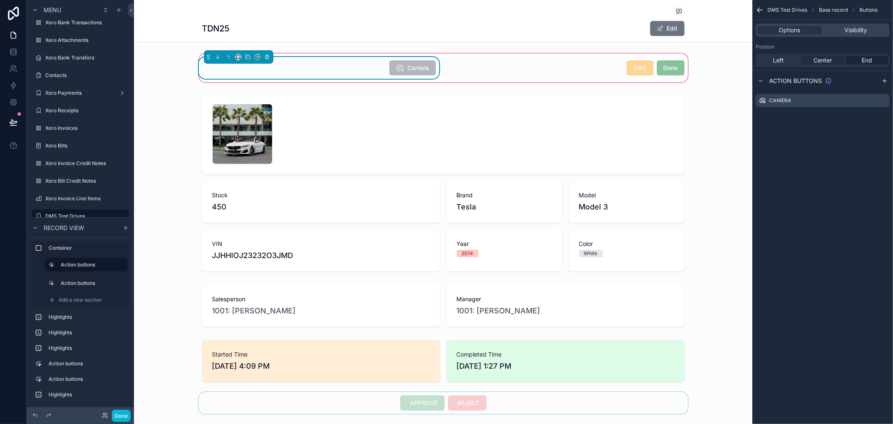
click at [825, 59] on span "Center" at bounding box center [822, 60] width 18 height 8
click at [885, 101] on icon "scrollable content" at bounding box center [882, 100] width 7 height 7
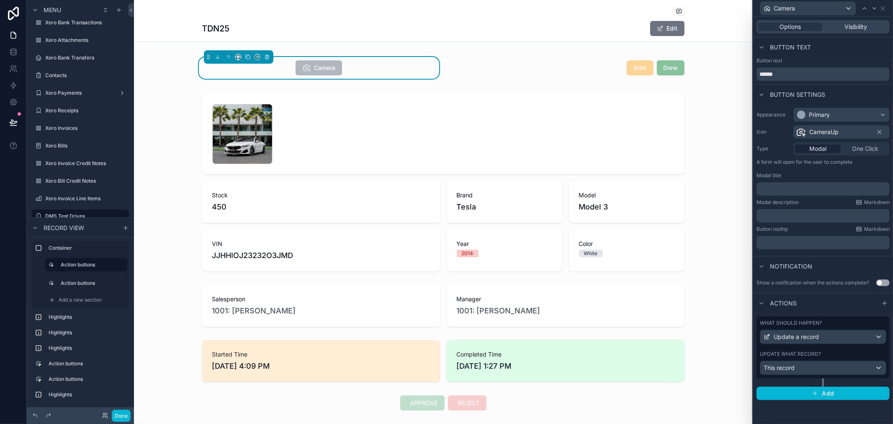
click at [780, 186] on p "﻿" at bounding box center [824, 189] width 128 height 8
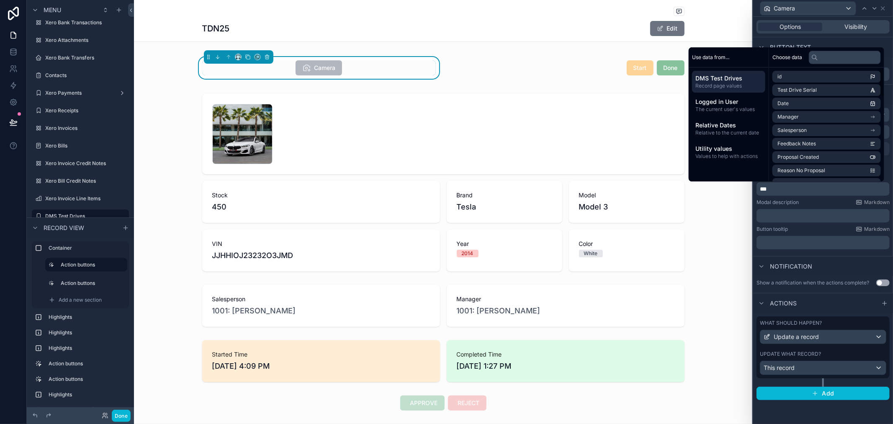
click at [778, 185] on p "***" at bounding box center [824, 189] width 128 height 8
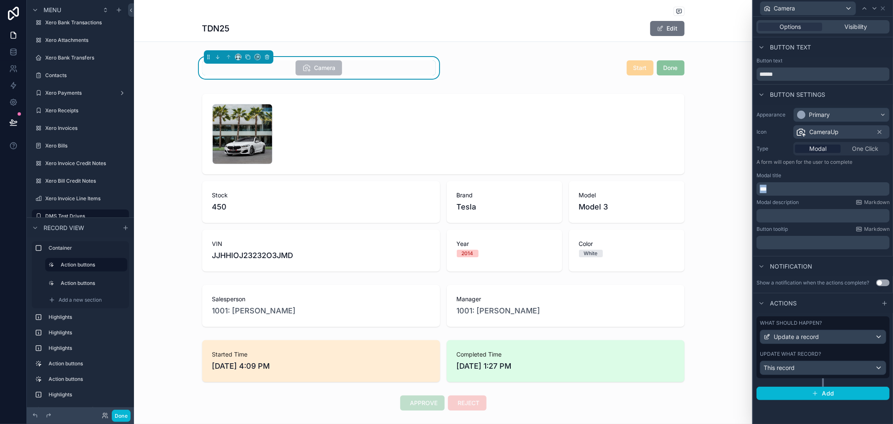
click at [778, 185] on p "***" at bounding box center [824, 189] width 128 height 8
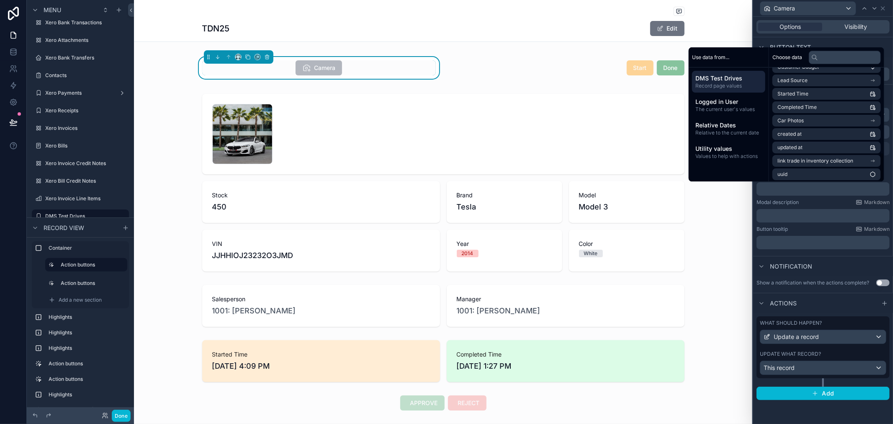
scroll to position [333, 0]
click at [796, 123] on li "Car Photos" at bounding box center [826, 119] width 108 height 12
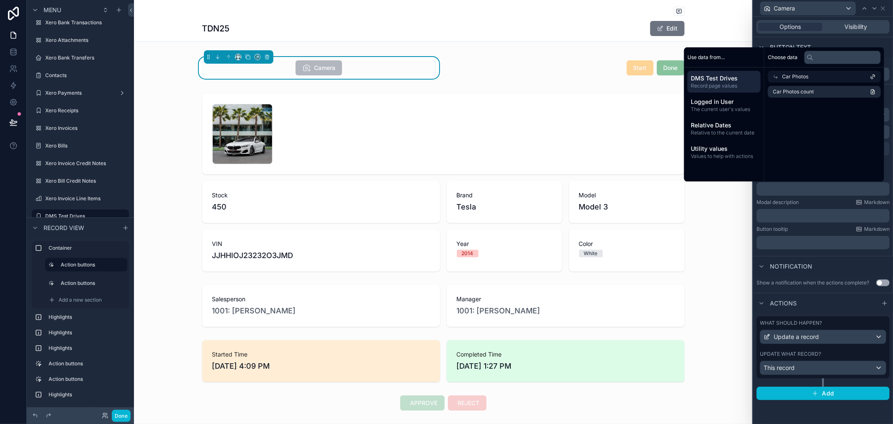
scroll to position [0, 0]
click at [766, 39] on div "Button text" at bounding box center [823, 47] width 140 height 20
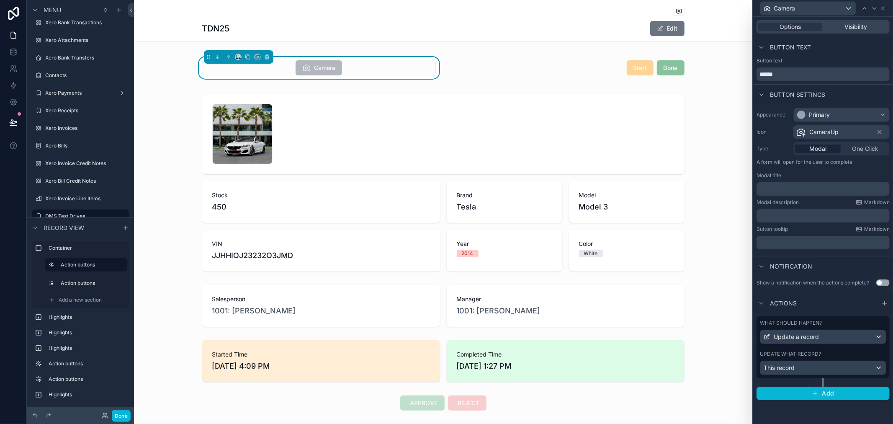
click at [776, 187] on p "﻿" at bounding box center [824, 189] width 128 height 8
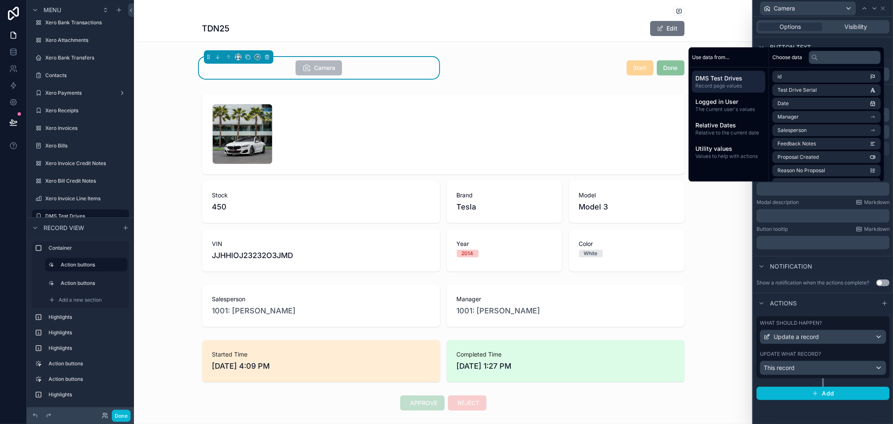
click at [784, 208] on div "Modal description Markdown ﻿" at bounding box center [822, 210] width 133 height 23
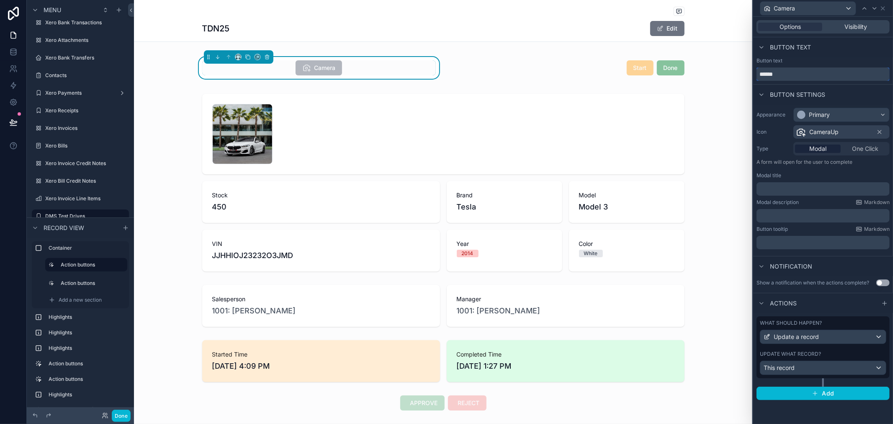
click at [802, 74] on input "******" at bounding box center [822, 73] width 133 height 13
type input "******"
click at [823, 53] on div "Button text" at bounding box center [823, 47] width 140 height 20
click at [793, 412] on div "Options Visibility Button text Button text ****** Button settings Appearance Pr…" at bounding box center [823, 220] width 140 height 407
click at [823, 49] on div "Button text" at bounding box center [823, 47] width 140 height 20
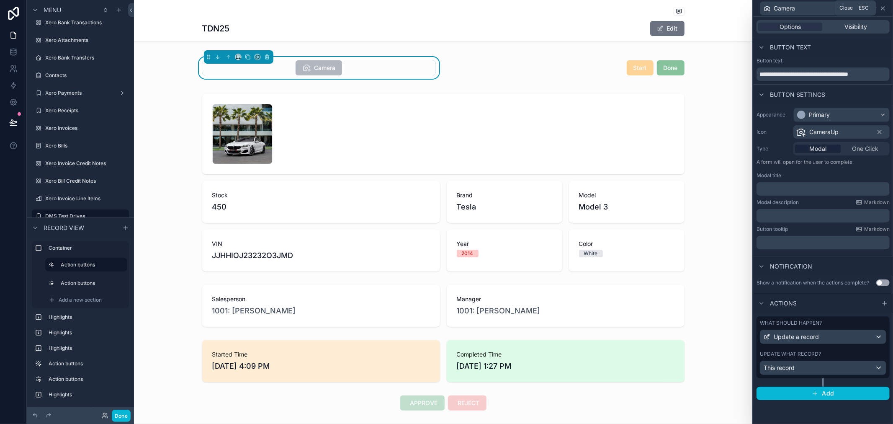
click at [885, 6] on icon at bounding box center [882, 8] width 7 height 7
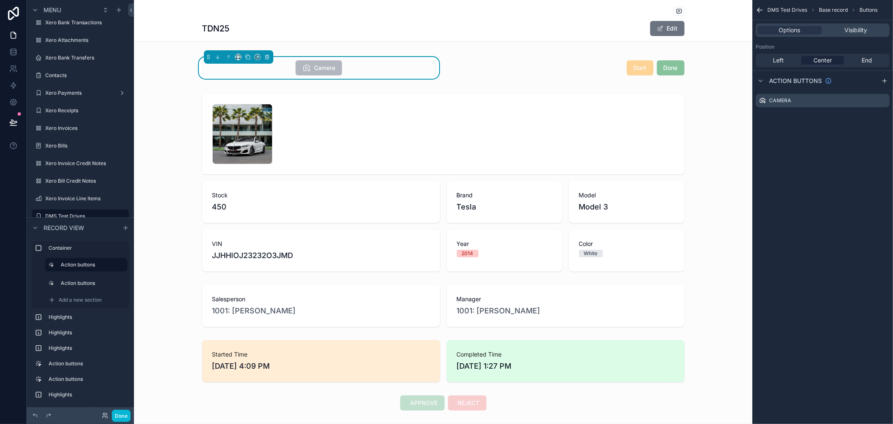
click at [757, 10] on icon "scrollable content" at bounding box center [758, 9] width 2 height 2
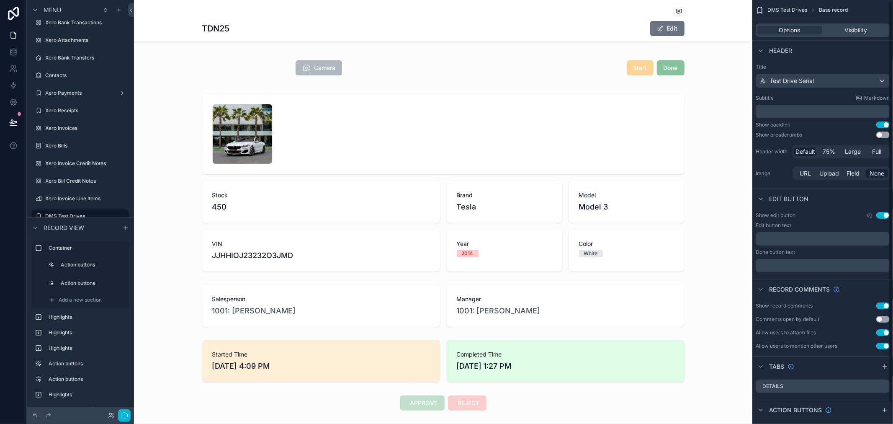
scroll to position [22, 0]
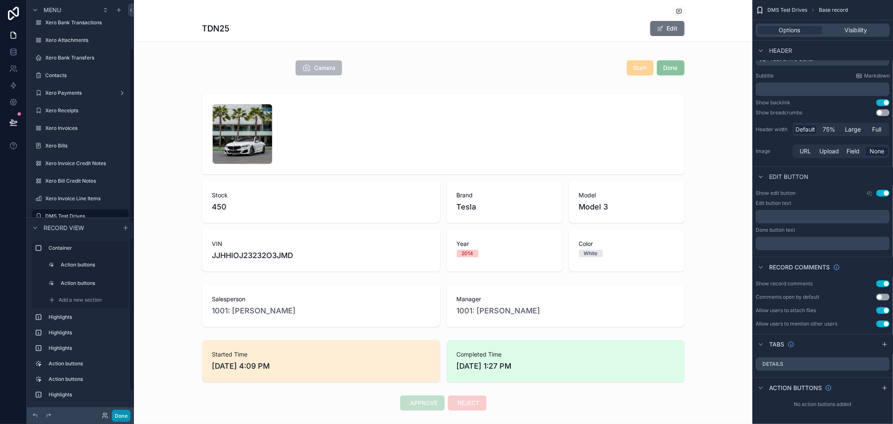
click at [122, 412] on button "Done" at bounding box center [121, 415] width 19 height 12
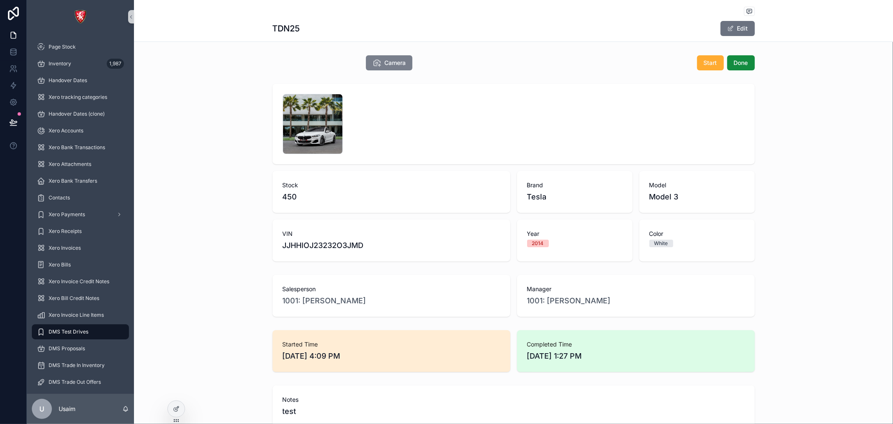
click at [400, 63] on span "Camera" at bounding box center [394, 63] width 21 height 8
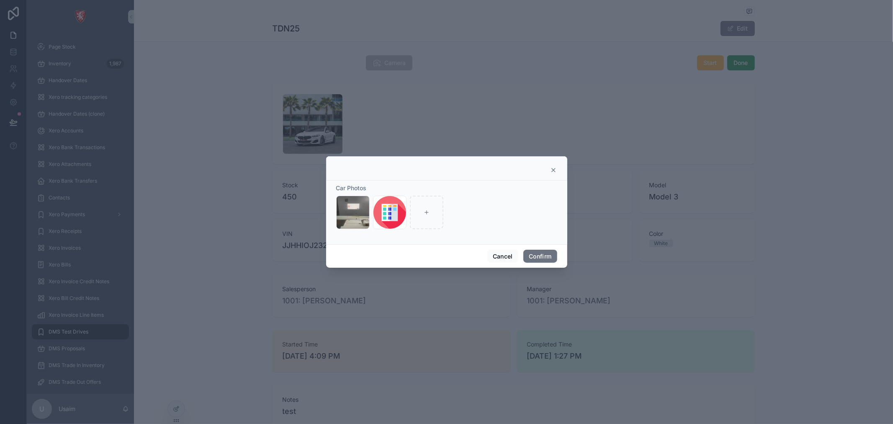
click at [546, 173] on div at bounding box center [446, 170] width 220 height 7
click at [546, 164] on div at bounding box center [446, 168] width 241 height 24
drag, startPoint x: 552, startPoint y: 175, endPoint x: 552, endPoint y: 170, distance: 5.0
click at [552, 173] on div at bounding box center [446, 168] width 241 height 24
click at [552, 170] on icon at bounding box center [553, 170] width 7 height 7
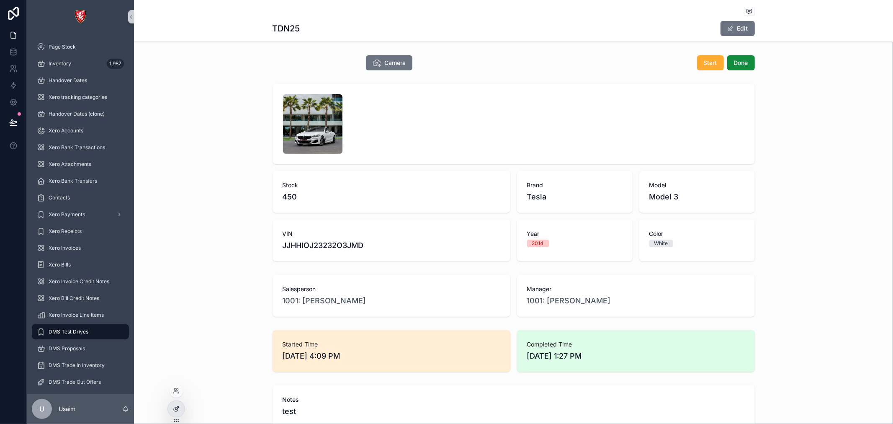
click at [169, 413] on div at bounding box center [176, 408] width 18 height 17
click at [177, 413] on div at bounding box center [176, 409] width 17 height 16
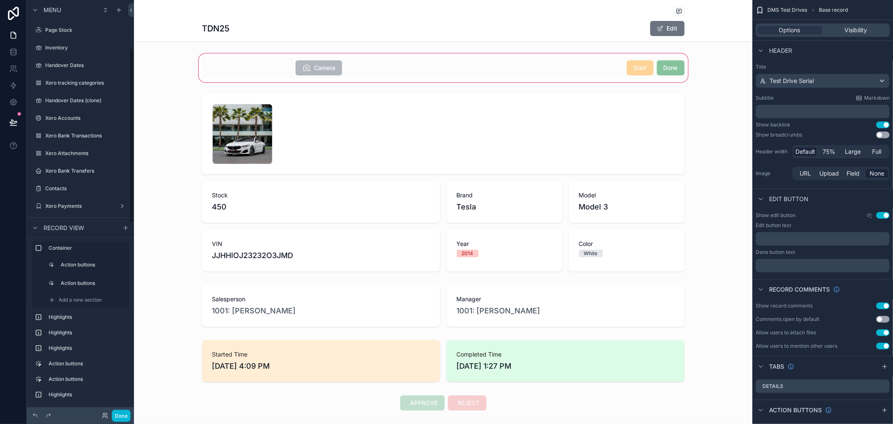
scroll to position [113, 0]
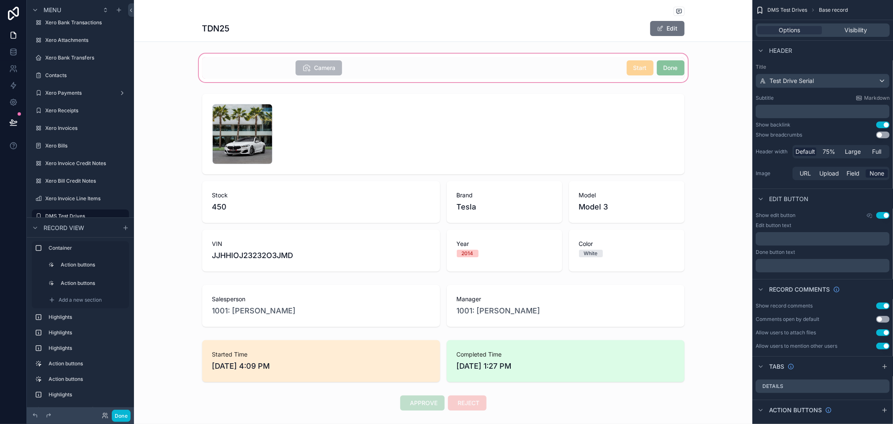
click at [326, 68] on div "scrollable content" at bounding box center [443, 68] width 618 height 32
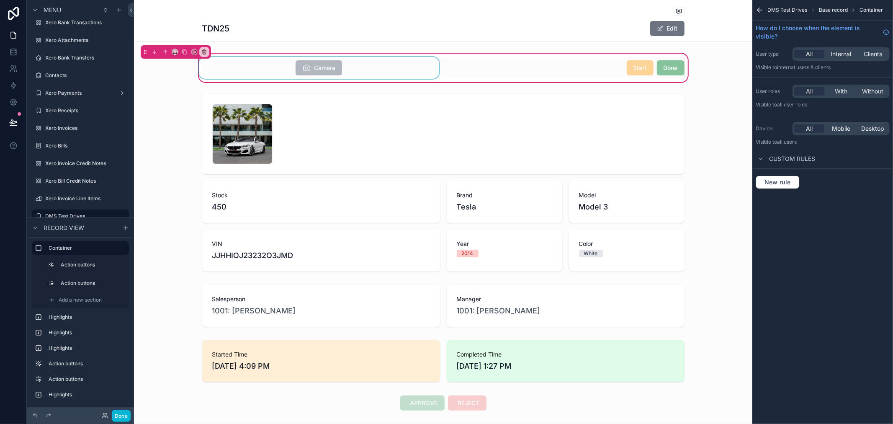
click at [316, 65] on div "scrollable content" at bounding box center [319, 68] width 244 height 22
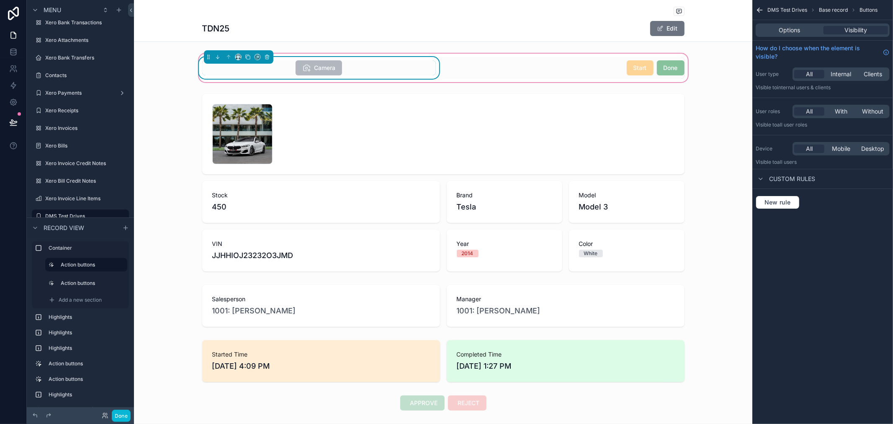
click at [330, 72] on span "Camera" at bounding box center [318, 68] width 46 height 8
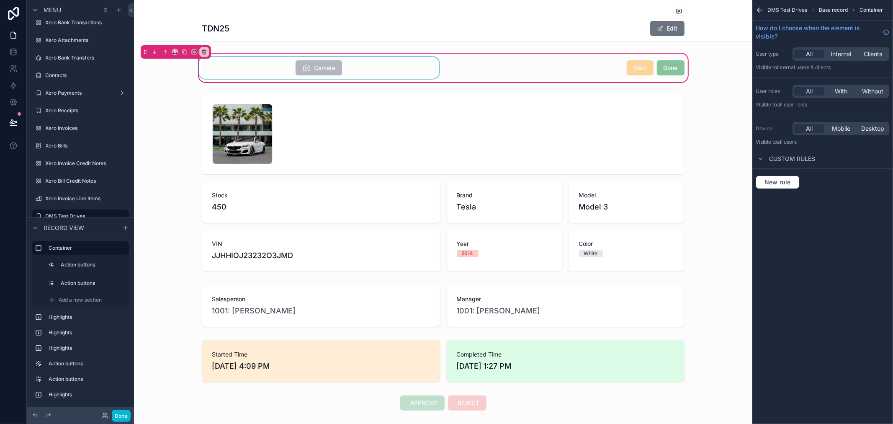
click at [295, 74] on div "scrollable content" at bounding box center [319, 68] width 244 height 22
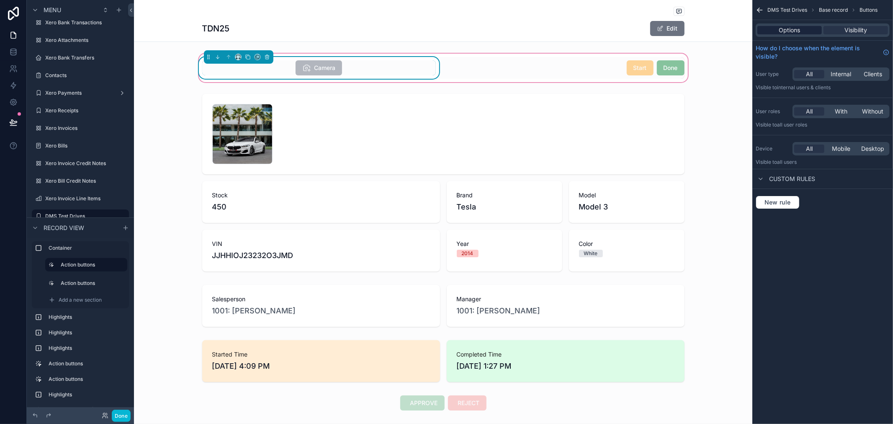
click at [786, 28] on span "Options" at bounding box center [789, 30] width 21 height 8
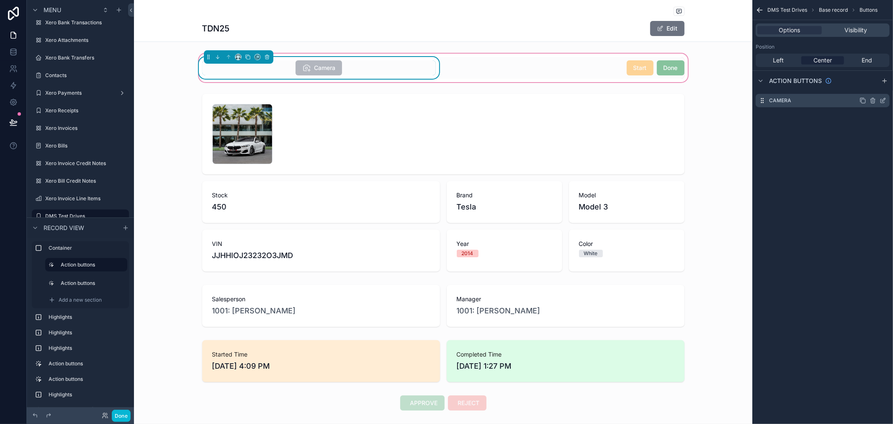
click at [884, 101] on icon "scrollable content" at bounding box center [882, 100] width 7 height 7
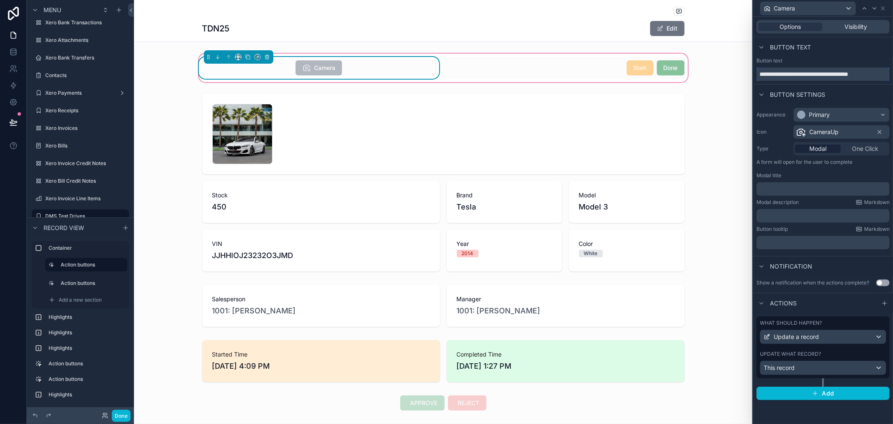
click at [819, 77] on input "******" at bounding box center [822, 73] width 133 height 13
click at [840, 74] on input "******" at bounding box center [822, 73] width 133 height 13
click at [855, 77] on input "******" at bounding box center [822, 73] width 133 height 13
click at [861, 76] on input "******" at bounding box center [822, 73] width 133 height 13
click at [868, 74] on input "******" at bounding box center [822, 73] width 133 height 13
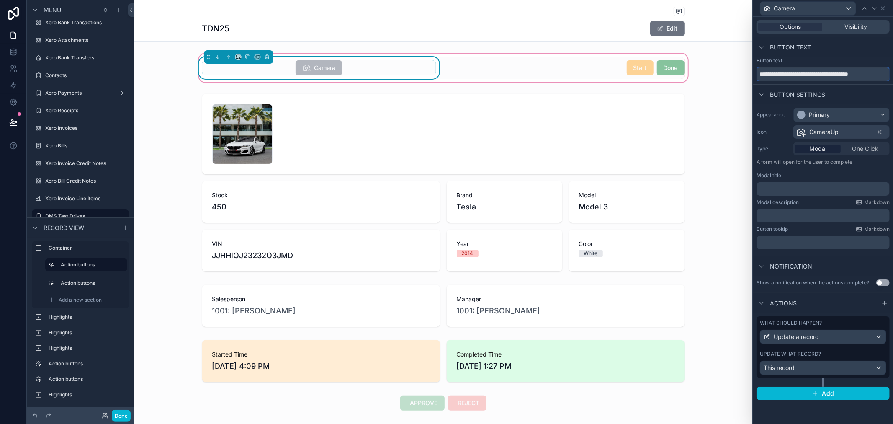
click at [868, 74] on input "******" at bounding box center [822, 73] width 133 height 13
type input "******"
click at [845, 51] on div "Button text" at bounding box center [823, 47] width 140 height 20
click at [370, 65] on div "Camera" at bounding box center [319, 67] width 234 height 15
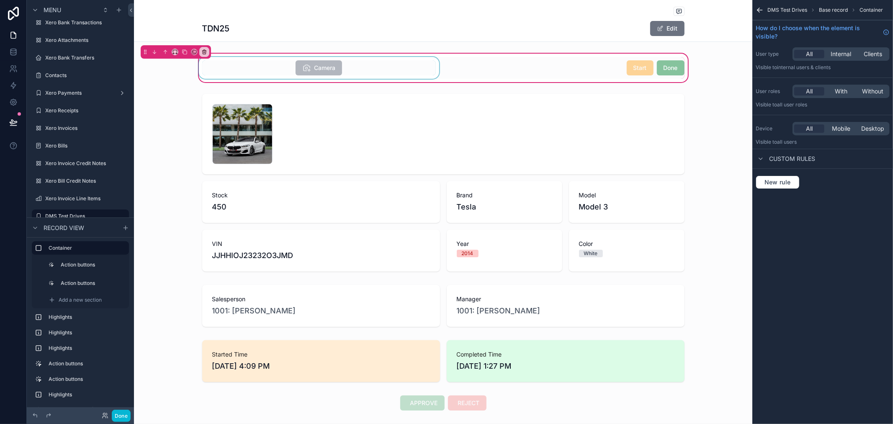
click at [422, 72] on div "scrollable content" at bounding box center [319, 68] width 244 height 22
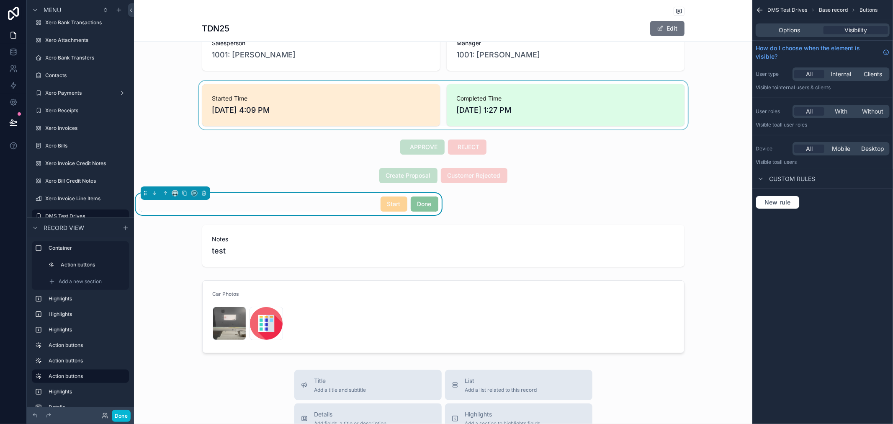
scroll to position [279, 0]
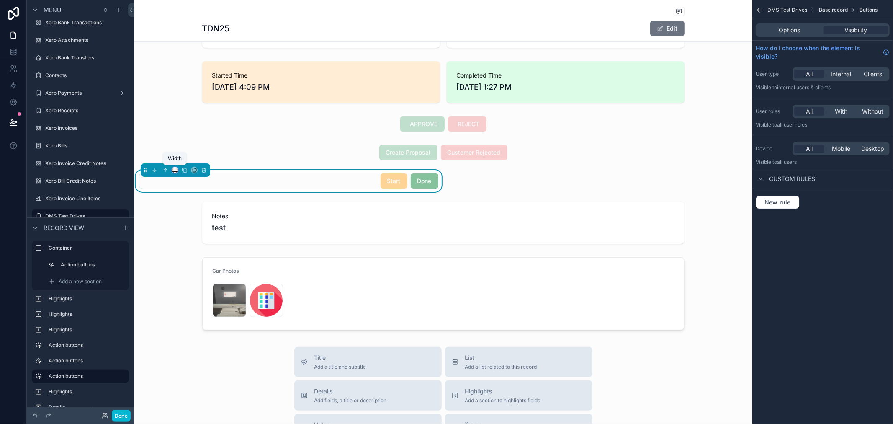
click at [174, 172] on icon "scrollable content" at bounding box center [175, 170] width 6 height 6
click at [186, 187] on span "Default" at bounding box center [189, 185] width 20 height 10
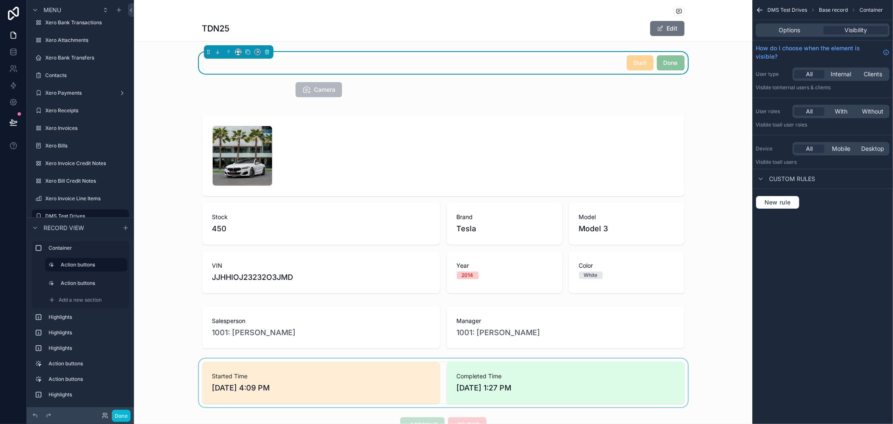
scroll to position [0, 0]
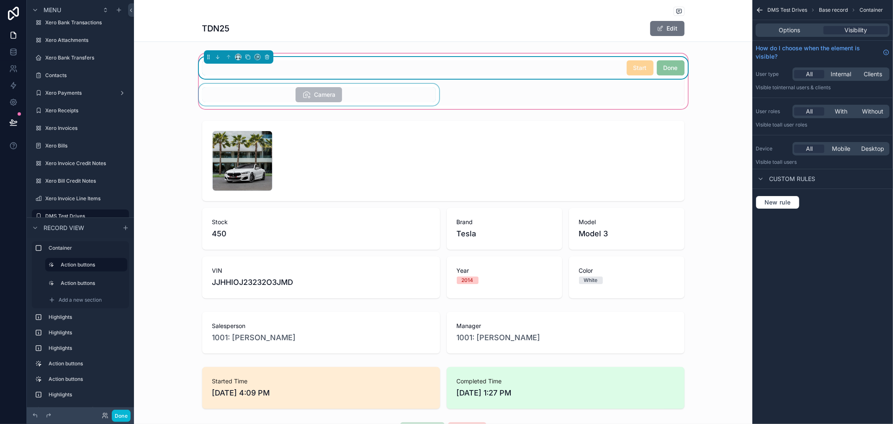
click at [357, 86] on div "scrollable content" at bounding box center [319, 95] width 244 height 22
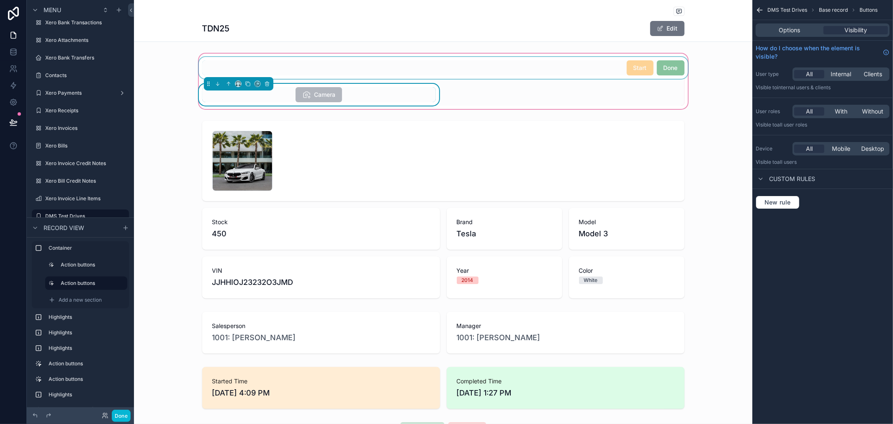
click at [423, 66] on div "scrollable content" at bounding box center [443, 68] width 492 height 22
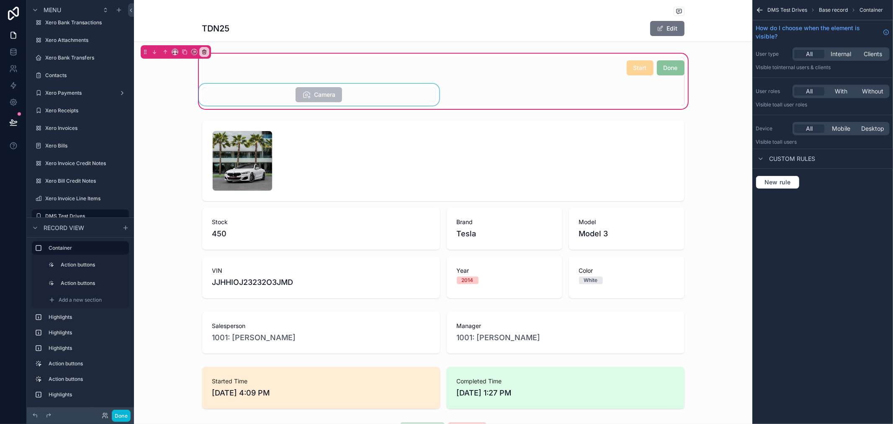
click at [366, 86] on div "scrollable content" at bounding box center [319, 95] width 244 height 22
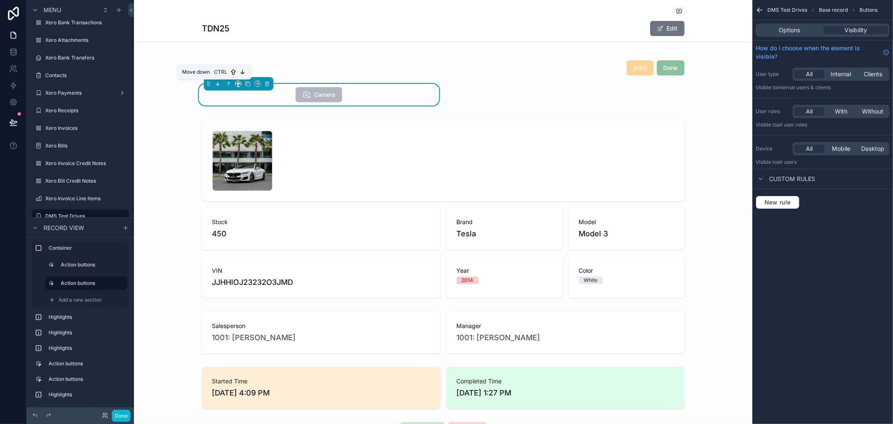
click at [216, 84] on icon "scrollable content" at bounding box center [218, 84] width 6 height 6
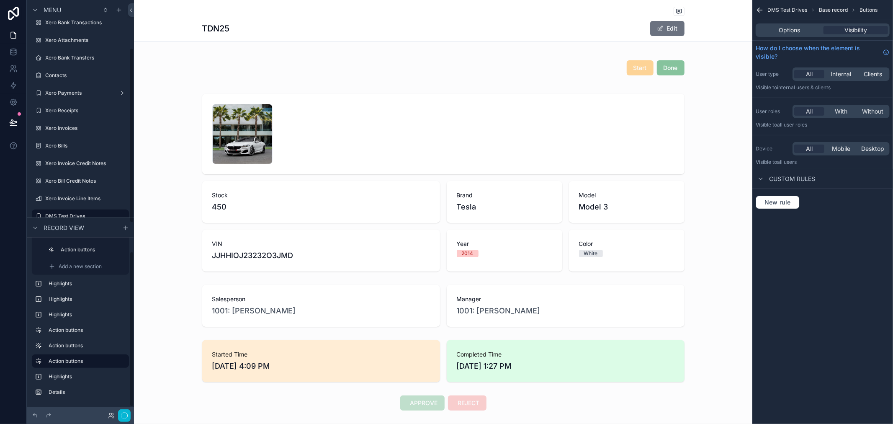
scroll to position [15, 0]
click at [448, 68] on div "scrollable content" at bounding box center [443, 68] width 618 height 32
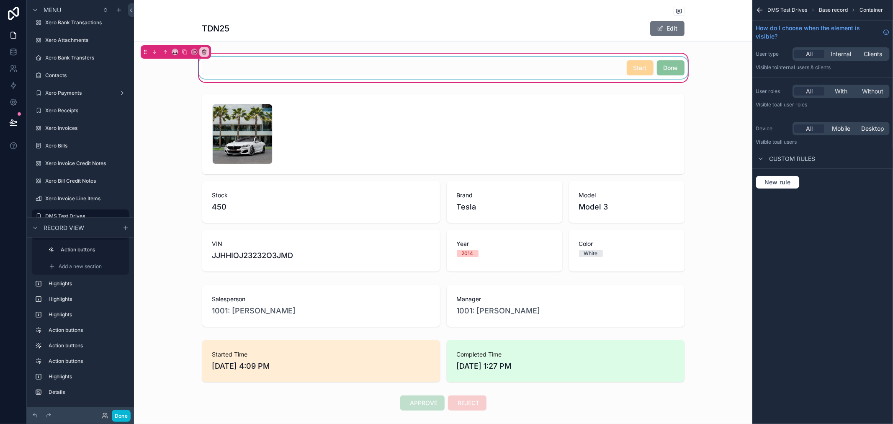
click at [455, 58] on div "scrollable content" at bounding box center [443, 68] width 492 height 22
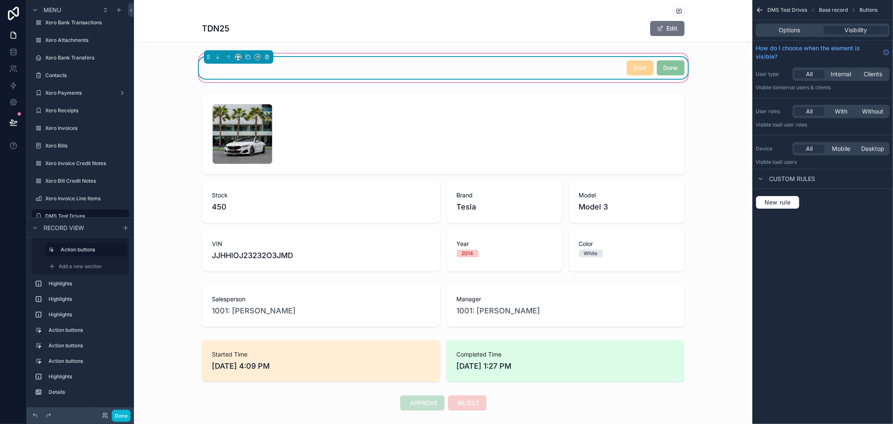
click at [467, 65] on div "Start Done" at bounding box center [443, 67] width 482 height 15
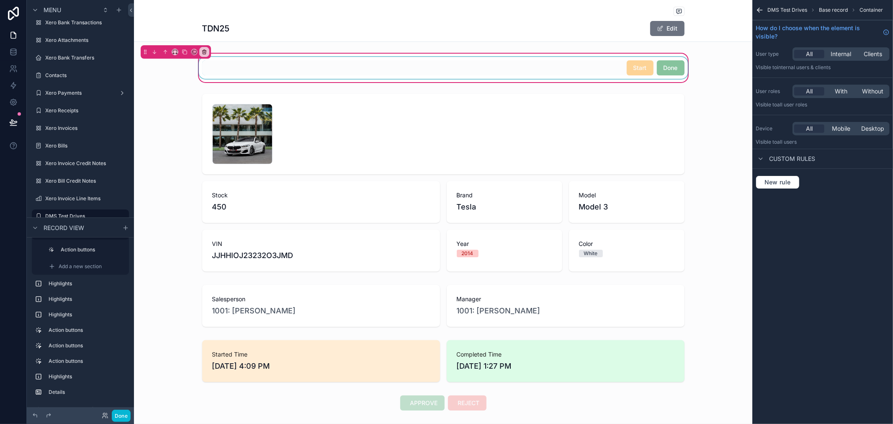
click at [491, 66] on div "scrollable content" at bounding box center [443, 68] width 492 height 22
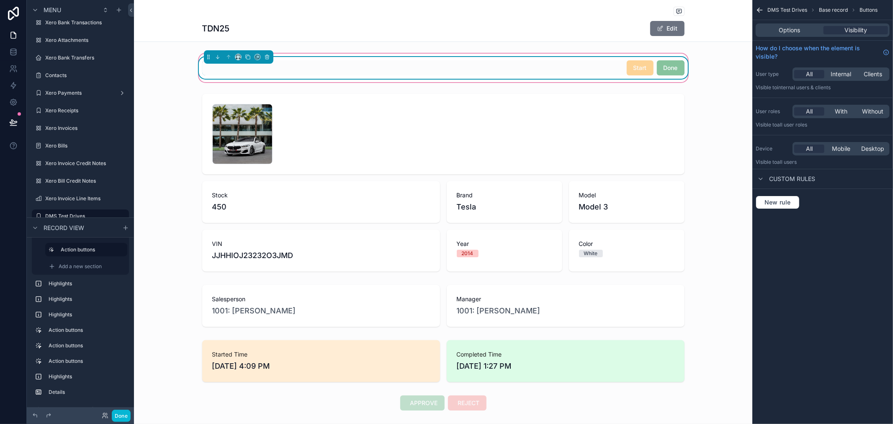
click at [783, 23] on div "Options Visibility" at bounding box center [822, 29] width 134 height 13
click at [783, 27] on span "Options" at bounding box center [789, 30] width 21 height 8
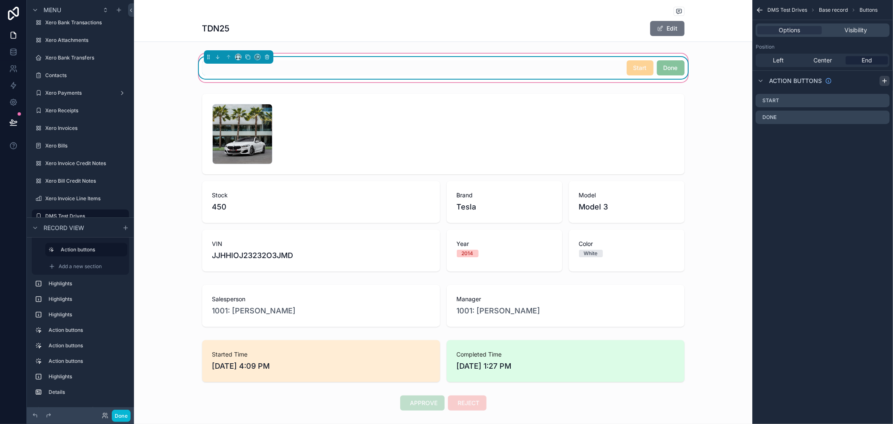
click at [882, 81] on icon "scrollable content" at bounding box center [884, 80] width 7 height 7
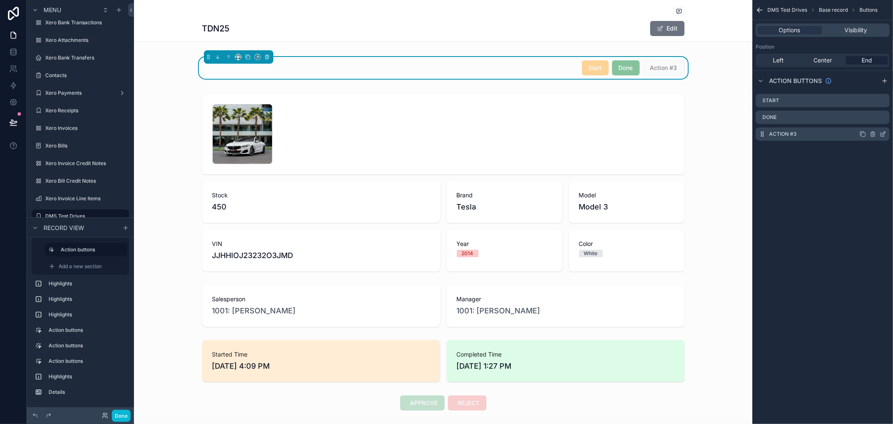
click at [882, 133] on icon "scrollable content" at bounding box center [883, 132] width 3 height 3
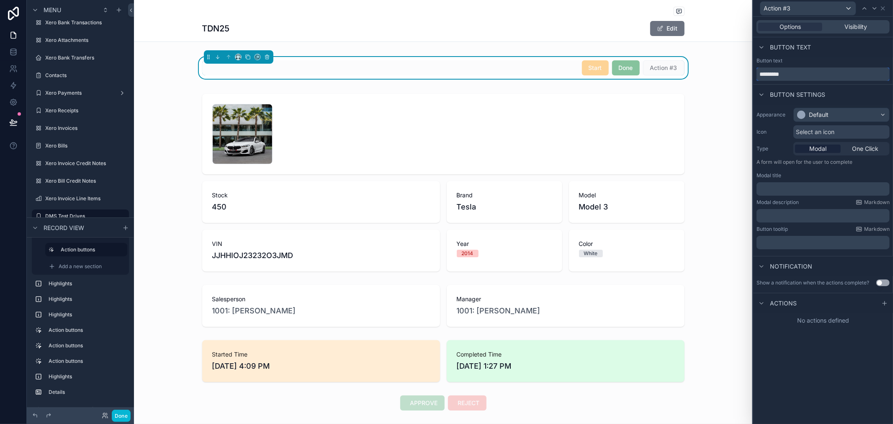
click at [818, 72] on input "*********" at bounding box center [822, 73] width 133 height 13
click at [855, 139] on div "Select an icon" at bounding box center [841, 131] width 96 height 13
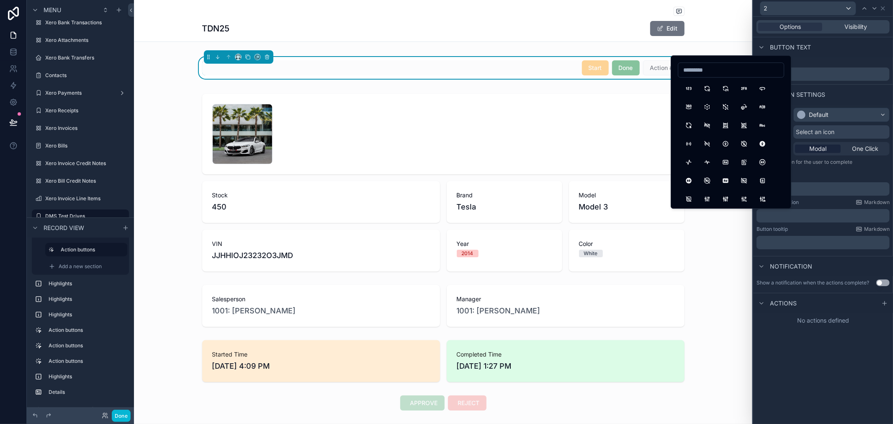
click at [723, 74] on input at bounding box center [730, 70] width 105 height 12
type input "****"
click at [726, 163] on button "CameraUp" at bounding box center [725, 161] width 15 height 15
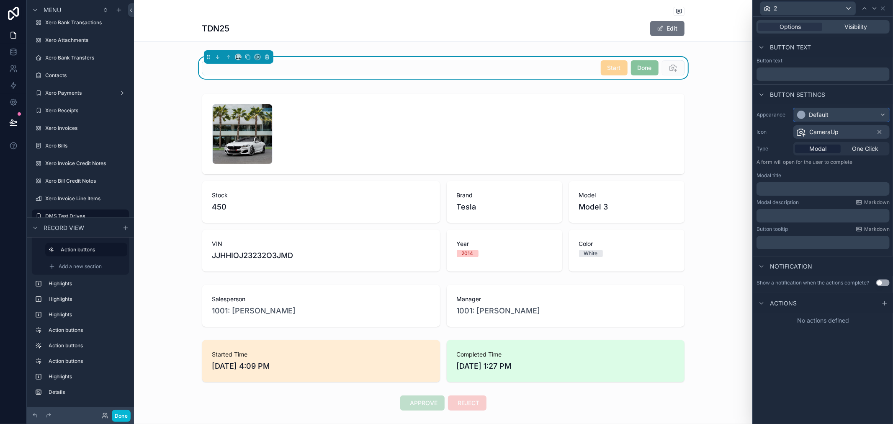
click at [851, 115] on div "Default" at bounding box center [841, 114] width 95 height 13
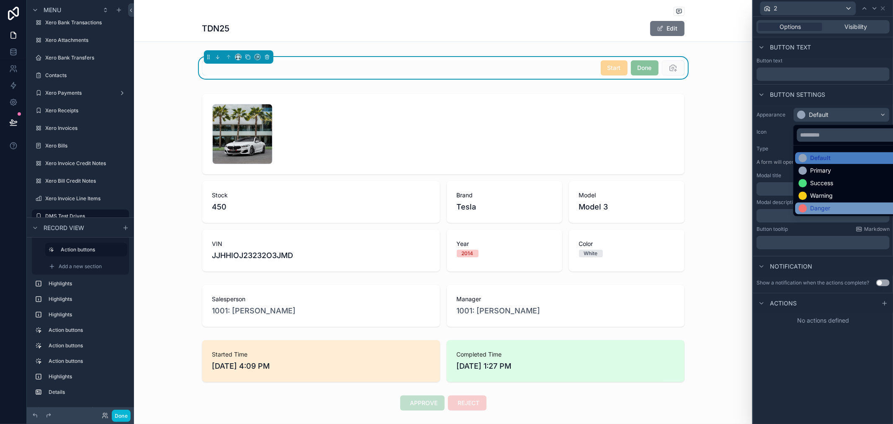
click at [809, 207] on div "Danger" at bounding box center [814, 208] width 32 height 8
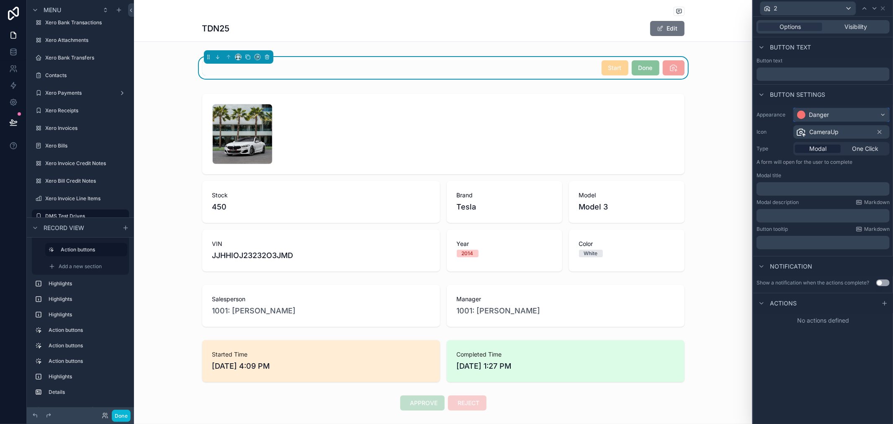
click at [831, 115] on div "Danger" at bounding box center [841, 114] width 95 height 13
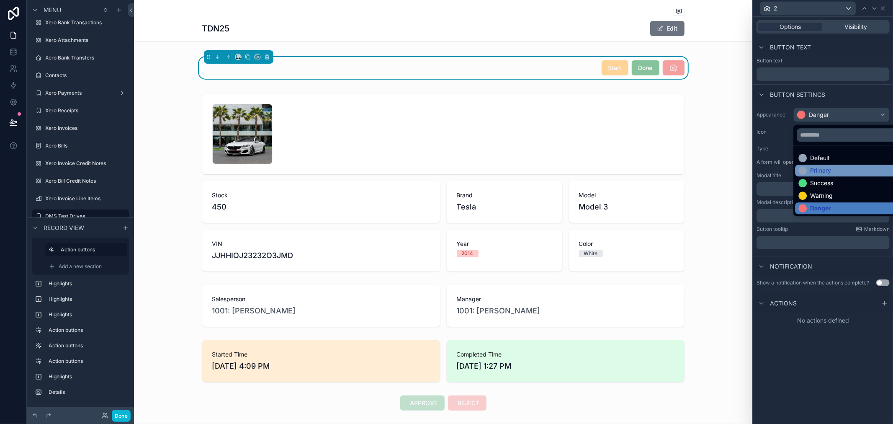
click at [822, 167] on div "Primary" at bounding box center [820, 170] width 21 height 8
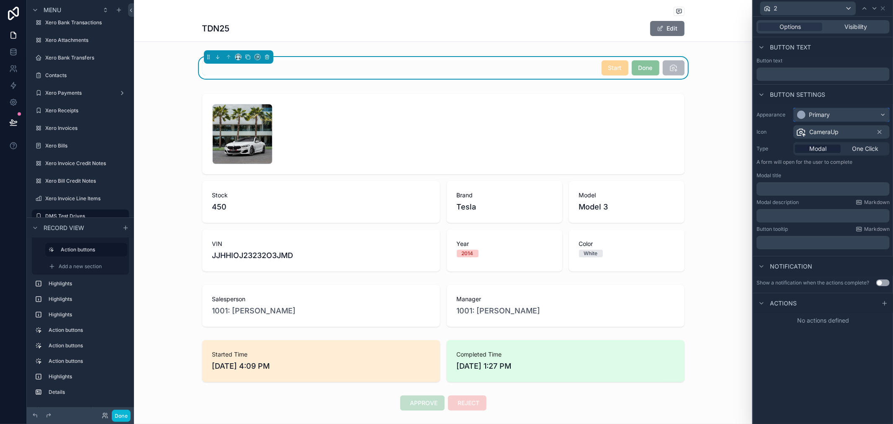
click at [839, 112] on div "Primary" at bounding box center [841, 114] width 95 height 13
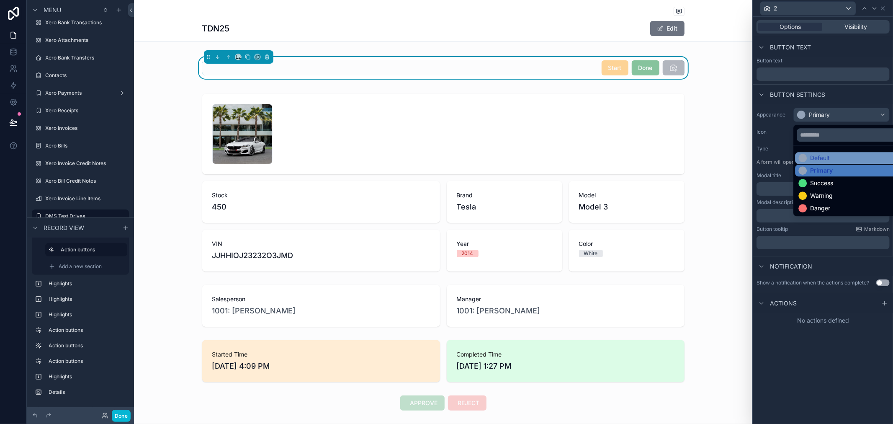
click at [816, 159] on div "Default" at bounding box center [820, 158] width 20 height 8
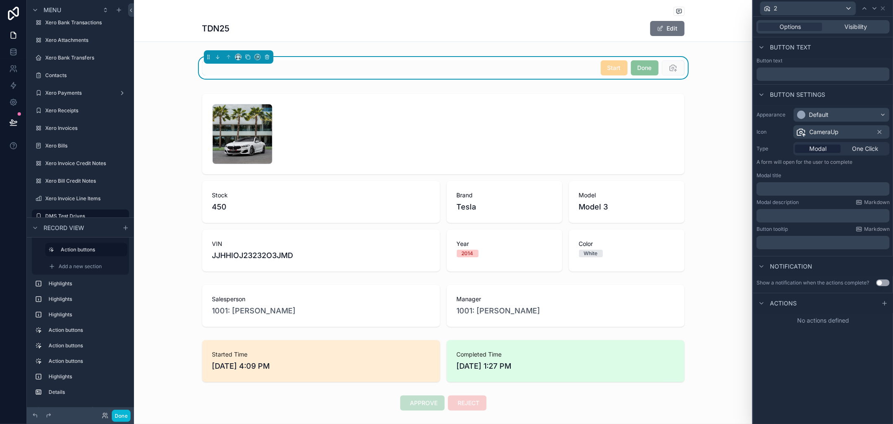
click at [833, 94] on div "Button settings" at bounding box center [823, 94] width 140 height 20
click at [727, 102] on div "scrollable content" at bounding box center [443, 182] width 618 height 184
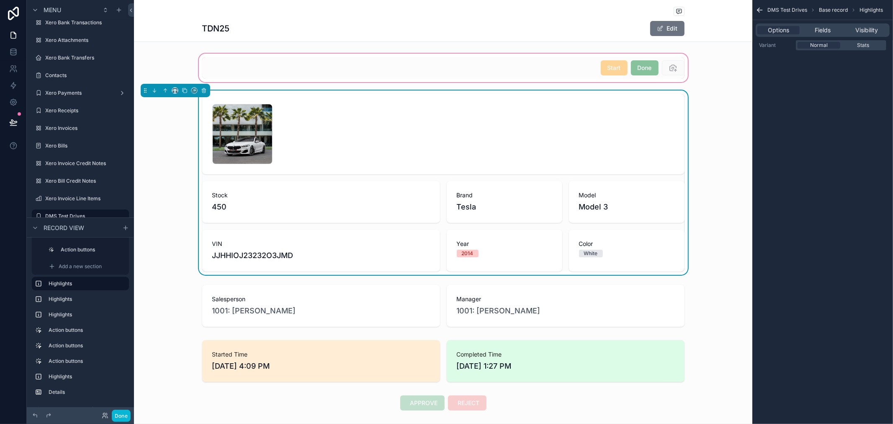
click at [675, 66] on div "scrollable content" at bounding box center [443, 68] width 618 height 32
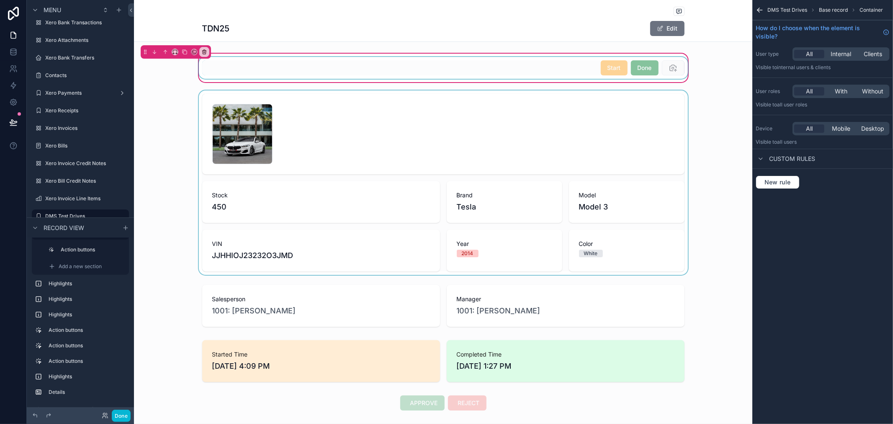
click at [582, 67] on div "scrollable content" at bounding box center [443, 68] width 492 height 22
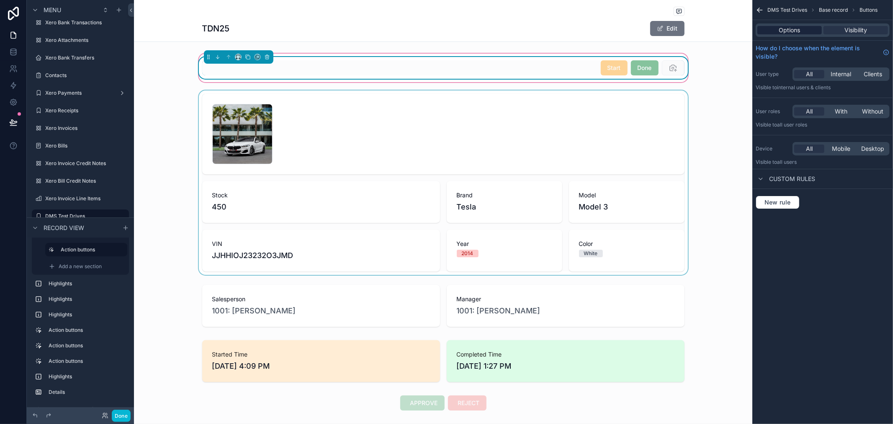
click at [781, 28] on span "Options" at bounding box center [789, 30] width 21 height 8
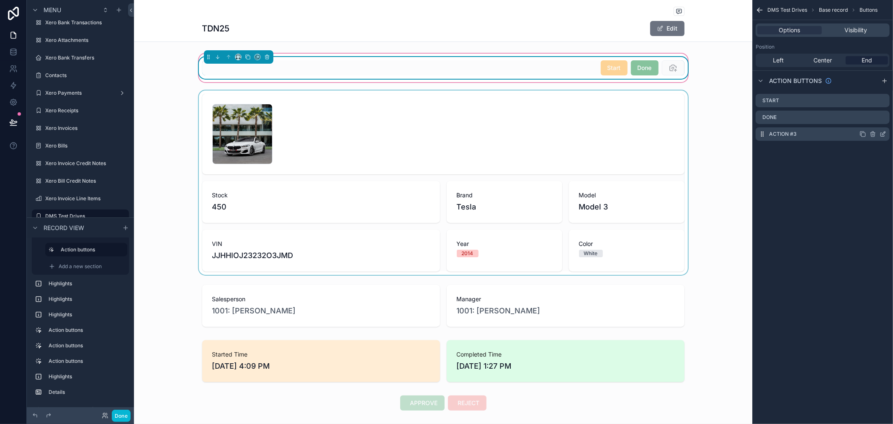
click at [884, 134] on icon "scrollable content" at bounding box center [882, 134] width 7 height 7
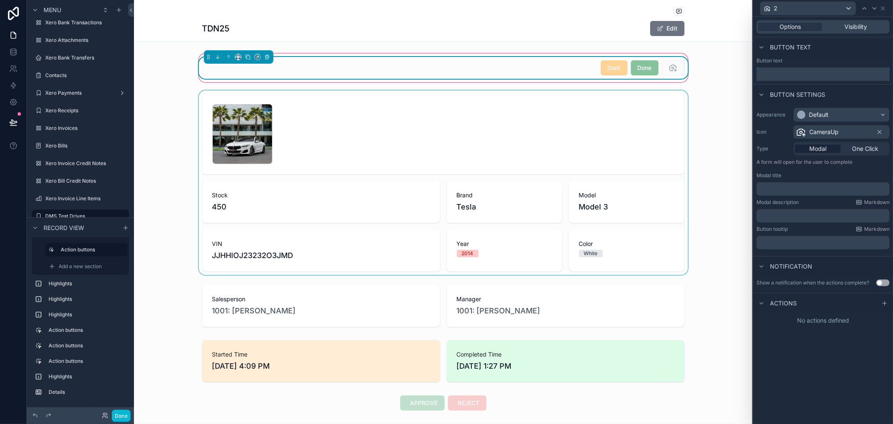
click at [823, 73] on input "text" at bounding box center [822, 73] width 133 height 13
click at [791, 74] on input "text" at bounding box center [822, 73] width 133 height 13
click at [866, 148] on span "One Click" at bounding box center [865, 148] width 26 height 8
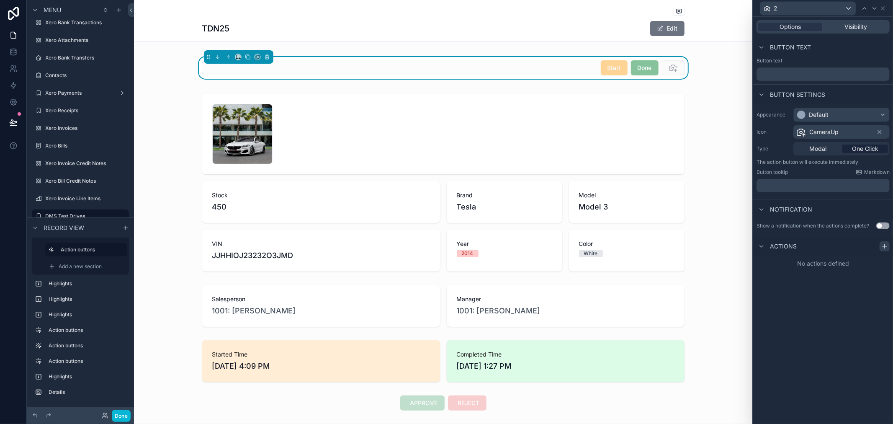
click at [884, 248] on icon at bounding box center [884, 246] width 7 height 7
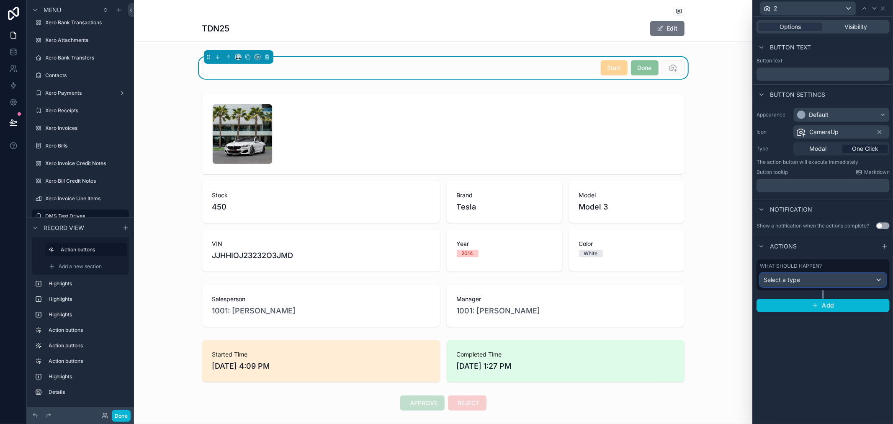
click at [832, 283] on div "Select a type" at bounding box center [823, 279] width 126 height 13
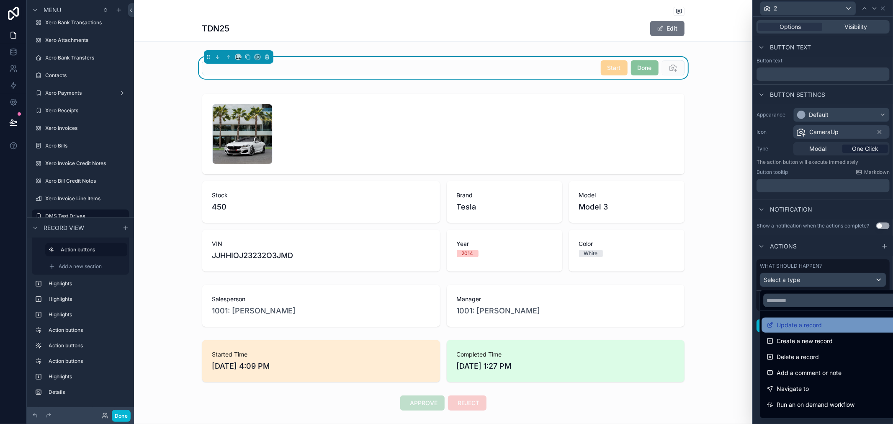
click at [816, 325] on span "Update a record" at bounding box center [798, 325] width 45 height 10
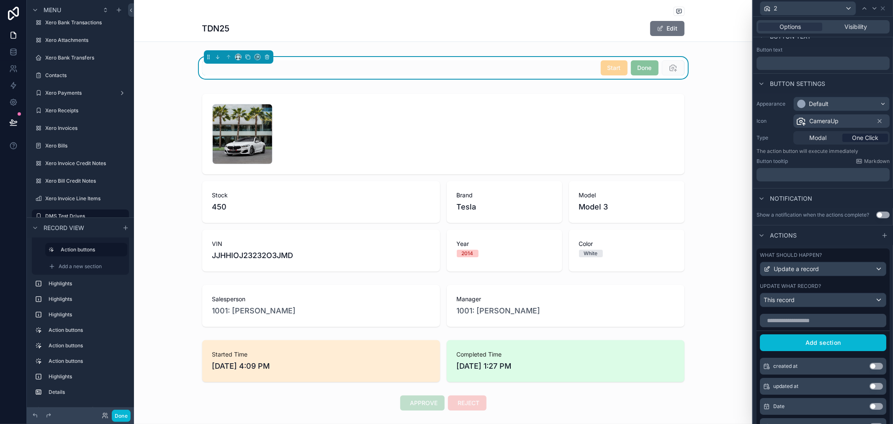
scroll to position [0, 0]
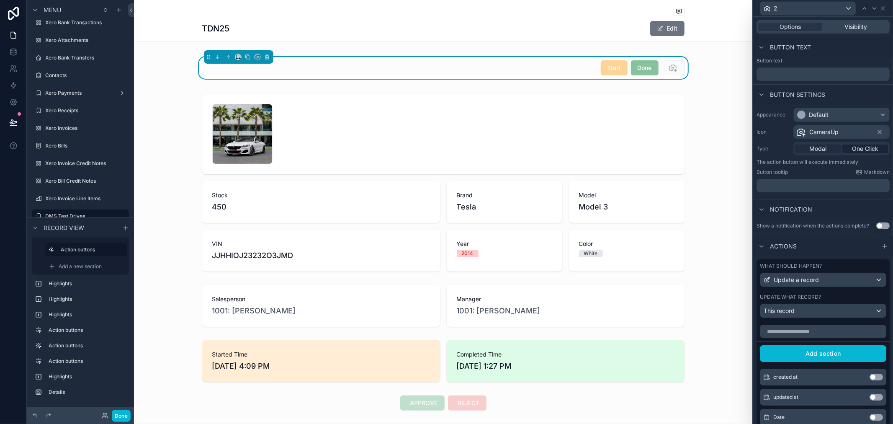
click at [814, 149] on span "Modal" at bounding box center [817, 148] width 17 height 8
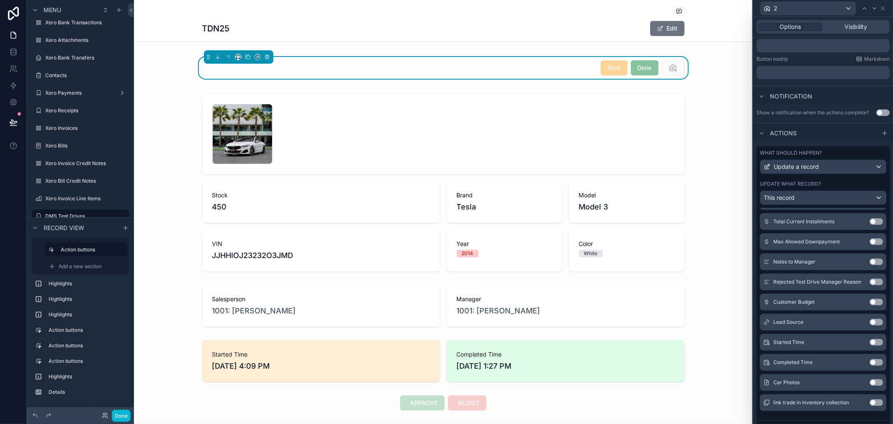
scroll to position [186, 0]
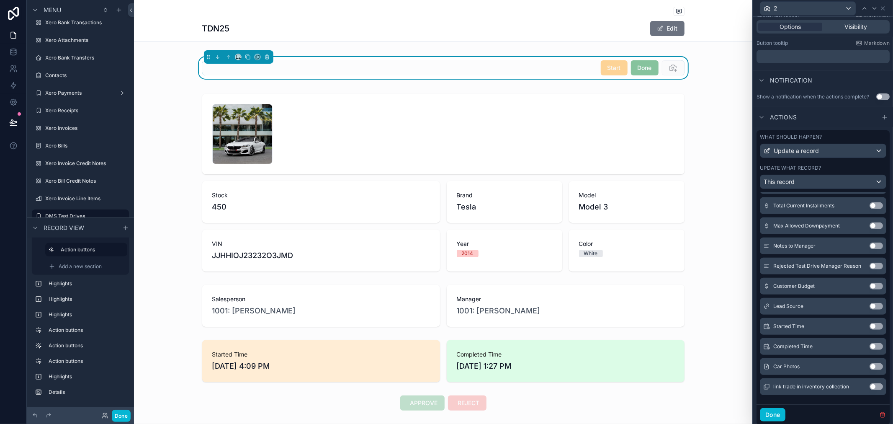
click at [869, 370] on button "Use setting" at bounding box center [875, 366] width 13 height 7
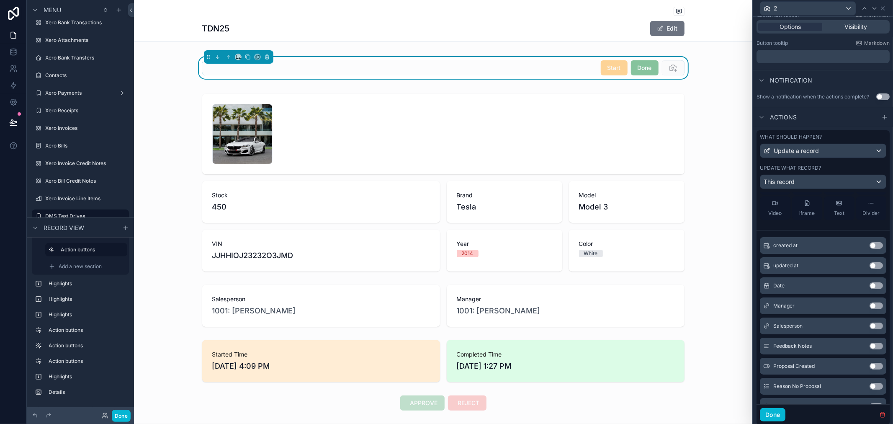
scroll to position [0, 0]
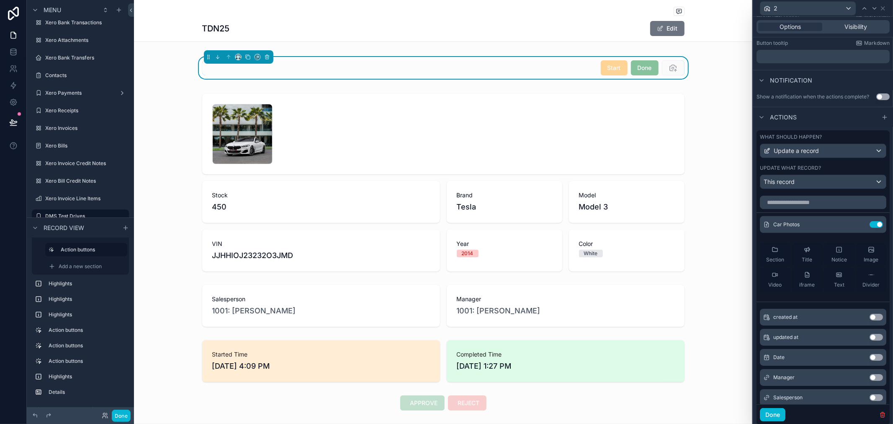
click at [855, 171] on div "Update what record?" at bounding box center [823, 167] width 126 height 7
click at [856, 228] on icon at bounding box center [859, 224] width 7 height 7
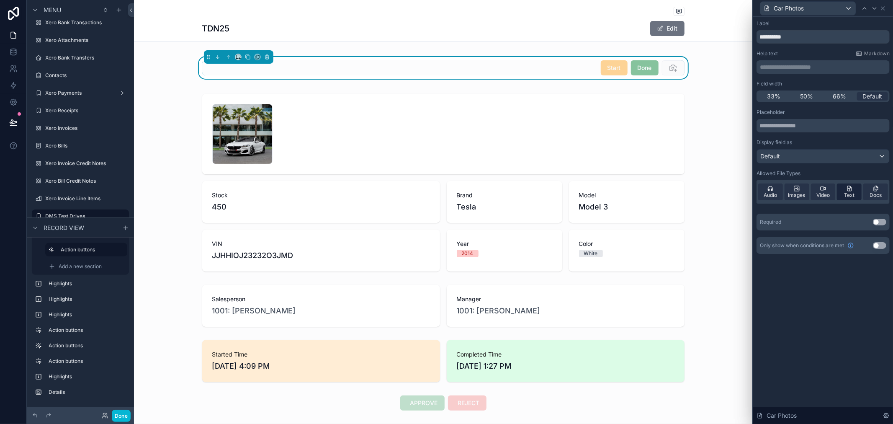
click at [843, 194] on div "Text" at bounding box center [849, 191] width 25 height 17
click at [873, 194] on span "Docs" at bounding box center [875, 195] width 12 height 7
click at [764, 188] on div "Audio" at bounding box center [770, 191] width 25 height 17
click at [876, 221] on button "Use setting" at bounding box center [879, 221] width 13 height 7
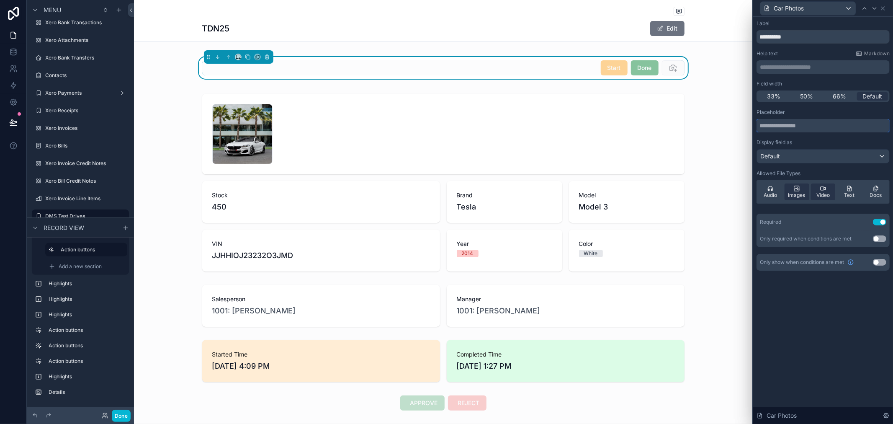
click at [788, 128] on input "text" at bounding box center [822, 125] width 133 height 13
type input "*"
click at [877, 54] on span "Markdown" at bounding box center [877, 53] width 26 height 7
click at [837, 328] on div "**********" at bounding box center [823, 220] width 140 height 407
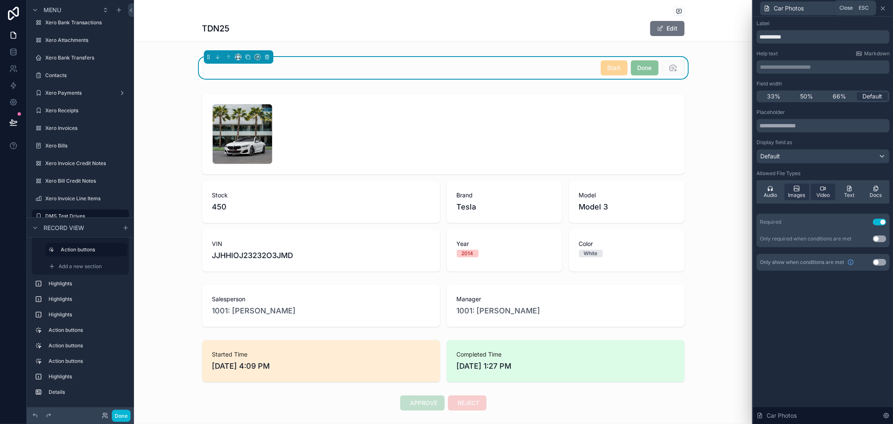
click at [882, 8] on icon at bounding box center [882, 8] width 7 height 7
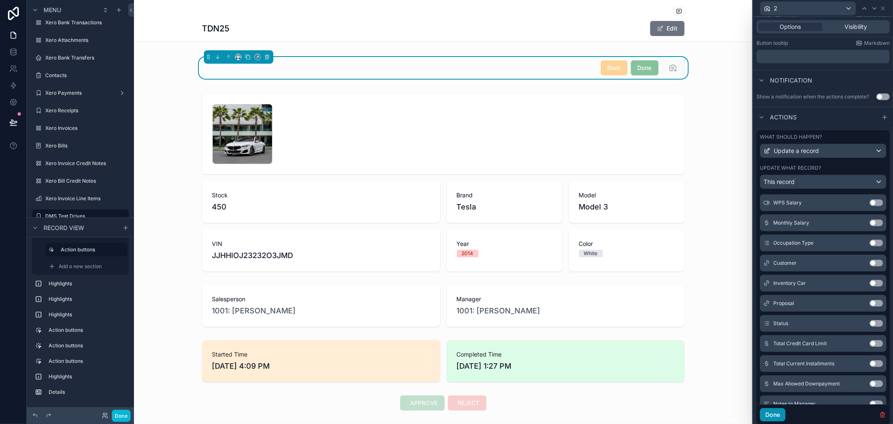
scroll to position [372, 0]
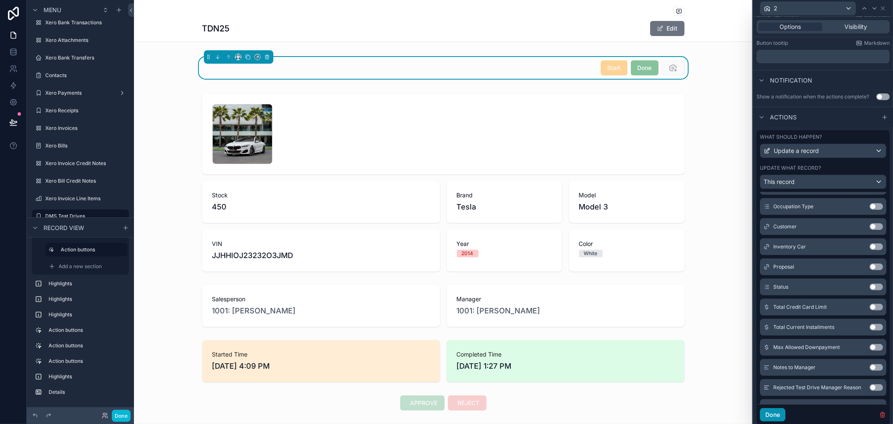
click at [781, 420] on button "Done" at bounding box center [773, 414] width 26 height 13
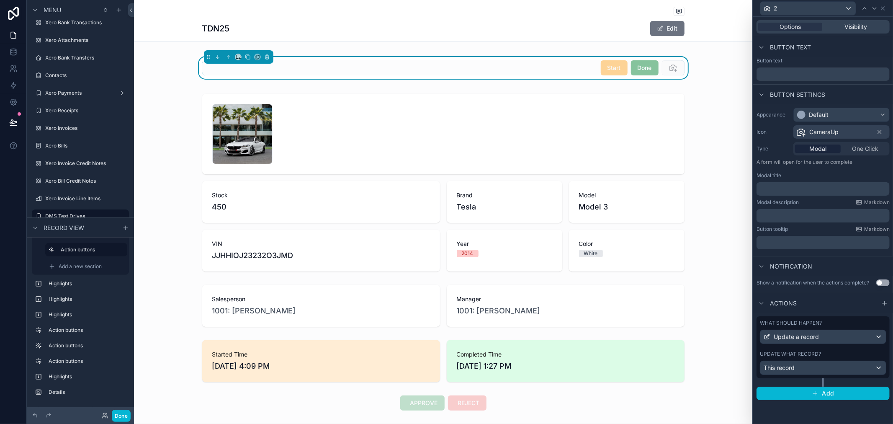
scroll to position [0, 0]
click at [670, 67] on span "scrollable content" at bounding box center [673, 68] width 23 height 8
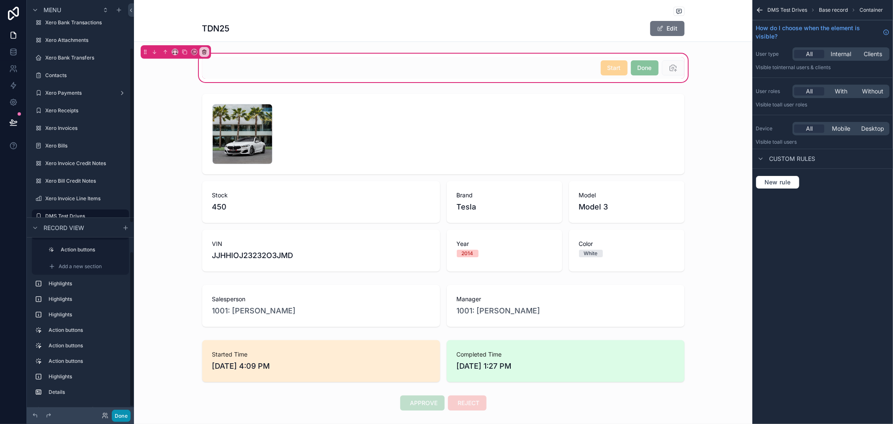
click at [125, 415] on button "Done" at bounding box center [121, 415] width 19 height 12
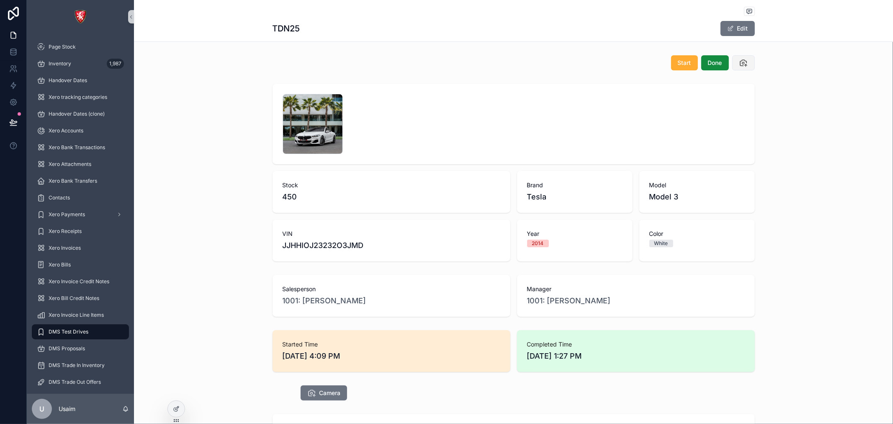
click at [742, 62] on icon "scrollable content" at bounding box center [743, 63] width 8 height 8
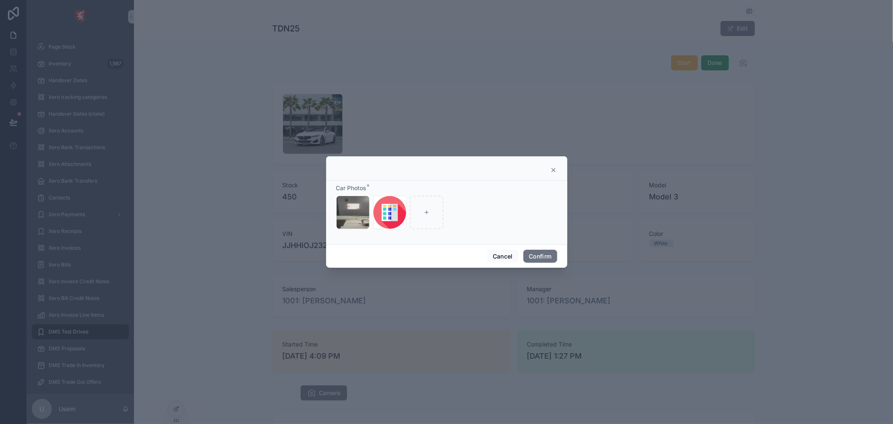
click at [552, 172] on icon at bounding box center [553, 170] width 7 height 7
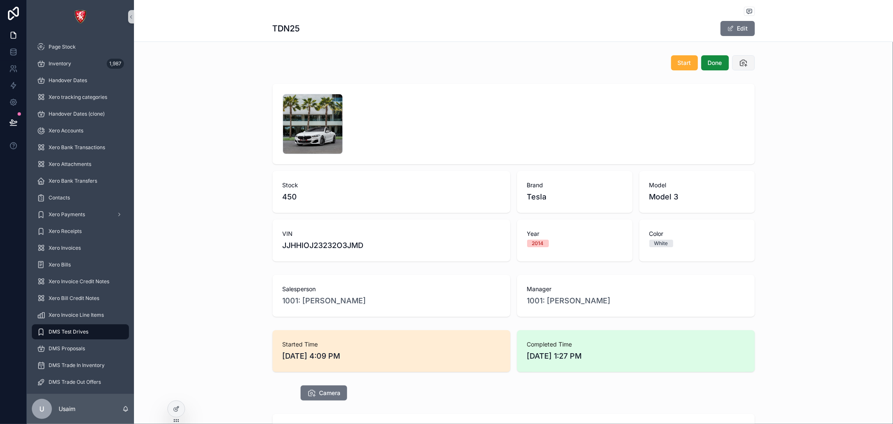
click at [742, 67] on icon "scrollable content" at bounding box center [743, 63] width 8 height 8
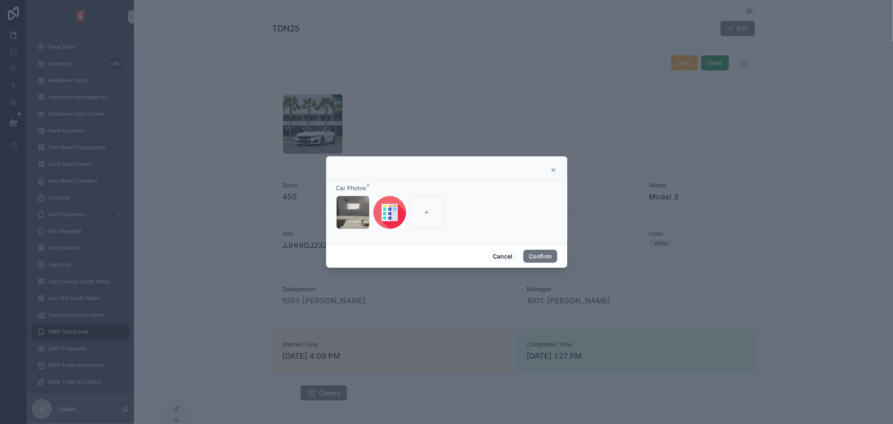
click at [551, 170] on icon at bounding box center [553, 170] width 7 height 7
click at [551, 171] on div "Brand Tesla" at bounding box center [575, 192] width 116 height 42
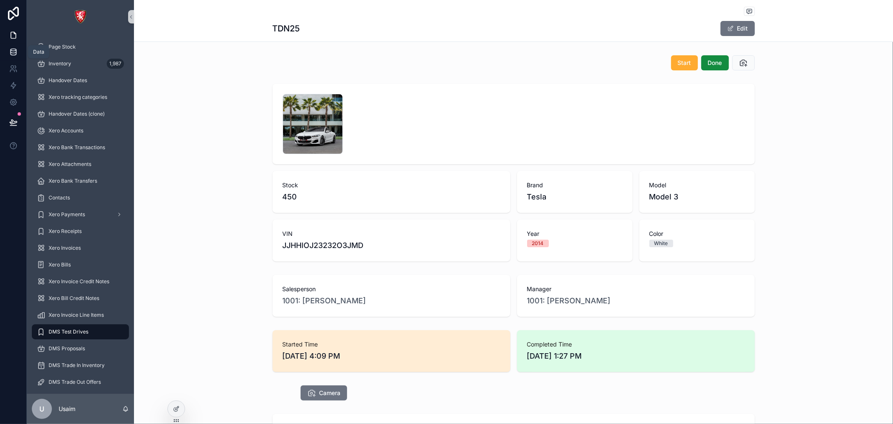
click at [14, 57] on link at bounding box center [13, 52] width 26 height 17
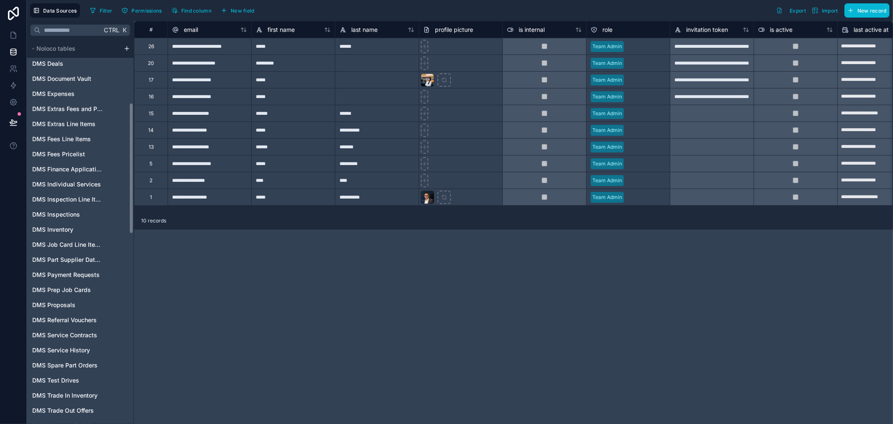
scroll to position [186, 0]
click at [69, 361] on span "DMS Test Drives" at bounding box center [55, 364] width 47 height 8
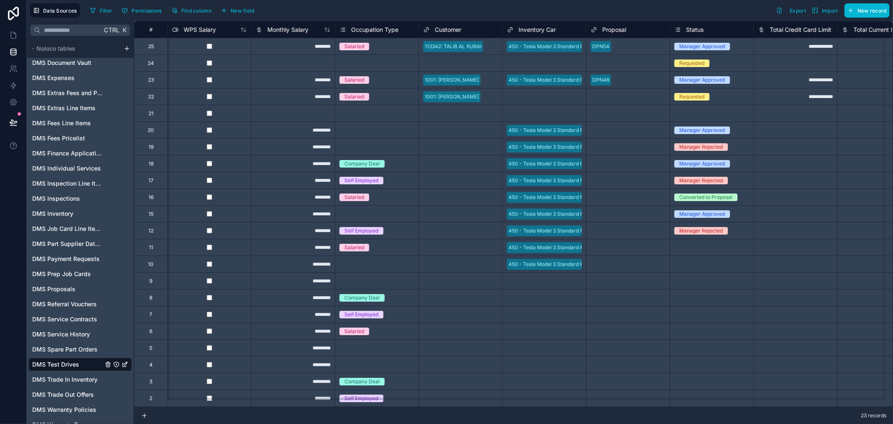
scroll to position [0, 884]
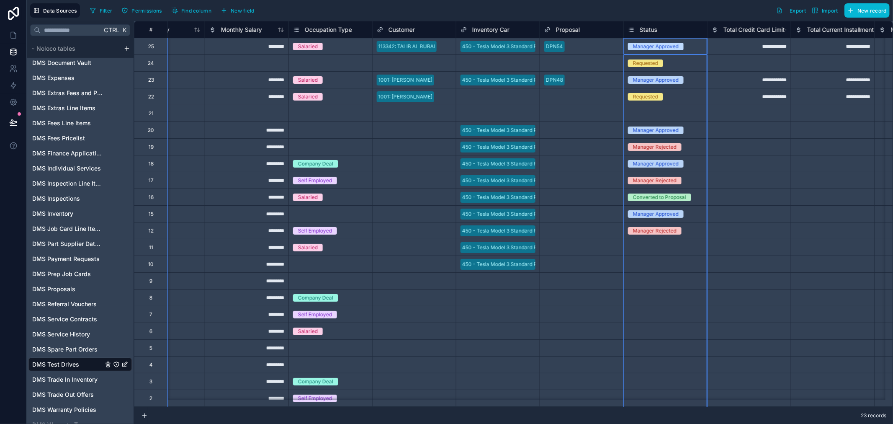
click at [663, 32] on div "Status" at bounding box center [665, 30] width 75 height 10
click at [664, 25] on div "Status" at bounding box center [665, 30] width 75 height 10
click at [664, 28] on div "Status" at bounding box center [665, 30] width 75 height 10
click at [658, 49] on div "Manager Approved" at bounding box center [656, 47] width 46 height 8
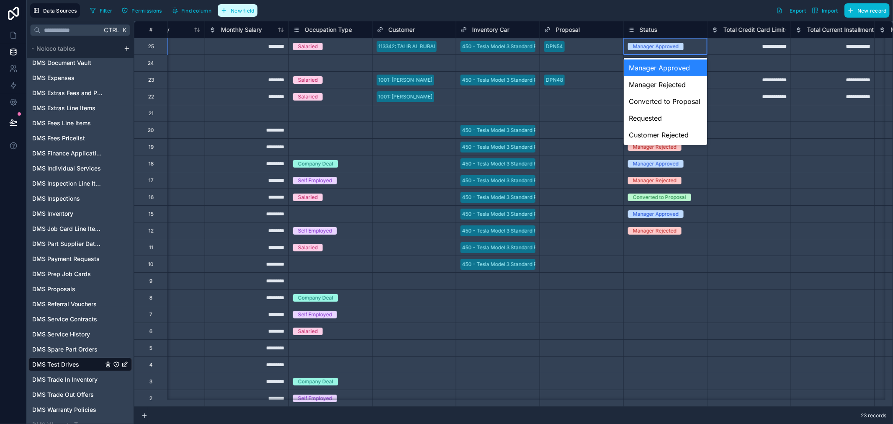
click at [241, 10] on span "New field" at bounding box center [243, 11] width 24 height 6
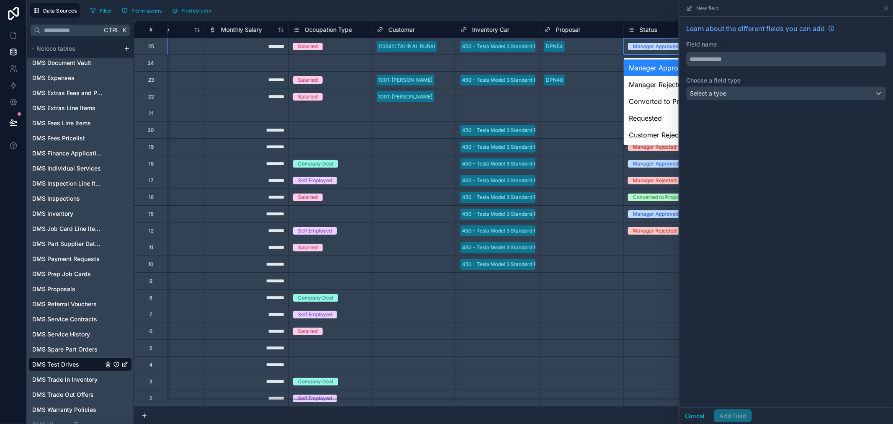
click at [726, 61] on input "text" at bounding box center [785, 58] width 199 height 13
type input "********"
click at [750, 99] on div "Select a type" at bounding box center [785, 93] width 199 height 13
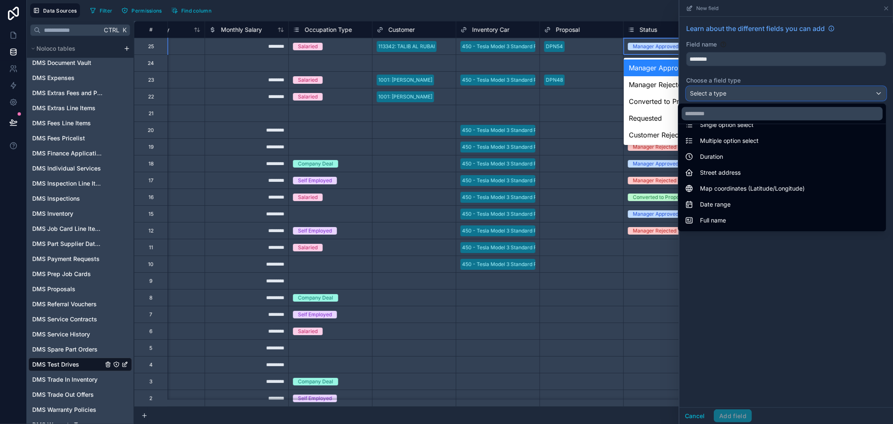
scroll to position [46, 0]
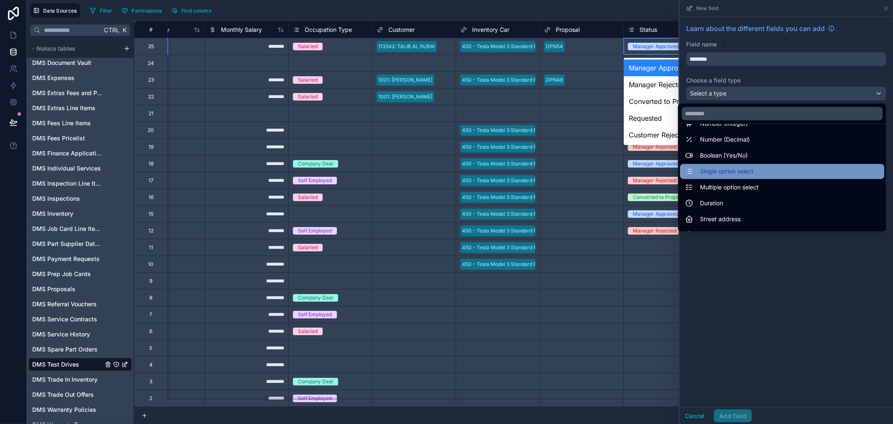
click at [747, 177] on div "Single option select" at bounding box center [782, 171] width 204 height 15
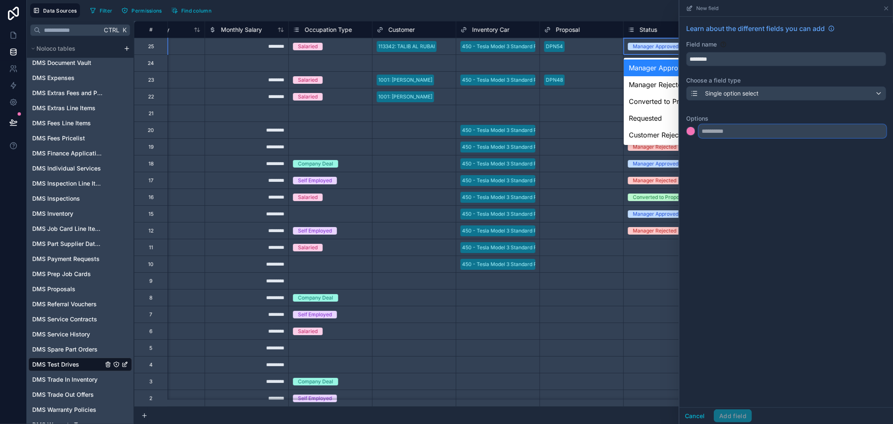
click at [742, 131] on input "text" at bounding box center [793, 130] width 188 height 13
type input "********"
click at [758, 152] on input "text" at bounding box center [793, 147] width 188 height 13
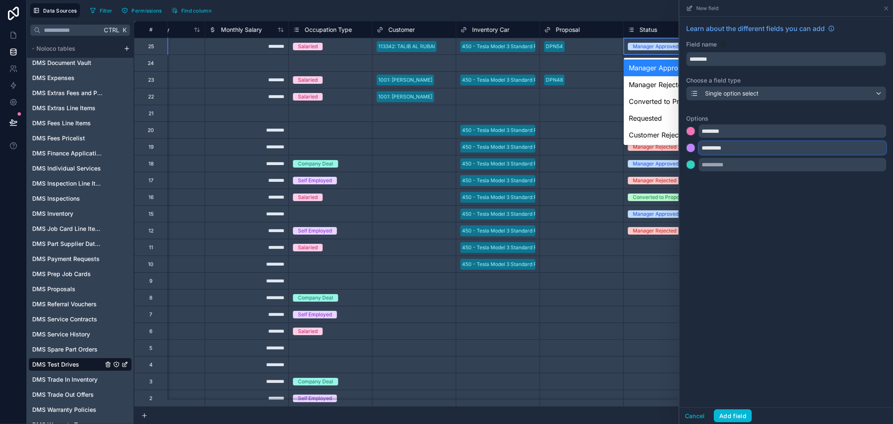
type input "*********"
click at [751, 228] on div "Learn about the different fields you can add Field name ******** Choose a field…" at bounding box center [785, 212] width 213 height 390
click at [688, 150] on div at bounding box center [690, 148] width 8 height 8
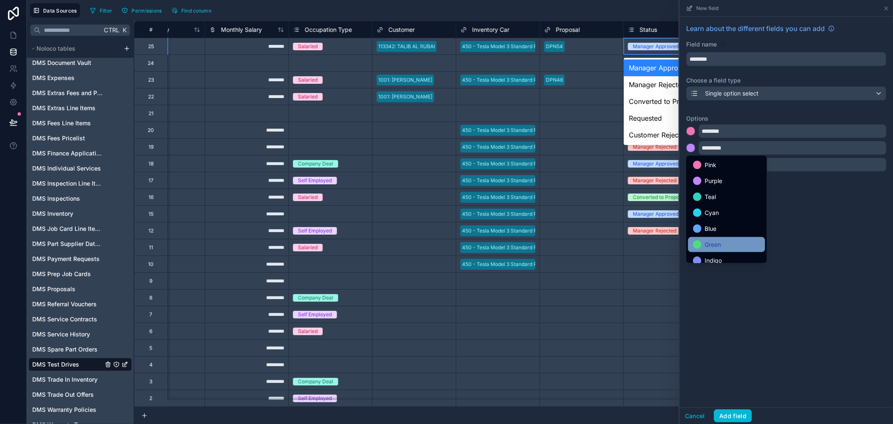
click at [702, 247] on div "Green" at bounding box center [726, 244] width 67 height 10
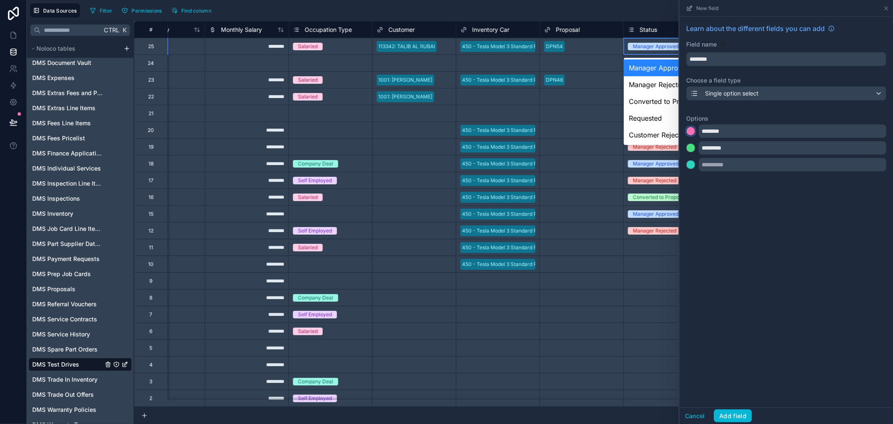
click at [689, 130] on div at bounding box center [690, 131] width 8 height 8
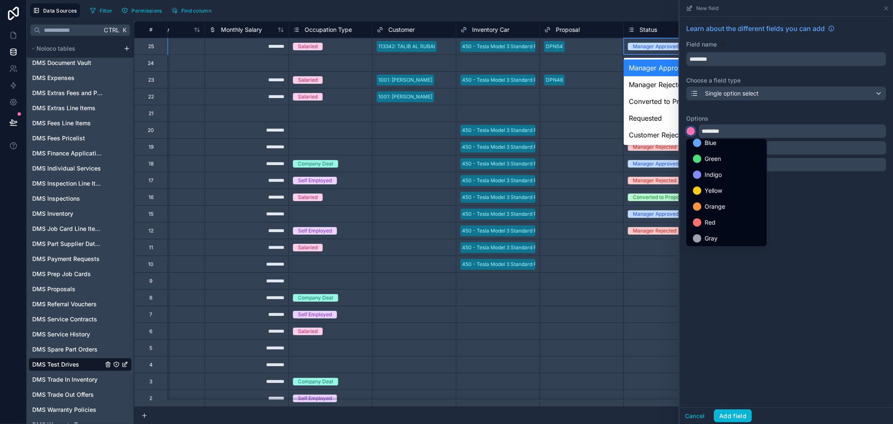
scroll to position [70, 0]
drag, startPoint x: 701, startPoint y: 218, endPoint x: 706, endPoint y: 211, distance: 7.8
click at [701, 218] on div "Red" at bounding box center [726, 221] width 67 height 10
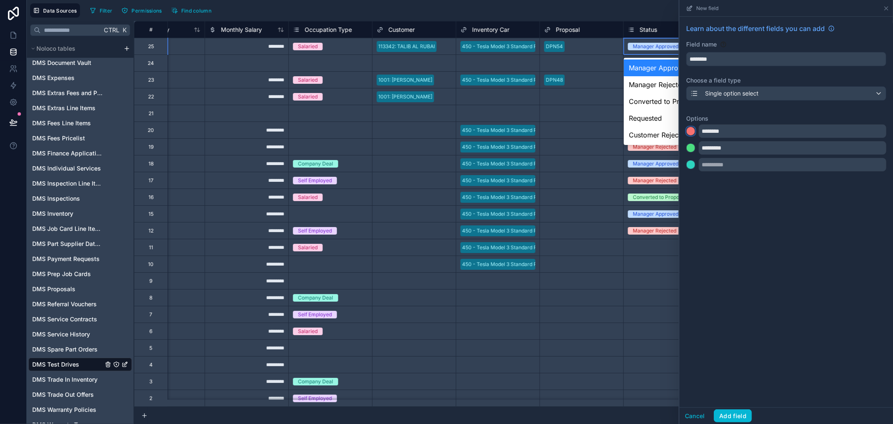
click at [693, 131] on div at bounding box center [690, 131] width 8 height 8
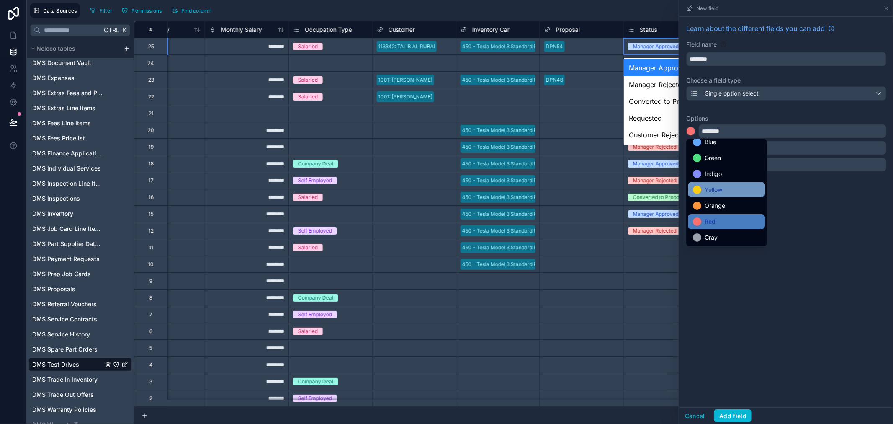
click at [726, 187] on div "Yellow" at bounding box center [726, 190] width 67 height 10
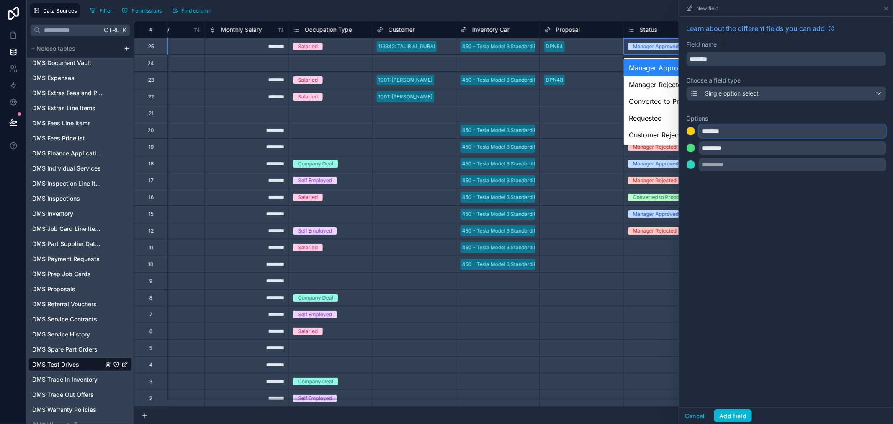
click at [725, 133] on input "********" at bounding box center [793, 130] width 188 height 13
click at [692, 133] on div at bounding box center [690, 131] width 8 height 8
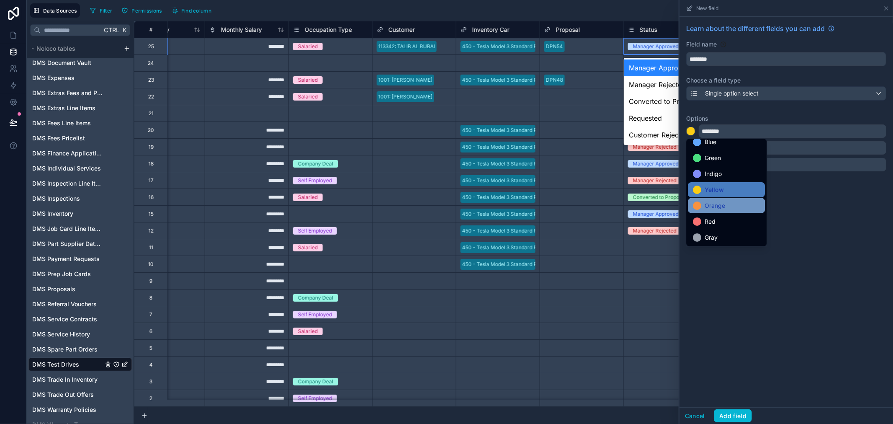
click at [699, 204] on div at bounding box center [697, 205] width 8 height 8
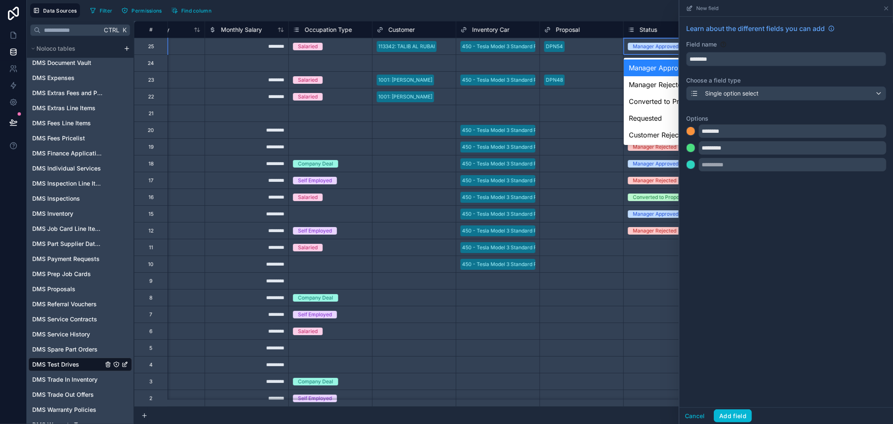
click at [763, 263] on div "Learn about the different fields you can add Field name ******** Choose a field…" at bounding box center [785, 212] width 213 height 390
click at [730, 416] on button "Add field" at bounding box center [733, 415] width 38 height 13
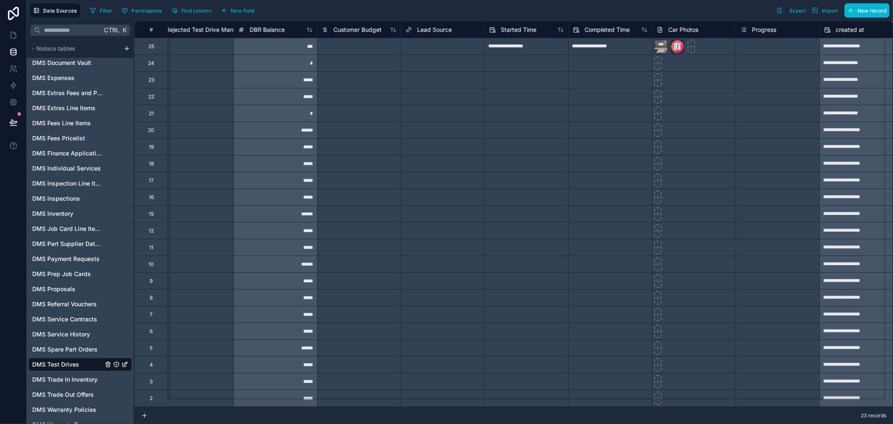
scroll to position [0, 1906]
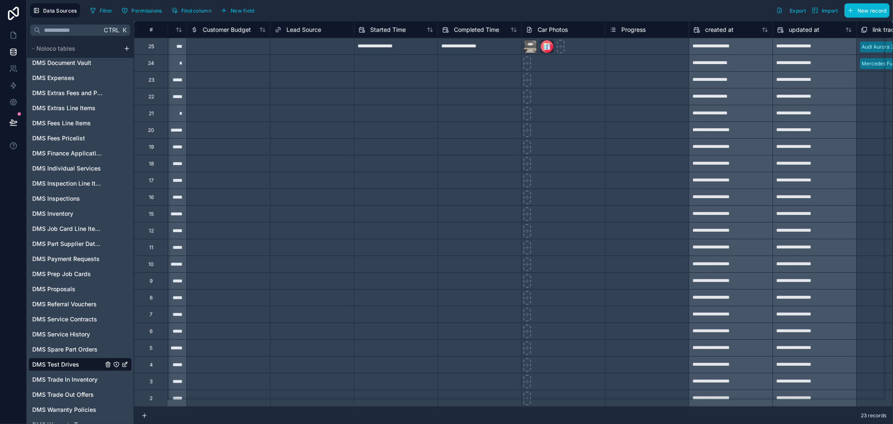
click at [642, 42] on div "Select a Progress" at bounding box center [646, 46] width 83 height 8
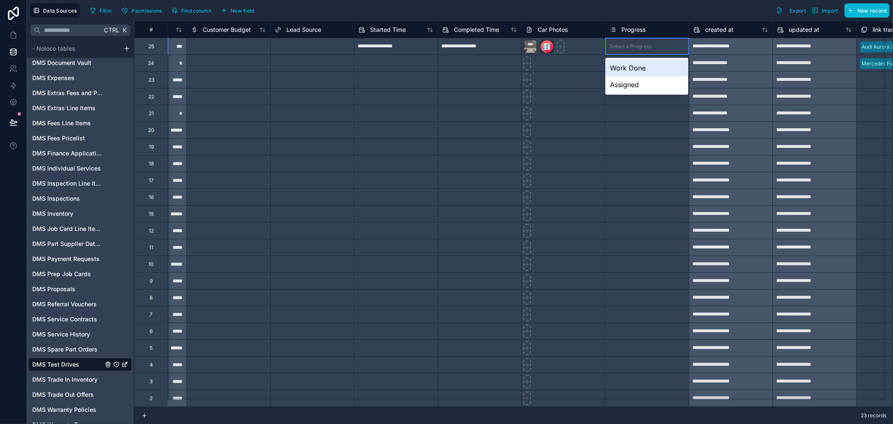
click at [642, 43] on div "Select a Progress" at bounding box center [630, 46] width 42 height 7
click at [634, 87] on div "Assigned" at bounding box center [646, 84] width 83 height 17
click at [635, 64] on div "Select a Progress" at bounding box center [630, 63] width 42 height 7
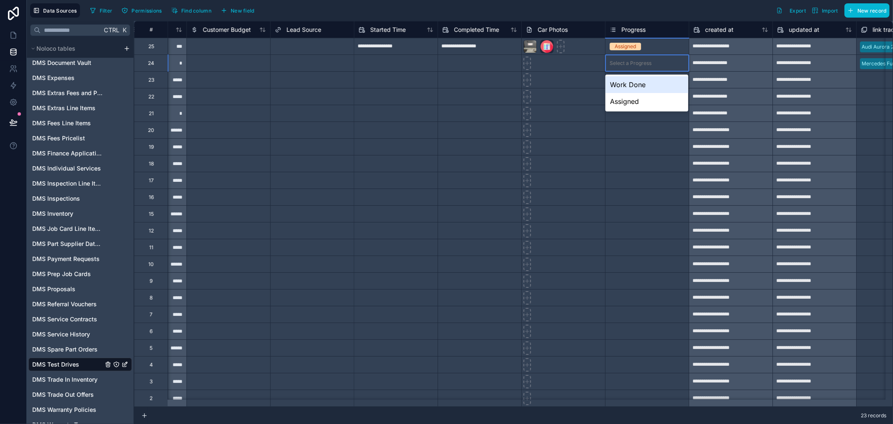
click at [634, 61] on div "Select a Progress" at bounding box center [630, 63] width 42 height 7
click at [632, 84] on div "Work Done" at bounding box center [646, 84] width 83 height 17
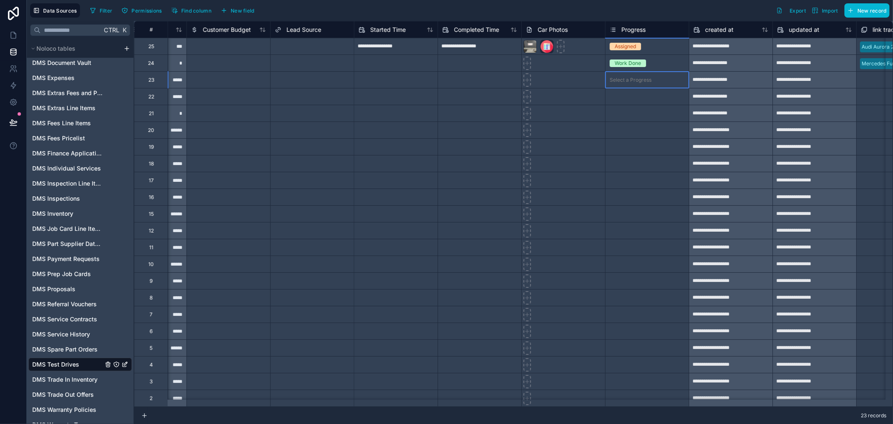
click at [632, 84] on div "Select a Progress" at bounding box center [646, 80] width 83 height 16
drag, startPoint x: 631, startPoint y: 119, endPoint x: 634, endPoint y: 106, distance: 12.9
click at [631, 119] on div "Assigned" at bounding box center [646, 118] width 83 height 17
click at [633, 92] on div "Select a Progress" at bounding box center [646, 96] width 83 height 8
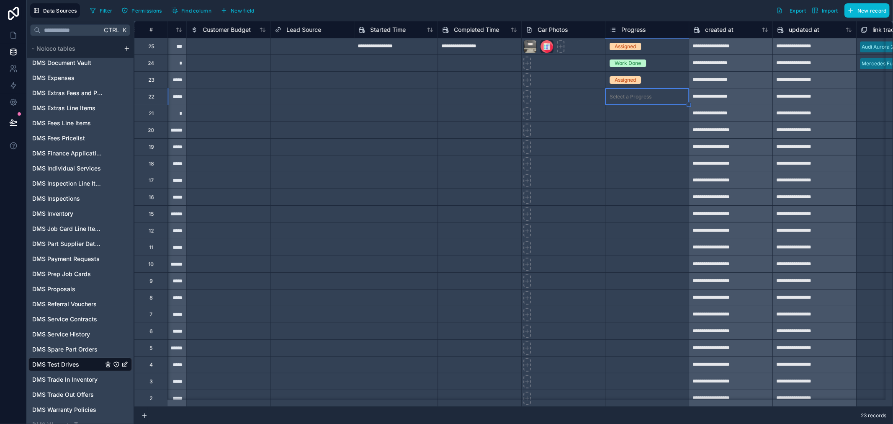
click at [634, 97] on div "Select a Progress" at bounding box center [630, 96] width 42 height 7
click at [634, 116] on div "Work Done" at bounding box center [646, 118] width 83 height 17
click at [633, 118] on div "Select a Progress" at bounding box center [646, 113] width 83 height 16
click at [632, 114] on div "Select a Progress" at bounding box center [630, 113] width 42 height 7
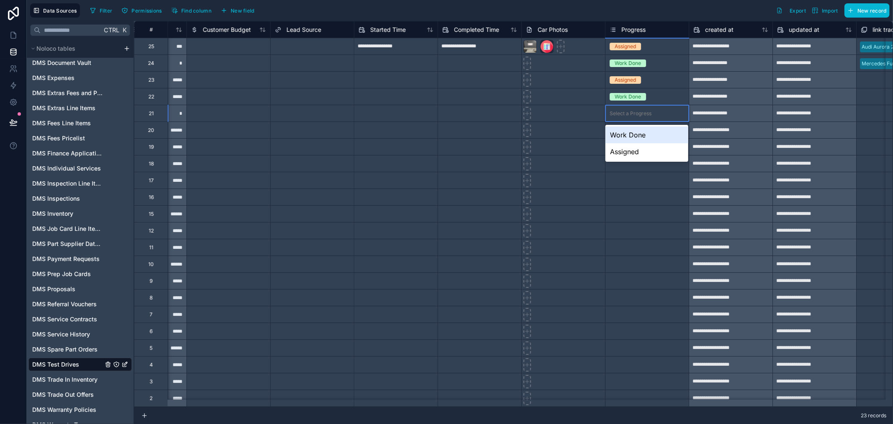
click at [635, 134] on div "Work Done" at bounding box center [646, 134] width 83 height 17
click at [631, 129] on div "Select a Progress" at bounding box center [630, 130] width 42 height 7
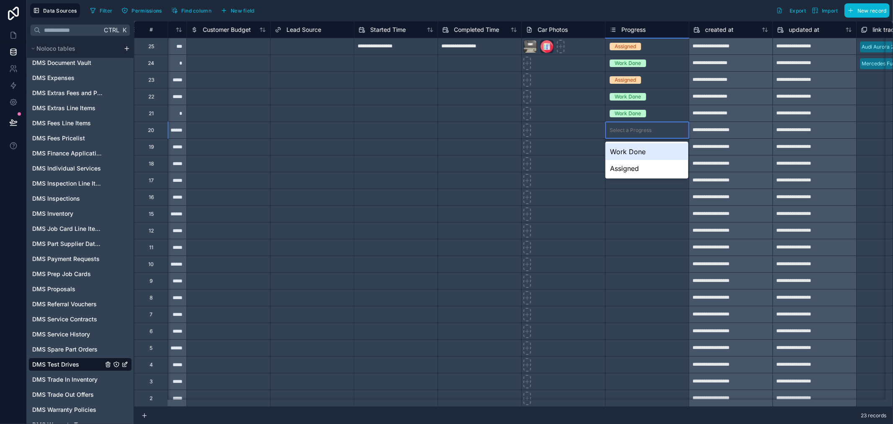
click at [631, 129] on div "Select a Progress" at bounding box center [630, 130] width 42 height 7
click at [631, 167] on div "Assigned" at bounding box center [646, 168] width 83 height 17
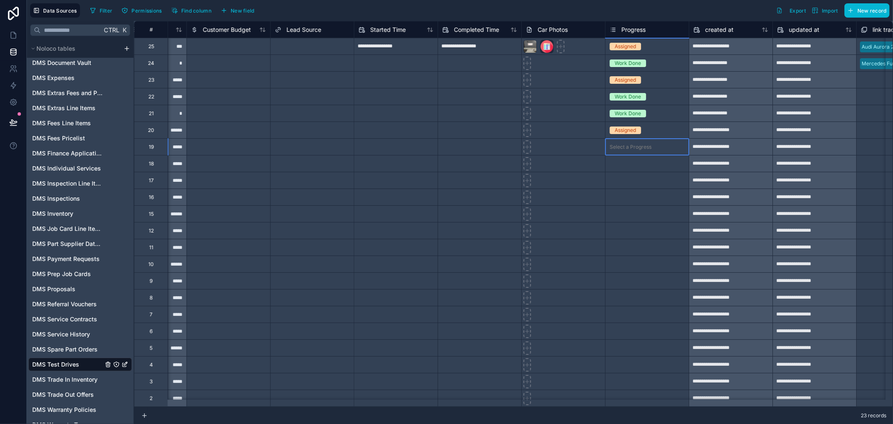
click at [630, 149] on div "Select a Progress" at bounding box center [630, 147] width 42 height 7
click at [630, 187] on div "Assigned" at bounding box center [646, 185] width 83 height 17
click at [631, 168] on div "Select a Progress" at bounding box center [646, 163] width 83 height 16
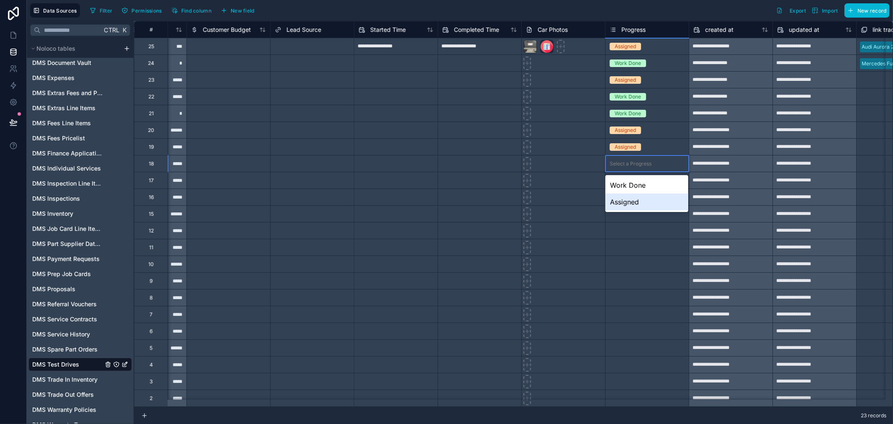
click at [630, 202] on div "Assigned" at bounding box center [646, 201] width 83 height 17
drag, startPoint x: 689, startPoint y: 172, endPoint x: 692, endPoint y: 218, distance: 45.7
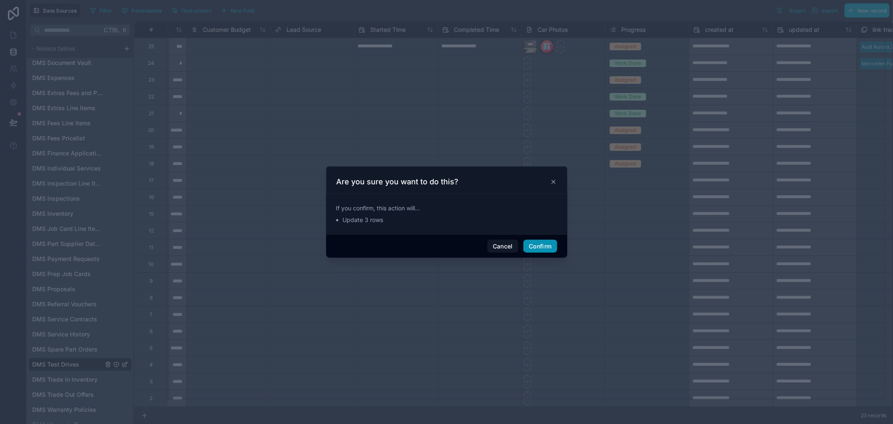
click at [549, 241] on button "Confirm" at bounding box center [539, 245] width 33 height 13
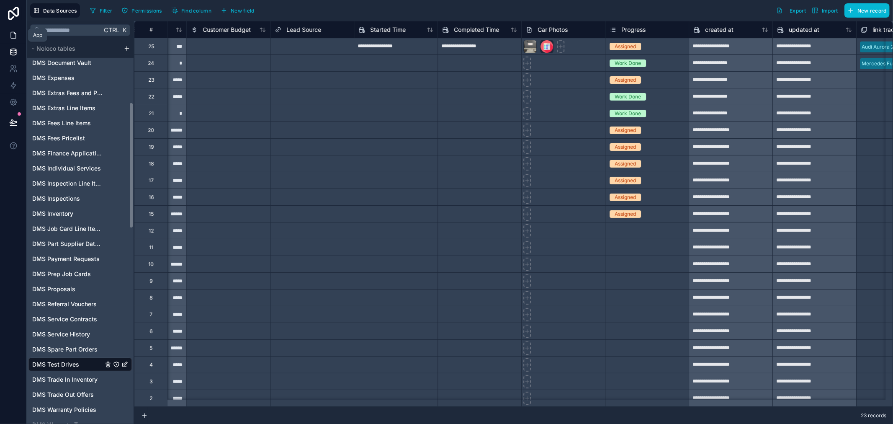
click at [11, 39] on icon at bounding box center [13, 35] width 5 height 6
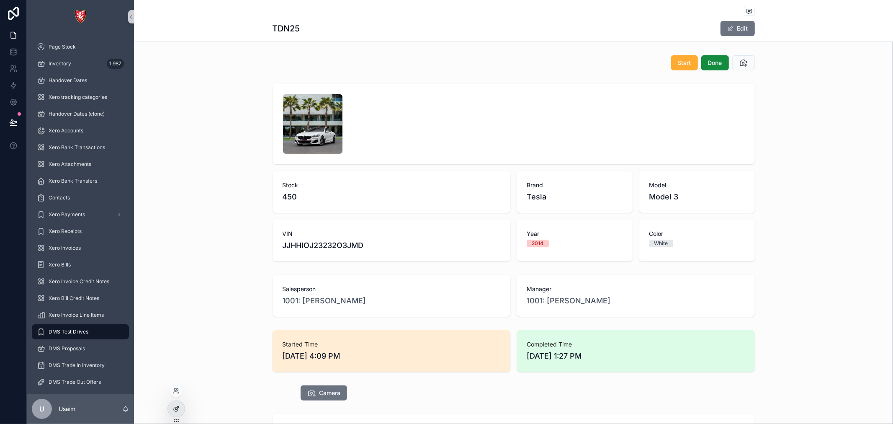
click at [178, 411] on icon at bounding box center [176, 408] width 7 height 7
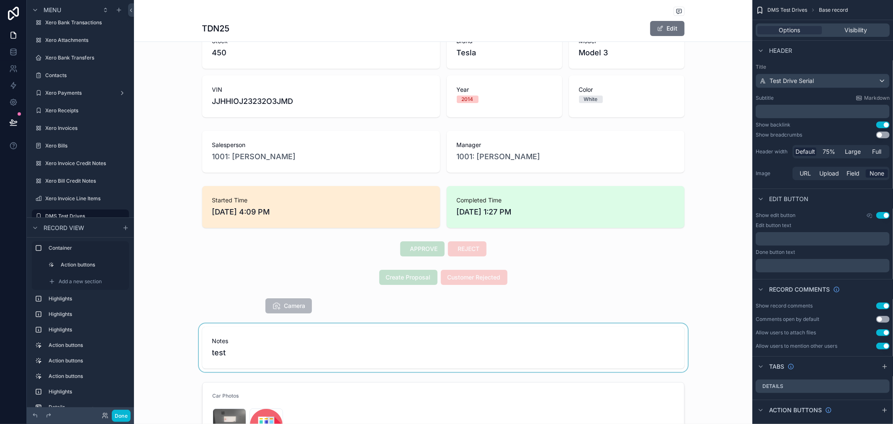
scroll to position [139, 0]
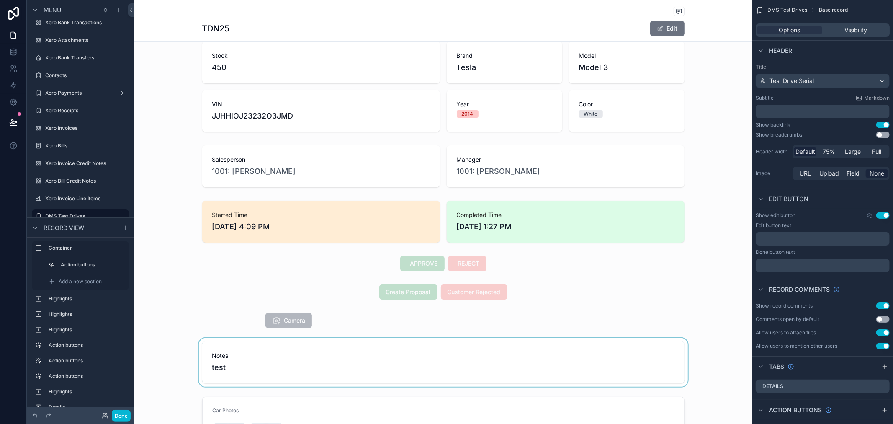
click at [383, 346] on div "scrollable content" at bounding box center [443, 362] width 618 height 49
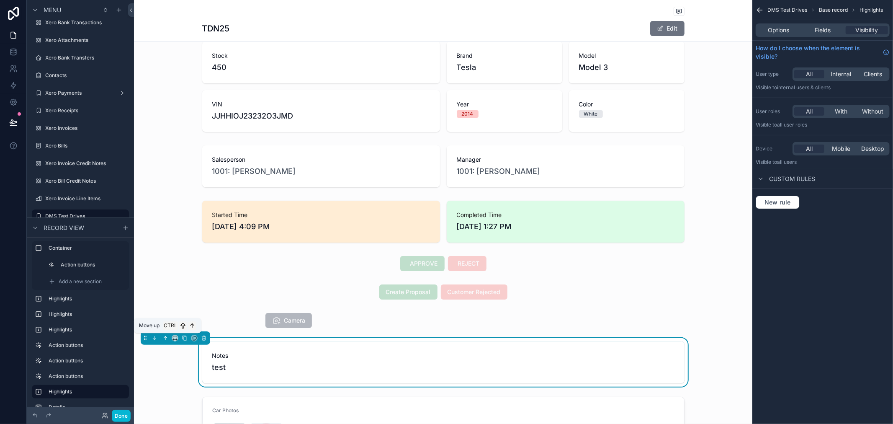
click at [164, 337] on icon "scrollable content" at bounding box center [165, 337] width 2 height 2
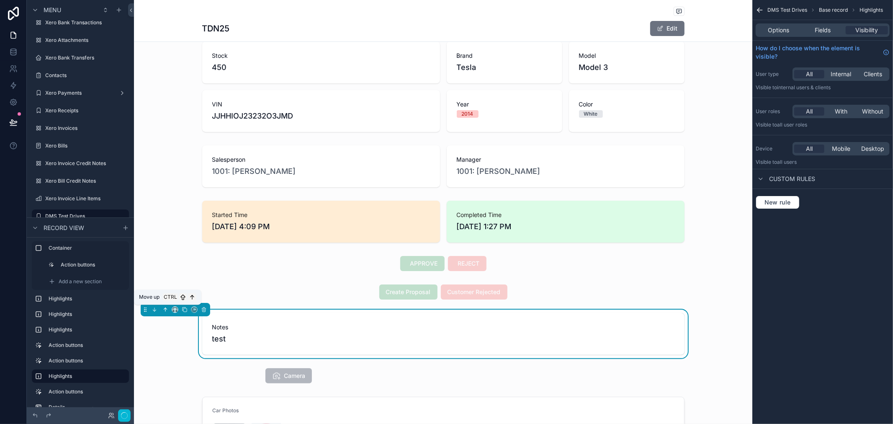
click at [164, 308] on icon "scrollable content" at bounding box center [165, 309] width 2 height 2
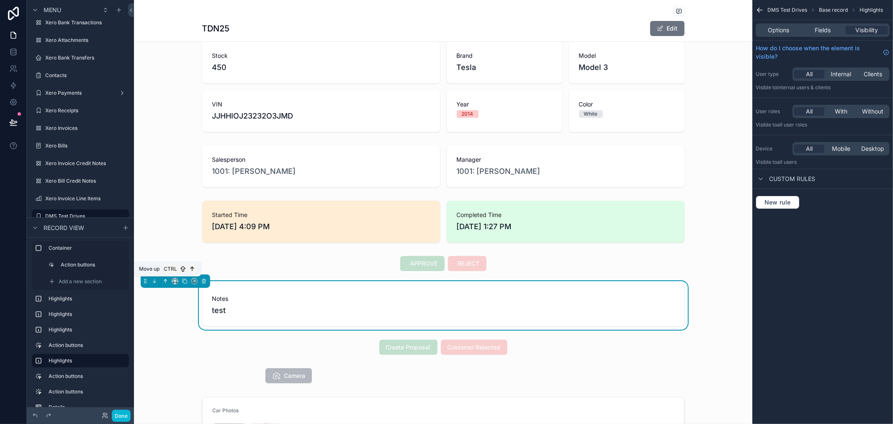
click at [165, 282] on icon "scrollable content" at bounding box center [165, 280] width 0 height 3
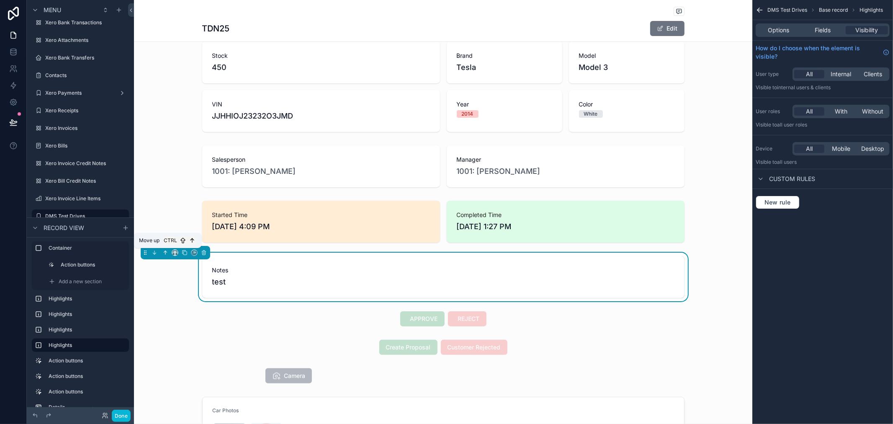
click at [164, 252] on icon "scrollable content" at bounding box center [165, 252] width 6 height 6
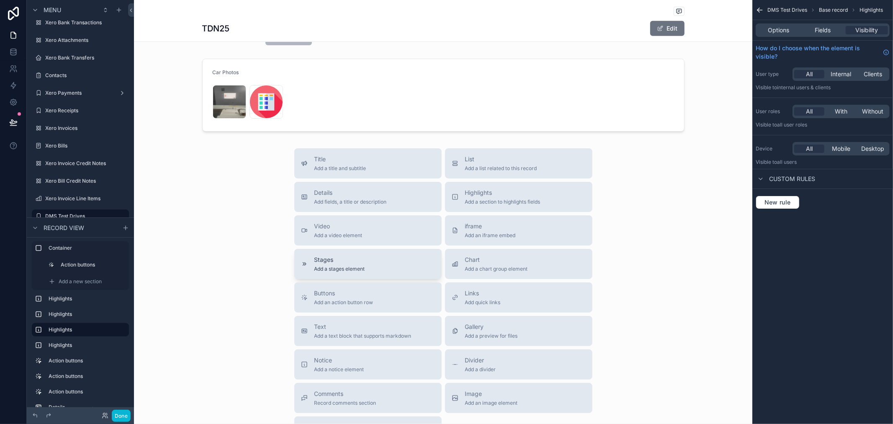
scroll to position [558, 0]
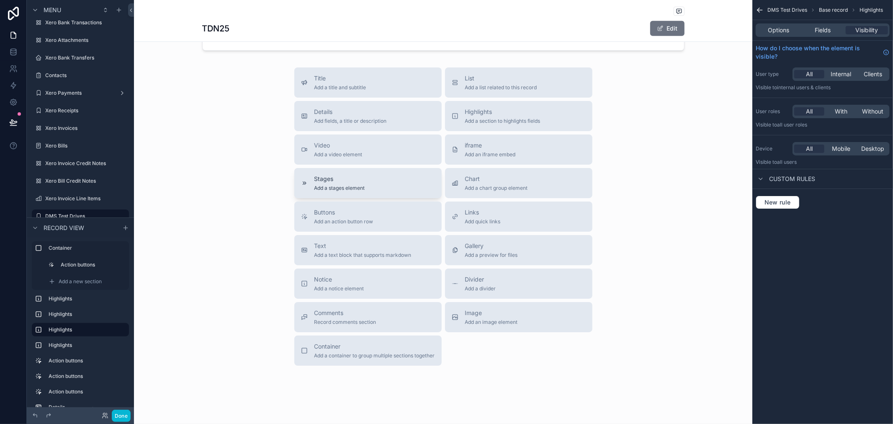
click at [344, 187] on span "Add a stages element" at bounding box center [339, 188] width 51 height 7
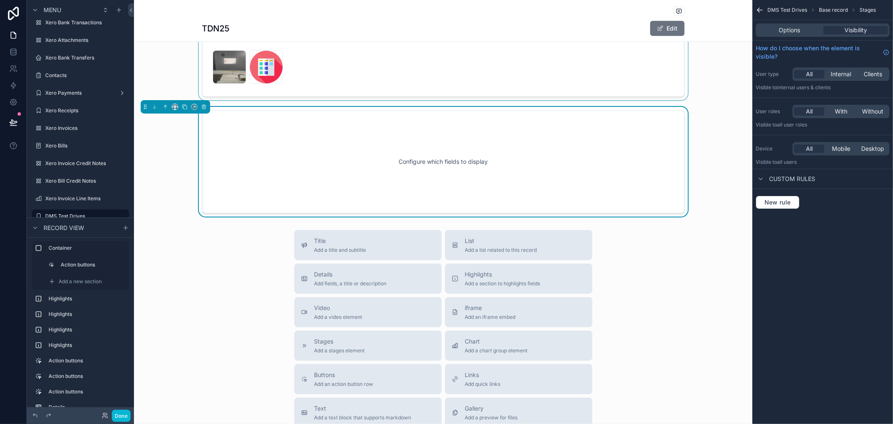
scroll to position [462, 0]
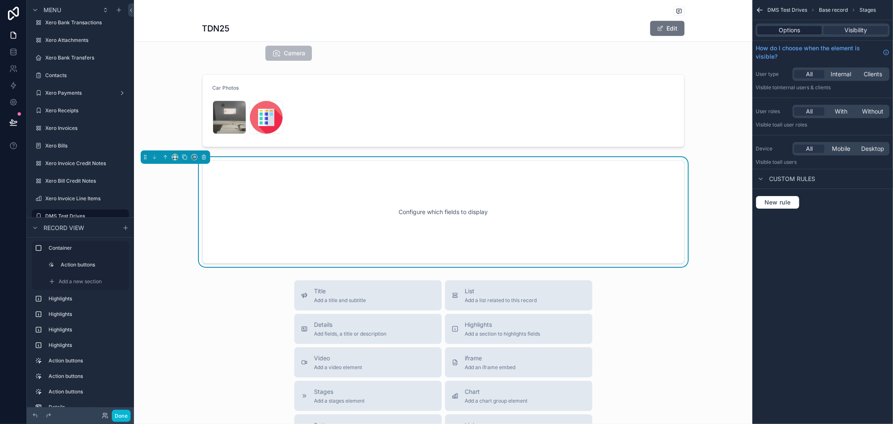
click at [789, 30] on span "Options" at bounding box center [789, 30] width 21 height 8
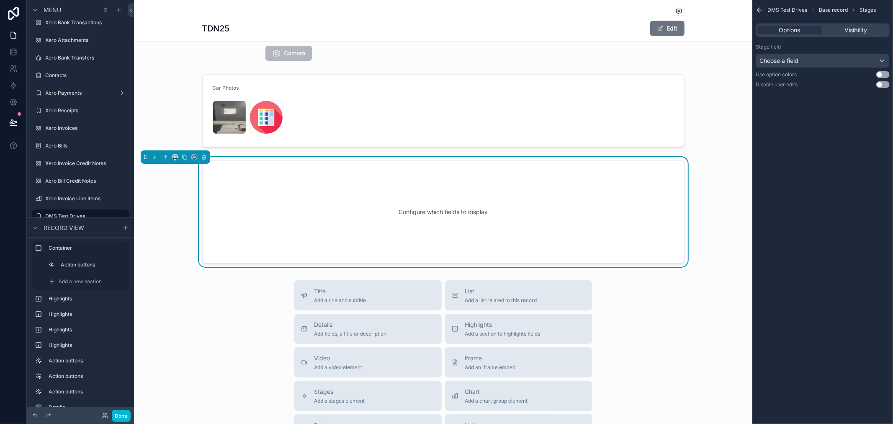
click at [537, 230] on div "Configure which fields to display" at bounding box center [443, 211] width 455 height 75
click at [863, 60] on div "Choose a field" at bounding box center [822, 60] width 133 height 13
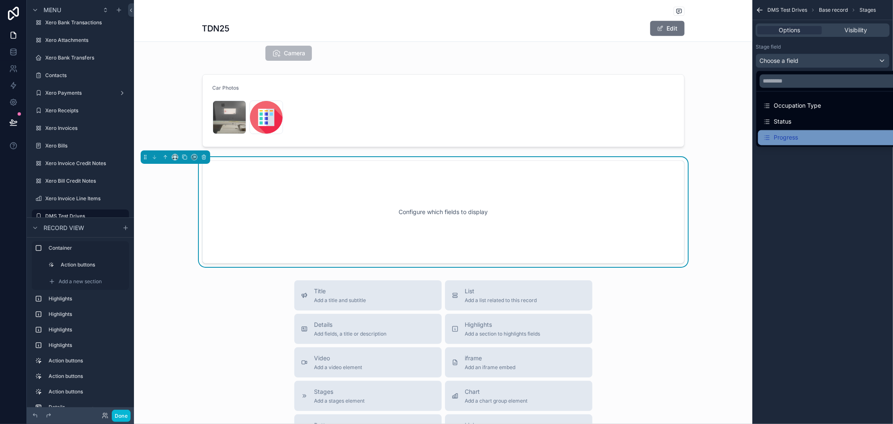
click at [826, 133] on div "Progress" at bounding box center [832, 137] width 139 height 10
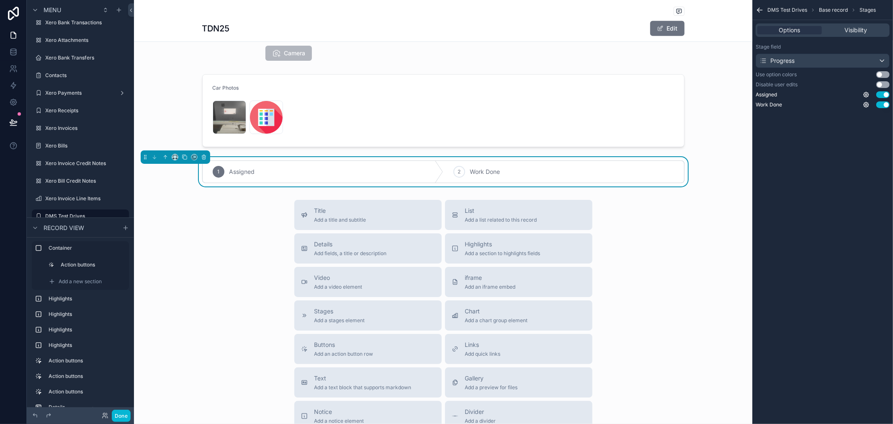
click at [352, 180] on div "1 Assigned" at bounding box center [323, 172] width 241 height 22
click at [349, 176] on div "1 Assigned" at bounding box center [323, 172] width 241 height 22
click at [350, 174] on div "1 Assigned" at bounding box center [323, 172] width 241 height 22
click at [867, 93] on icon "scrollable content" at bounding box center [866, 94] width 7 height 7
click at [867, 142] on div "DMS Test Drives Base record Stages Options Visibility Stage field Progress Use …" at bounding box center [822, 212] width 141 height 424
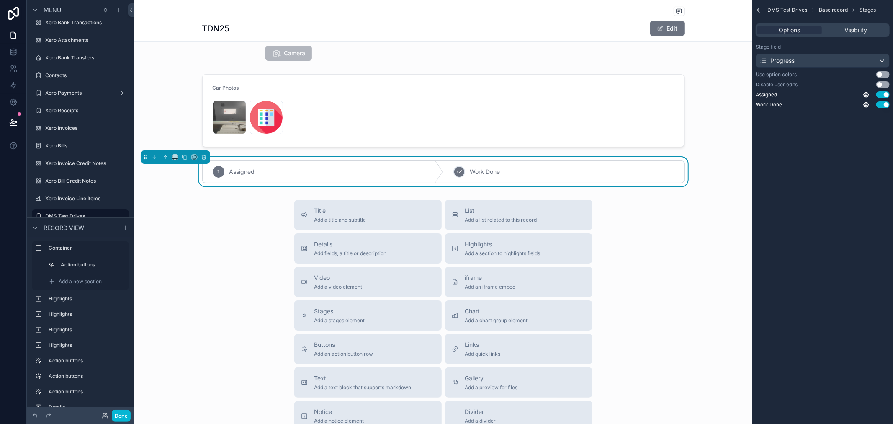
click at [529, 179] on div "2 Work Done" at bounding box center [563, 172] width 241 height 22
click at [345, 174] on div "Assigned" at bounding box center [323, 172] width 241 height 22
click at [164, 158] on icon "scrollable content" at bounding box center [165, 157] width 6 height 6
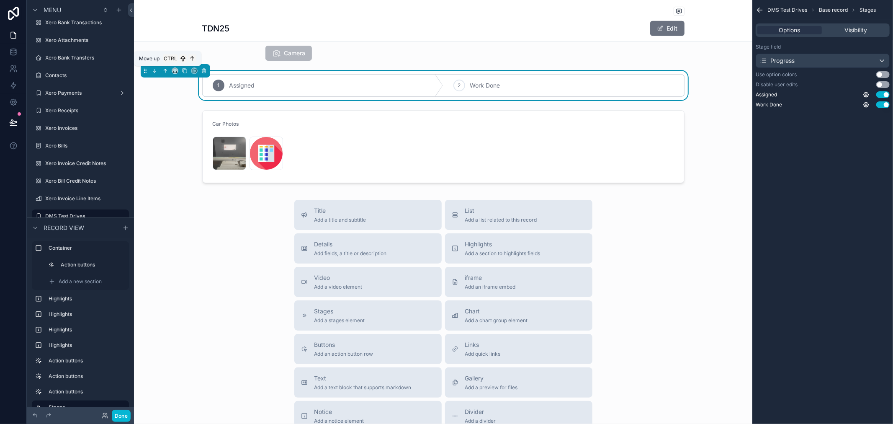
click at [166, 67] on button "scrollable content" at bounding box center [165, 70] width 9 height 9
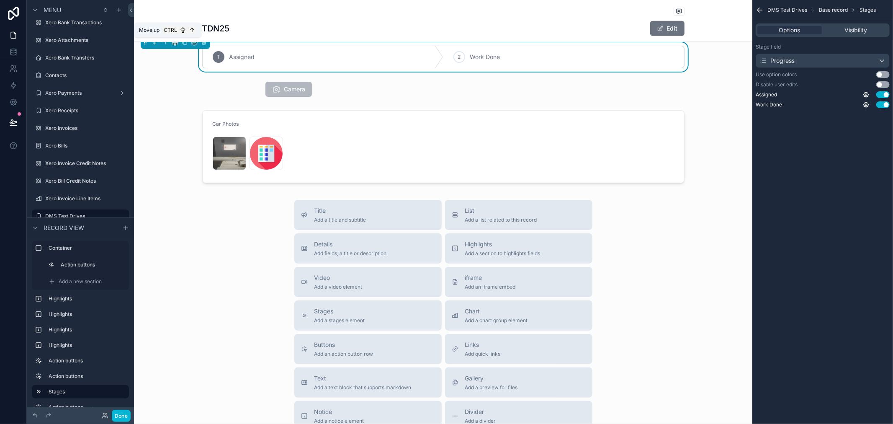
click at [163, 43] on icon "scrollable content" at bounding box center [165, 42] width 6 height 6
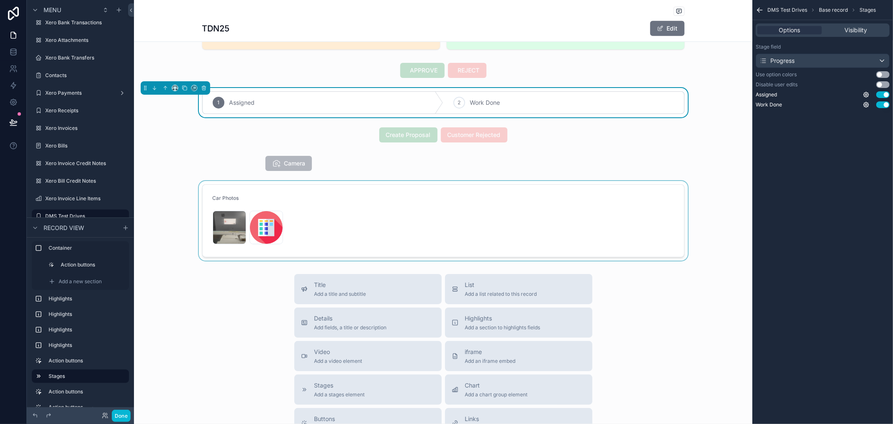
scroll to position [182, 0]
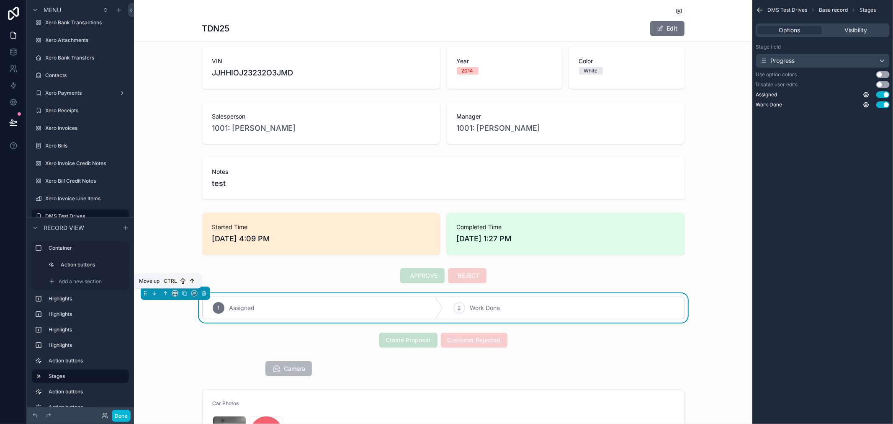
click at [164, 291] on icon "scrollable content" at bounding box center [165, 292] width 2 height 2
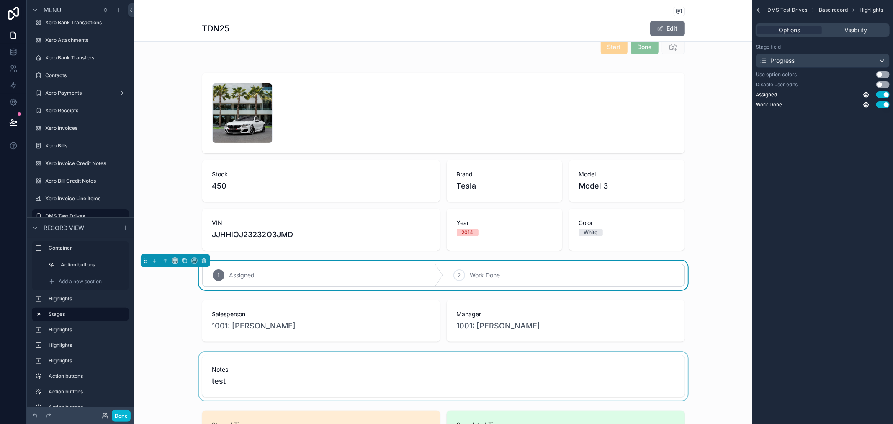
scroll to position [0, 0]
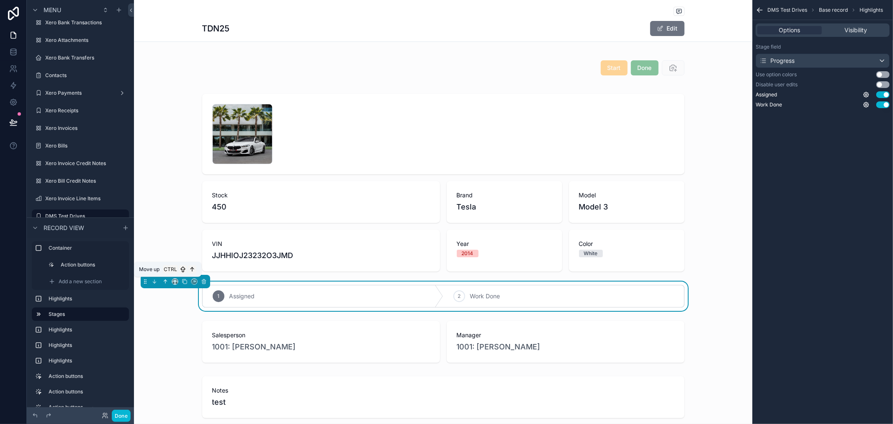
click at [162, 279] on icon "scrollable content" at bounding box center [165, 281] width 6 height 6
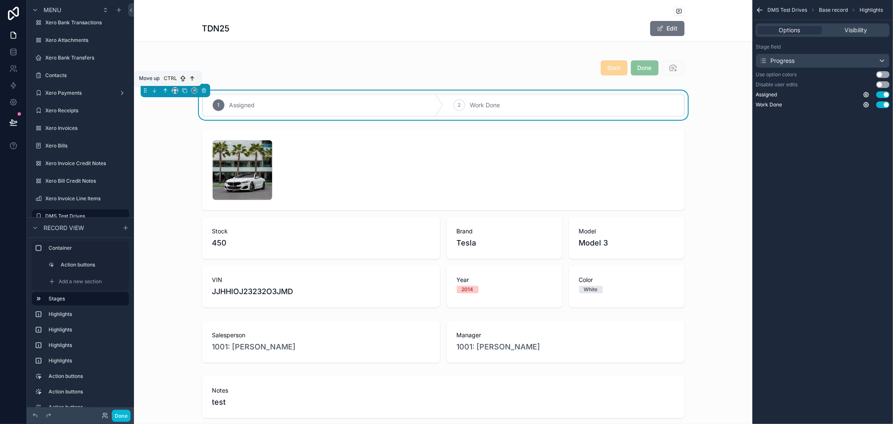
click at [165, 90] on icon "scrollable content" at bounding box center [165, 90] width 6 height 6
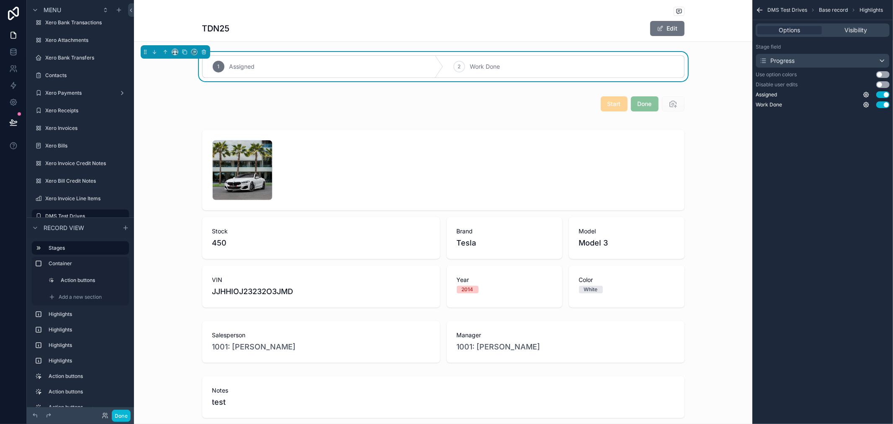
click at [776, 203] on div "DMS Test Drives Base record Highlights Options Visibility Stage field Progress …" at bounding box center [822, 212] width 141 height 424
click at [611, 106] on div "scrollable content" at bounding box center [443, 104] width 618 height 32
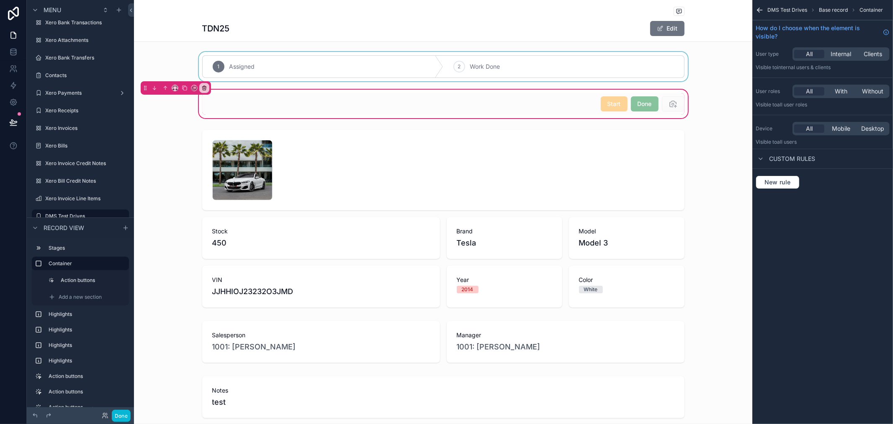
click at [377, 63] on div "scrollable content" at bounding box center [443, 66] width 618 height 29
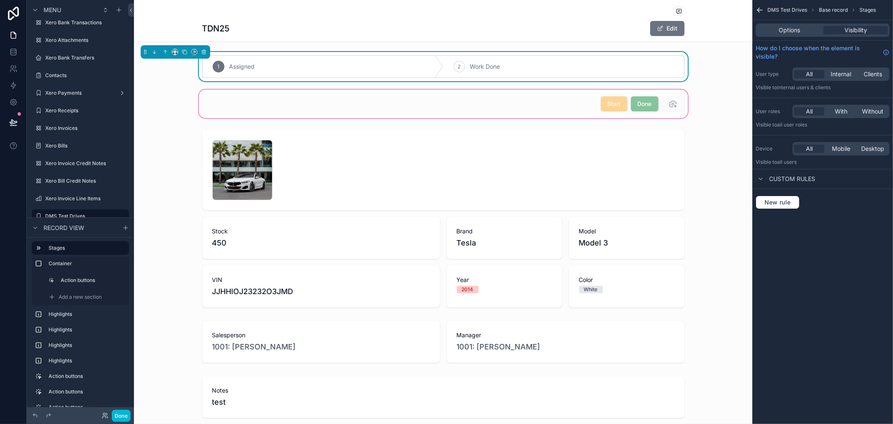
click at [377, 63] on div "1 Assigned" at bounding box center [323, 67] width 241 height 22
click at [878, 270] on div "DMS Test Drives Base record Stages Options Visibility How do I choose when the …" at bounding box center [822, 212] width 141 height 424
click at [566, 103] on div "scrollable content" at bounding box center [443, 104] width 618 height 32
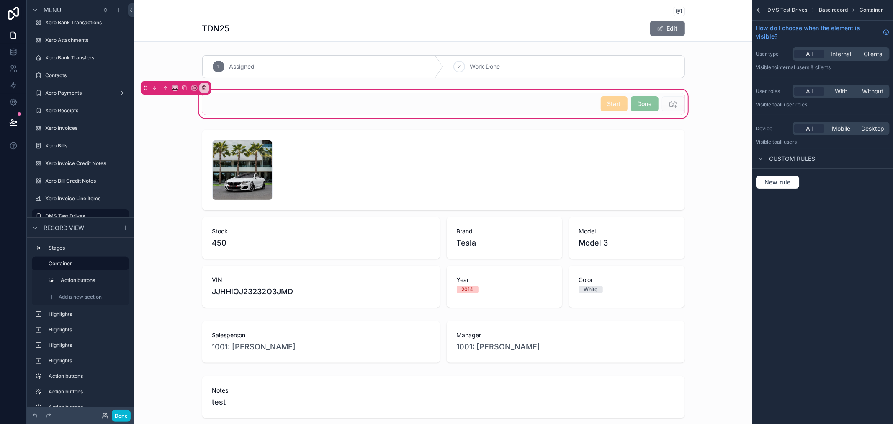
click at [817, 227] on div "DMS Test Drives Base record Container How do I choose when the element is visib…" at bounding box center [822, 212] width 141 height 424
click at [419, 115] on div "scrollable content" at bounding box center [443, 104] width 492 height 22
click at [419, 115] on div "Start Done" at bounding box center [443, 104] width 492 height 22
click at [717, 118] on div "Start Done" at bounding box center [443, 104] width 618 height 32
click at [555, 99] on div "scrollable content" at bounding box center [443, 104] width 492 height 22
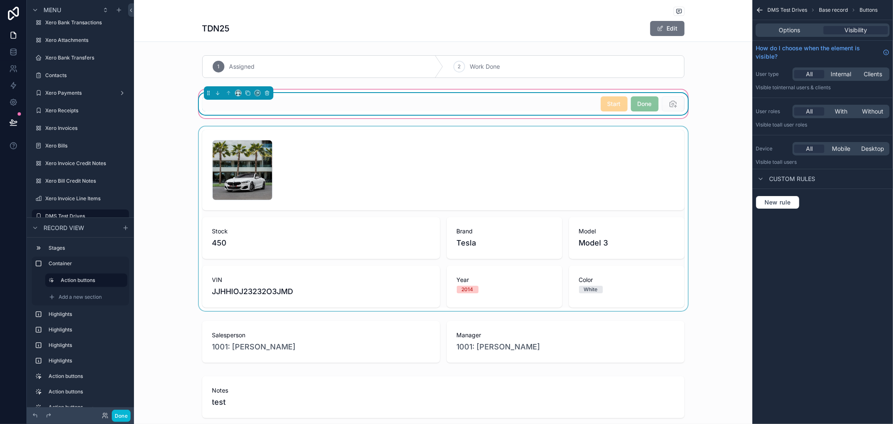
click at [614, 160] on div "scrollable content" at bounding box center [443, 218] width 618 height 184
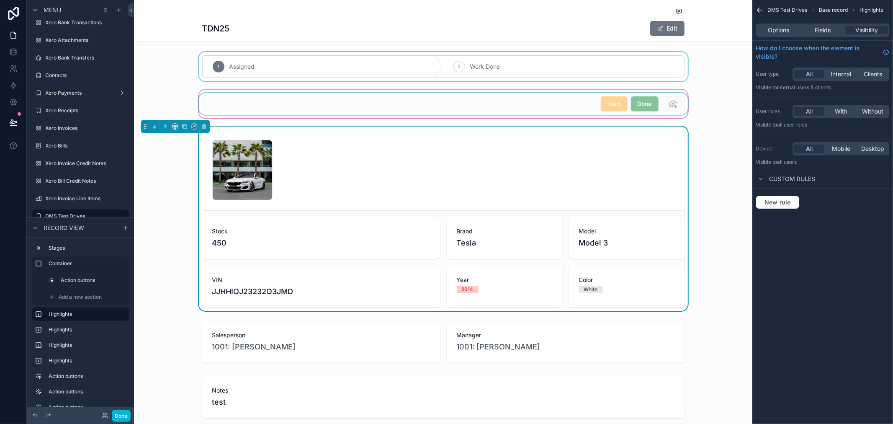
click at [471, 68] on div "scrollable content" at bounding box center [443, 66] width 618 height 29
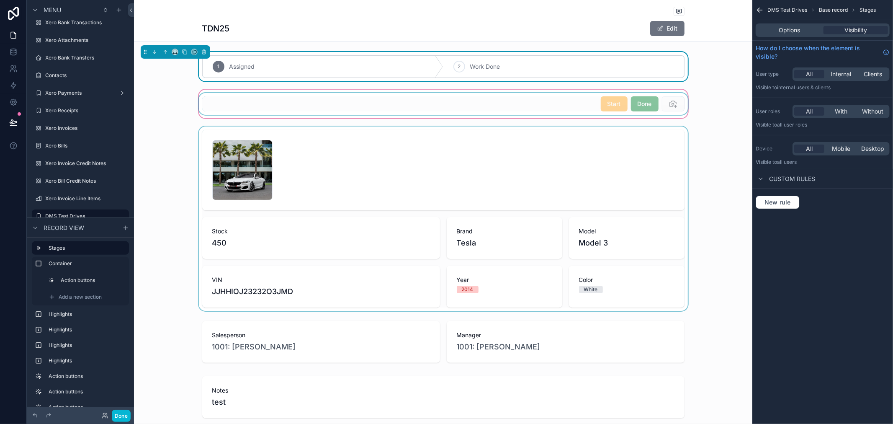
click at [571, 118] on div "scrollable content" at bounding box center [443, 104] width 618 height 32
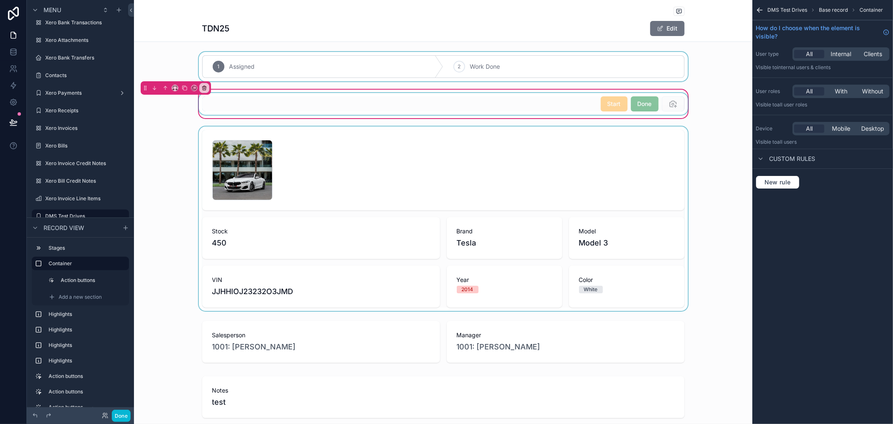
click at [605, 109] on div "scrollable content" at bounding box center [443, 104] width 492 height 22
click at [605, 109] on div "Start" at bounding box center [614, 103] width 27 height 15
click at [379, 68] on div "scrollable content" at bounding box center [443, 66] width 618 height 29
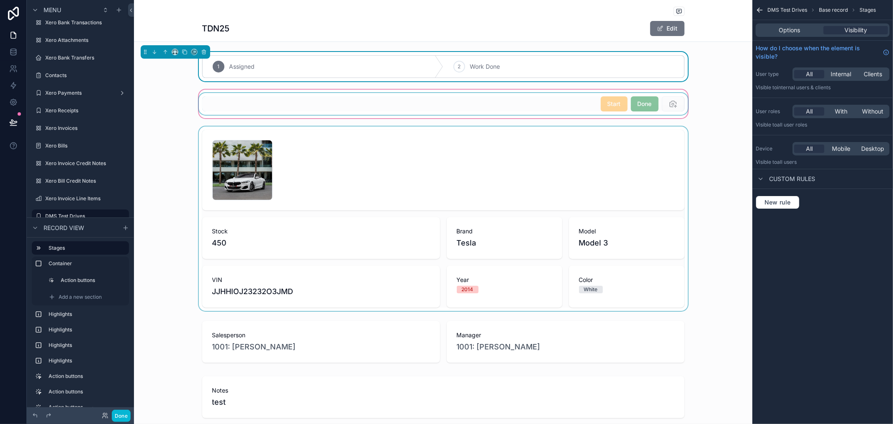
click at [346, 70] on div "1 Assigned" at bounding box center [323, 67] width 241 height 22
drag, startPoint x: 275, startPoint y: 59, endPoint x: 282, endPoint y: 59, distance: 7.1
click at [275, 59] on div "1 Assigned" at bounding box center [323, 67] width 241 height 22
click at [496, 64] on span "Work Done" at bounding box center [485, 66] width 30 height 8
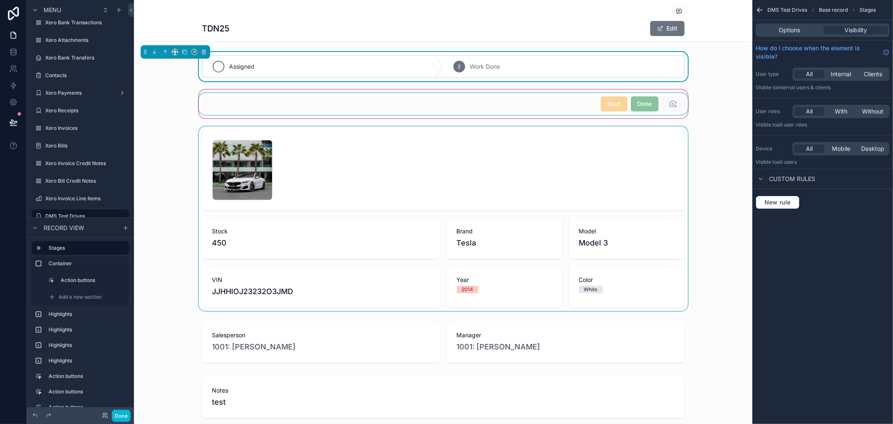
drag, startPoint x: 295, startPoint y: 69, endPoint x: 290, endPoint y: 69, distance: 4.6
click at [290, 69] on div "Assigned" at bounding box center [323, 67] width 241 height 22
click at [781, 32] on span "Options" at bounding box center [789, 30] width 21 height 8
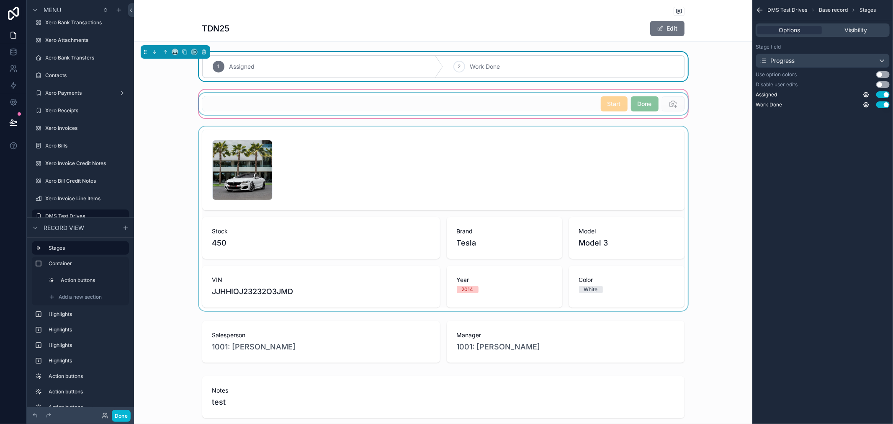
click at [881, 75] on button "Use setting" at bounding box center [882, 74] width 13 height 7
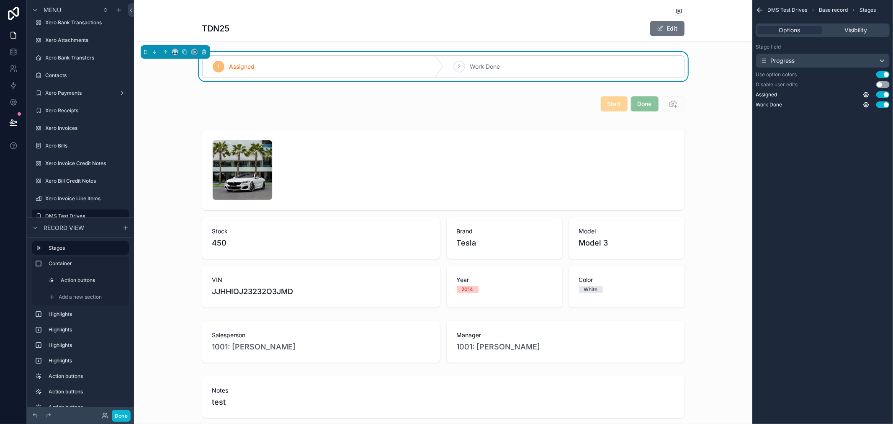
click at [882, 84] on button "Use setting" at bounding box center [882, 84] width 13 height 7
click at [588, 72] on div "2 Work Done" at bounding box center [563, 67] width 241 height 22
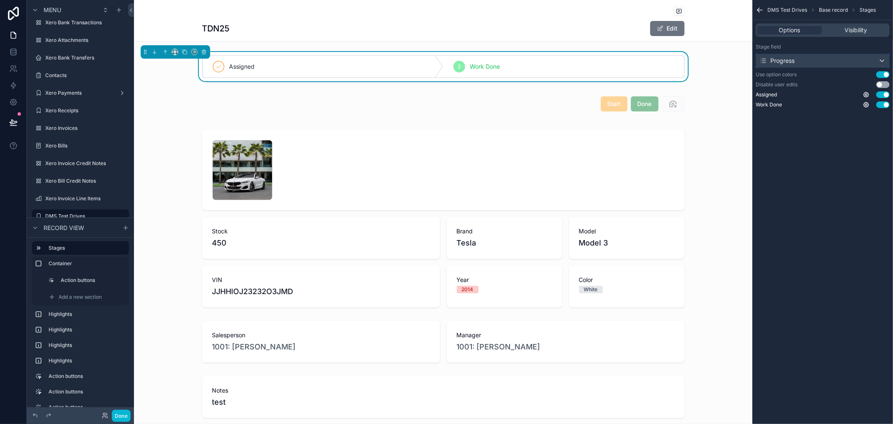
click at [857, 58] on div "Progress" at bounding box center [822, 60] width 133 height 13
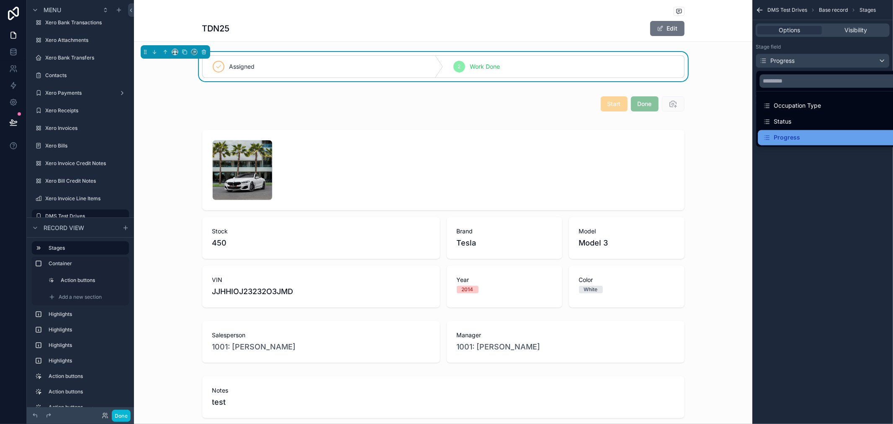
click at [776, 139] on div "Progress" at bounding box center [781, 137] width 37 height 10
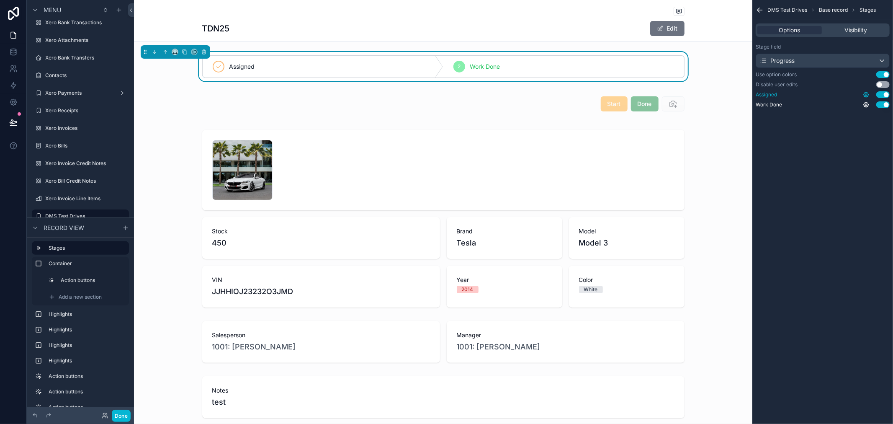
click at [868, 95] on icon "scrollable content" at bounding box center [865, 94] width 5 height 5
click at [845, 89] on button "Use setting" at bounding box center [843, 90] width 13 height 7
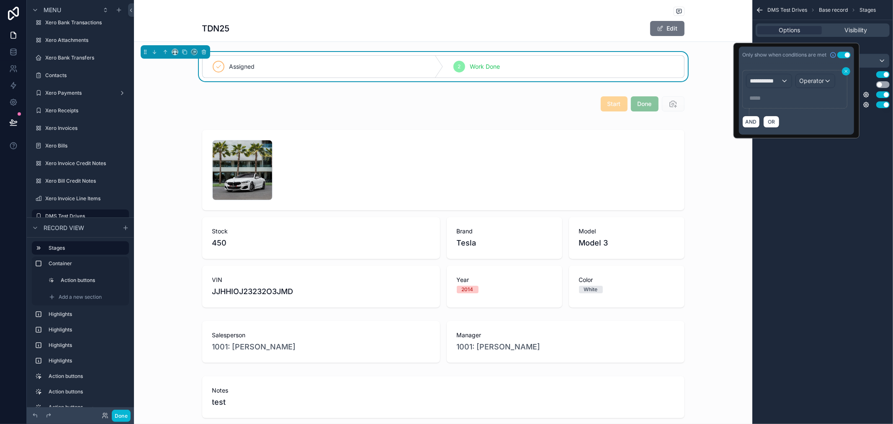
click at [846, 70] on icon at bounding box center [845, 71] width 5 height 5
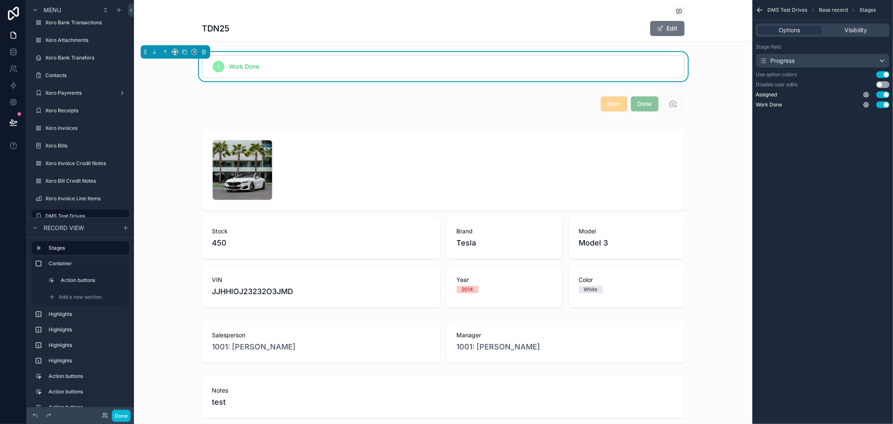
click at [867, 139] on div "DMS Test Drives Base record Stages Options Visibility Stage field Progress Use …" at bounding box center [822, 212] width 141 height 424
click at [865, 93] on icon "scrollable content" at bounding box center [865, 94] width 5 height 5
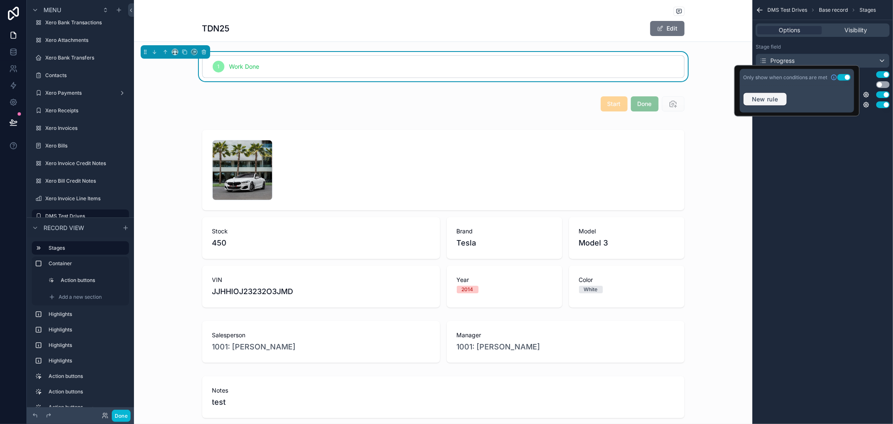
click at [777, 97] on span "New rule" at bounding box center [764, 99] width 33 height 8
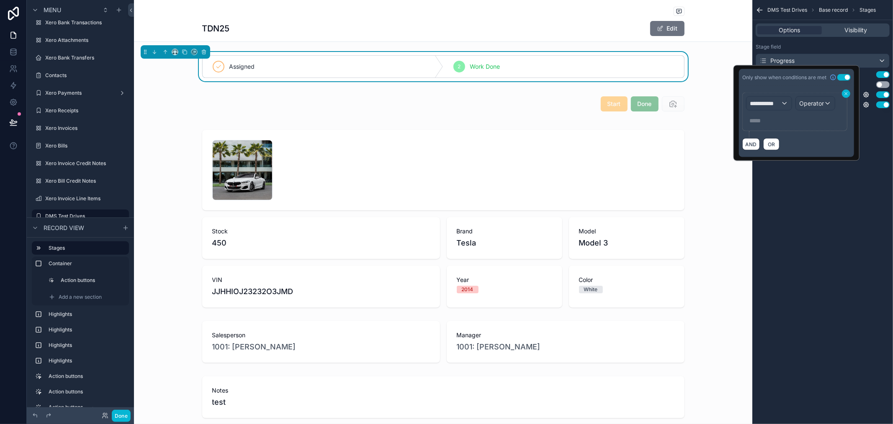
click at [845, 91] on icon at bounding box center [845, 93] width 5 height 5
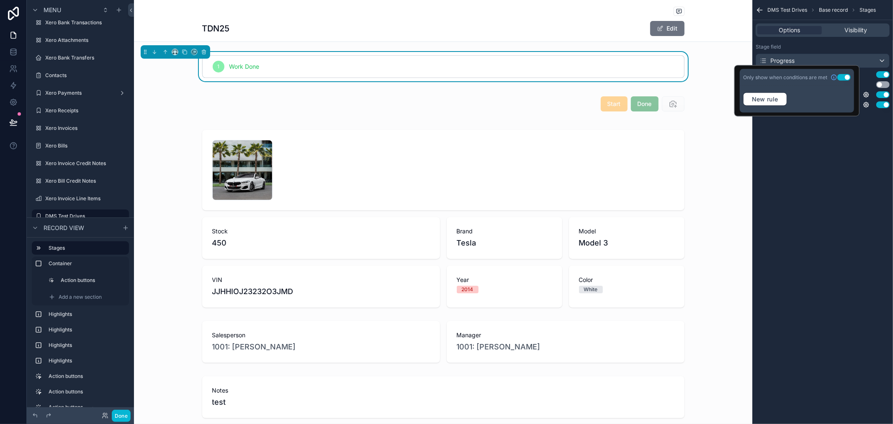
click at [845, 78] on button "Use setting" at bounding box center [843, 77] width 13 height 7
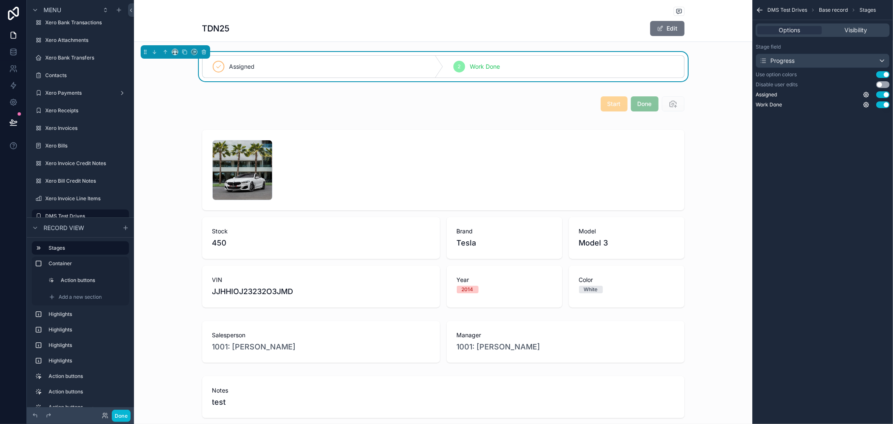
click at [843, 164] on div "DMS Test Drives Base record Stages Options Visibility Stage field Progress Use …" at bounding box center [822, 212] width 141 height 424
click at [420, 52] on div "Assigned 2 Work Done" at bounding box center [443, 66] width 618 height 29
click at [11, 56] on link at bounding box center [13, 52] width 26 height 17
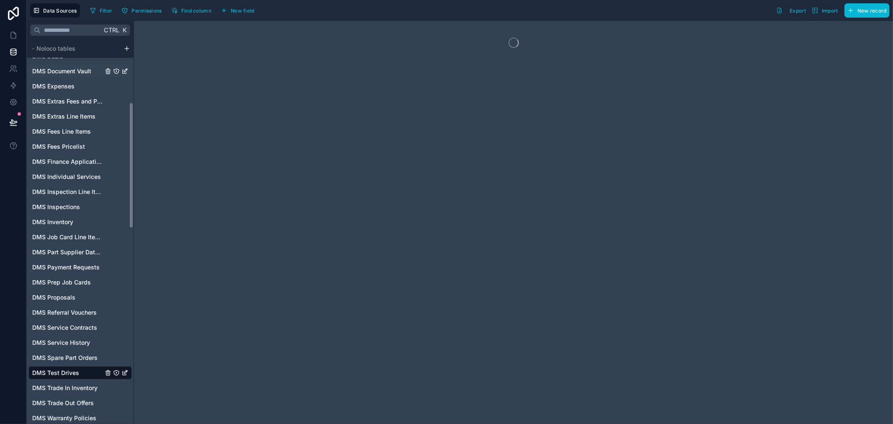
scroll to position [186, 0]
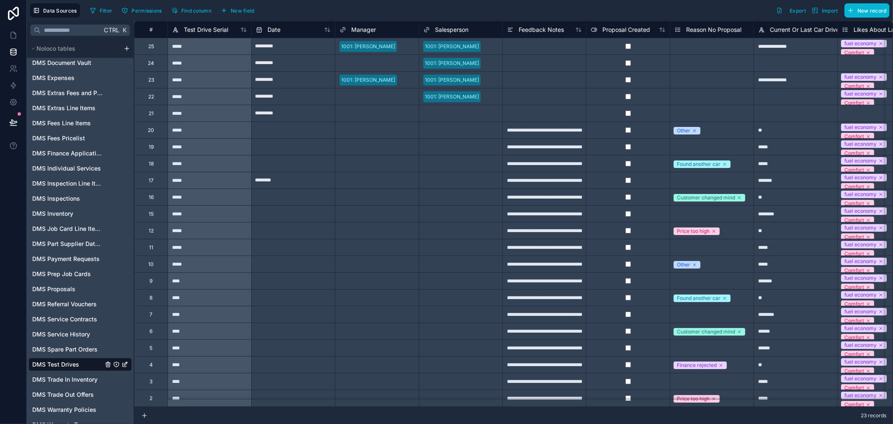
click at [76, 367] on span "DMS Test Drives" at bounding box center [55, 364] width 47 height 8
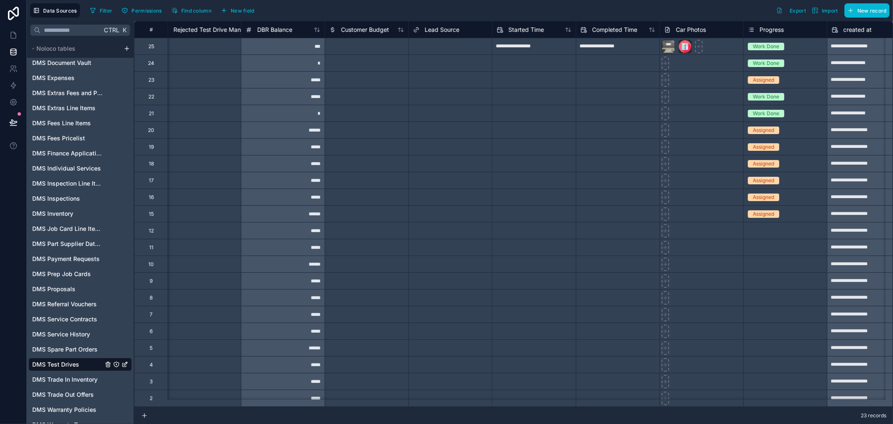
scroll to position [0, 1860]
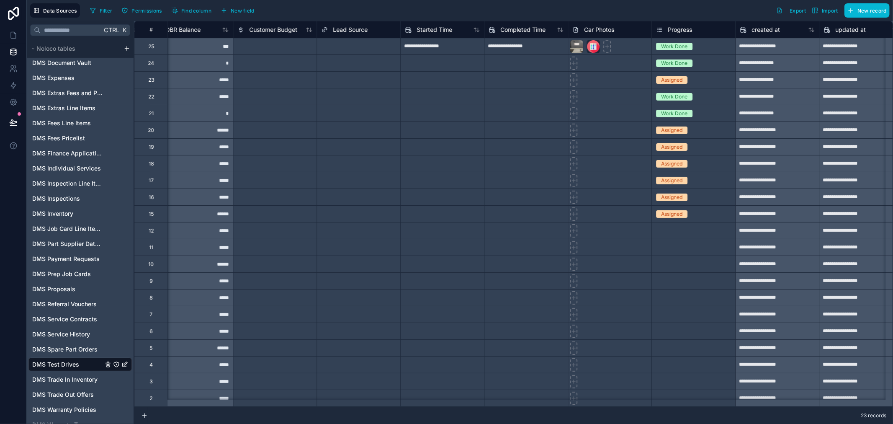
click at [666, 230] on div "Select a Progress" at bounding box center [677, 230] width 42 height 7
click at [680, 28] on span "Progress" at bounding box center [680, 30] width 24 height 8
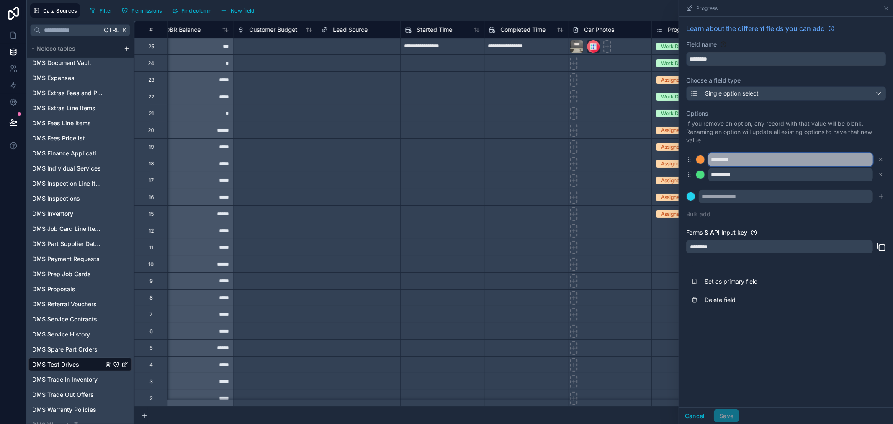
click at [743, 158] on input "********" at bounding box center [790, 159] width 164 height 13
click at [704, 164] on div at bounding box center [700, 159] width 9 height 9
click at [695, 159] on div "********" at bounding box center [786, 159] width 200 height 13
click at [832, 30] on icon at bounding box center [831, 28] width 7 height 7
click at [866, 94] on div "Single option select" at bounding box center [785, 93] width 199 height 13
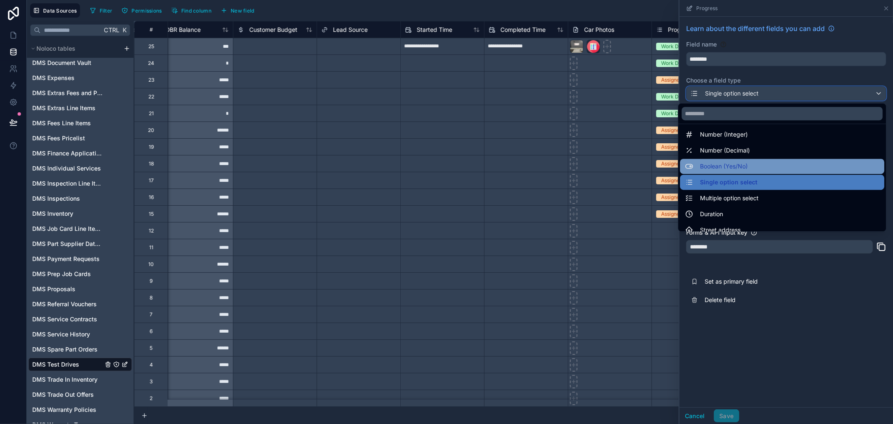
scroll to position [46, 0]
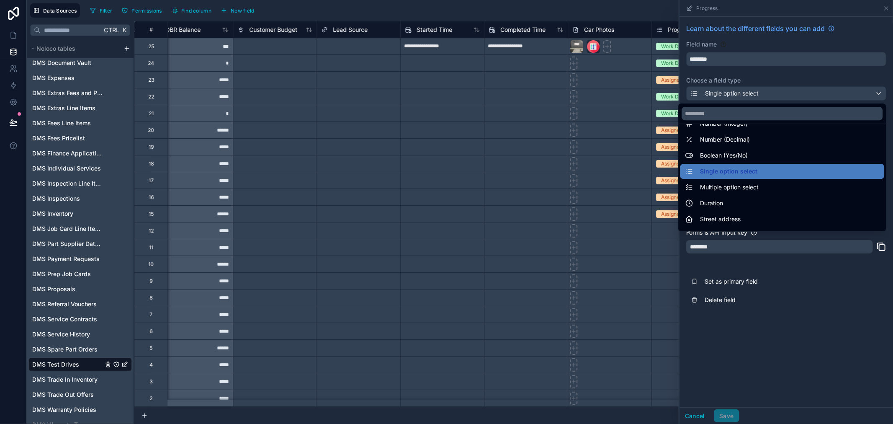
click at [830, 77] on div at bounding box center [785, 212] width 213 height 424
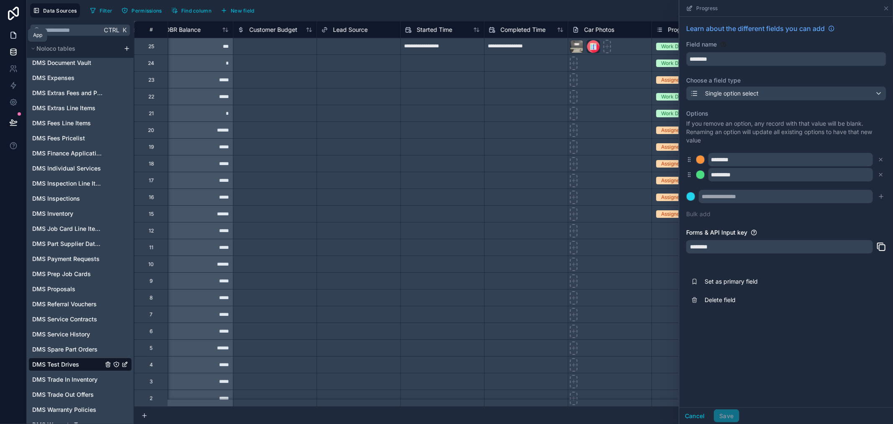
click at [8, 36] on link at bounding box center [13, 35] width 26 height 17
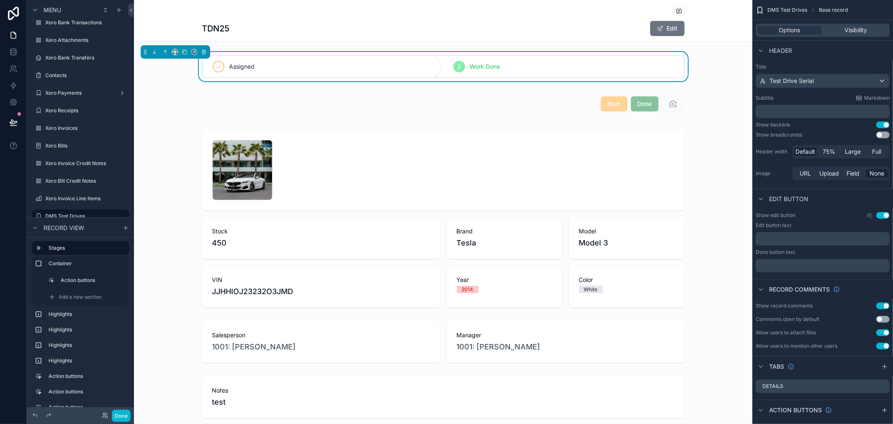
click at [380, 81] on div "Assigned 2 Work Done" at bounding box center [443, 66] width 618 height 29
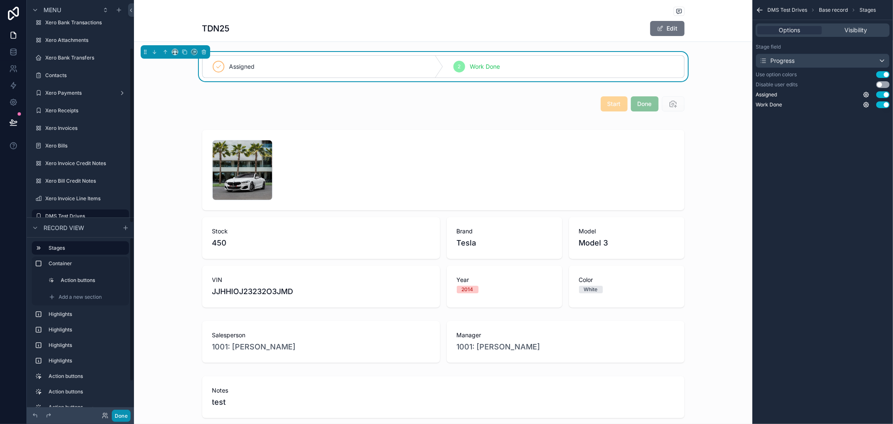
click at [125, 413] on button "Done" at bounding box center [121, 415] width 19 height 12
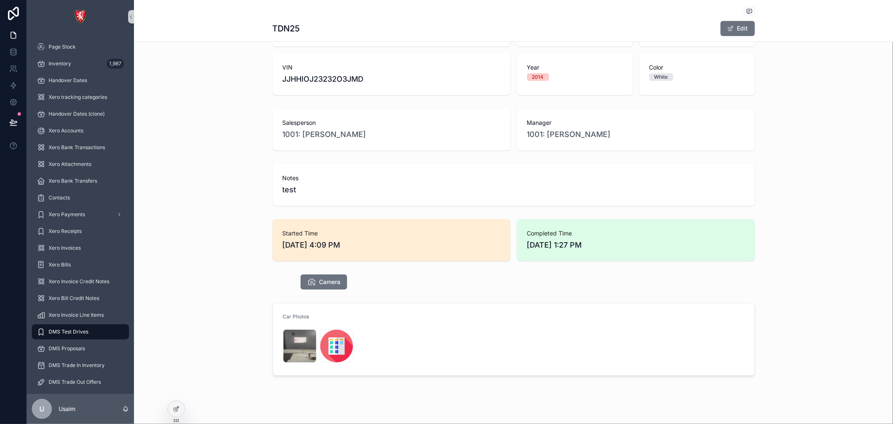
scroll to position [211, 0]
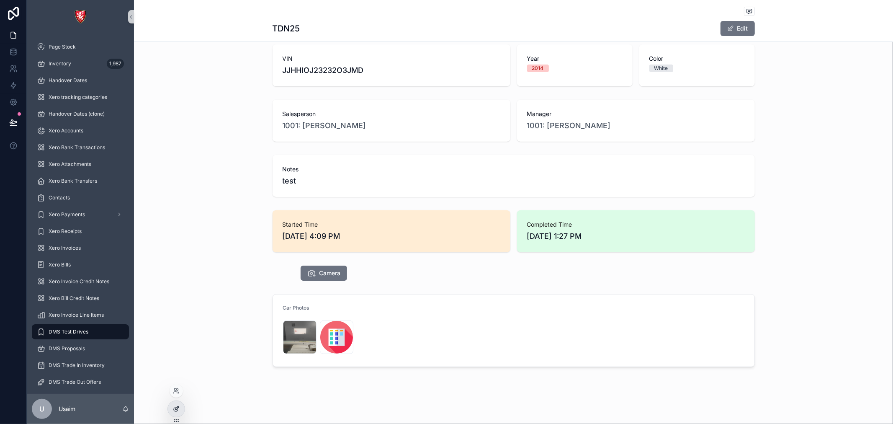
click at [177, 408] on icon at bounding box center [176, 408] width 7 height 7
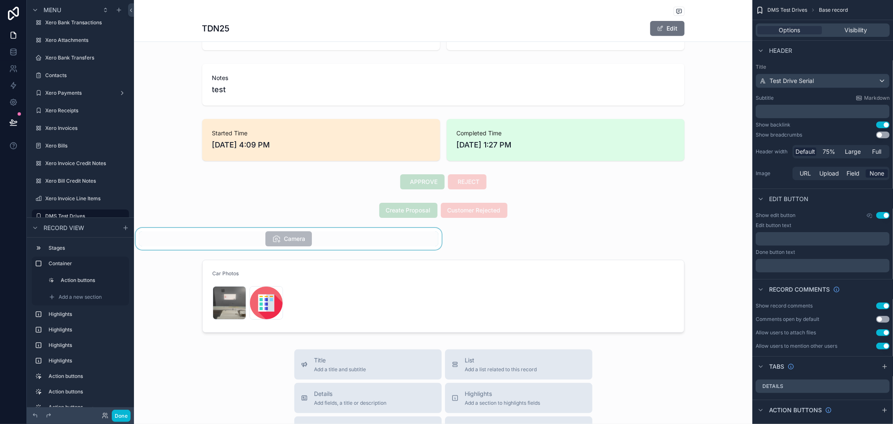
scroll to position [304, 0]
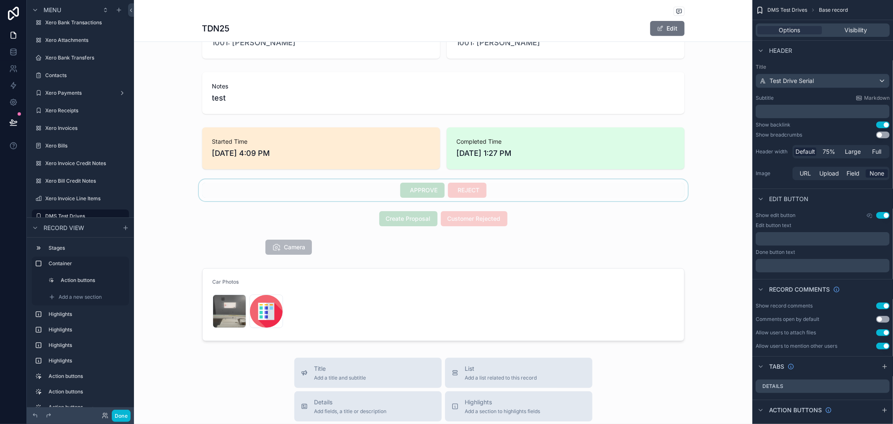
click at [404, 193] on div "scrollable content" at bounding box center [443, 190] width 618 height 22
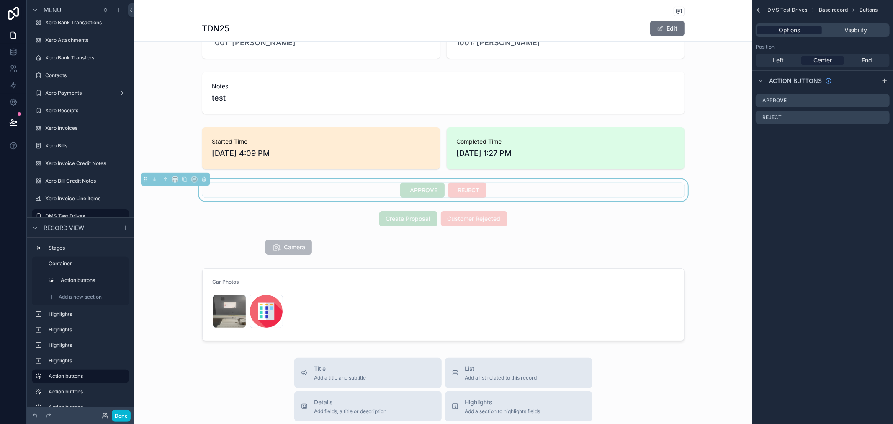
click at [779, 32] on span "Options" at bounding box center [789, 30] width 21 height 8
click at [788, 31] on span "Options" at bounding box center [789, 30] width 21 height 8
click at [853, 32] on span "Visibility" at bounding box center [855, 30] width 23 height 8
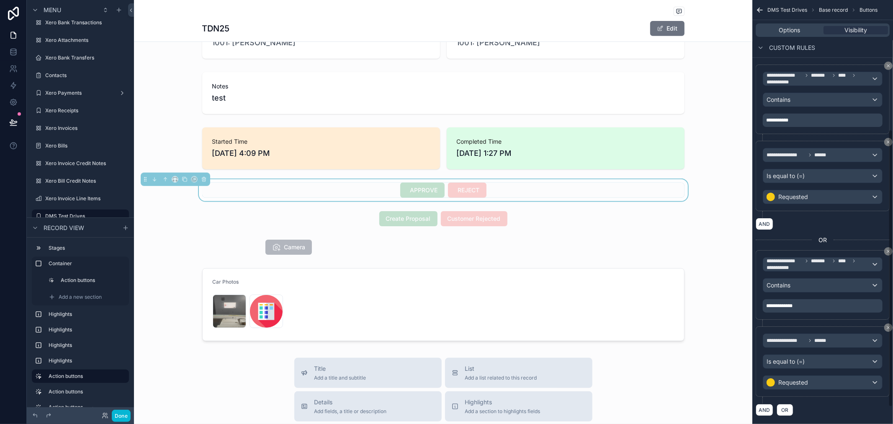
scroll to position [223, 0]
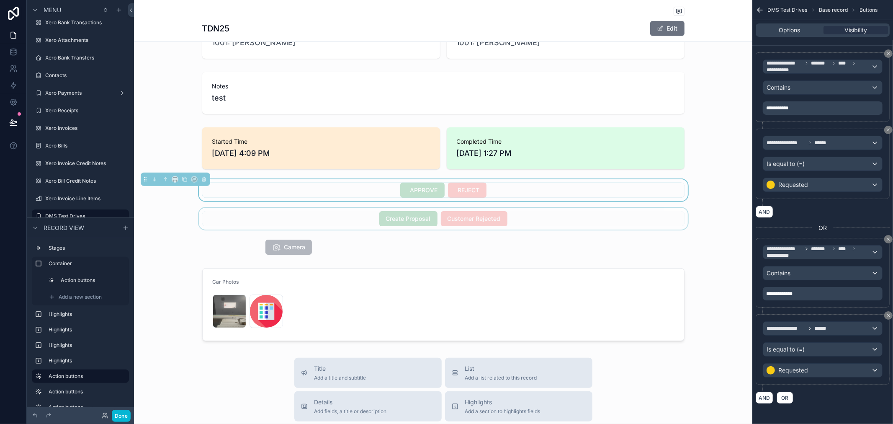
click at [429, 222] on div "scrollable content" at bounding box center [443, 219] width 618 height 22
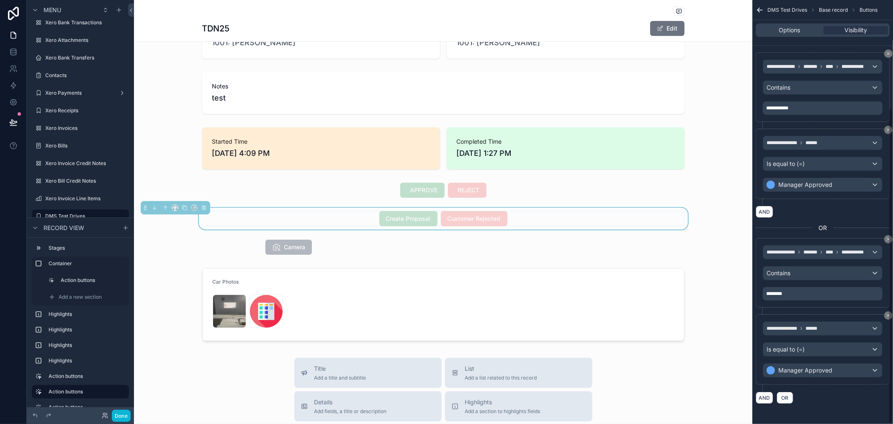
scroll to position [144, 0]
click at [336, 247] on div "scrollable content" at bounding box center [288, 247] width 309 height 22
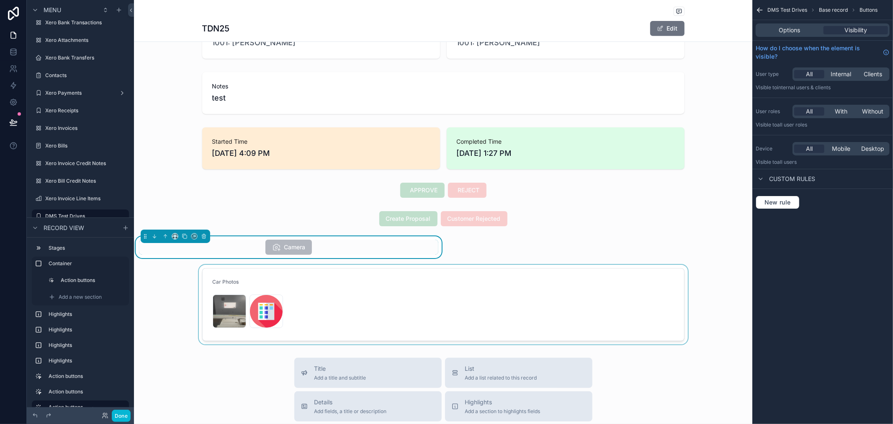
scroll to position [257, 0]
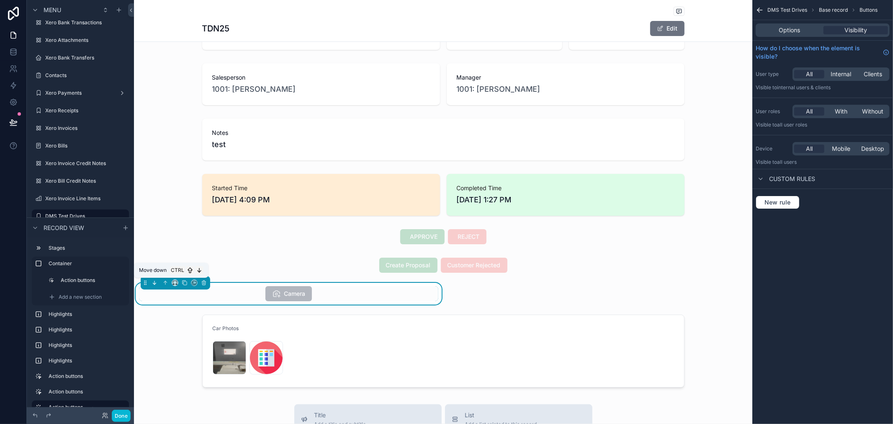
click at [157, 282] on icon "scrollable content" at bounding box center [155, 283] width 6 height 6
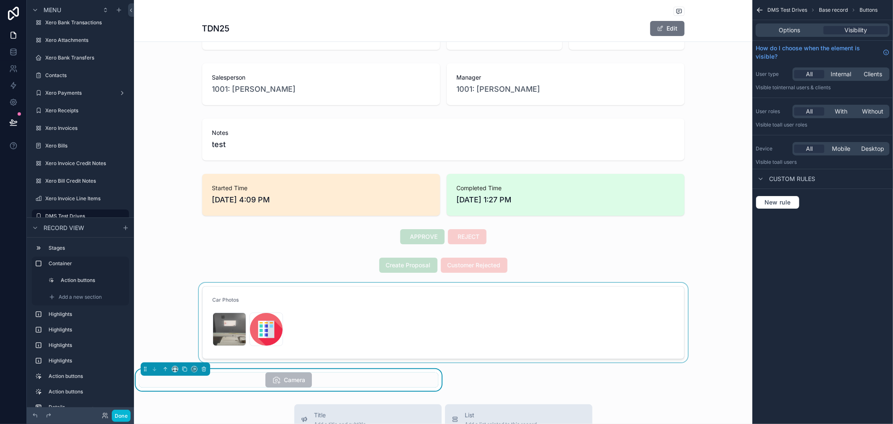
click at [225, 298] on div "scrollable content" at bounding box center [443, 323] width 618 height 80
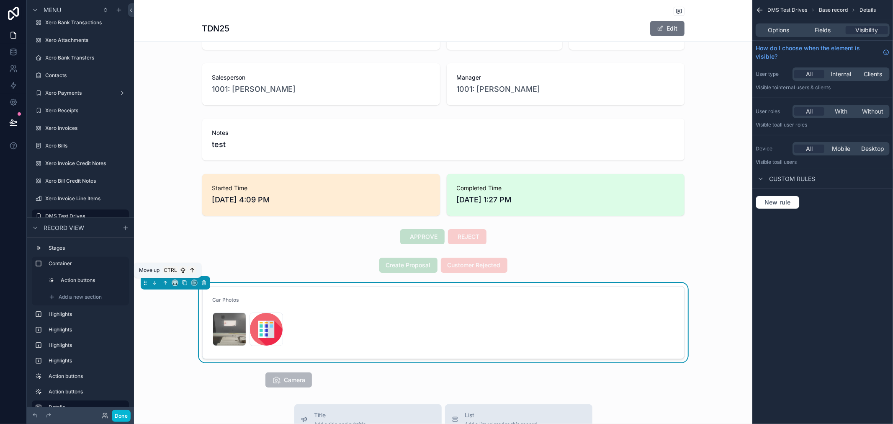
click at [162, 280] on button "scrollable content" at bounding box center [165, 282] width 9 height 9
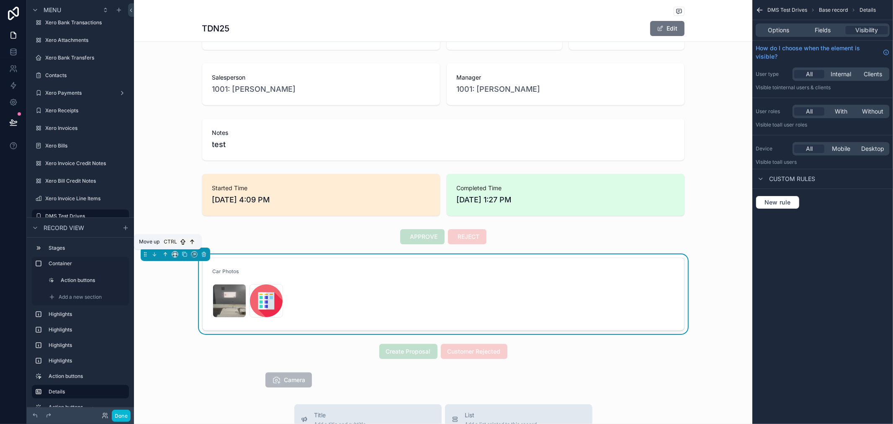
click at [167, 252] on icon "scrollable content" at bounding box center [165, 254] width 6 height 6
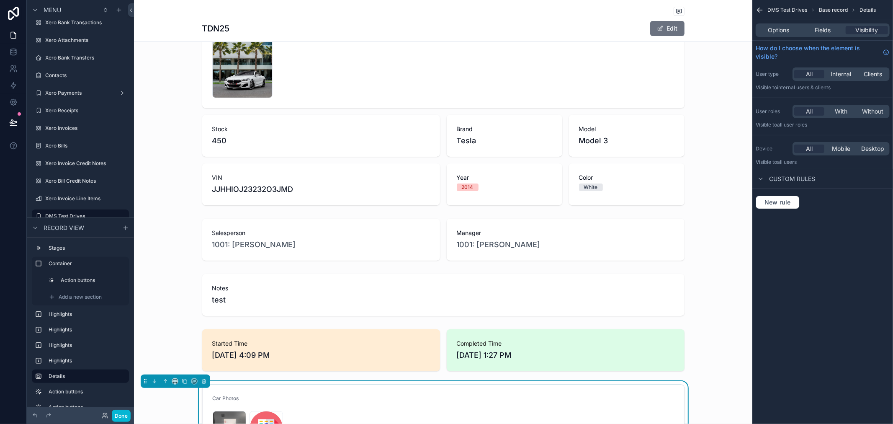
scroll to position [118, 0]
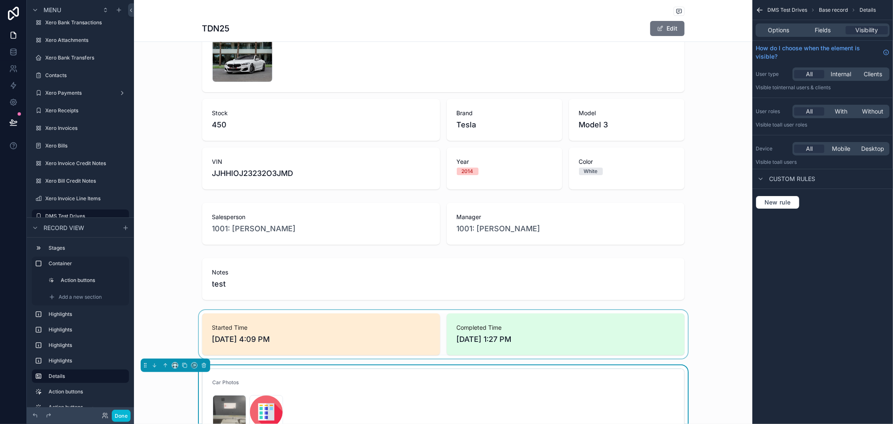
click at [419, 316] on div "scrollable content" at bounding box center [443, 334] width 618 height 49
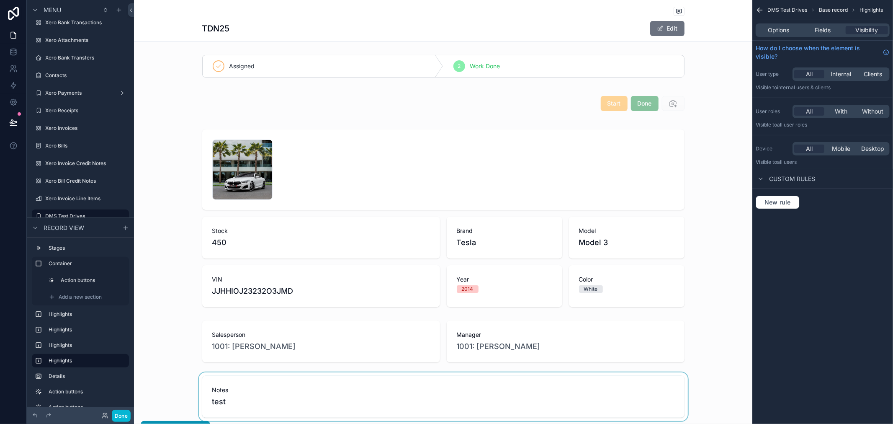
scroll to position [0, 0]
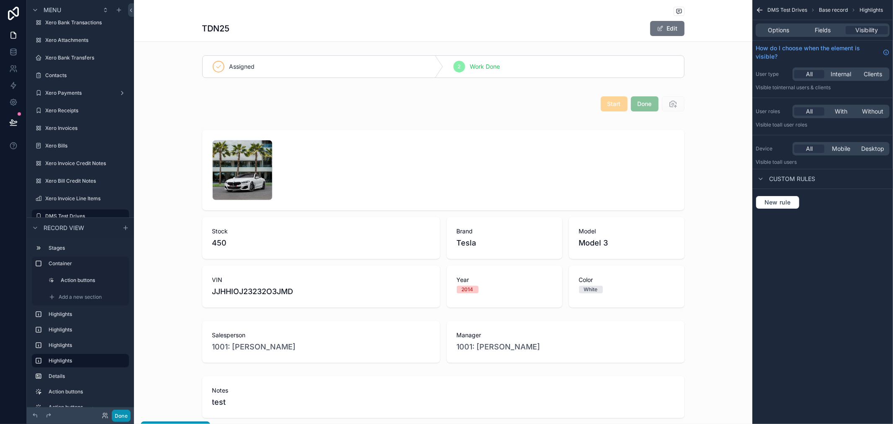
click at [123, 419] on button "Done" at bounding box center [121, 415] width 19 height 12
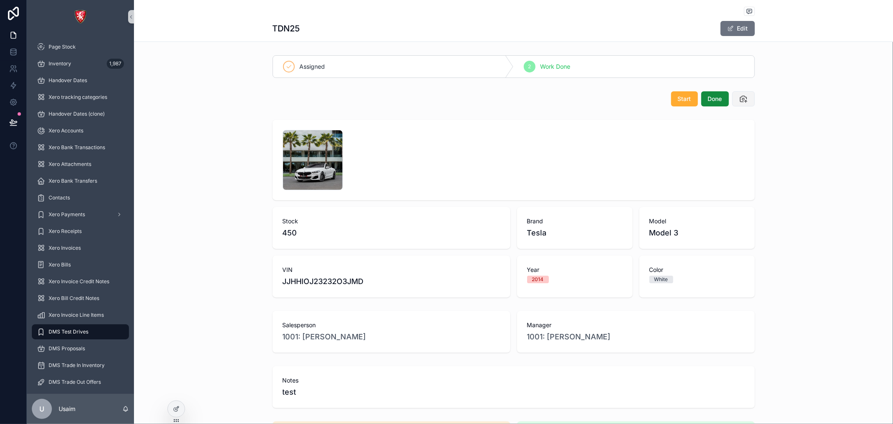
click at [744, 103] on button "scrollable content" at bounding box center [743, 98] width 23 height 15
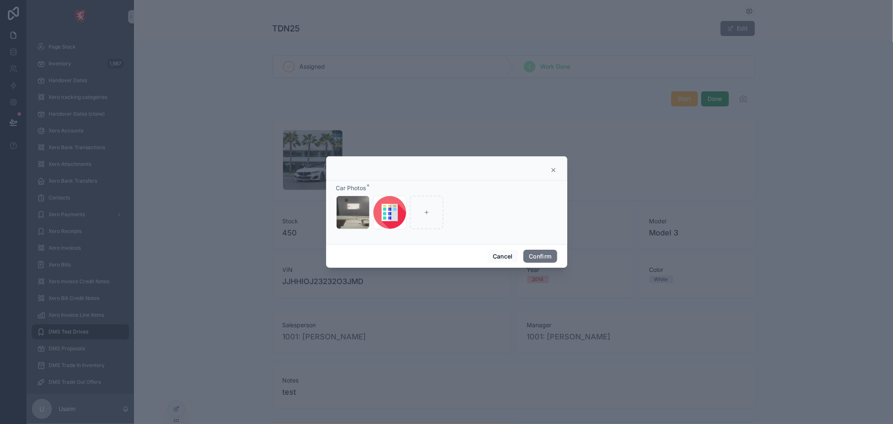
click at [550, 170] on icon at bounding box center [553, 170] width 7 height 7
